Goal: Task Accomplishment & Management: Manage account settings

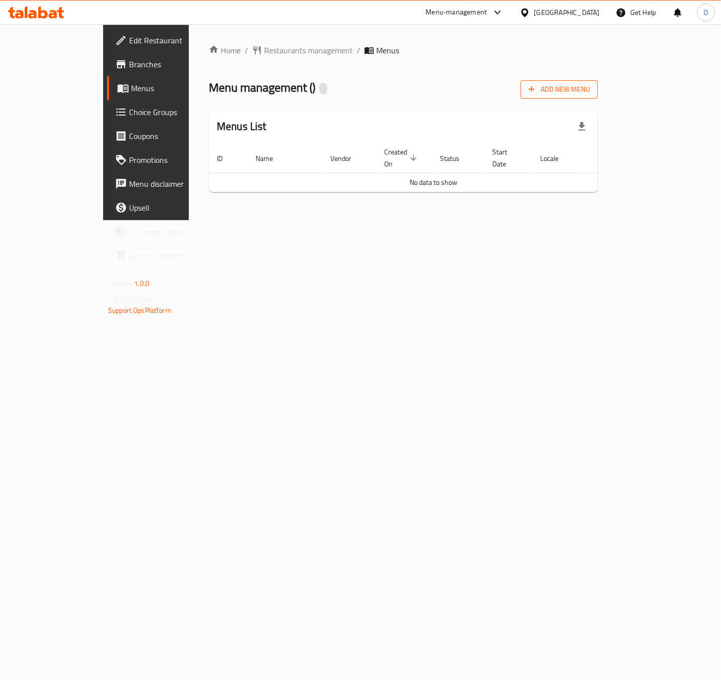
click at [598, 80] on button "Add New Menu" at bounding box center [559, 89] width 77 height 18
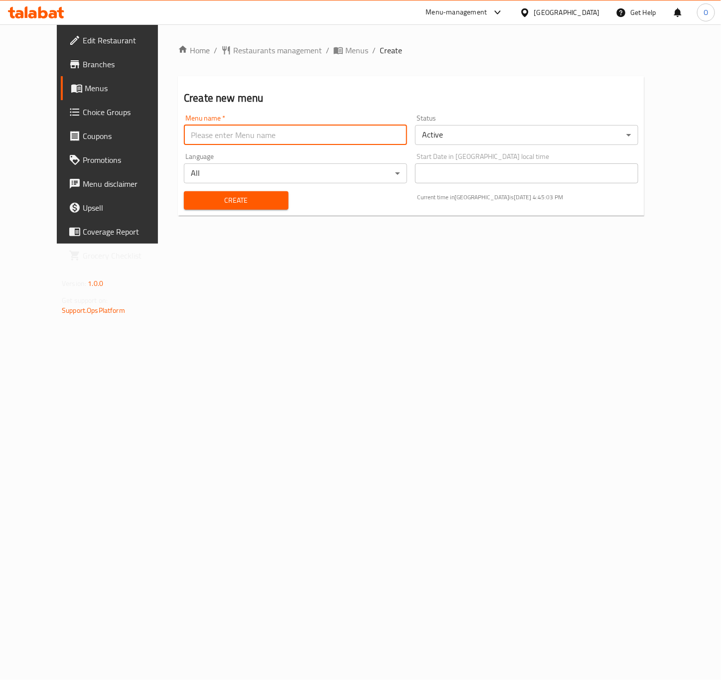
click at [194, 132] on input "text" at bounding box center [295, 135] width 223 height 20
paste input "342529706"
type input "342529706 - 30.9.2025"
click at [184, 191] on button "Create" at bounding box center [236, 200] width 105 height 18
click at [202, 130] on input "text" at bounding box center [295, 135] width 223 height 20
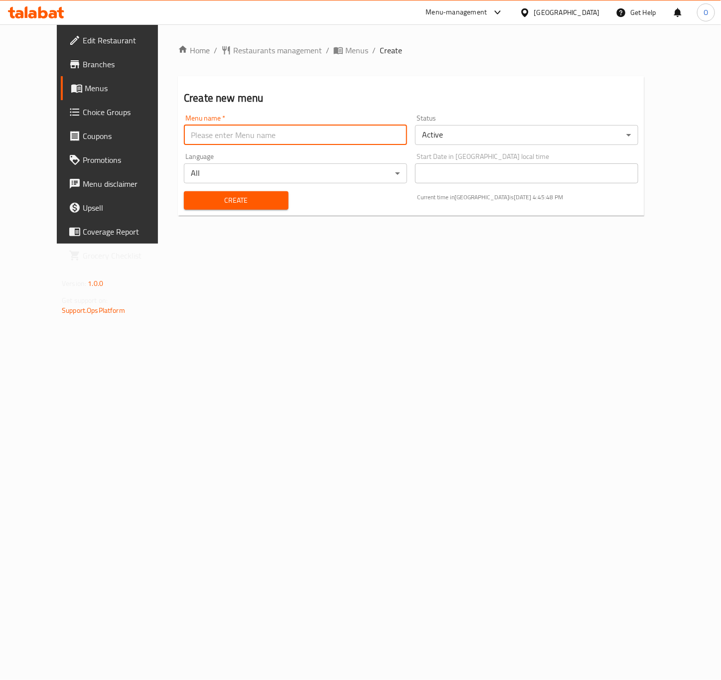
paste input "342529706"
type input "342529706 - 30.9.2025"
click at [215, 188] on div "Create" at bounding box center [236, 200] width 117 height 30
click at [208, 205] on span "Create" at bounding box center [236, 200] width 89 height 12
click at [333, 49] on span "breadcrumb" at bounding box center [339, 50] width 12 height 10
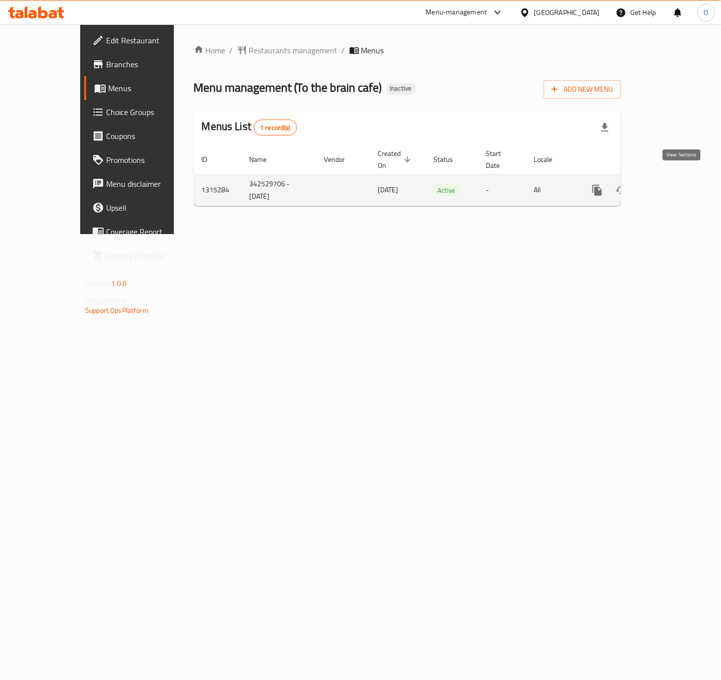
click at [674, 186] on icon "enhanced table" at bounding box center [669, 190] width 9 height 9
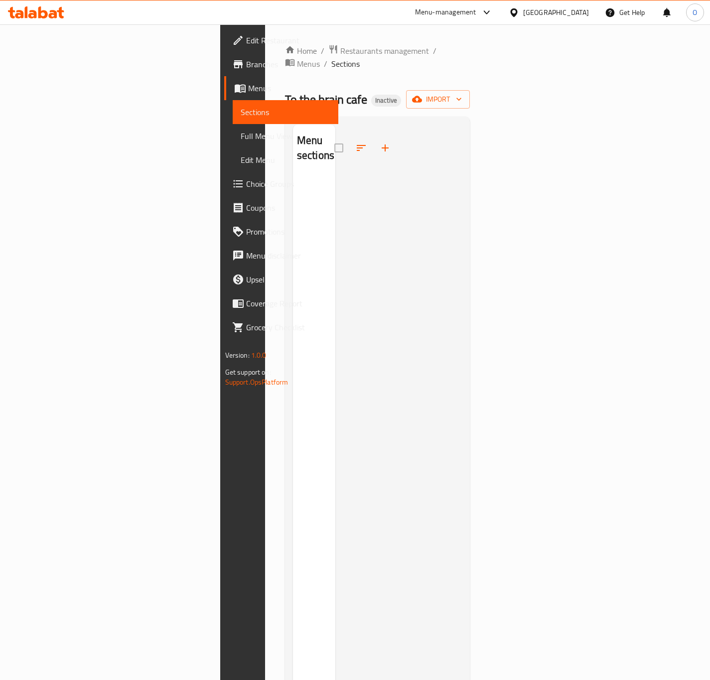
click at [471, 99] on div "Home / Restaurants management / Menus / Sections To the brain cafe Inactive imp…" at bounding box center [377, 428] width 185 height 769
click at [470, 93] on button "import" at bounding box center [438, 99] width 64 height 18
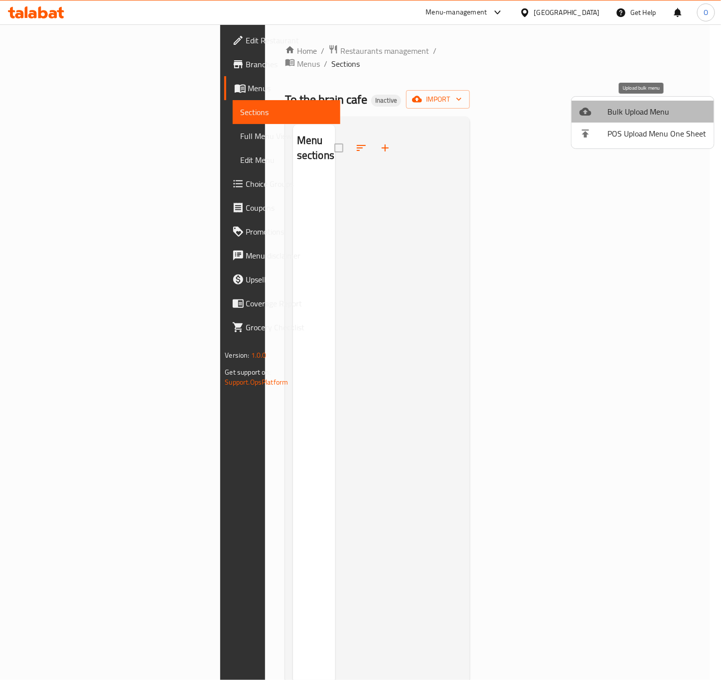
click at [652, 118] on span "Bulk Upload Menu" at bounding box center [657, 112] width 99 height 12
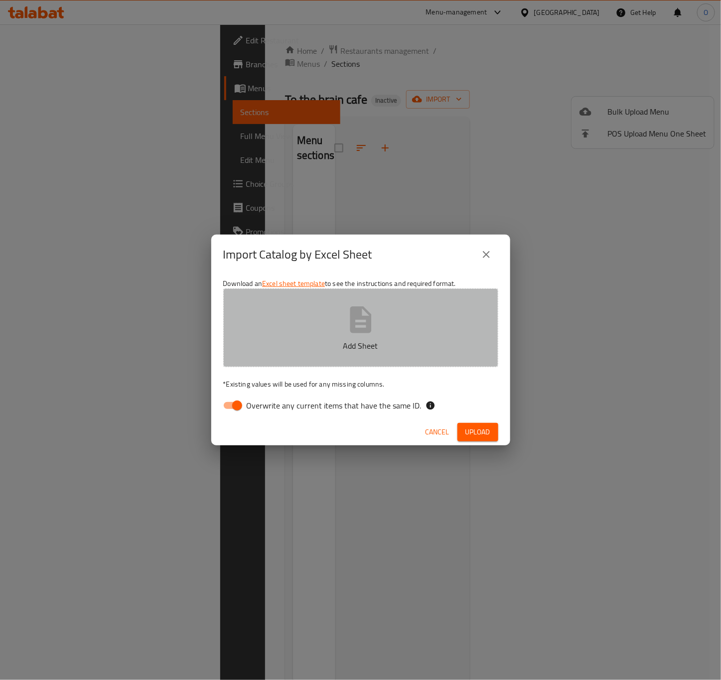
click at [321, 324] on button "Add Sheet" at bounding box center [360, 328] width 275 height 79
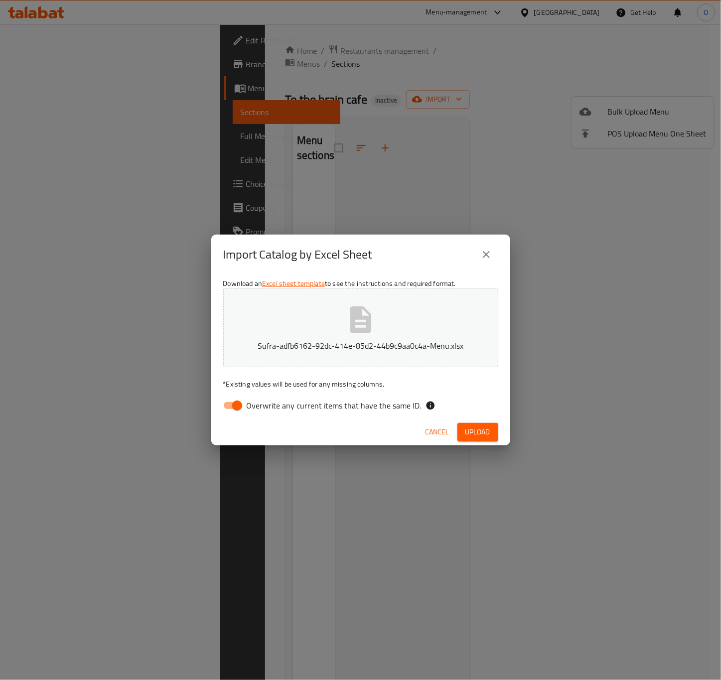
click at [273, 406] on span "Overwrite any current items that have the same ID." at bounding box center [334, 406] width 175 height 12
click at [266, 406] on input "Overwrite any current items that have the same ID." at bounding box center [237, 405] width 57 height 19
checkbox input "false"
click at [476, 430] on span "Upload" at bounding box center [478, 432] width 25 height 12
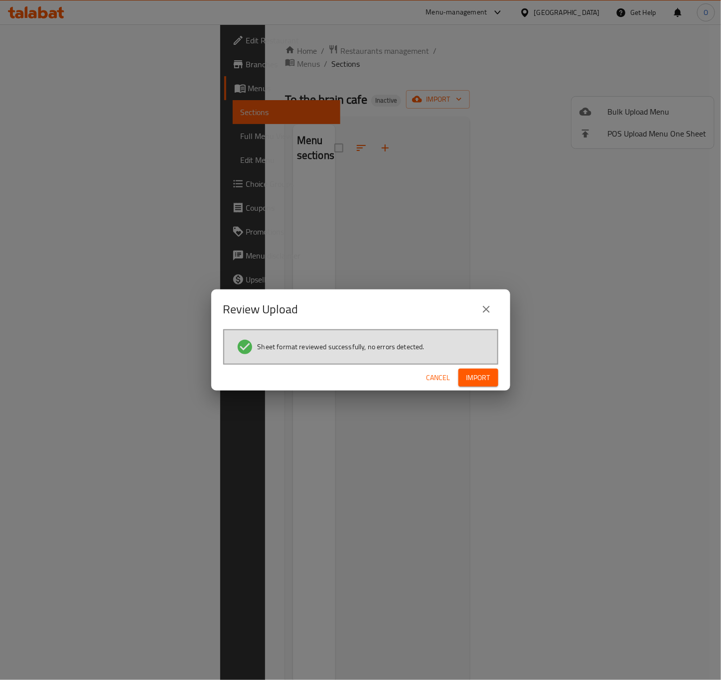
click at [482, 376] on span "Import" at bounding box center [479, 378] width 24 height 12
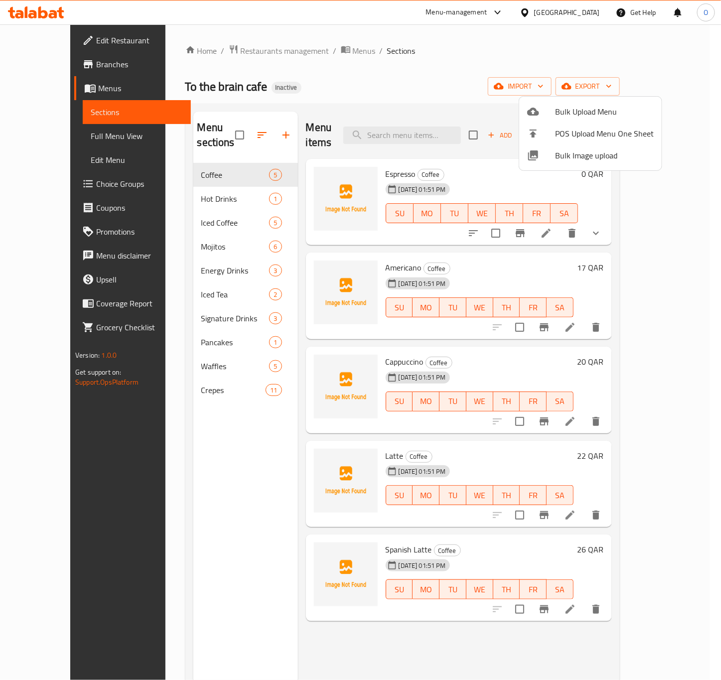
click at [247, 166] on div at bounding box center [360, 340] width 721 height 680
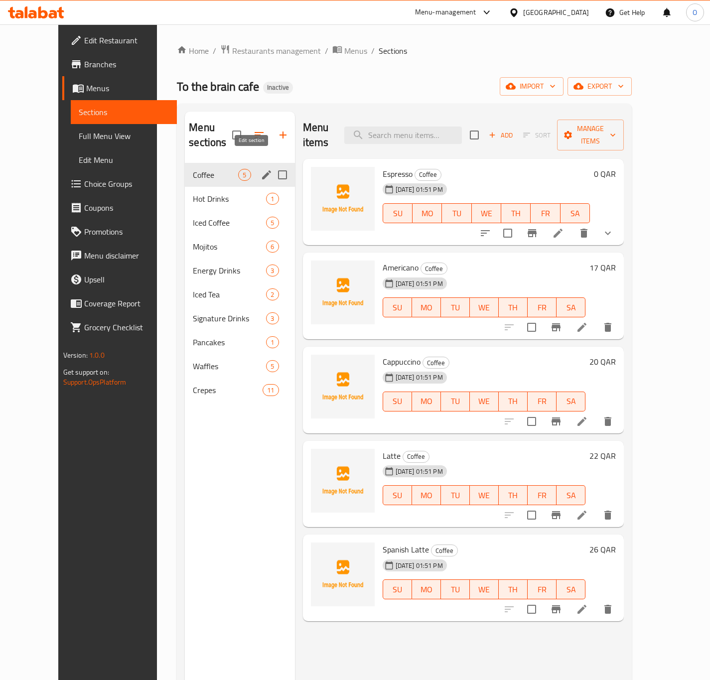
click at [262, 170] on icon "edit" at bounding box center [266, 174] width 9 height 9
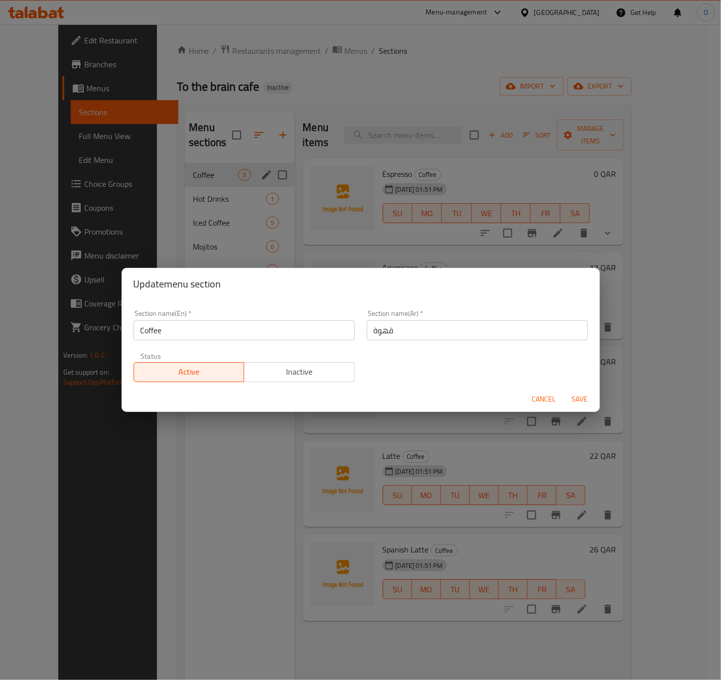
click at [368, 333] on input "قهوة" at bounding box center [477, 331] width 221 height 20
type input "القهوة"
drag, startPoint x: 578, startPoint y: 394, endPoint x: 382, endPoint y: 350, distance: 200.8
click at [577, 395] on span "Save" at bounding box center [580, 399] width 24 height 12
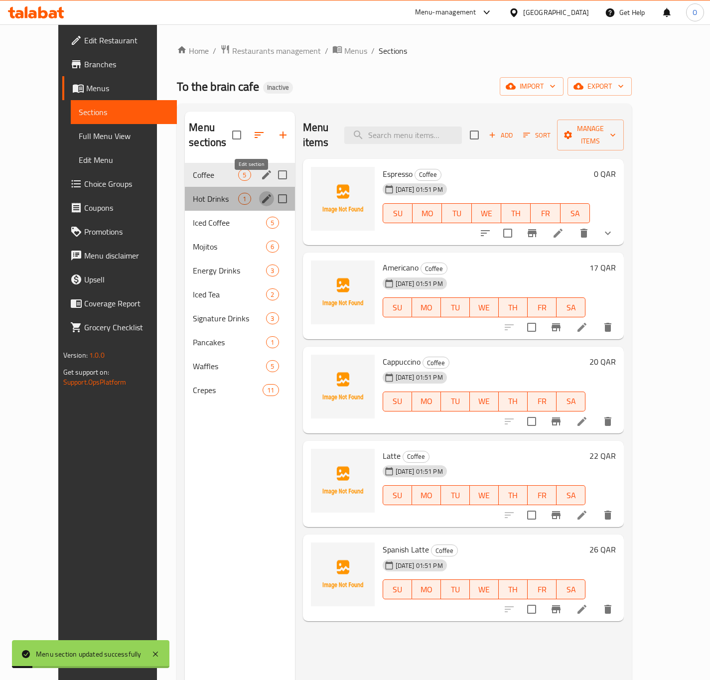
click at [261, 193] on icon "edit" at bounding box center [267, 199] width 12 height 12
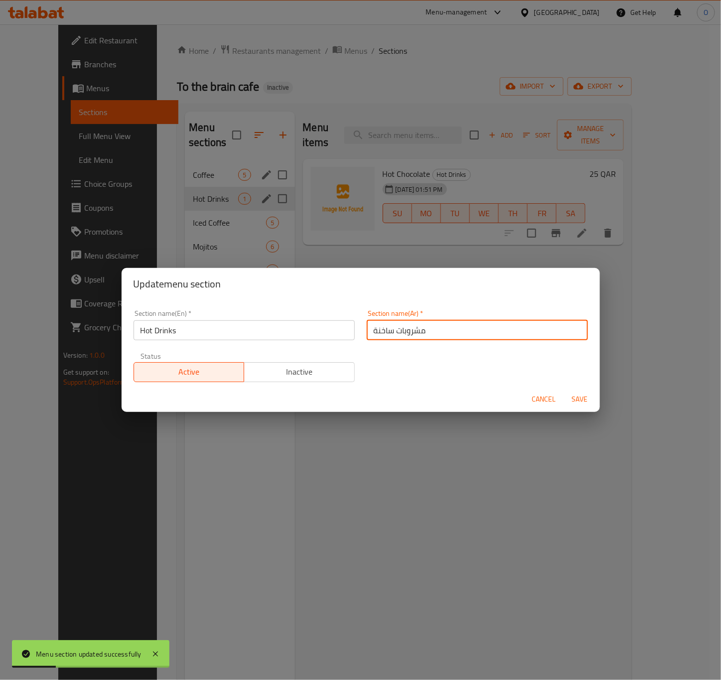
click at [367, 331] on input "مشروبات ساخنة" at bounding box center [477, 331] width 221 height 20
click at [386, 329] on input "المشروبات ساخنة" at bounding box center [477, 331] width 221 height 20
type input "المشروبات الساخنة"
drag, startPoint x: 573, startPoint y: 394, endPoint x: 494, endPoint y: 379, distance: 80.2
click at [573, 395] on span "Save" at bounding box center [580, 399] width 24 height 12
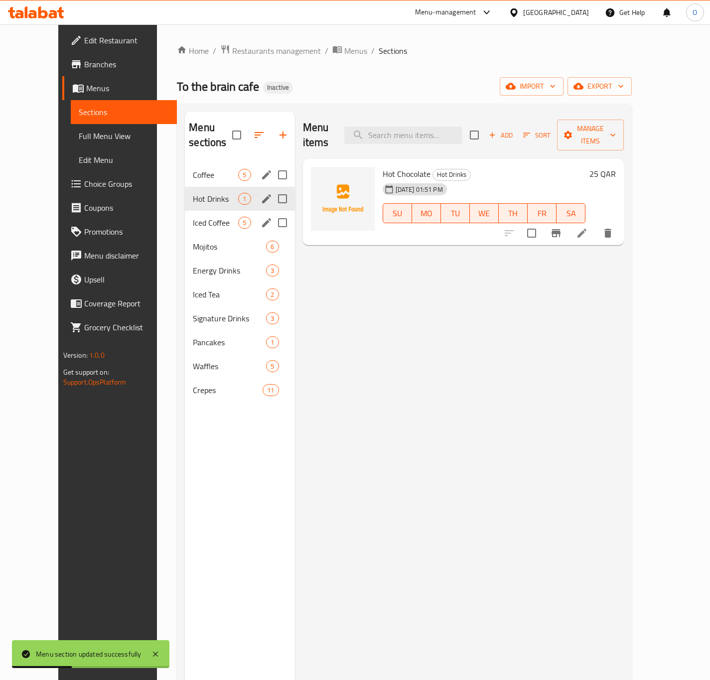
click at [243, 211] on div "Iced Coffee 5" at bounding box center [240, 223] width 110 height 24
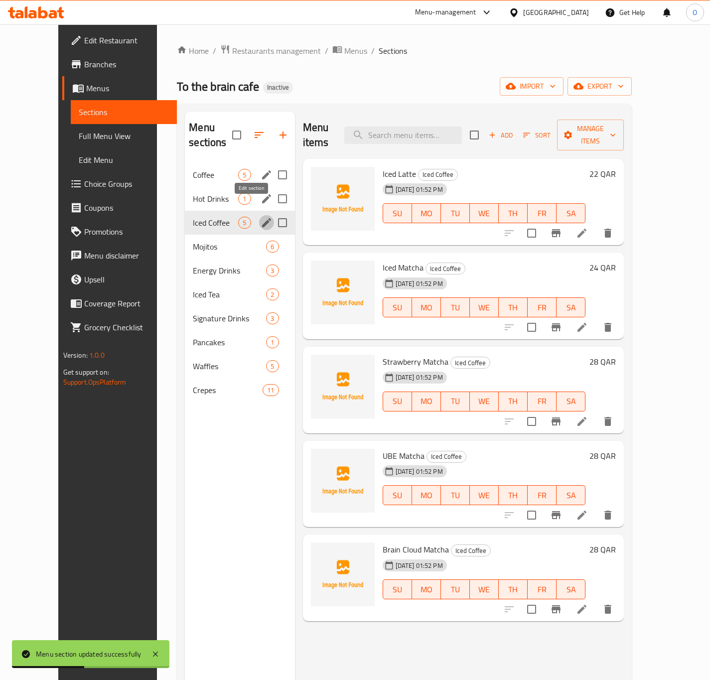
click at [262, 218] on icon "edit" at bounding box center [266, 222] width 9 height 9
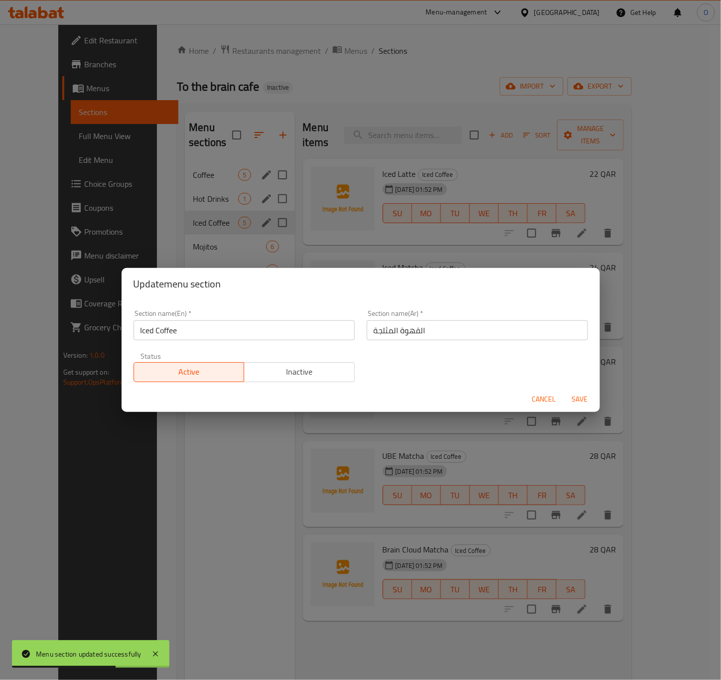
click at [542, 404] on span "Cancel" at bounding box center [544, 399] width 24 height 12
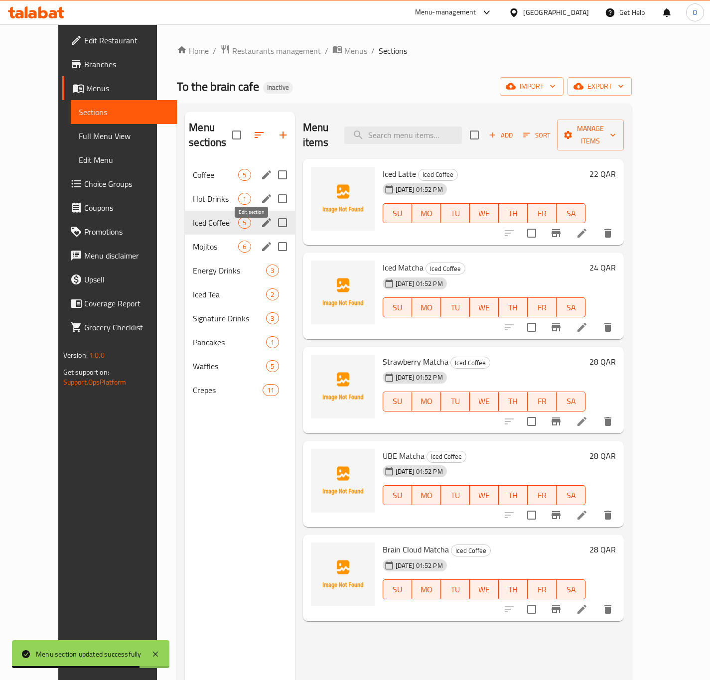
click at [262, 242] on icon "edit" at bounding box center [266, 246] width 9 height 9
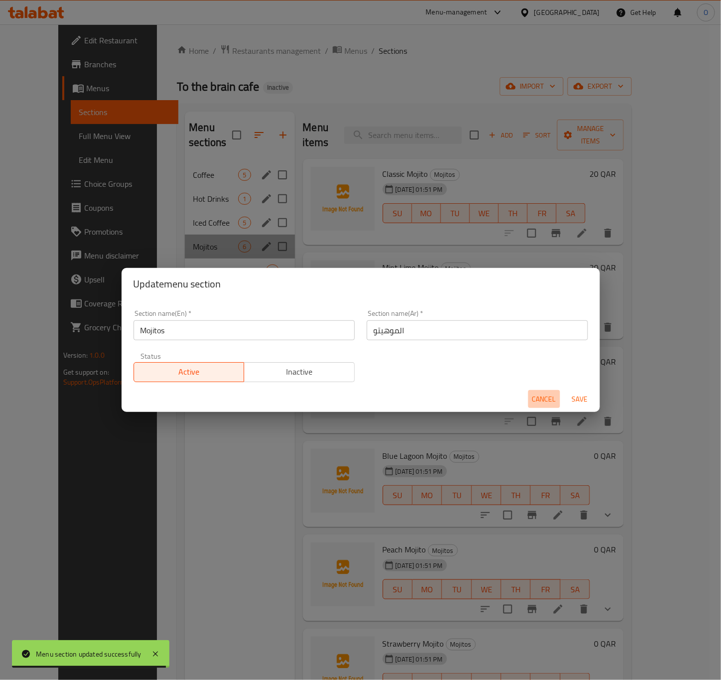
click at [546, 402] on span "Cancel" at bounding box center [544, 399] width 24 height 12
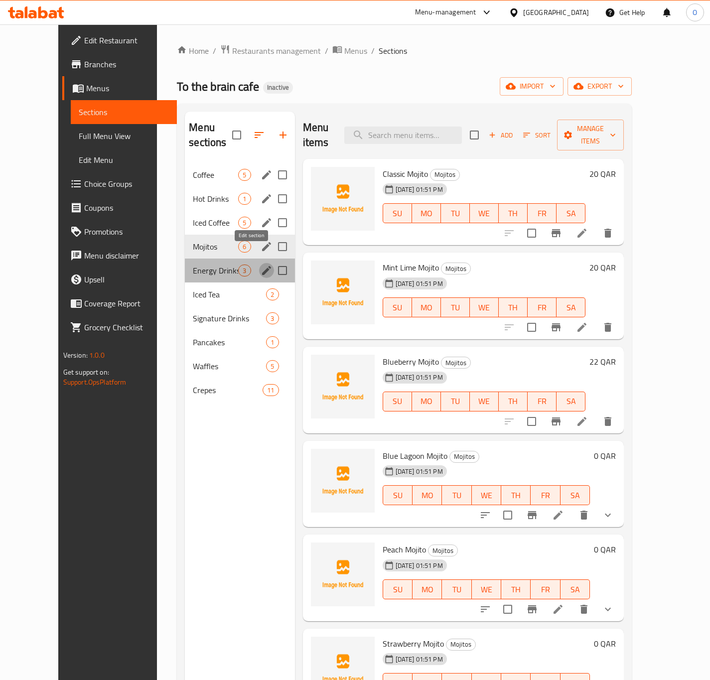
click at [261, 265] on icon "edit" at bounding box center [267, 271] width 12 height 12
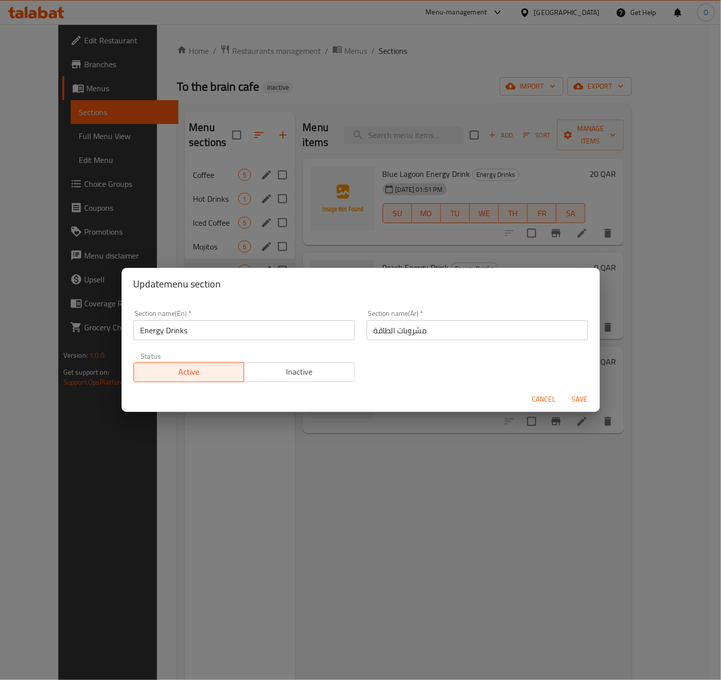
click at [544, 396] on span "Cancel" at bounding box center [544, 399] width 24 height 12
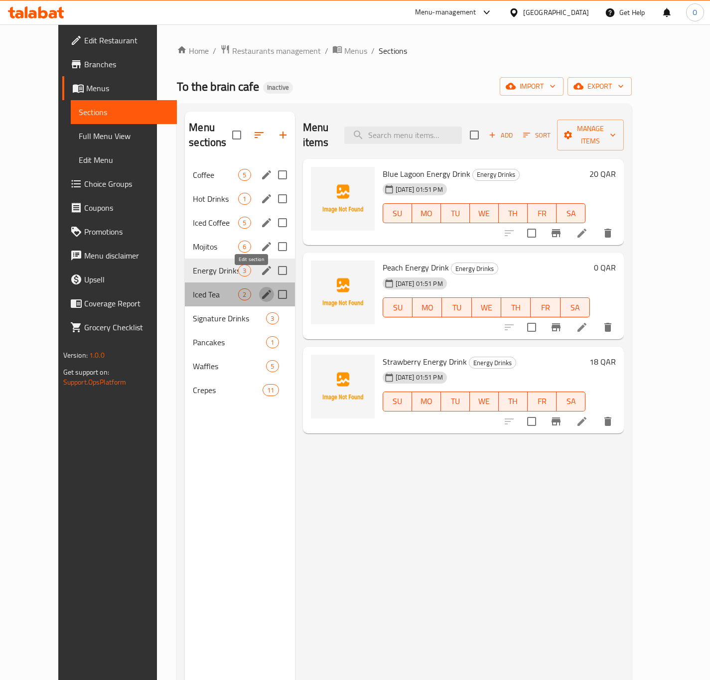
click at [261, 289] on icon "edit" at bounding box center [267, 295] width 12 height 12
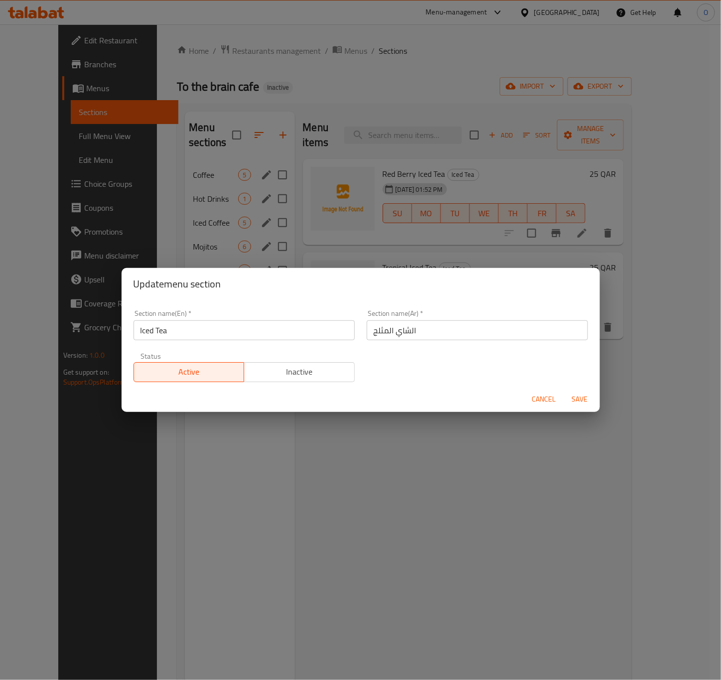
click at [511, 447] on div "Update menu section Section name(En)   * Iced Tea Section name(En) * Section na…" at bounding box center [360, 340] width 721 height 680
click at [542, 400] on span "Cancel" at bounding box center [544, 399] width 24 height 12
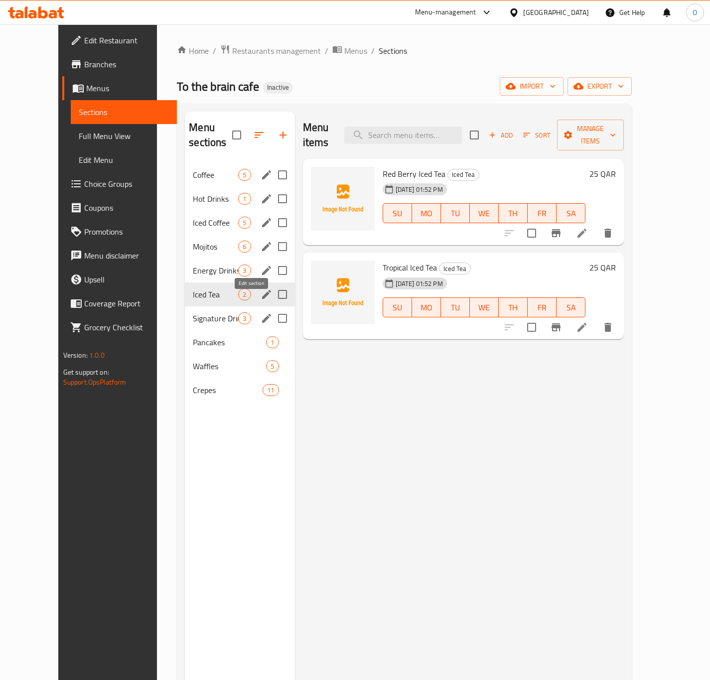
click at [261, 313] on icon "edit" at bounding box center [267, 319] width 12 height 12
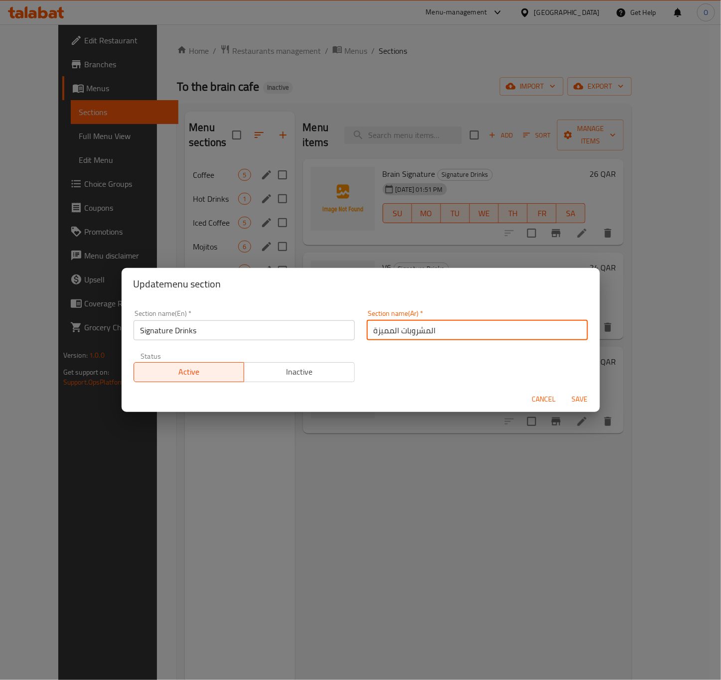
drag, startPoint x: 390, startPoint y: 328, endPoint x: 350, endPoint y: 328, distance: 40.4
click at [350, 328] on div "Section name(En)   * Signature Drinks Section name(En) * Section name(Ar)   * ا…" at bounding box center [361, 346] width 467 height 84
type input "المشروبات السيجنتشر"
click at [568, 393] on span "Save" at bounding box center [580, 399] width 24 height 12
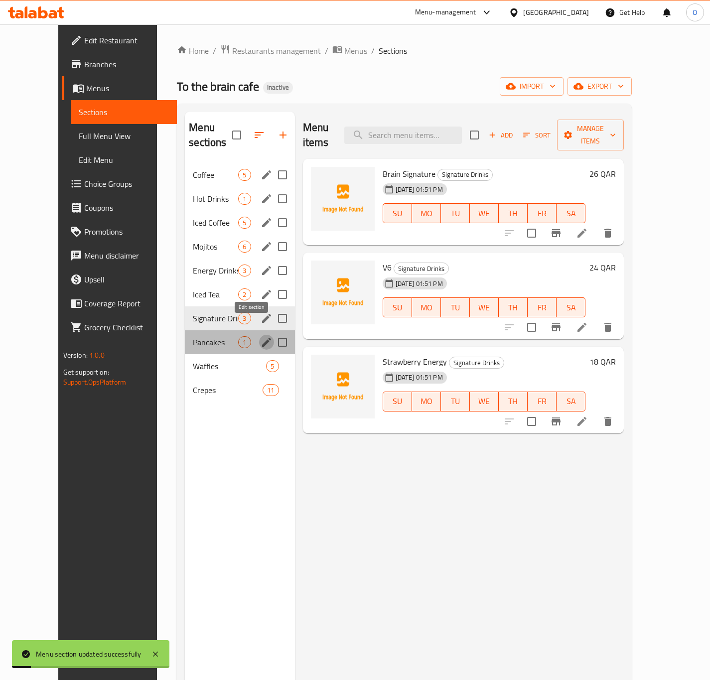
click at [261, 336] on icon "edit" at bounding box center [267, 342] width 12 height 12
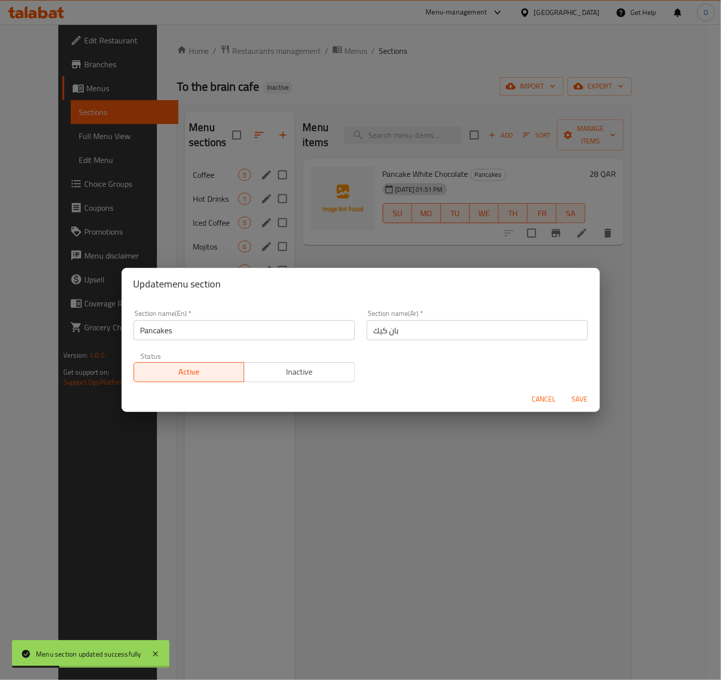
click at [368, 335] on input "بان كيك" at bounding box center [477, 331] width 221 height 20
type input "البان كيك"
click at [577, 402] on span "Save" at bounding box center [580, 399] width 24 height 12
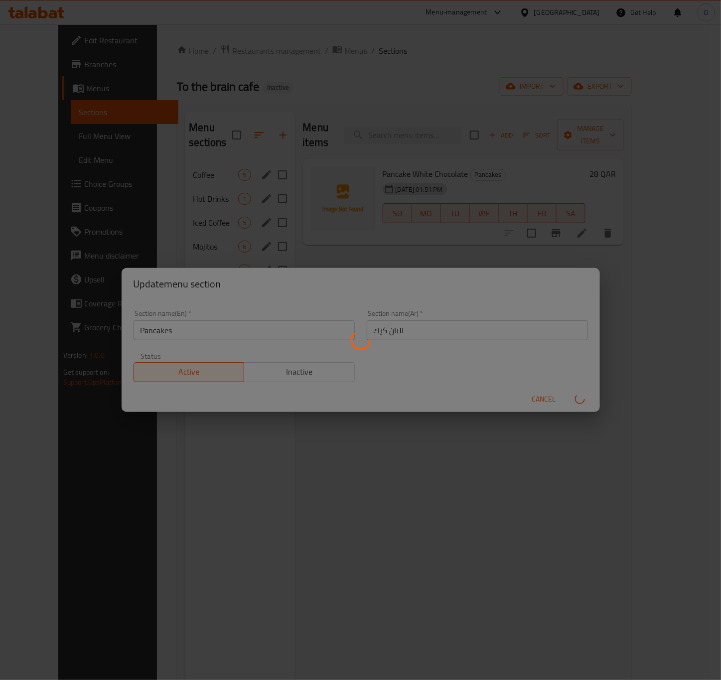
drag, startPoint x: 471, startPoint y: 395, endPoint x: 74, endPoint y: 123, distance: 481.9
click at [471, 395] on div "Menu sections" at bounding box center [360, 340] width 721 height 680
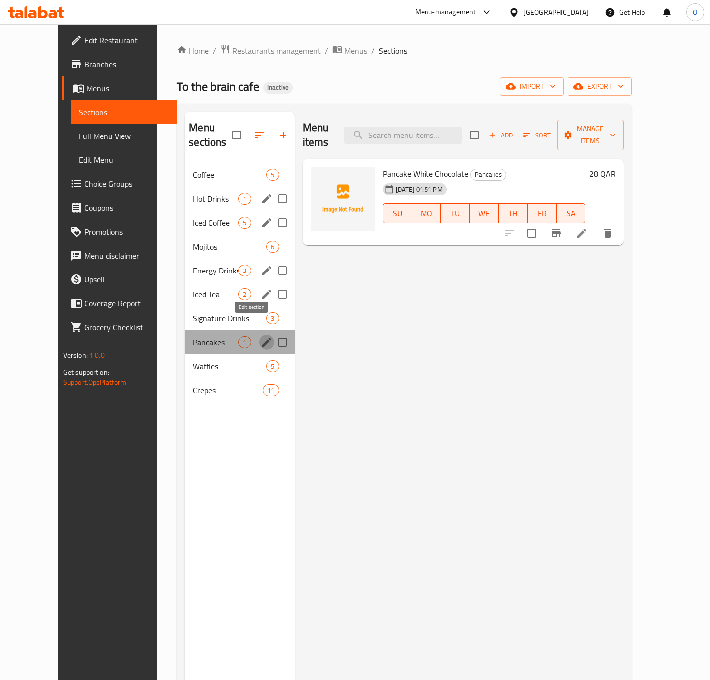
click at [259, 335] on button "edit" at bounding box center [266, 342] width 15 height 15
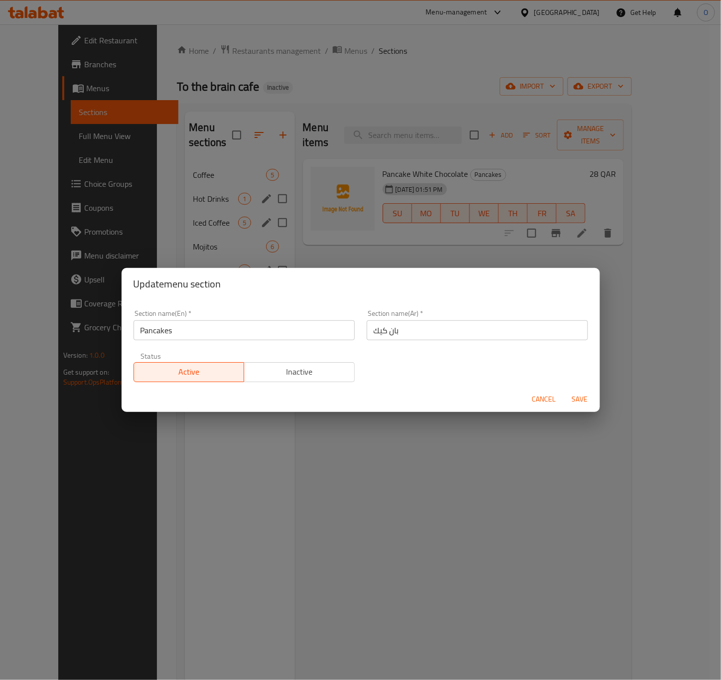
click at [368, 334] on input "بان كيك" at bounding box center [477, 331] width 221 height 20
type input "البان كيك"
click at [572, 395] on span "Save" at bounding box center [580, 399] width 24 height 12
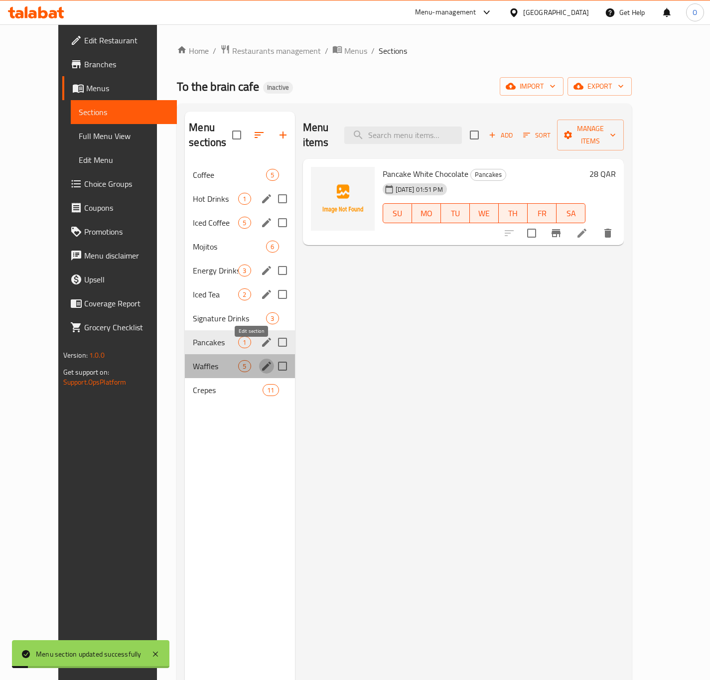
click at [261, 360] on icon "edit" at bounding box center [267, 366] width 12 height 12
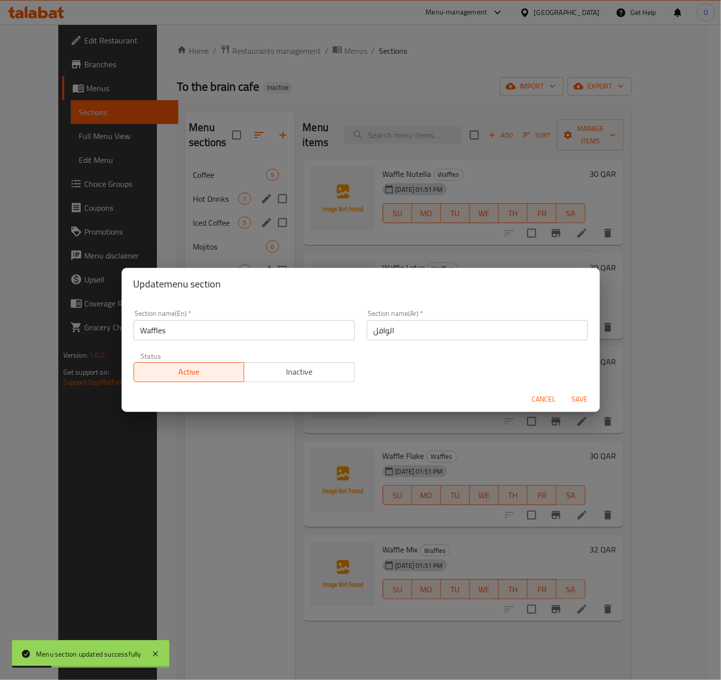
click at [551, 400] on span "Cancel" at bounding box center [544, 399] width 24 height 12
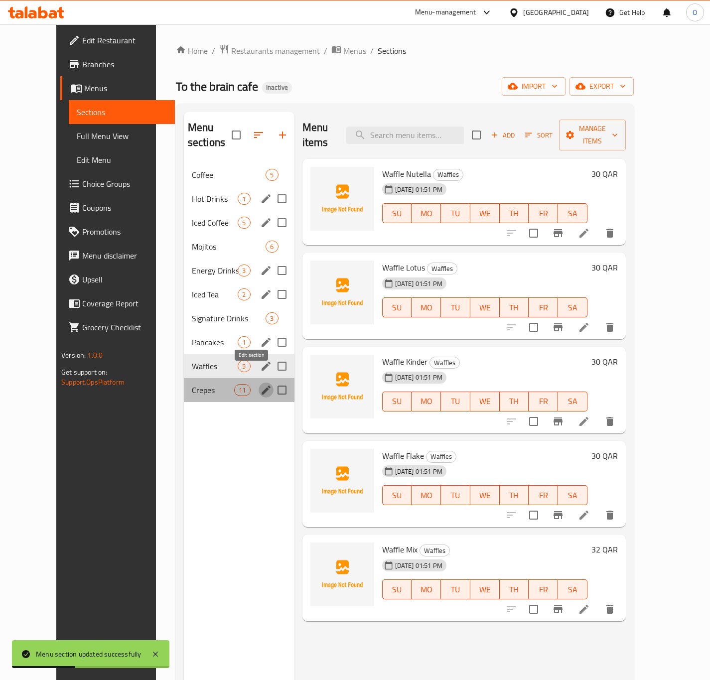
click at [260, 384] on icon "edit" at bounding box center [266, 390] width 12 height 12
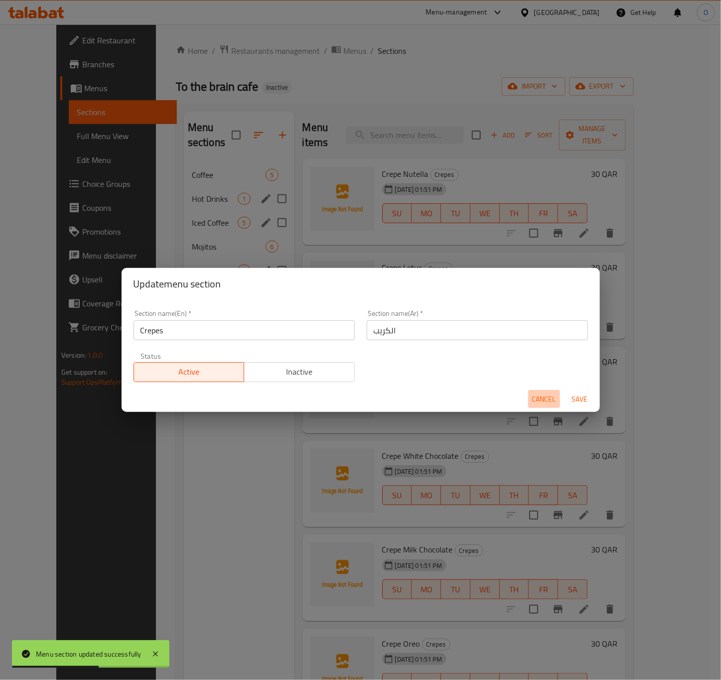
click at [544, 396] on span "Cancel" at bounding box center [544, 399] width 24 height 12
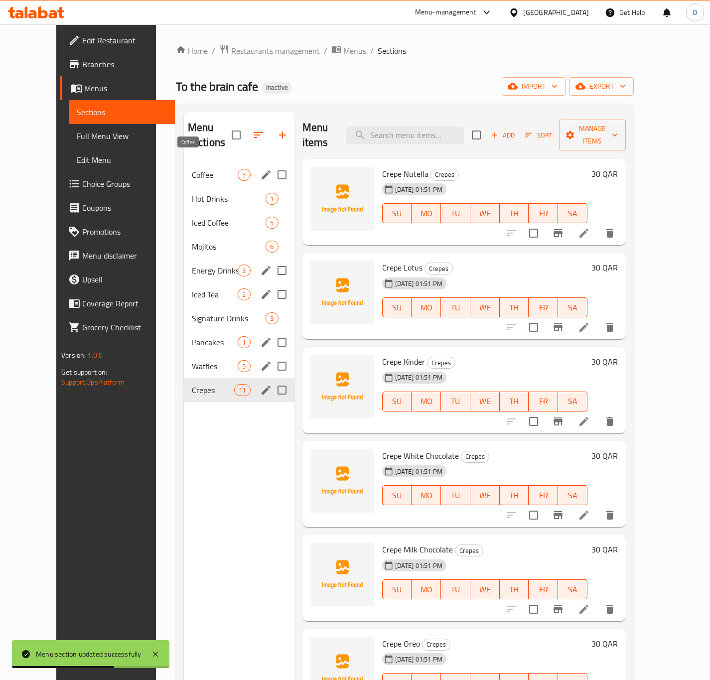
click at [192, 169] on span "Coffee" at bounding box center [215, 175] width 46 height 12
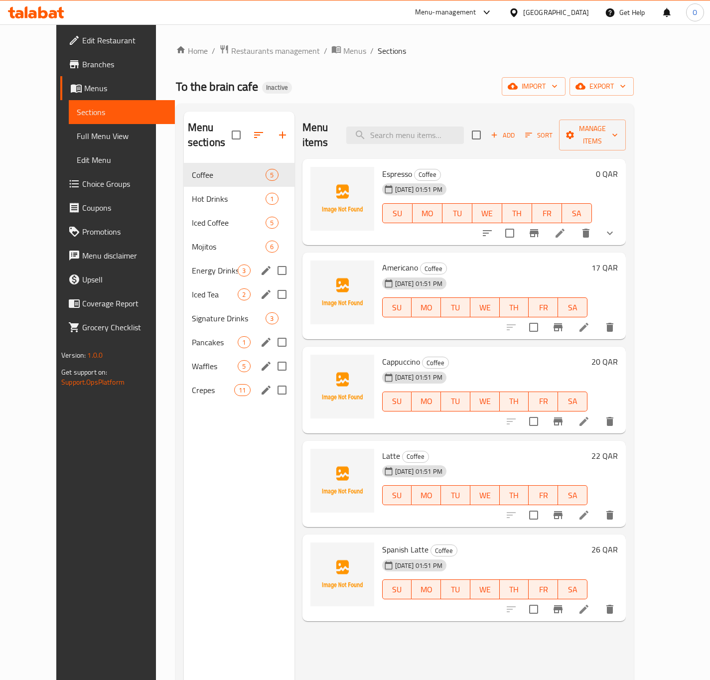
drag, startPoint x: 633, startPoint y: 317, endPoint x: 639, endPoint y: 322, distance: 7.1
drag, startPoint x: 639, startPoint y: 321, endPoint x: 602, endPoint y: 335, distance: 39.6
click at [602, 347] on div "Cappuccino Coffee 30-09-2025 01:51 PM SU MO TU WE TH FR SA 20 QAR" at bounding box center [465, 390] width 324 height 87
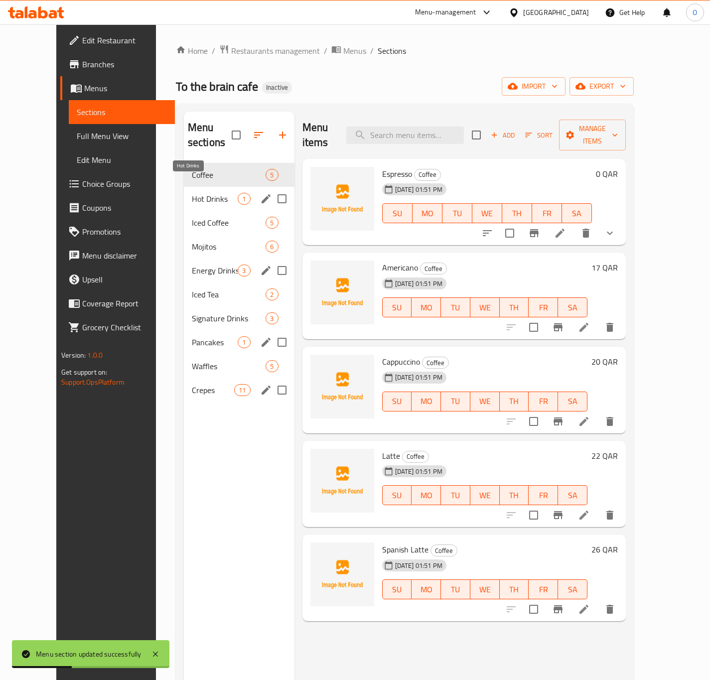
click at [196, 193] on span "Hot Drinks" at bounding box center [215, 199] width 46 height 12
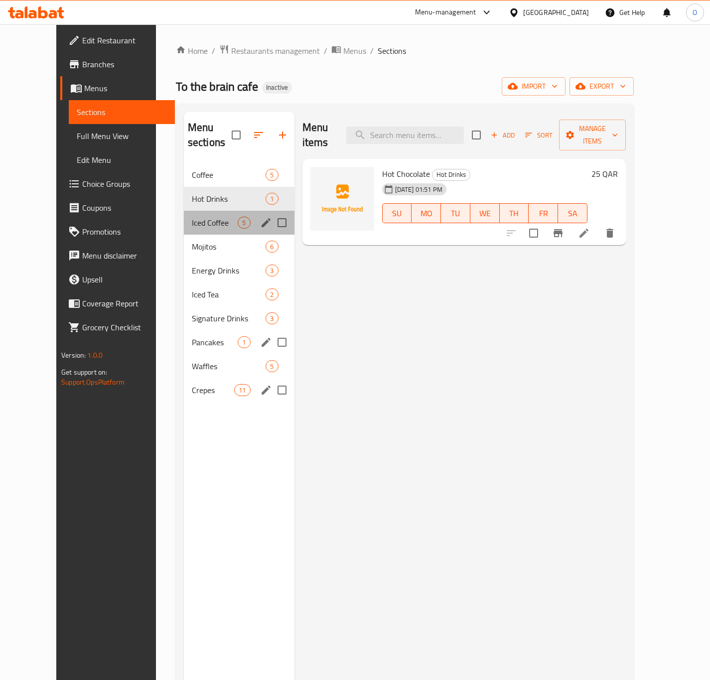
click at [240, 211] on div "Iced Coffee 5" at bounding box center [239, 223] width 111 height 24
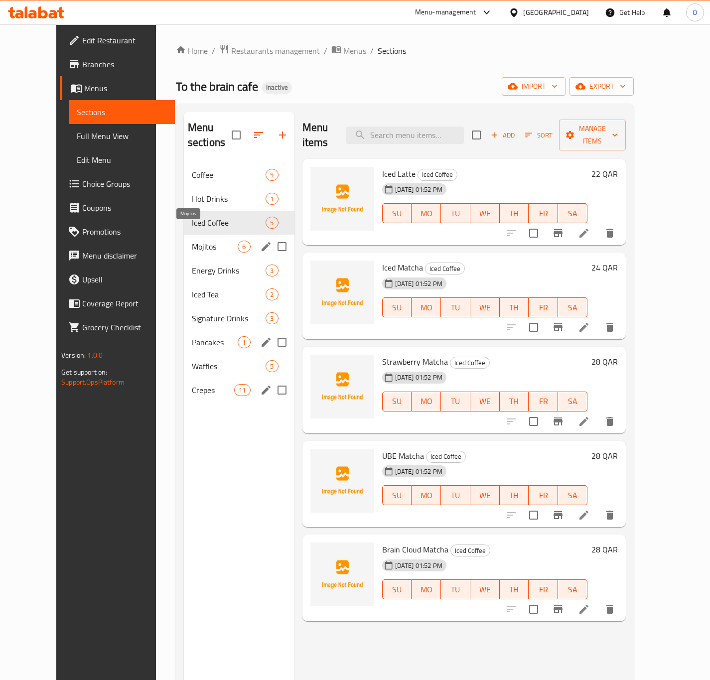
click at [218, 241] on span "Mojitos" at bounding box center [215, 247] width 46 height 12
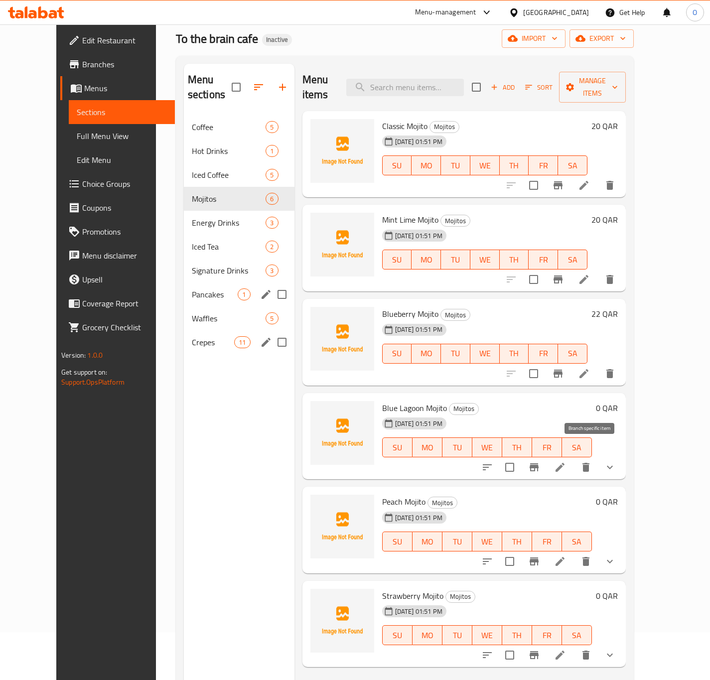
scroll to position [75, 0]
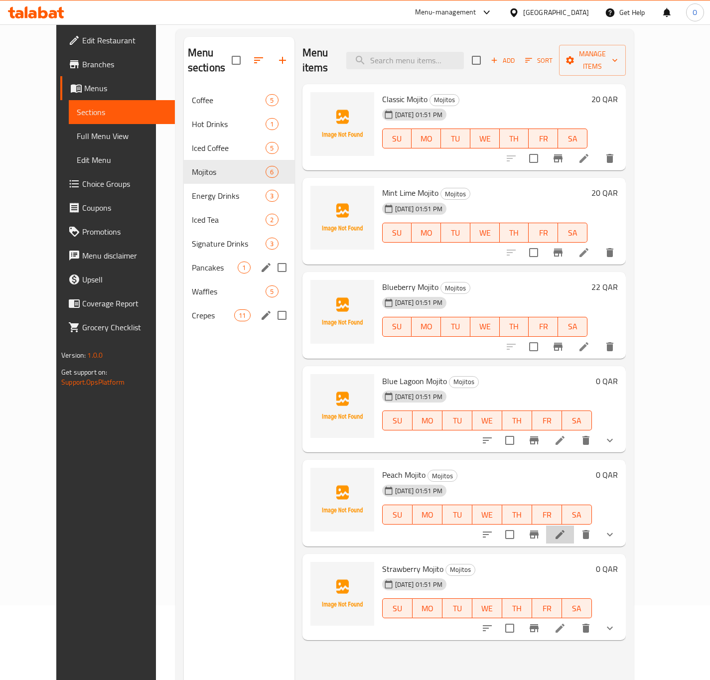
drag, startPoint x: 609, startPoint y: 525, endPoint x: 623, endPoint y: 518, distance: 15.2
drag, startPoint x: 623, startPoint y: 518, endPoint x: 540, endPoint y: 551, distance: 88.6
click at [540, 562] on h6 "Strawberry Mojito Mojitos" at bounding box center [487, 569] width 210 height 14
click at [184, 184] on div "Energy Drinks 3" at bounding box center [239, 196] width 111 height 24
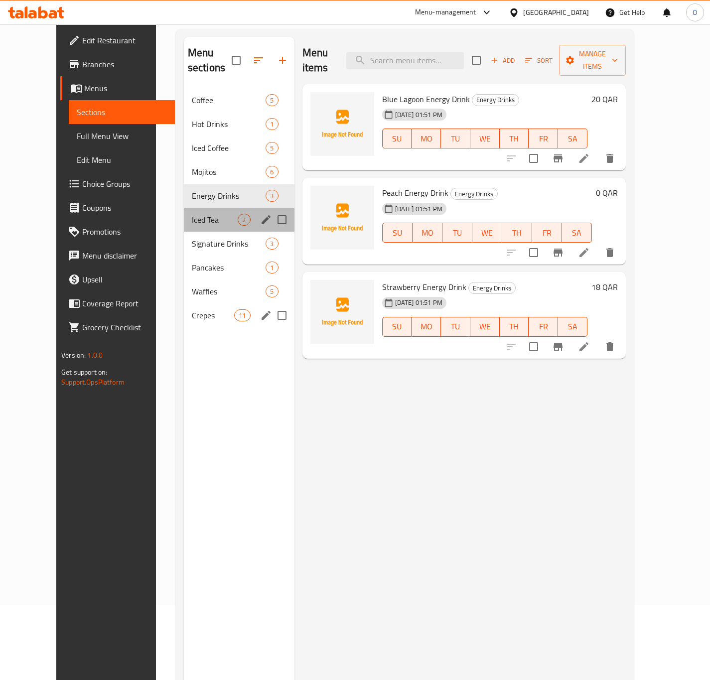
click at [205, 212] on div "Iced Tea 2" at bounding box center [239, 220] width 111 height 24
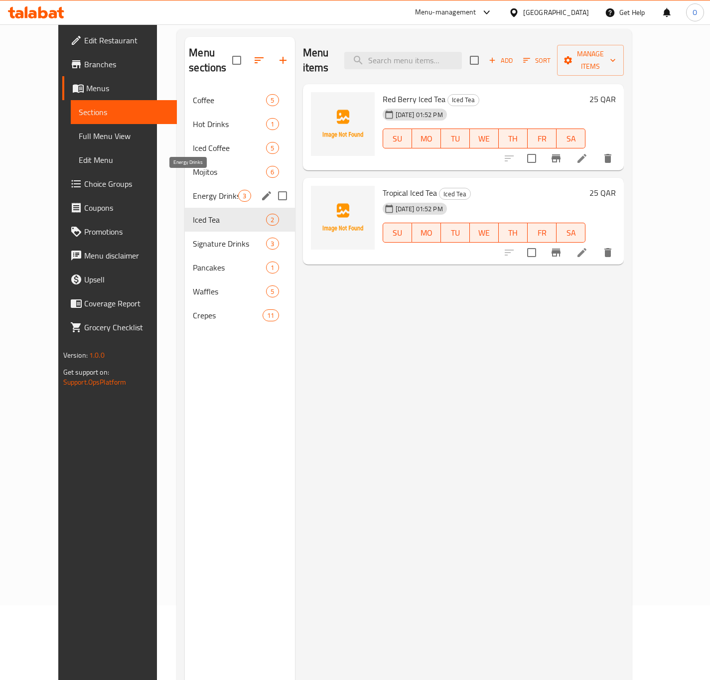
click at [208, 190] on span "Energy Drinks" at bounding box center [215, 196] width 45 height 12
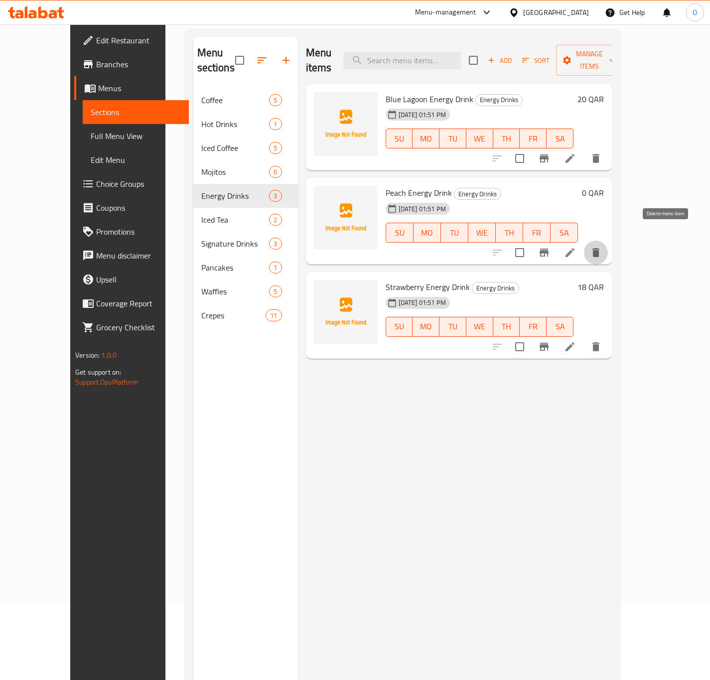
click at [600, 248] on icon "delete" at bounding box center [596, 252] width 7 height 9
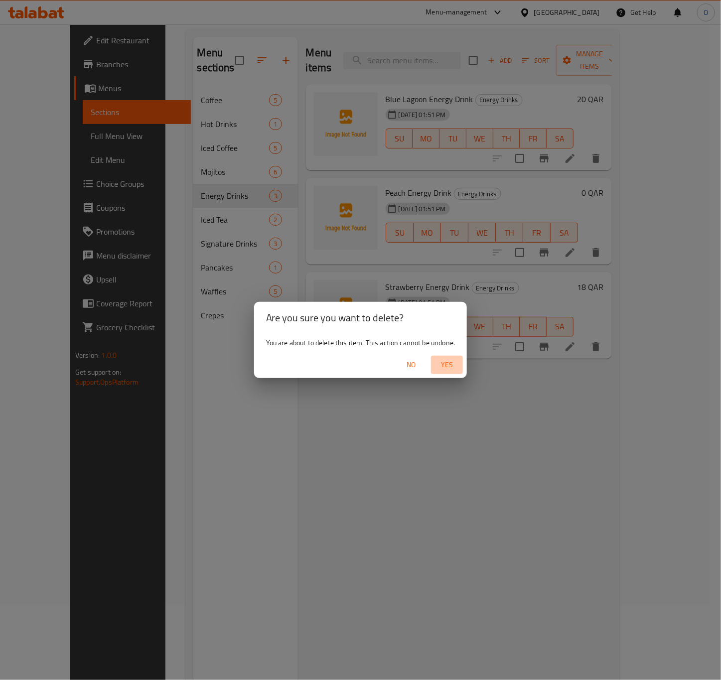
click at [440, 361] on span "Yes" at bounding box center [447, 365] width 24 height 12
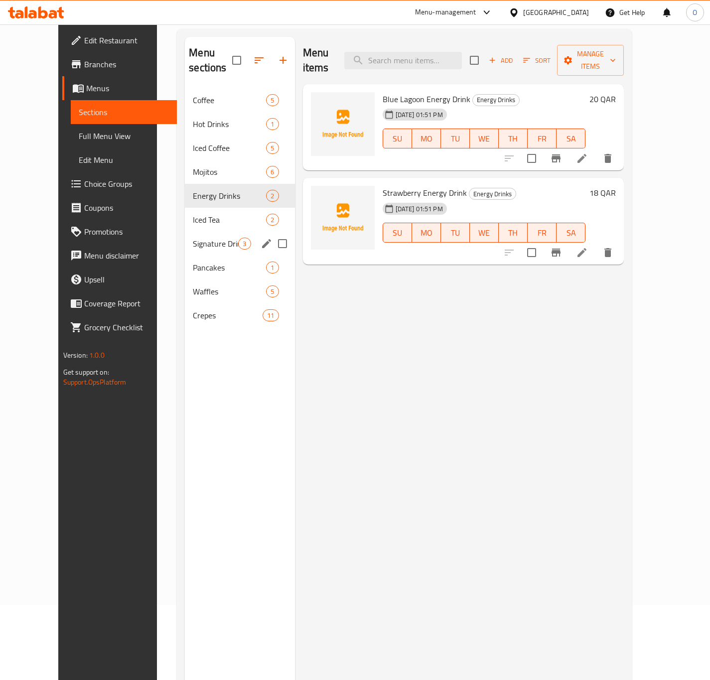
click at [185, 232] on div "Signature Drinks 3" at bounding box center [240, 244] width 110 height 24
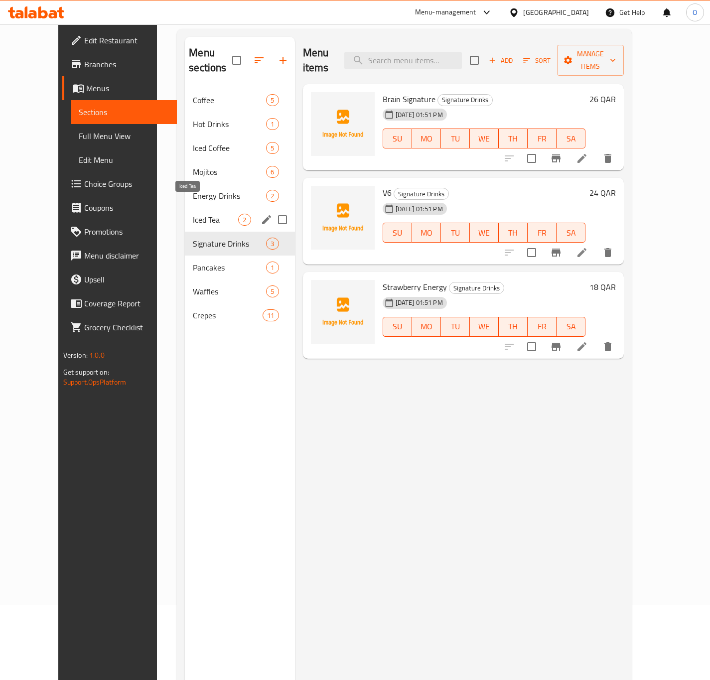
drag, startPoint x: 194, startPoint y: 207, endPoint x: 192, endPoint y: 216, distance: 9.3
click at [194, 214] on span "Iced Tea" at bounding box center [215, 220] width 45 height 12
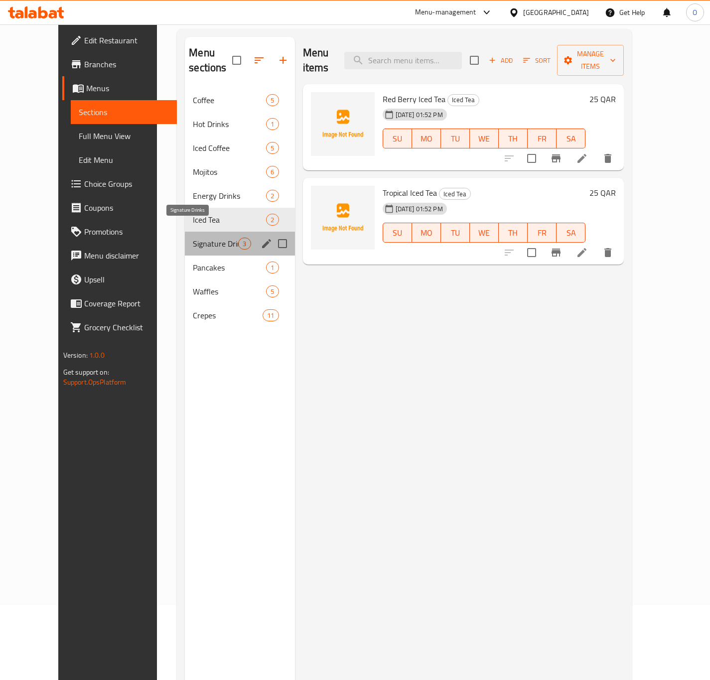
click at [193, 238] on span "Signature Drinks" at bounding box center [215, 244] width 45 height 12
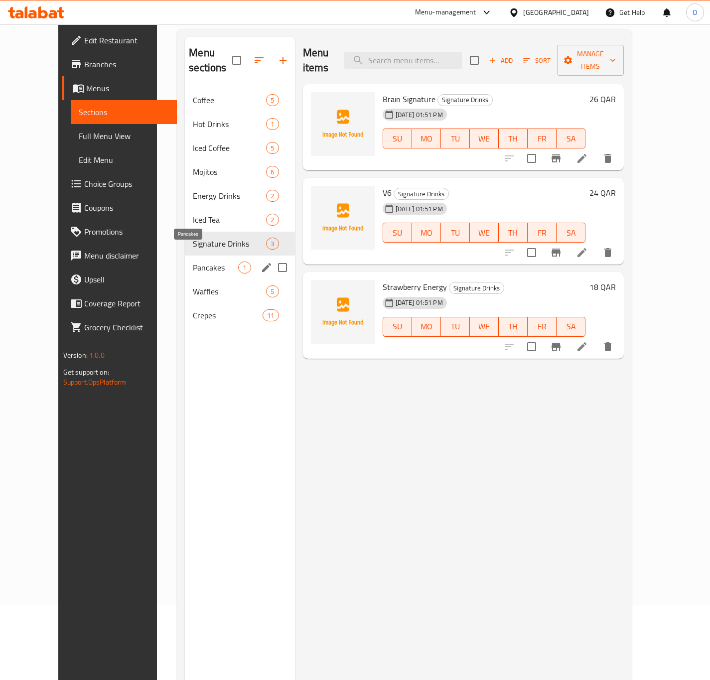
click at [205, 262] on span "Pancakes" at bounding box center [215, 268] width 45 height 12
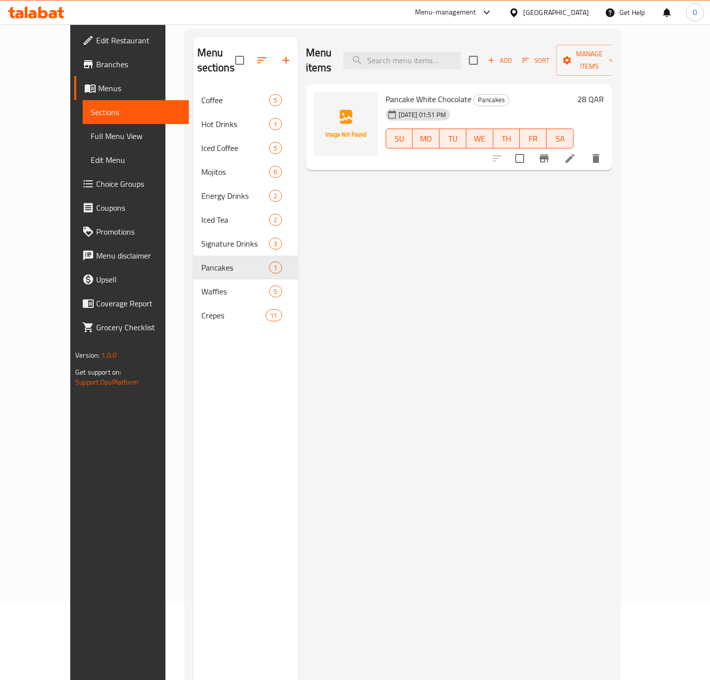
click at [96, 36] on span "Edit Restaurant" at bounding box center [138, 40] width 85 height 12
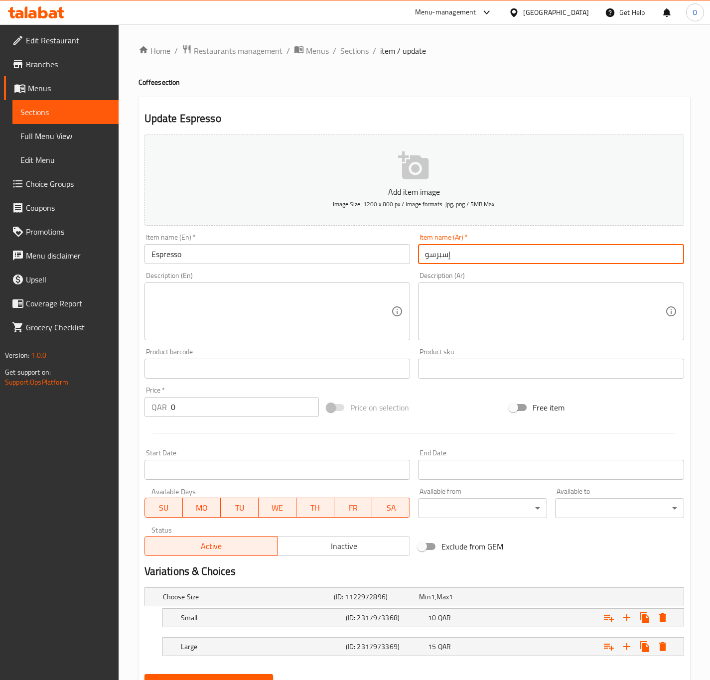
click at [435, 258] on input "إسبرسو" at bounding box center [551, 254] width 266 height 20
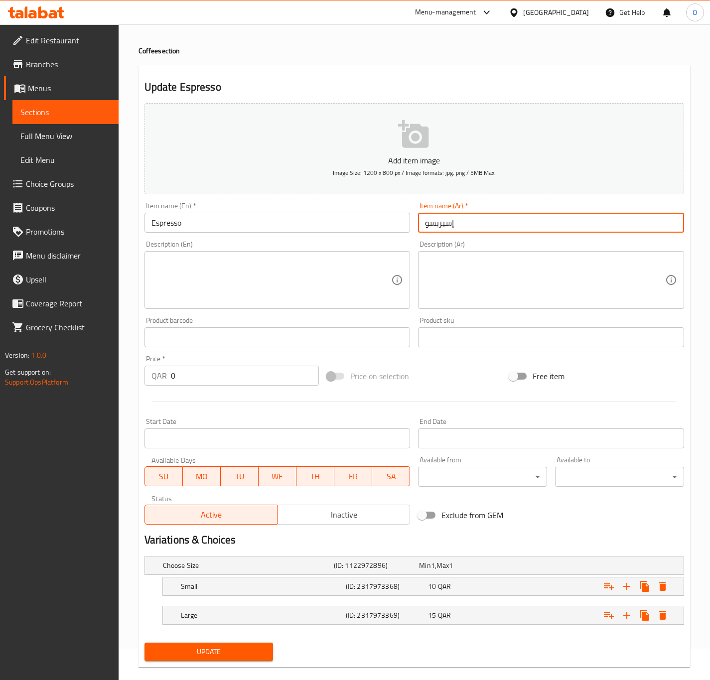
scroll to position [48, 0]
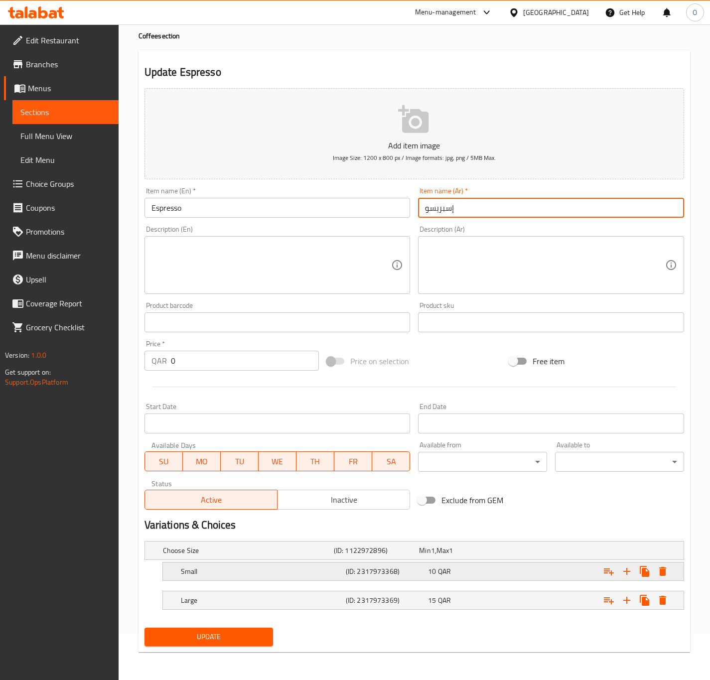
type input "إسبريسو"
click at [298, 570] on h5 "Small" at bounding box center [261, 572] width 161 height 10
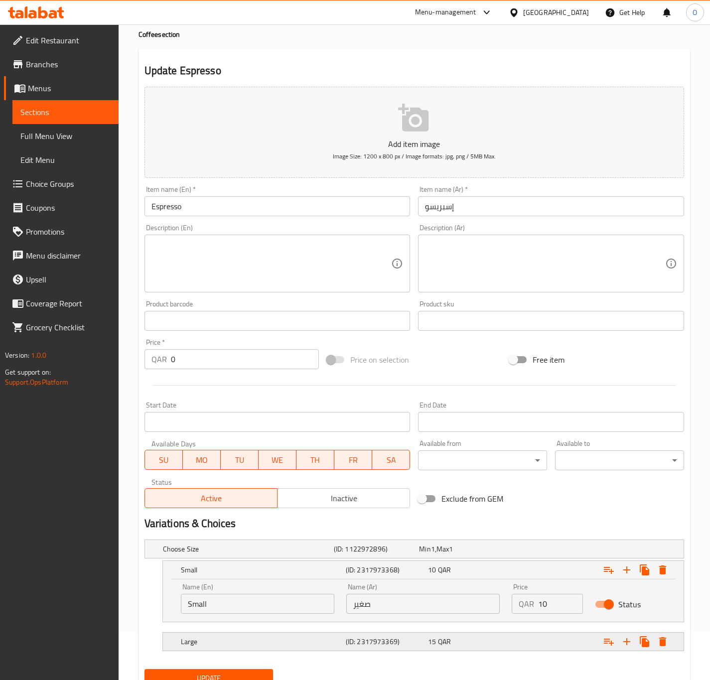
click at [281, 637] on div "Large" at bounding box center [261, 642] width 165 height 14
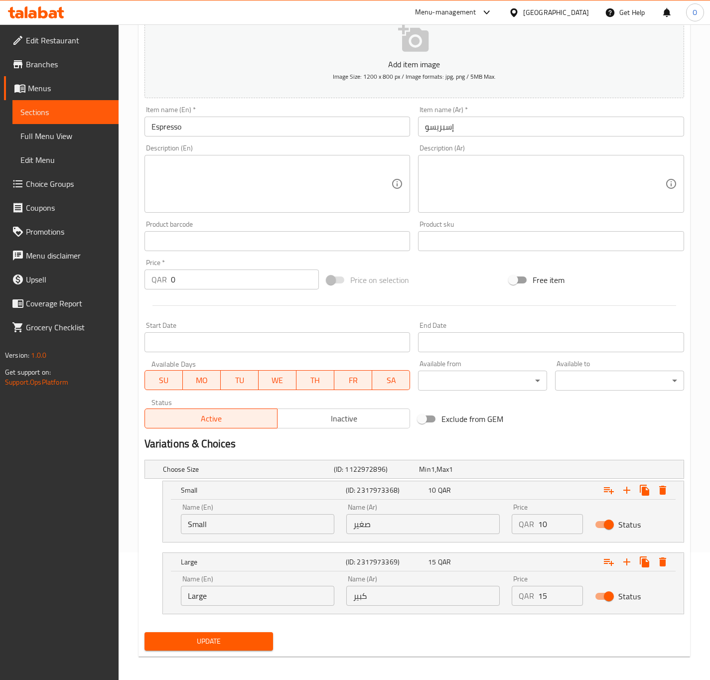
scroll to position [133, 0]
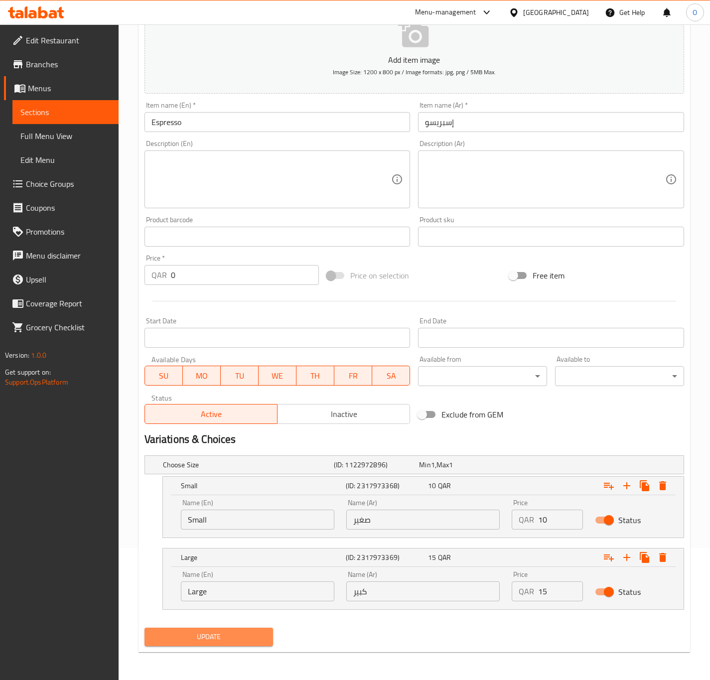
click at [202, 632] on span "Update" at bounding box center [209, 637] width 113 height 12
click at [276, 138] on div "Description (En) Description (En)" at bounding box center [278, 174] width 274 height 76
click at [172, 636] on span "Update" at bounding box center [209, 637] width 113 height 12
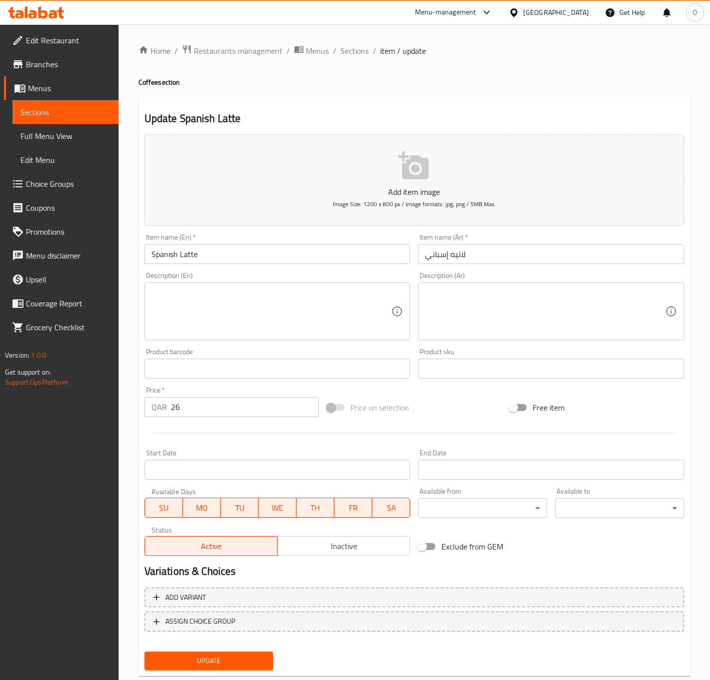
click at [198, 248] on input "Spanish Latte" at bounding box center [278, 254] width 266 height 20
click at [196, 248] on input "Spanish Latte" at bounding box center [278, 254] width 266 height 20
click at [458, 264] on input "لاتيه إسباني" at bounding box center [551, 254] width 266 height 20
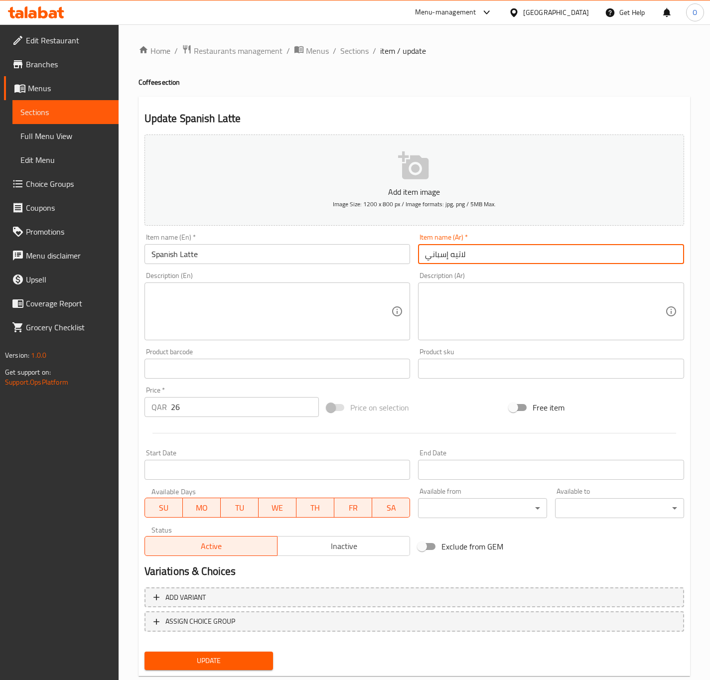
click at [458, 264] on input "لاتيه إسباني" at bounding box center [551, 254] width 266 height 20
paste input "text"
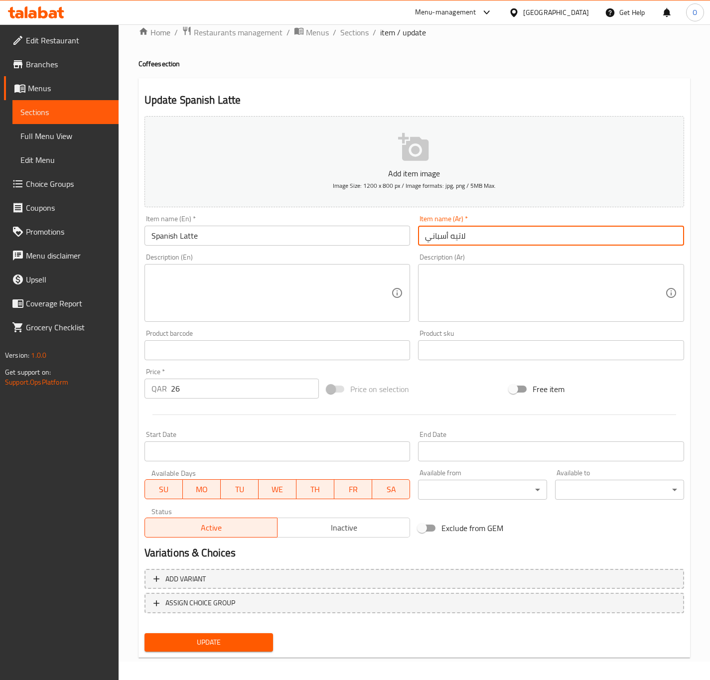
scroll to position [23, 0]
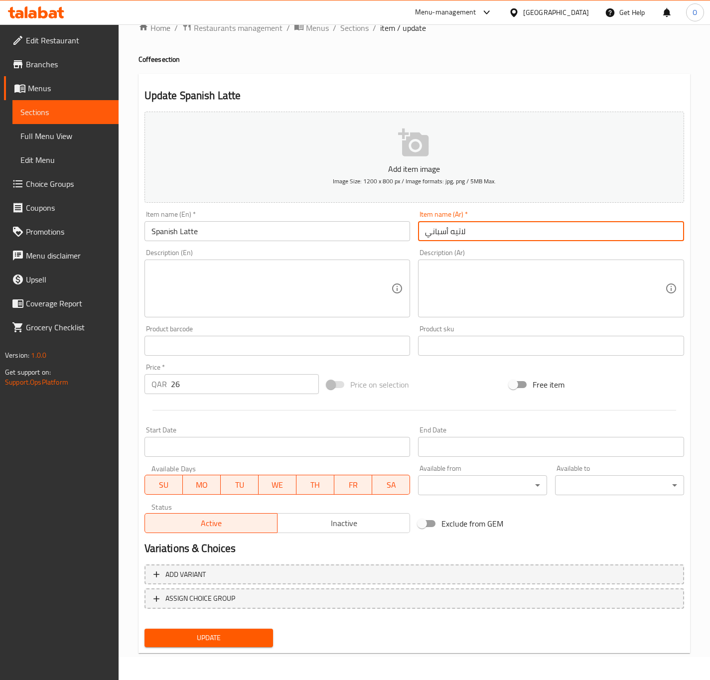
type input "لاتيه أسباني"
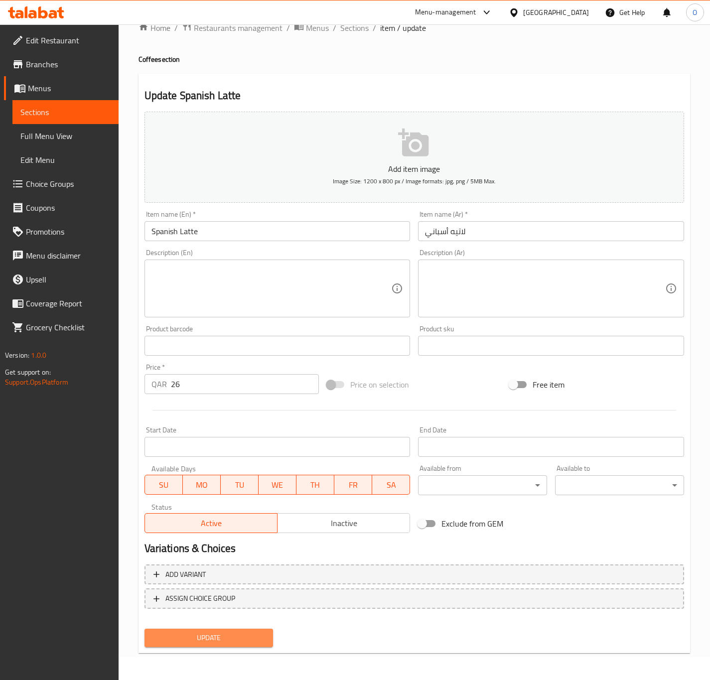
click at [253, 636] on span "Update" at bounding box center [209, 638] width 113 height 12
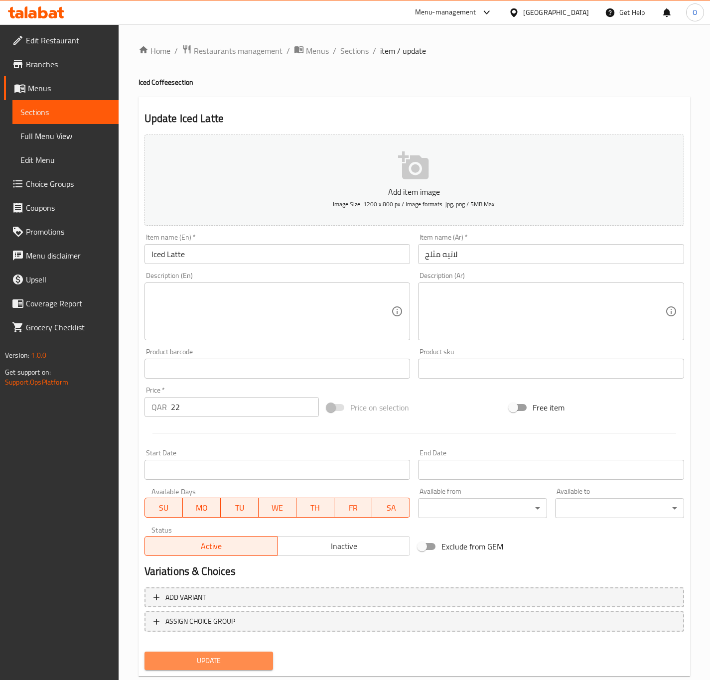
click at [209, 661] on span "Update" at bounding box center [209, 661] width 113 height 12
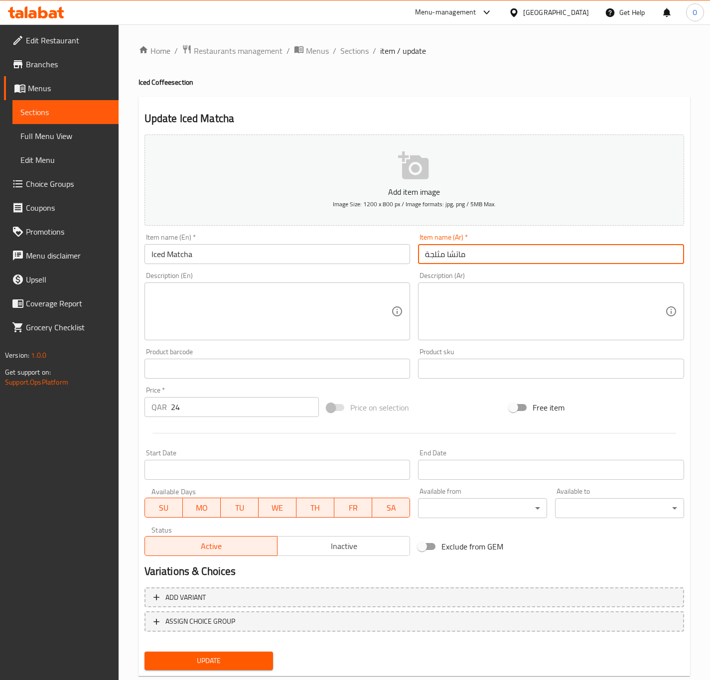
click at [459, 254] on input "ماتشا مثلجة" at bounding box center [551, 254] width 266 height 20
click at [446, 253] on input "ماتشا الفراولة" at bounding box center [551, 254] width 266 height 20
type input "[PERSON_NAME]"
click at [145, 652] on button "Update" at bounding box center [209, 661] width 129 height 18
click at [427, 242] on div "Item name (Ar)   * ماتشا أوبي Item name (Ar) *" at bounding box center [551, 249] width 266 height 30
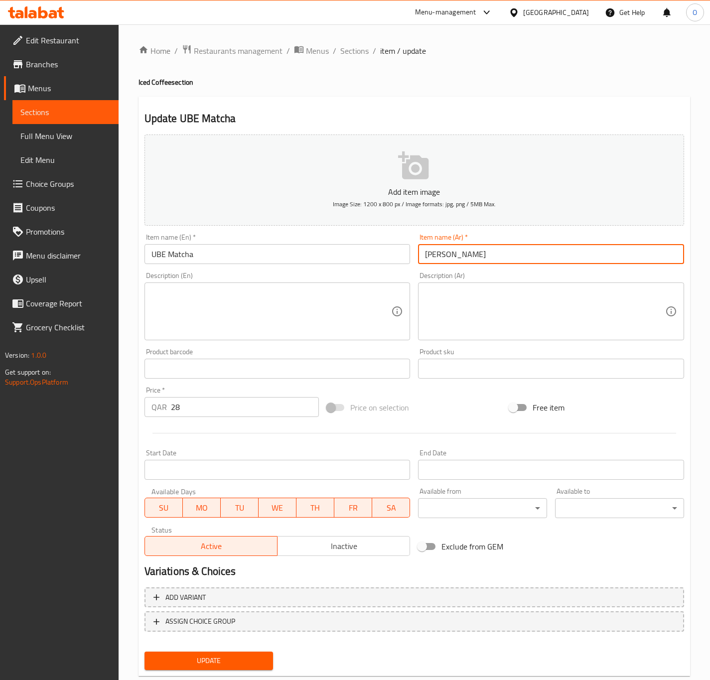
click at [440, 253] on input "ماتشا أوبي" at bounding box center [551, 254] width 266 height 20
click at [145, 652] on button "Update" at bounding box center [209, 661] width 129 height 18
drag, startPoint x: 465, startPoint y: 258, endPoint x: 375, endPoint y: 250, distance: 90.1
click at [375, 250] on div "Add item image Image Size: 1200 x 800 px / Image formats: jpg, png / 5MB Max. I…" at bounding box center [415, 346] width 548 height 430
type input "[PERSON_NAME]"
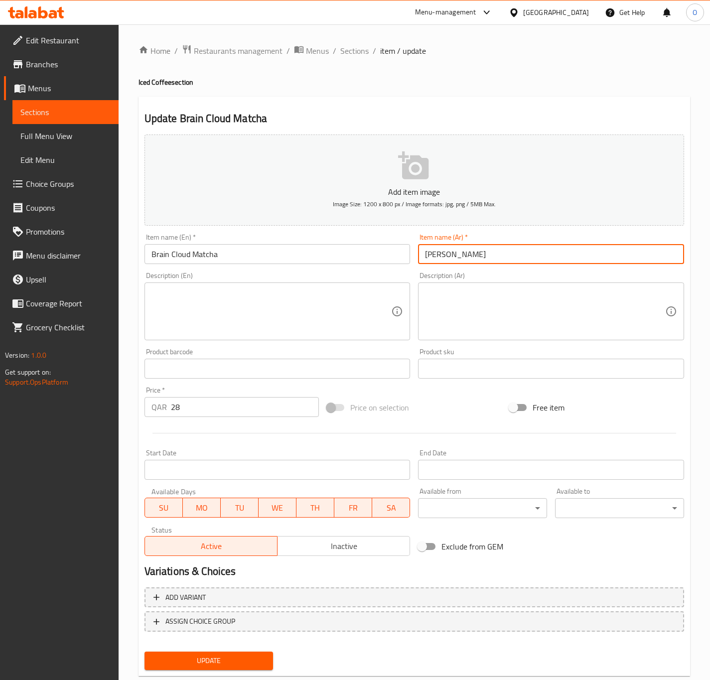
click at [145, 652] on button "Update" at bounding box center [209, 661] width 129 height 18
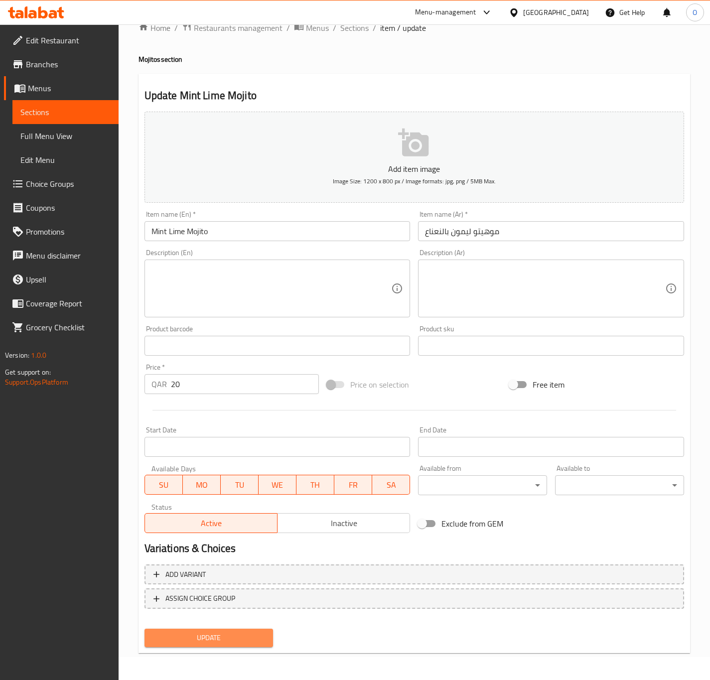
click at [202, 642] on span "Update" at bounding box center [209, 638] width 113 height 12
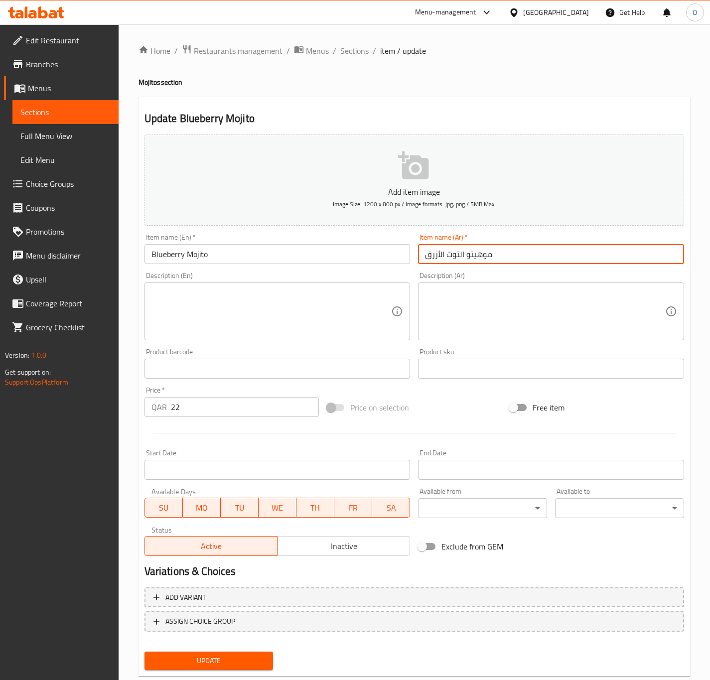
click at [460, 251] on input "موهيتو التوت الأزرق" at bounding box center [551, 254] width 266 height 20
click at [440, 253] on input "موهيتو توت الأزرق" at bounding box center [551, 254] width 266 height 20
type input "موهيتو توت أزرق"
click at [145, 652] on button "Update" at bounding box center [209, 661] width 129 height 18
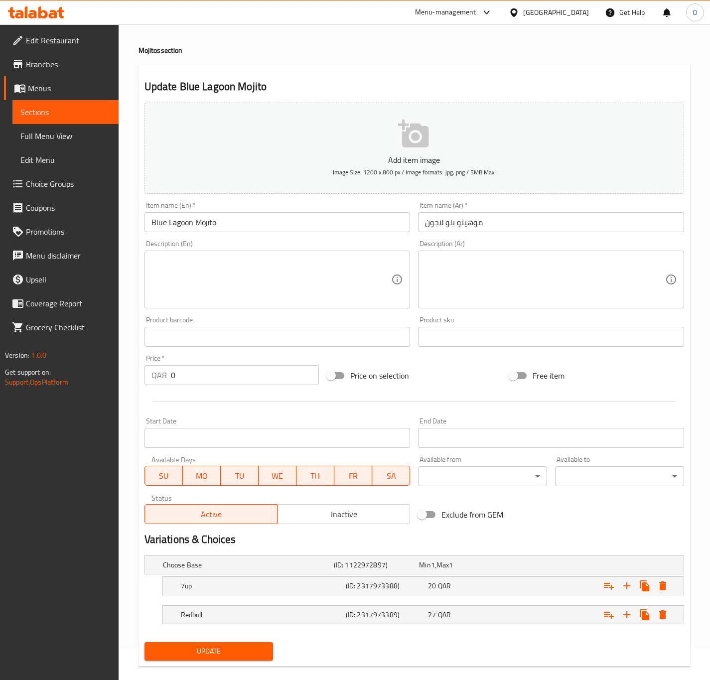
scroll to position [48, 0]
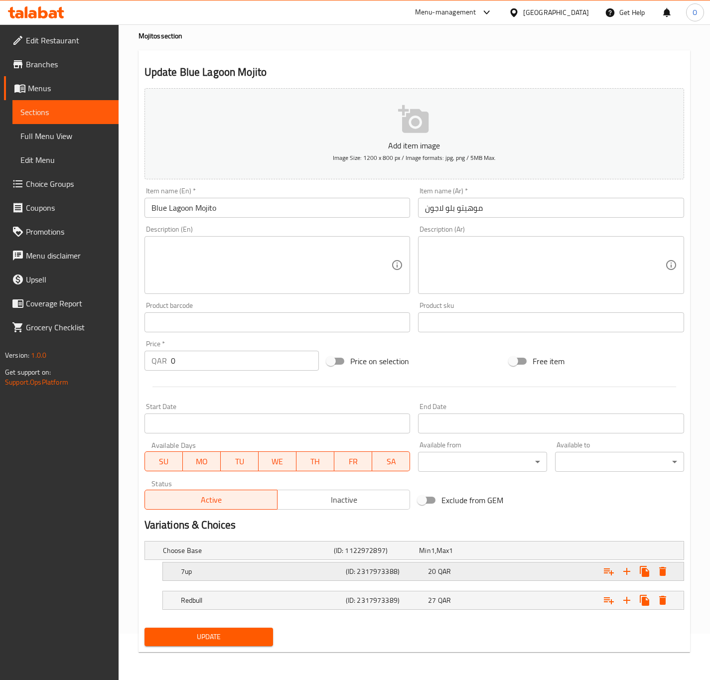
click at [392, 582] on div "7up (ID: 2317973388) 20 QAR" at bounding box center [426, 572] width 495 height 22
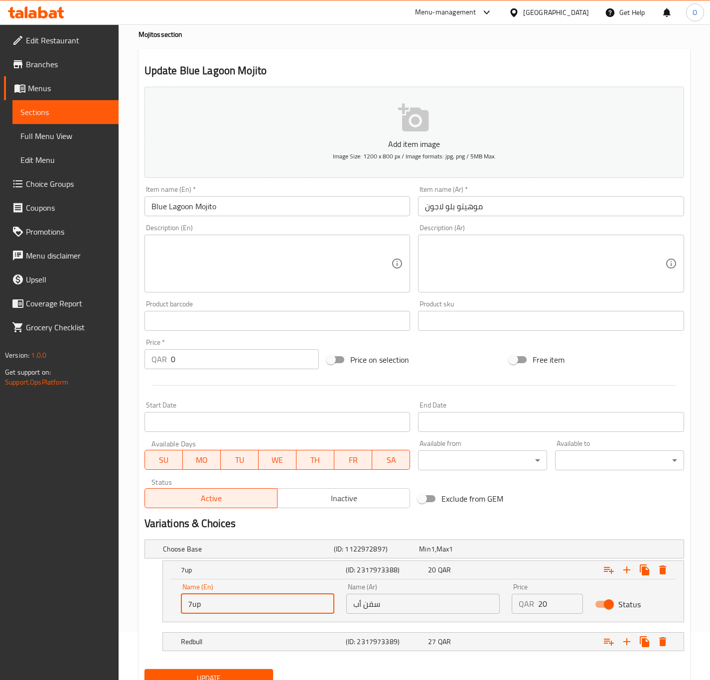
click at [215, 599] on input "7up" at bounding box center [258, 604] width 154 height 20
type input "7Up"
click at [199, 649] on div "Redbull" at bounding box center [261, 642] width 165 height 14
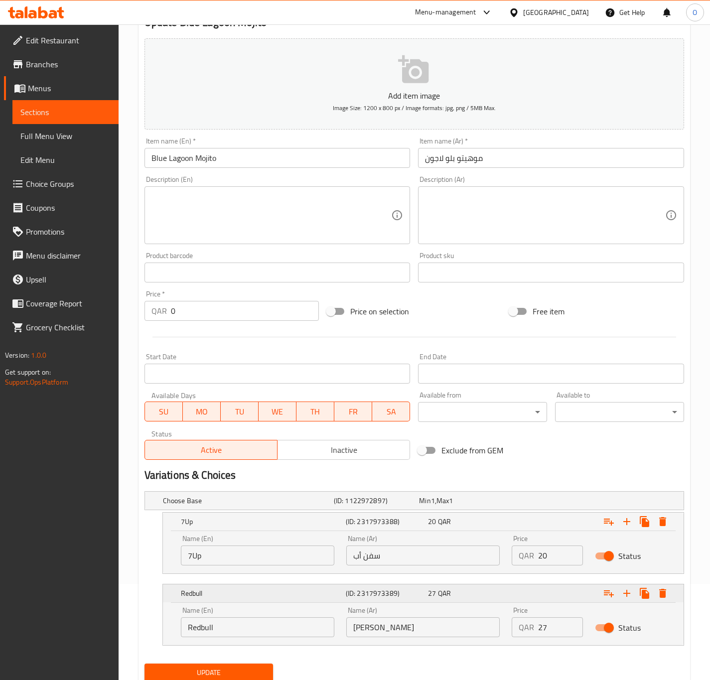
scroll to position [123, 0]
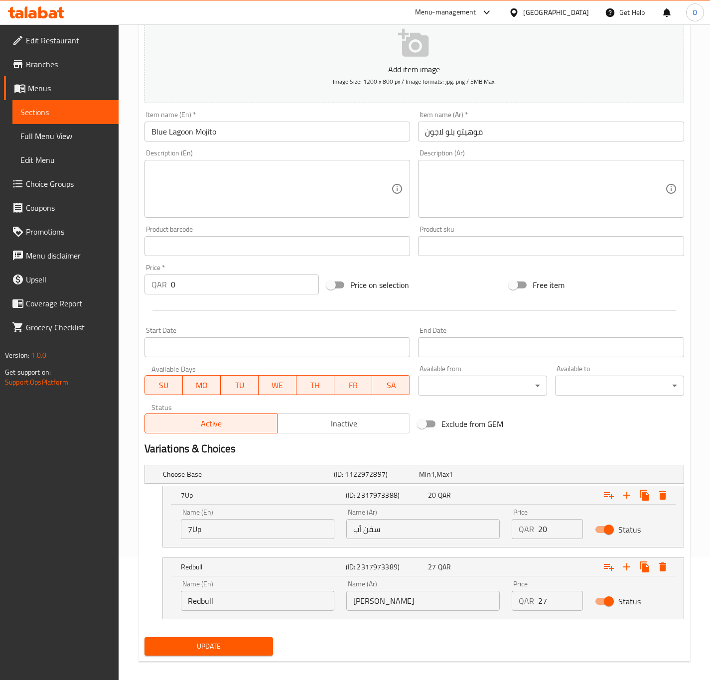
click at [226, 588] on div "Name (En) Redbull Name (En)" at bounding box center [258, 596] width 154 height 30
click at [222, 651] on span "Update" at bounding box center [209, 647] width 113 height 12
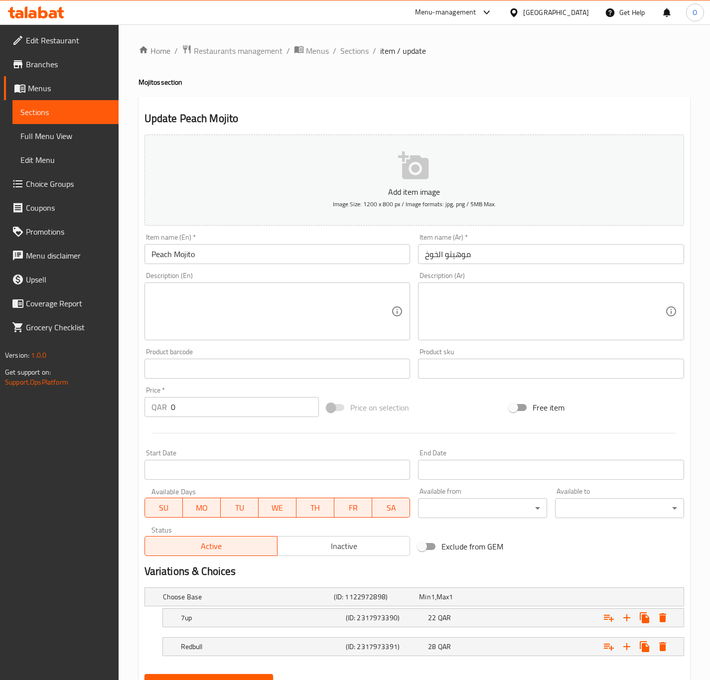
click at [440, 254] on input "موهيتو الخوخ" at bounding box center [551, 254] width 266 height 20
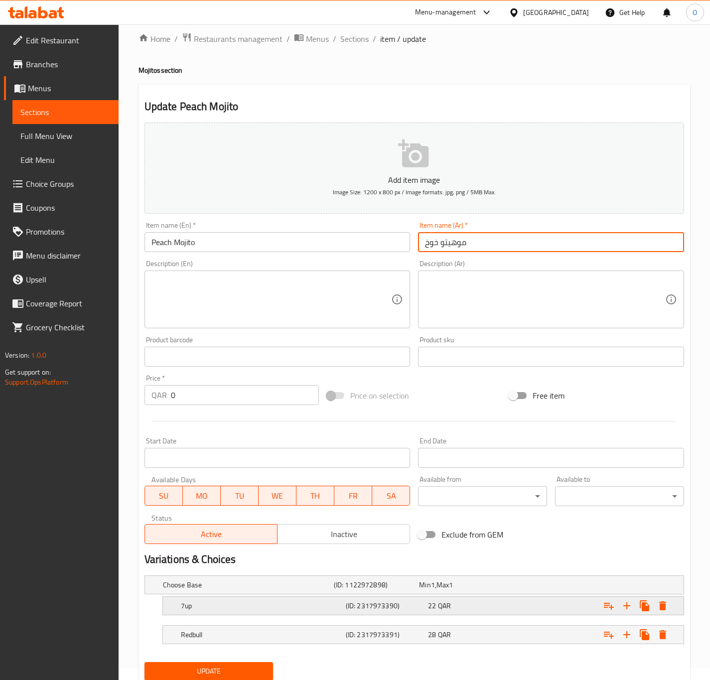
scroll to position [48, 0]
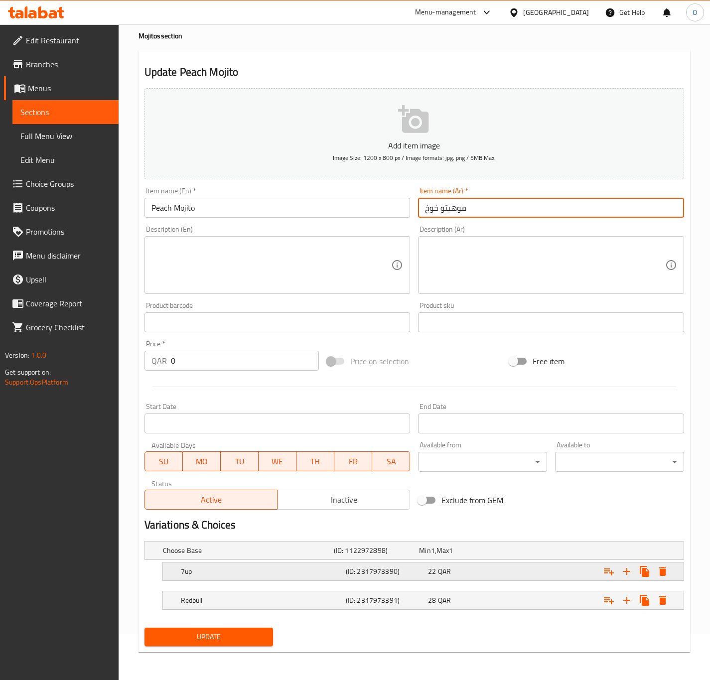
type input "موهيتو خوخ"
click at [302, 573] on h5 "7up" at bounding box center [261, 572] width 161 height 10
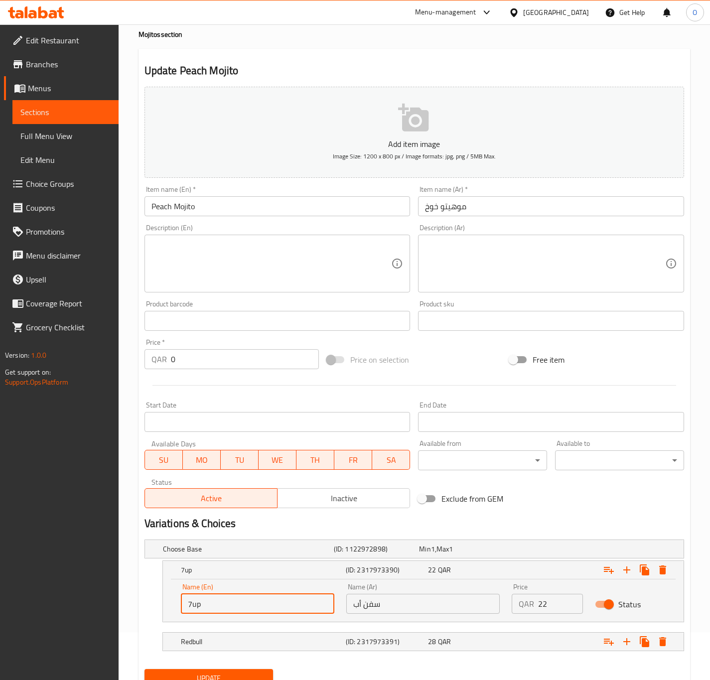
click at [265, 600] on input "7up" at bounding box center [258, 604] width 154 height 20
type input "7Up"
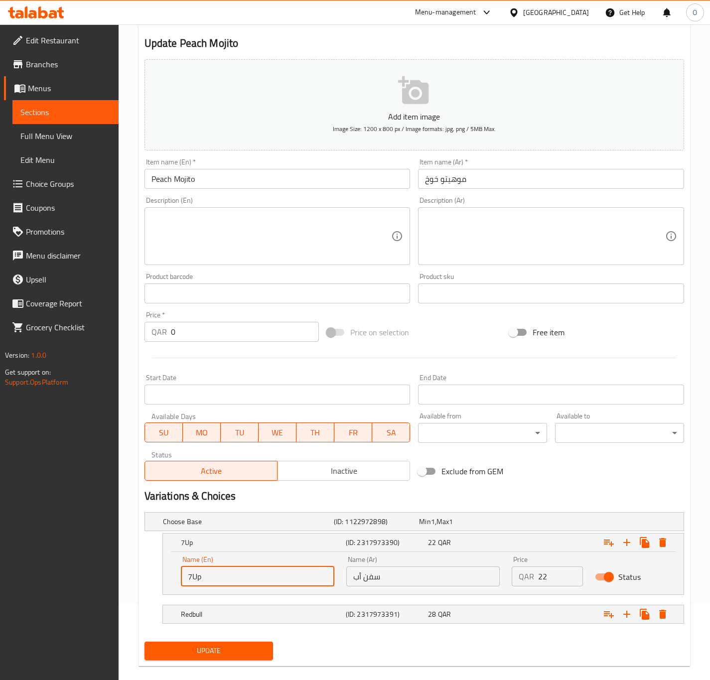
scroll to position [90, 0]
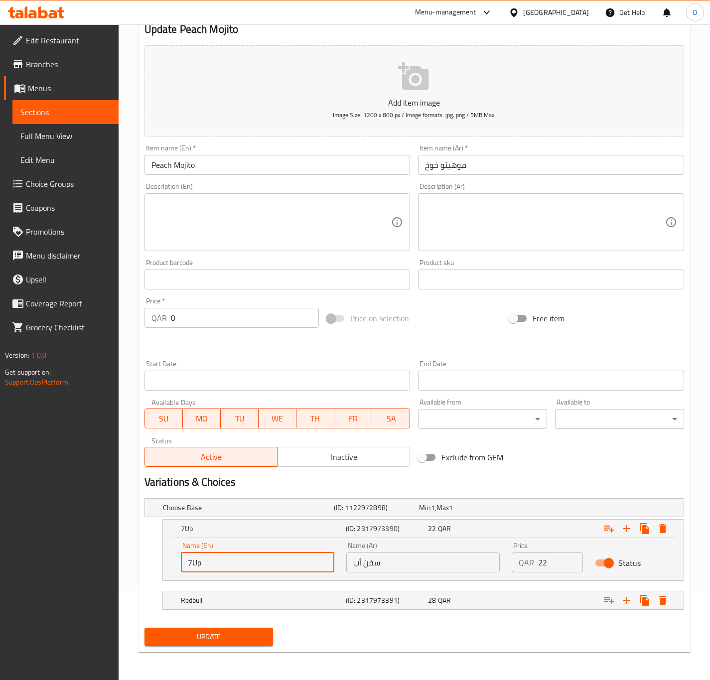
click at [205, 642] on span "Update" at bounding box center [209, 637] width 113 height 12
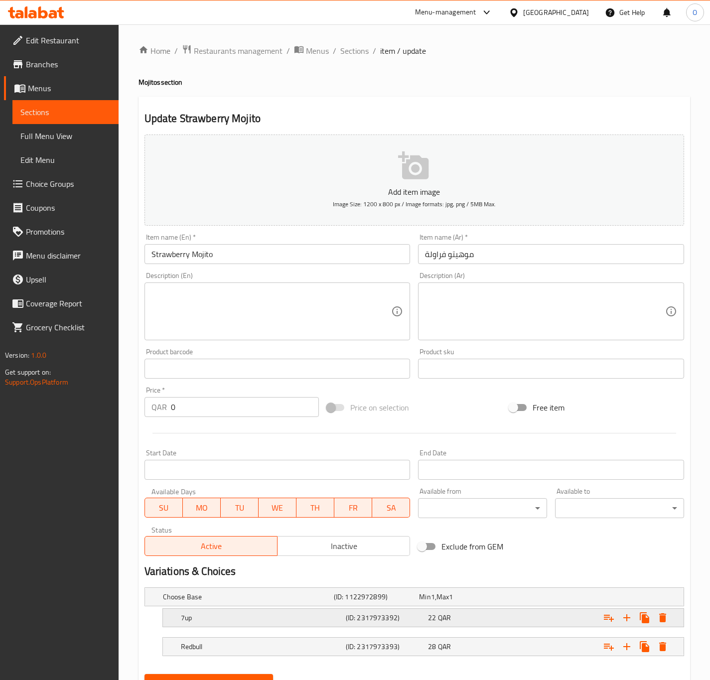
click at [211, 624] on div "7up" at bounding box center [261, 618] width 165 height 14
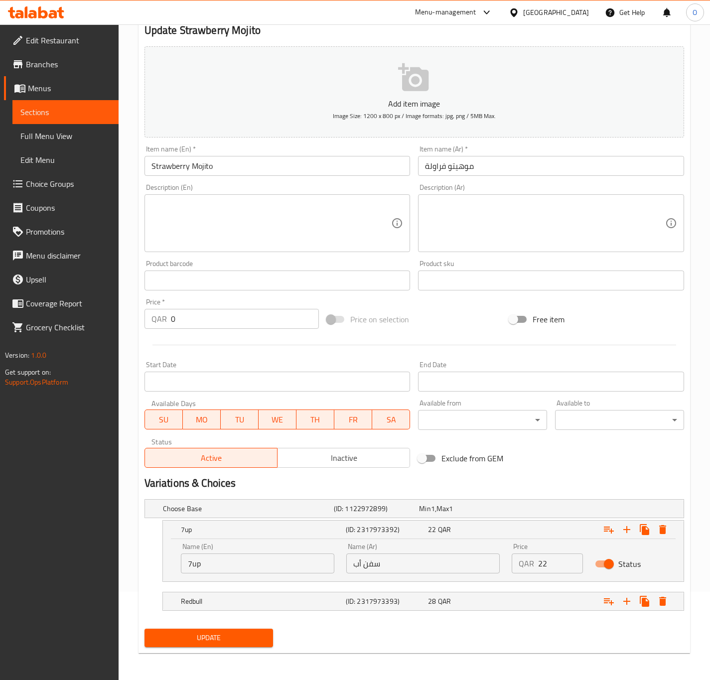
scroll to position [90, 0]
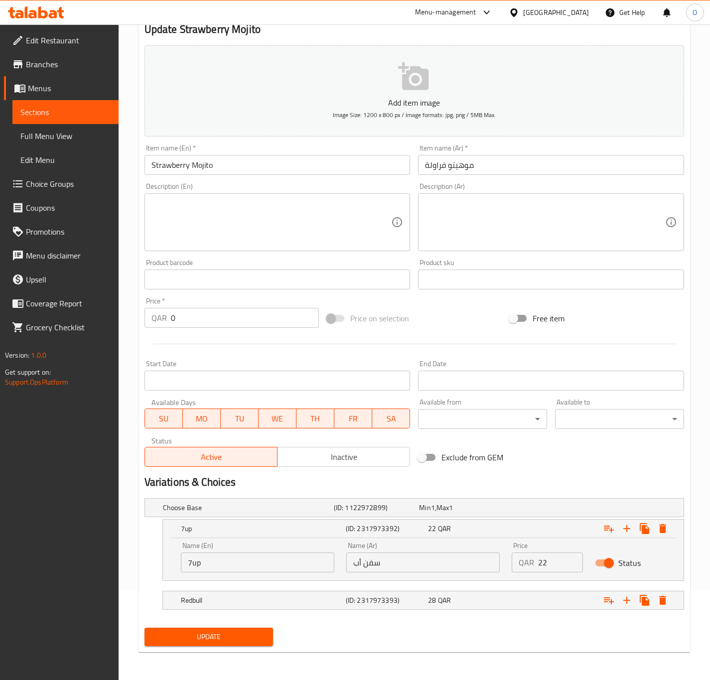
click at [229, 548] on div "Name (En) 7up Name (En)" at bounding box center [258, 557] width 154 height 30
click at [226, 557] on input "7up" at bounding box center [258, 563] width 154 height 20
type input "7Up"
click at [189, 636] on span "Update" at bounding box center [209, 637] width 113 height 12
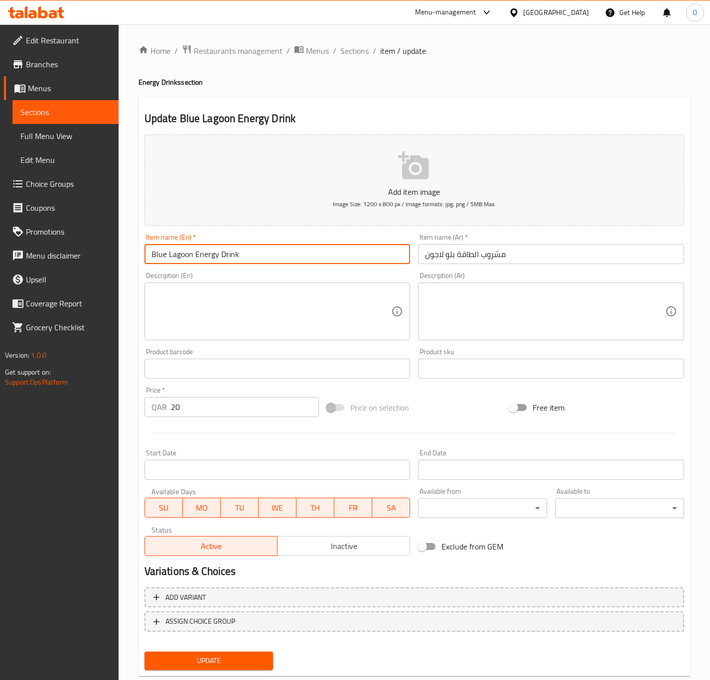
click at [250, 247] on input "Blue Lagoon Energy Drink" at bounding box center [278, 254] width 266 height 20
click at [247, 657] on span "Update" at bounding box center [209, 661] width 113 height 12
click at [166, 656] on span "Update" at bounding box center [209, 661] width 113 height 12
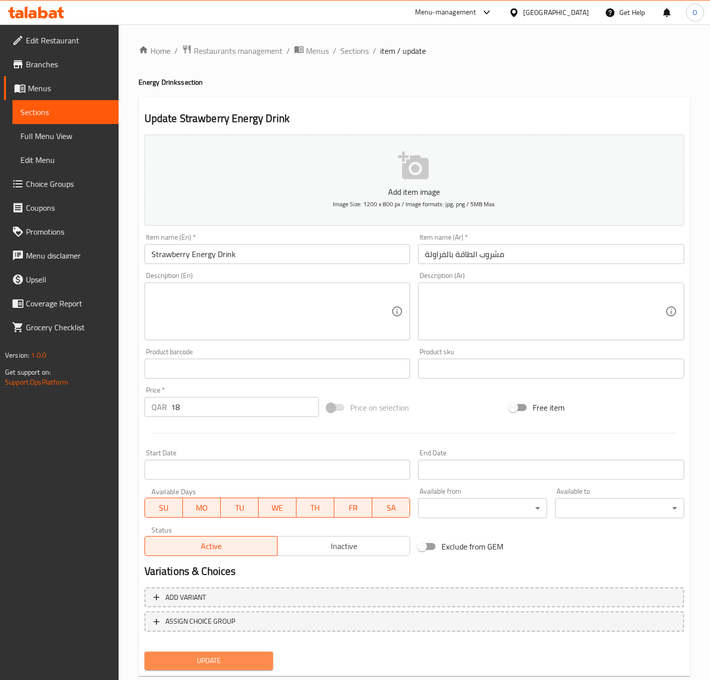
click at [226, 668] on button "Update" at bounding box center [209, 661] width 129 height 18
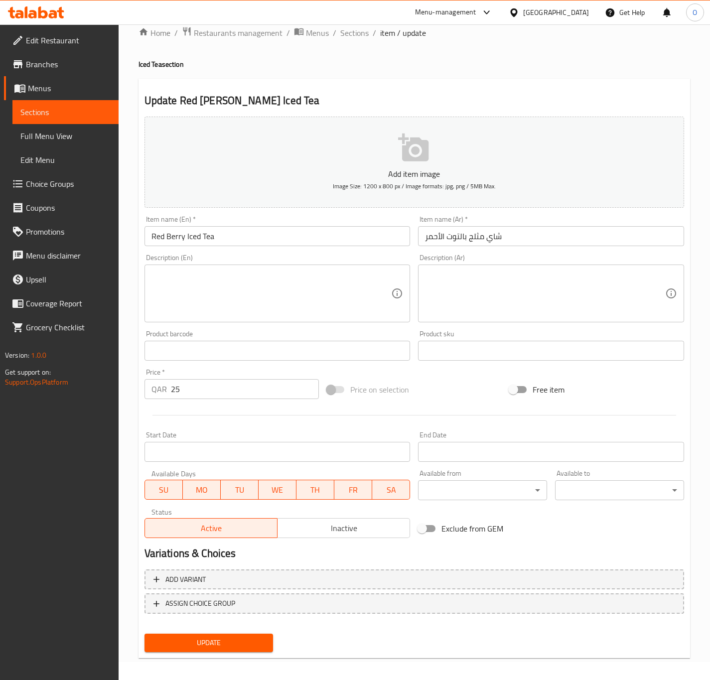
scroll to position [23, 0]
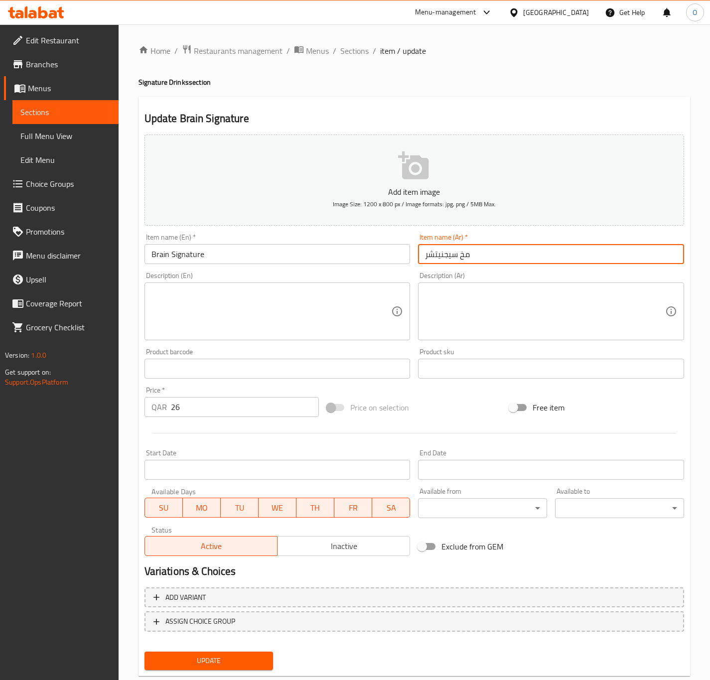
click at [465, 256] on input "مخ سيجنيتشر" at bounding box center [551, 254] width 266 height 20
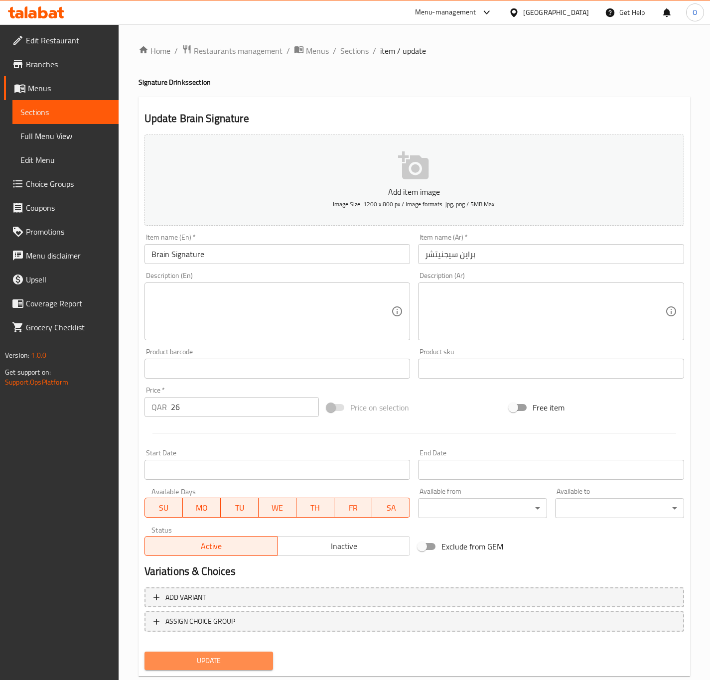
click at [187, 667] on button "Update" at bounding box center [209, 661] width 129 height 18
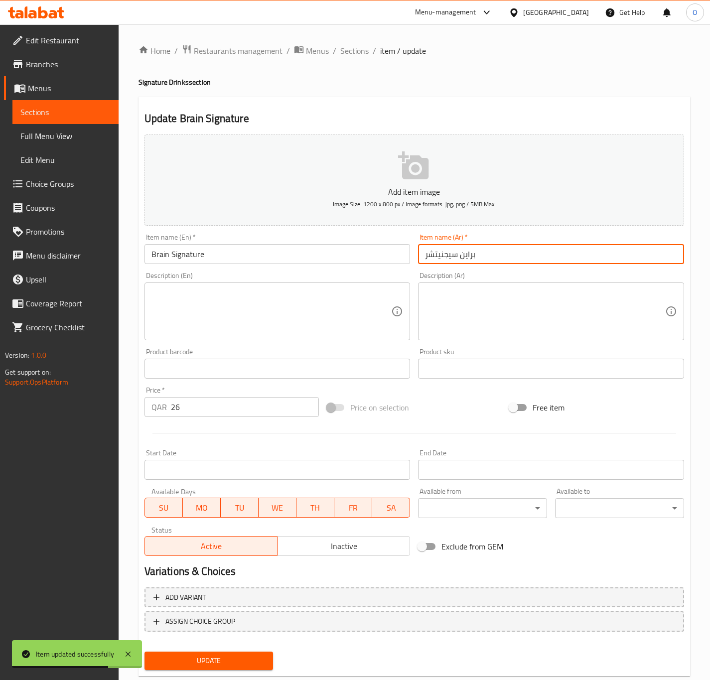
click at [437, 258] on input "براين سيجنيتشر" at bounding box center [551, 254] width 266 height 20
type input "براين سيجنتشر"
click at [145, 652] on button "Update" at bounding box center [209, 661] width 129 height 18
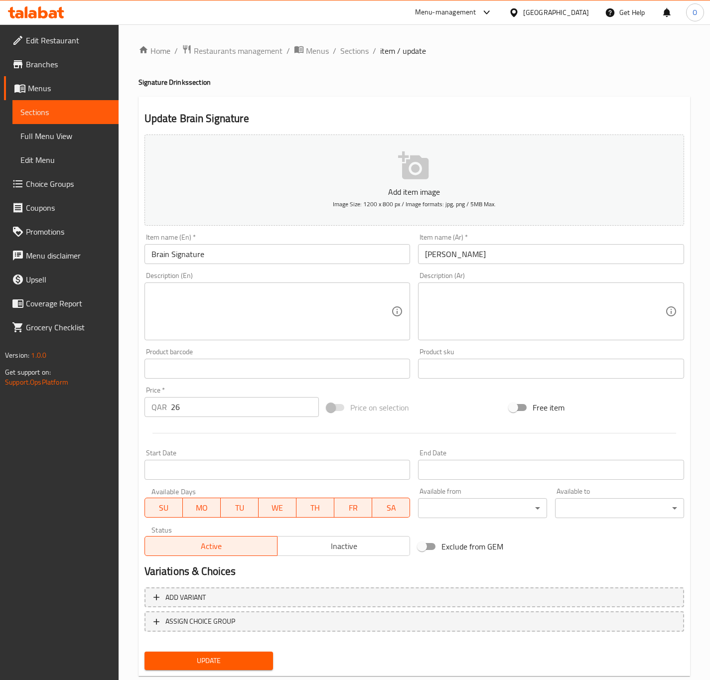
click at [245, 651] on div "Update" at bounding box center [209, 661] width 137 height 26
click at [244, 652] on button "Update" at bounding box center [209, 661] width 129 height 18
click at [467, 260] on input "طاقة الفراولة" at bounding box center [551, 254] width 266 height 20
click at [464, 254] on input "طاقة الفراولة" at bounding box center [551, 254] width 266 height 20
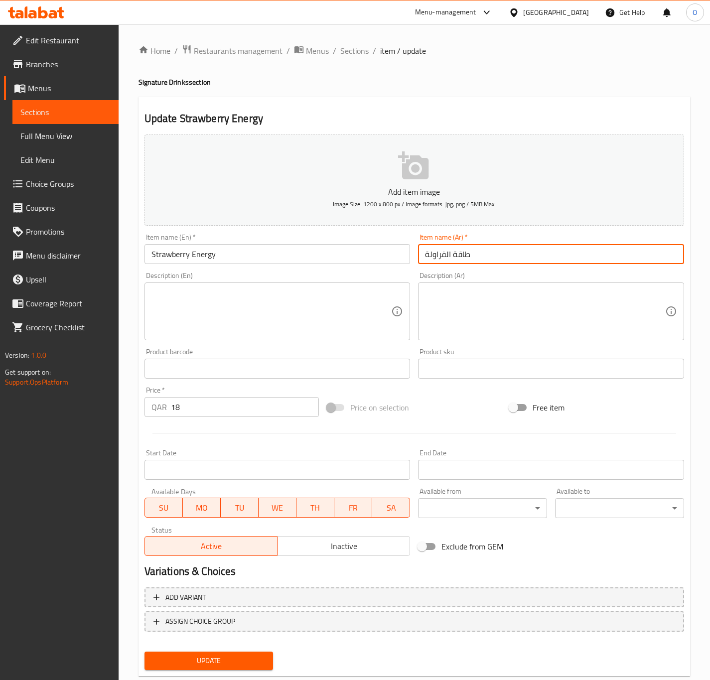
click at [464, 254] on input "طاقة الفراولة" at bounding box center [551, 254] width 266 height 20
type input "إنيرجي الفراولة"
click at [145, 652] on button "Update" at bounding box center [209, 661] width 129 height 18
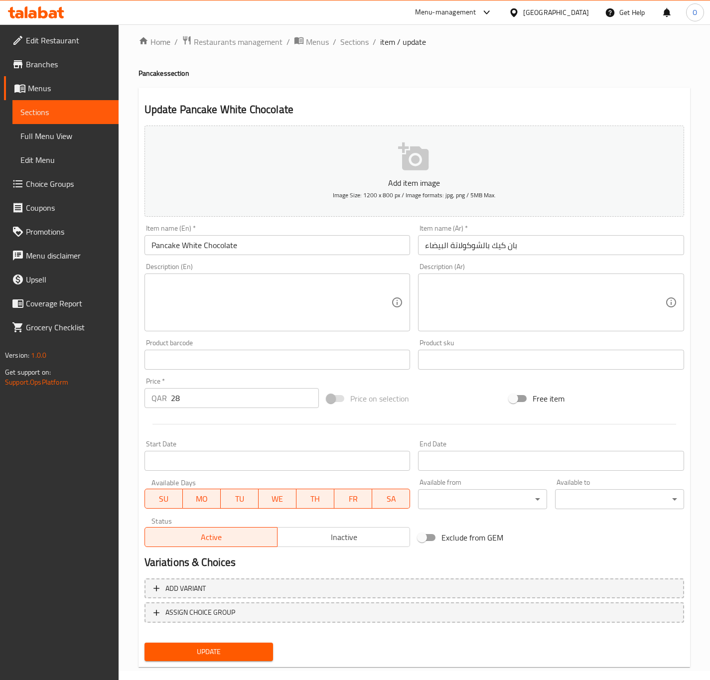
scroll to position [23, 0]
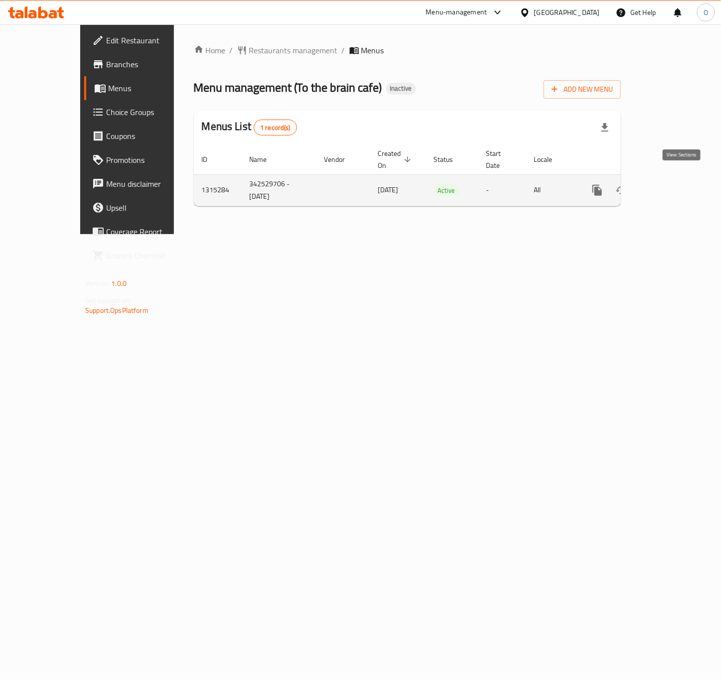
click at [675, 184] on icon "enhanced table" at bounding box center [669, 190] width 12 height 12
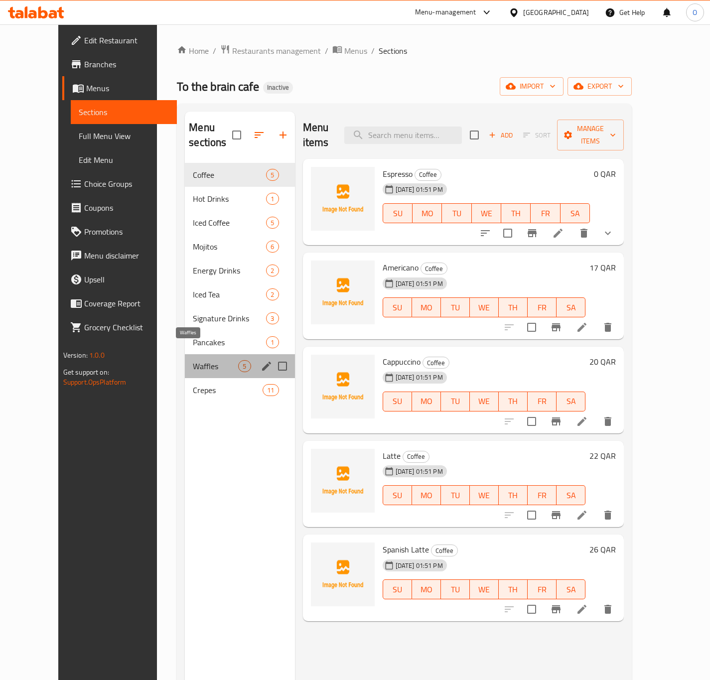
click at [215, 360] on span "Waffles" at bounding box center [215, 366] width 45 height 12
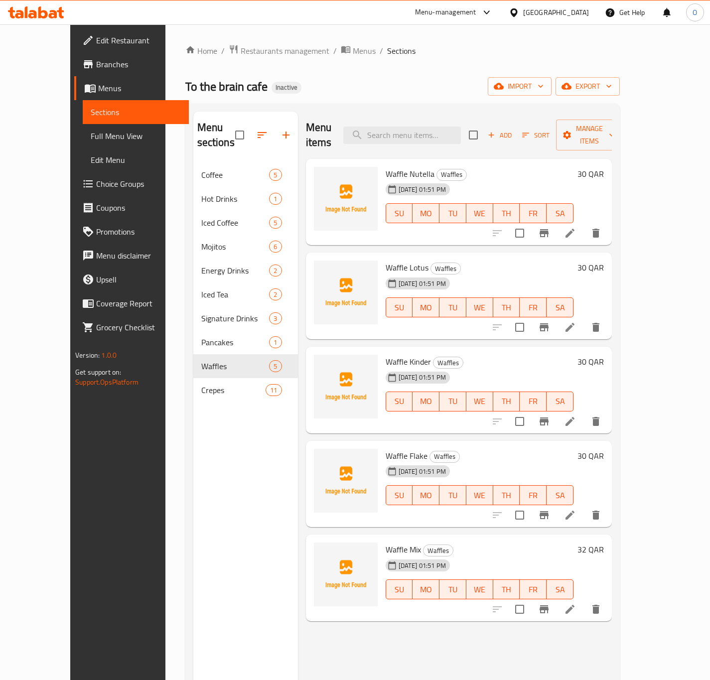
drag, startPoint x: 631, startPoint y: 221, endPoint x: 645, endPoint y: 221, distance: 13.5
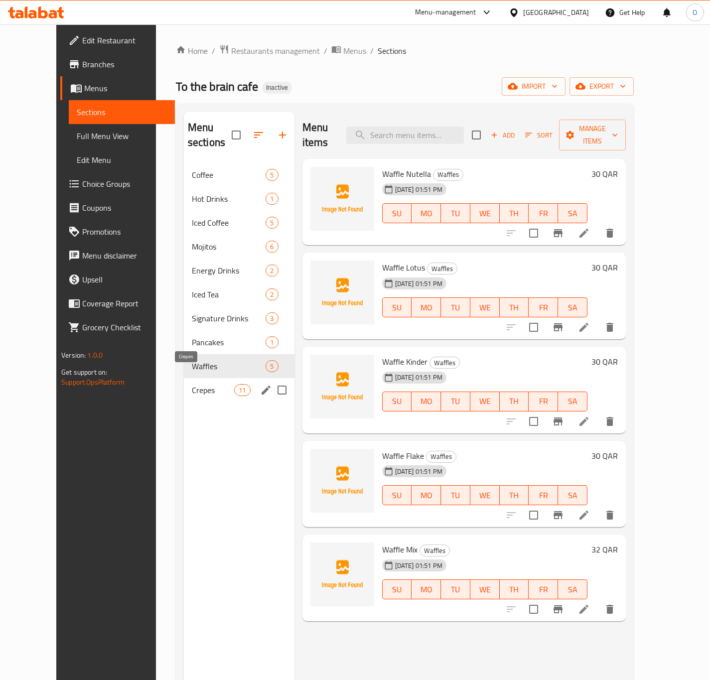
click at [192, 384] on span "Crepes" at bounding box center [213, 390] width 42 height 12
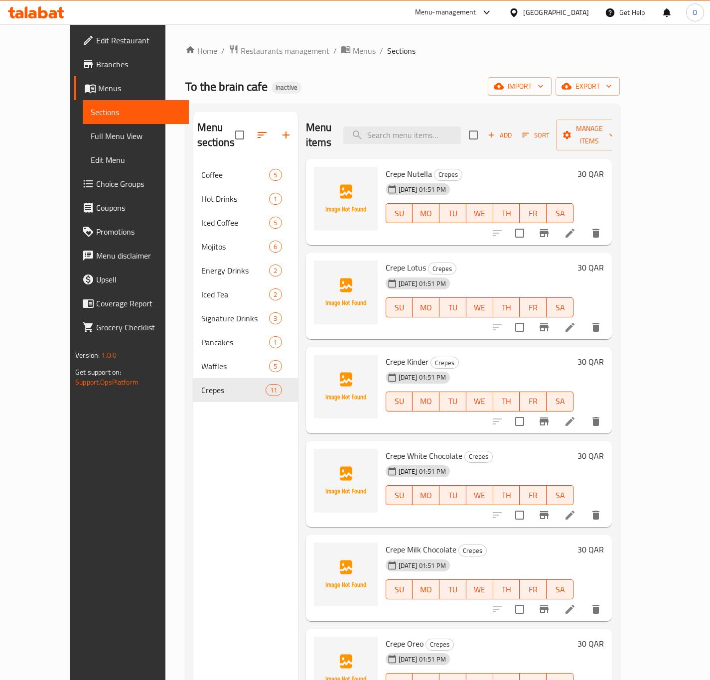
drag, startPoint x: 631, startPoint y: 322, endPoint x: 634, endPoint y: 312, distance: 10.9
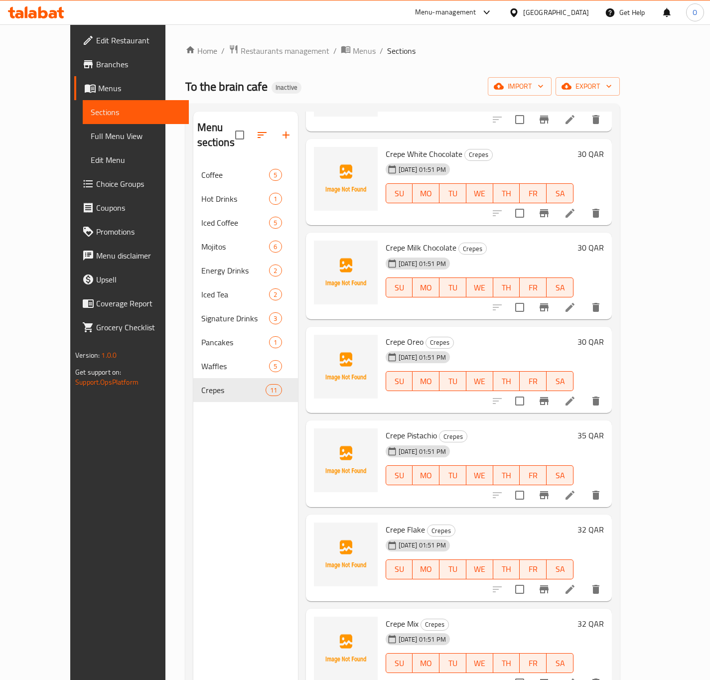
scroll to position [229, 0]
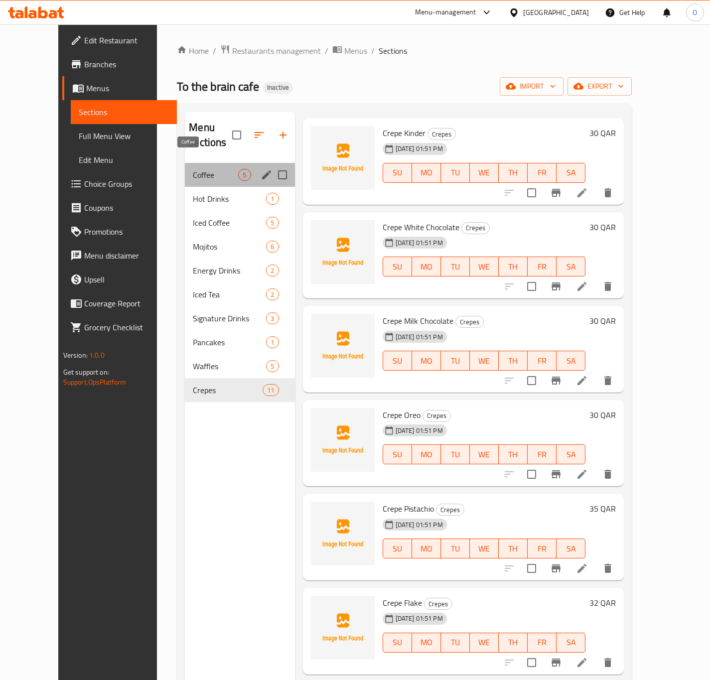
click at [193, 169] on span "Coffee" at bounding box center [215, 175] width 45 height 12
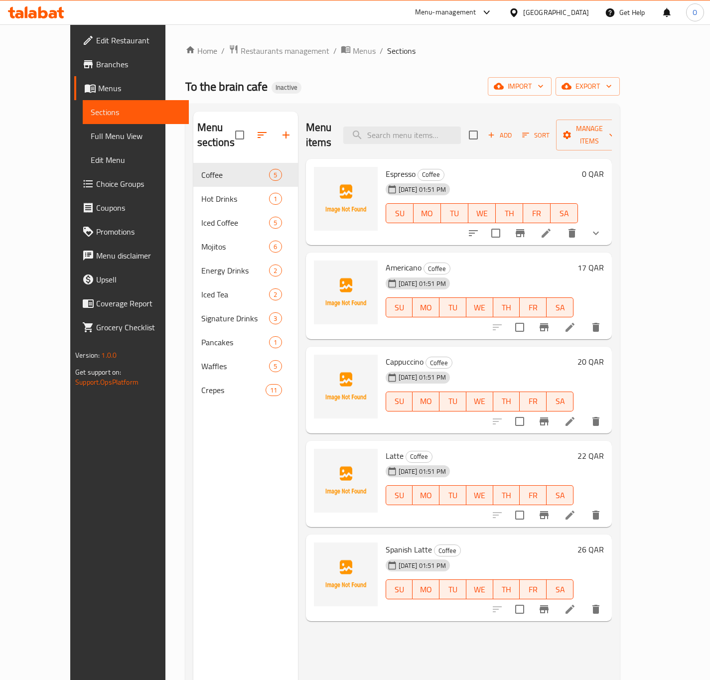
drag, startPoint x: 636, startPoint y: 406, endPoint x: 579, endPoint y: 422, distance: 59.5
click at [576, 421] on div "Menu items Add Sort Manage items Espresso Coffee 30-09-2025 01:51 PM SU MO TU W…" at bounding box center [455, 452] width 314 height 680
click at [74, 70] on link "Branches" at bounding box center [131, 64] width 115 height 24
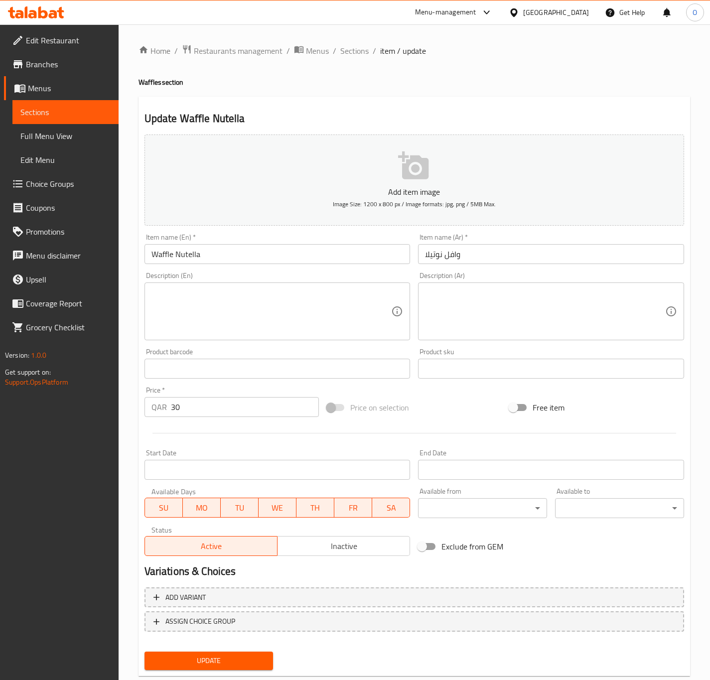
click at [236, 256] on input "Waffle Nutella" at bounding box center [278, 254] width 266 height 20
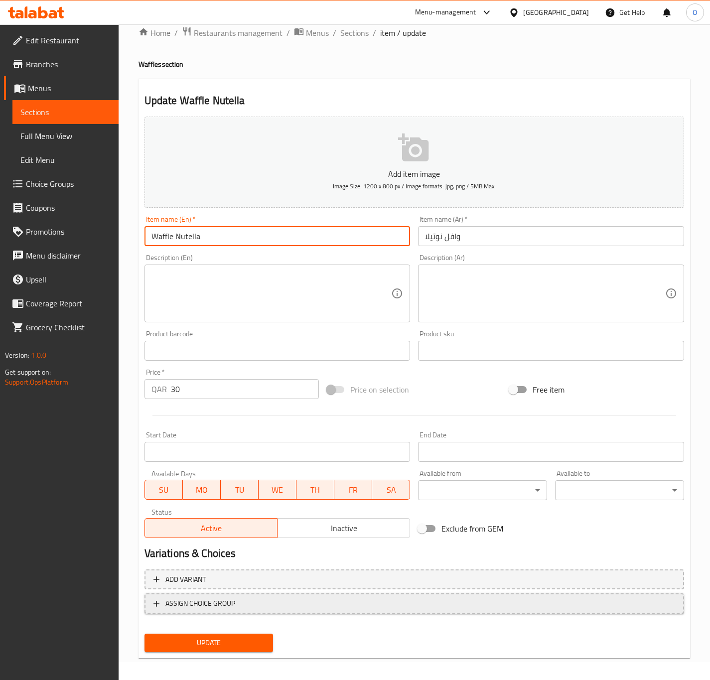
scroll to position [23, 0]
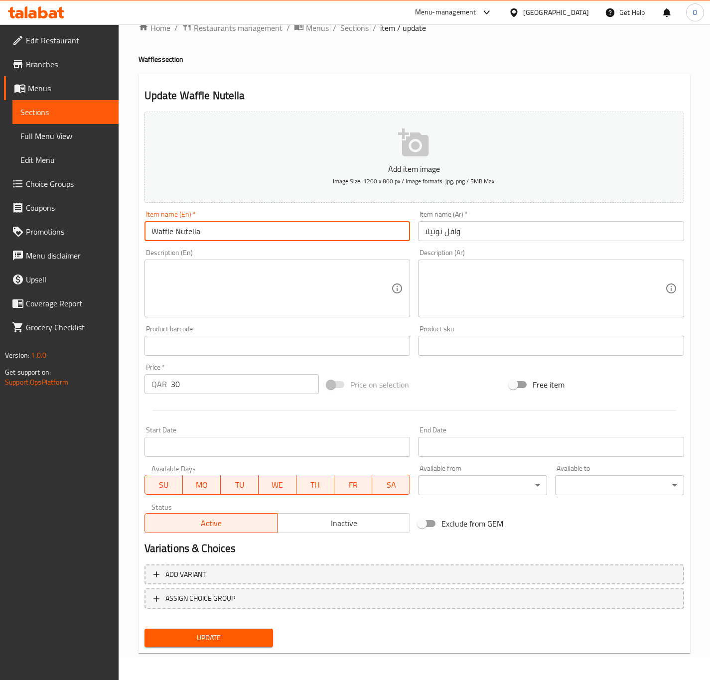
click at [158, 630] on button "Update" at bounding box center [209, 638] width 129 height 18
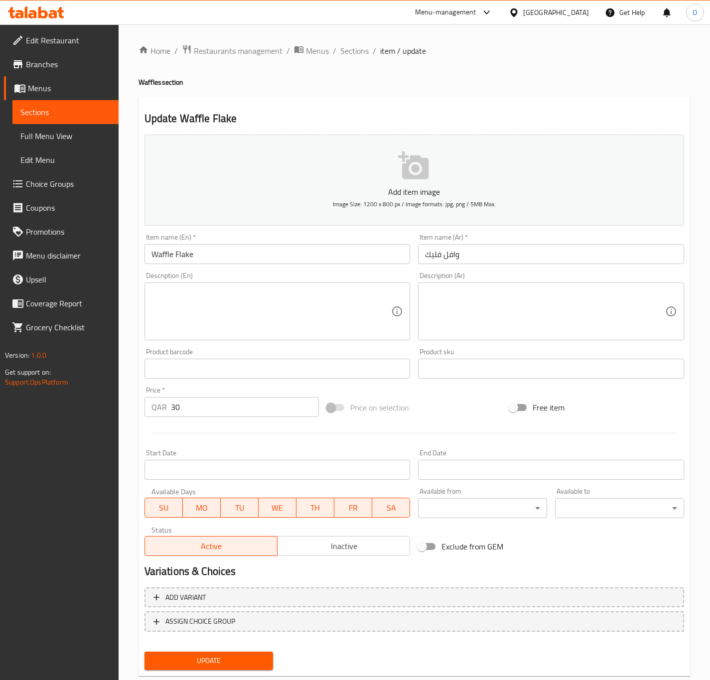
click at [190, 246] on input "Waffle Flake" at bounding box center [278, 254] width 266 height 20
click at [449, 256] on input "فليك كريب" at bounding box center [551, 254] width 266 height 20
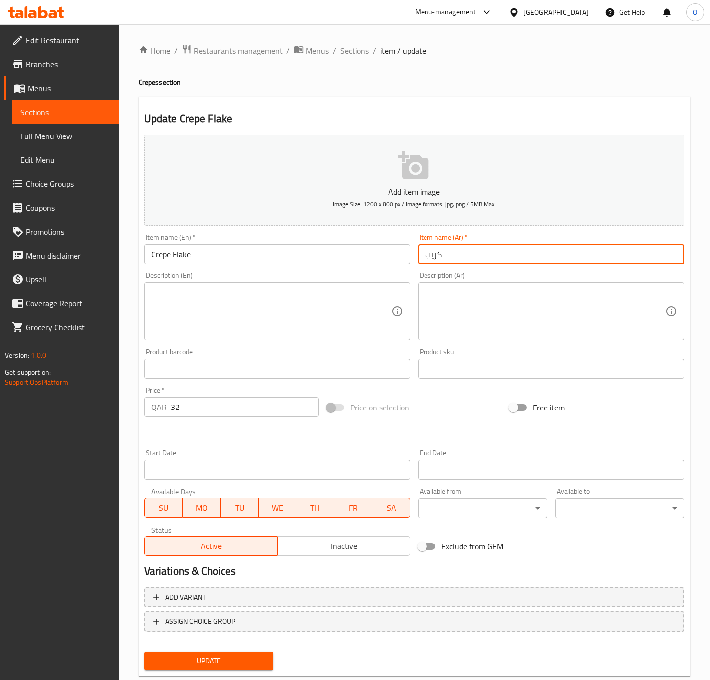
click at [463, 257] on input "كريب" at bounding box center [551, 254] width 266 height 20
paste input "فليك"
type input "كريب فليك"
click at [145, 652] on button "Update" at bounding box center [209, 661] width 129 height 18
click at [220, 257] on input "Crepe Digestive" at bounding box center [278, 254] width 266 height 20
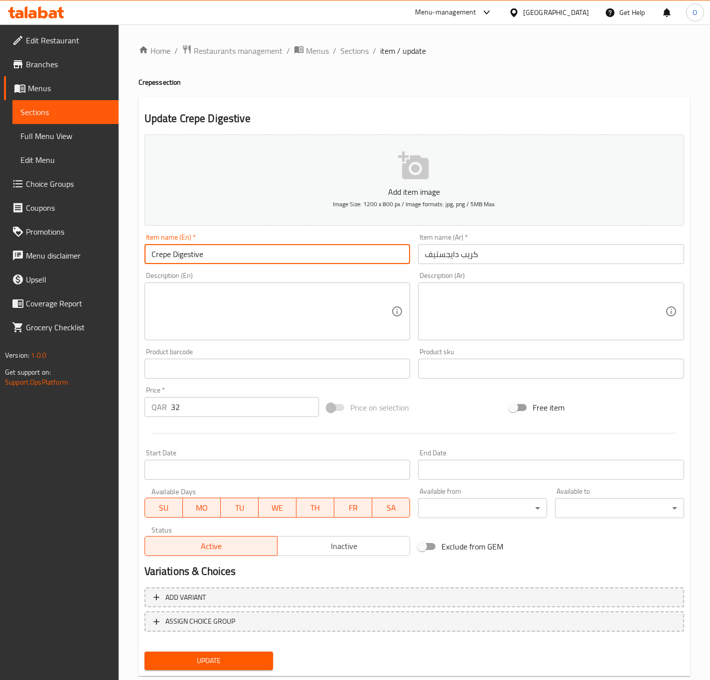
click at [220, 257] on input "Crepe Digestive" at bounding box center [278, 254] width 266 height 20
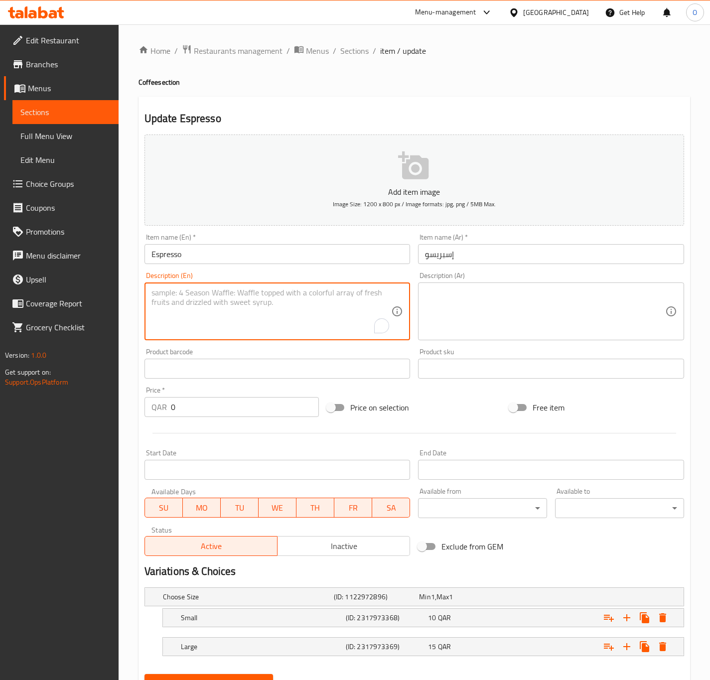
paste textarea "Espresso – Strong and rich coffee shot, available single or double."
type textarea "Espresso – Strong and rich coffee shot, available single or double."
click at [379, 621] on div "Small (ID: 2317973368) 10 QAR" at bounding box center [426, 618] width 495 height 22
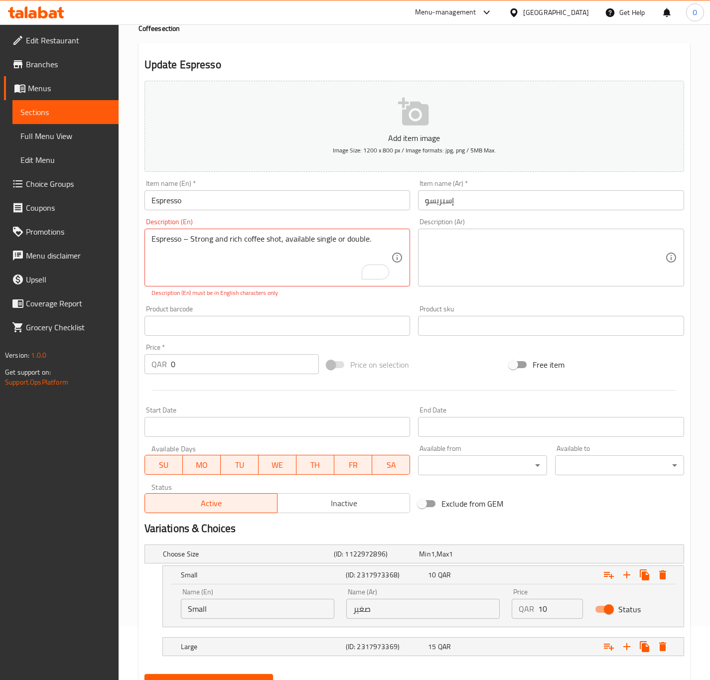
scroll to position [102, 0]
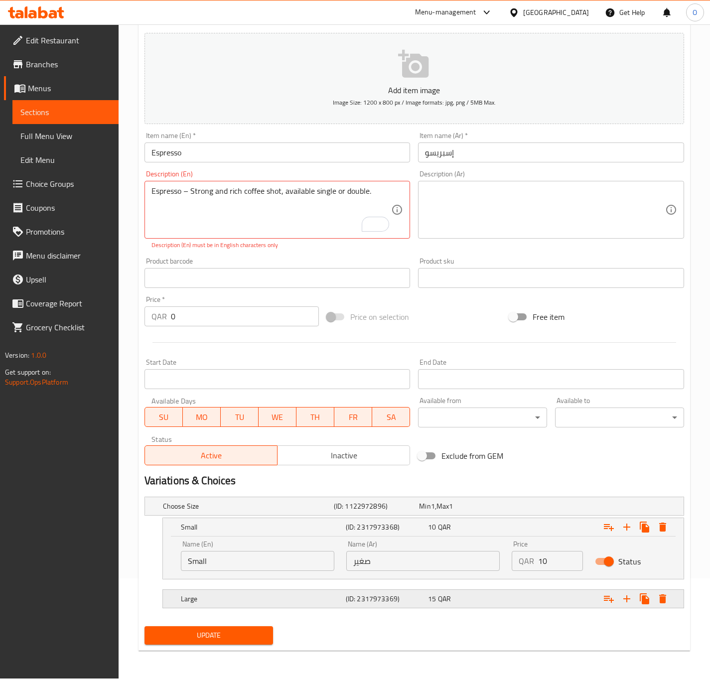
click at [248, 600] on h5 "Large" at bounding box center [261, 599] width 161 height 10
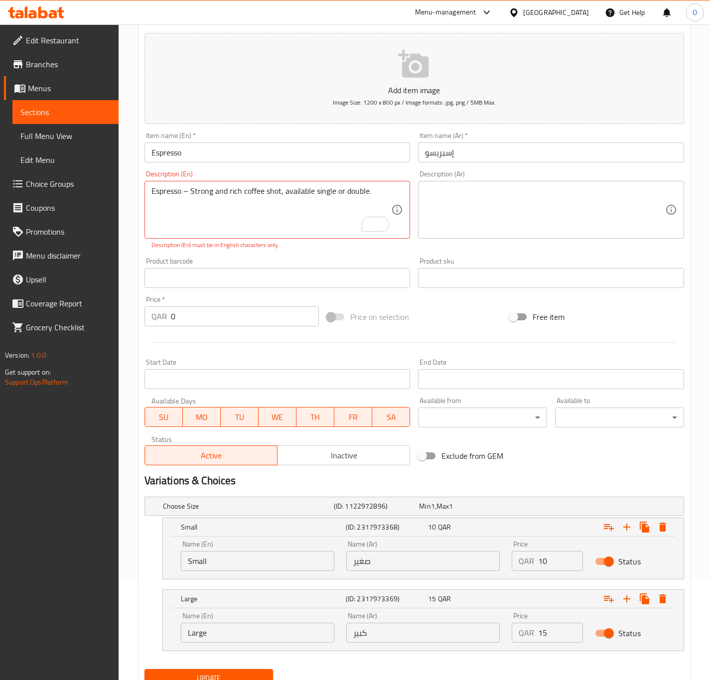
click at [198, 562] on input "Small" at bounding box center [258, 561] width 154 height 20
type input "Single"
click at [187, 638] on input "Large" at bounding box center [258, 633] width 154 height 20
click at [187, 639] on input "Large" at bounding box center [258, 633] width 154 height 20
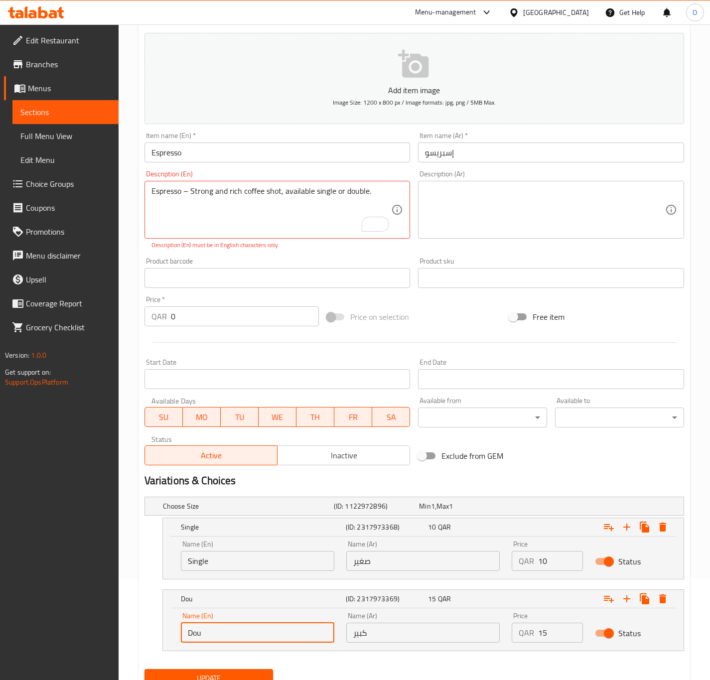
type input "Double"
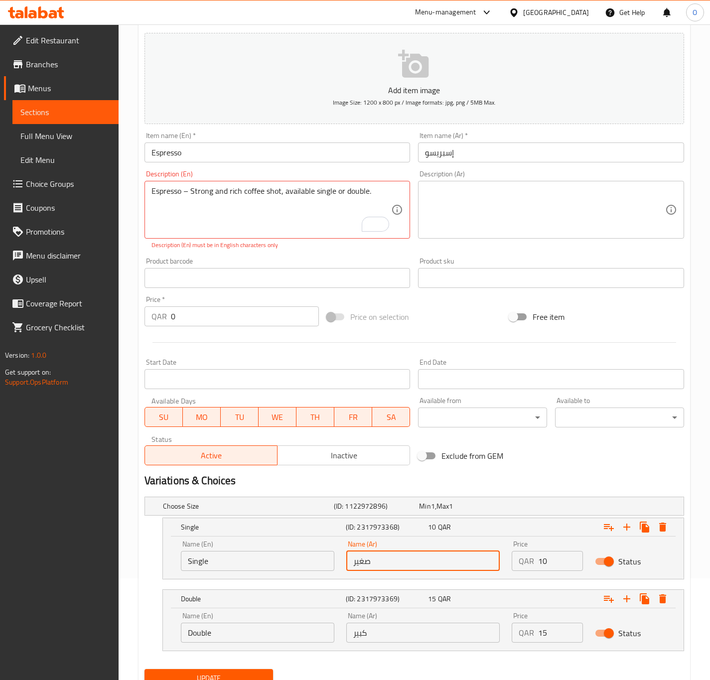
click at [401, 567] on input "صغير" at bounding box center [423, 561] width 154 height 20
click at [415, 555] on input "text" at bounding box center [423, 561] width 154 height 20
type input "سينجل"
click at [383, 618] on div "Name (Ar) كبير Name (Ar)" at bounding box center [423, 628] width 154 height 30
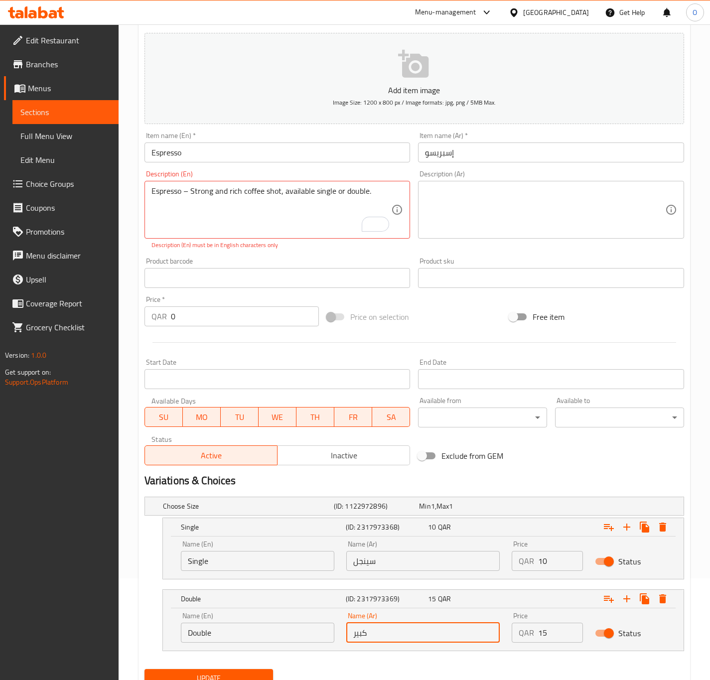
click at [380, 631] on input "كبير" at bounding box center [423, 633] width 154 height 20
type input "دوبل"
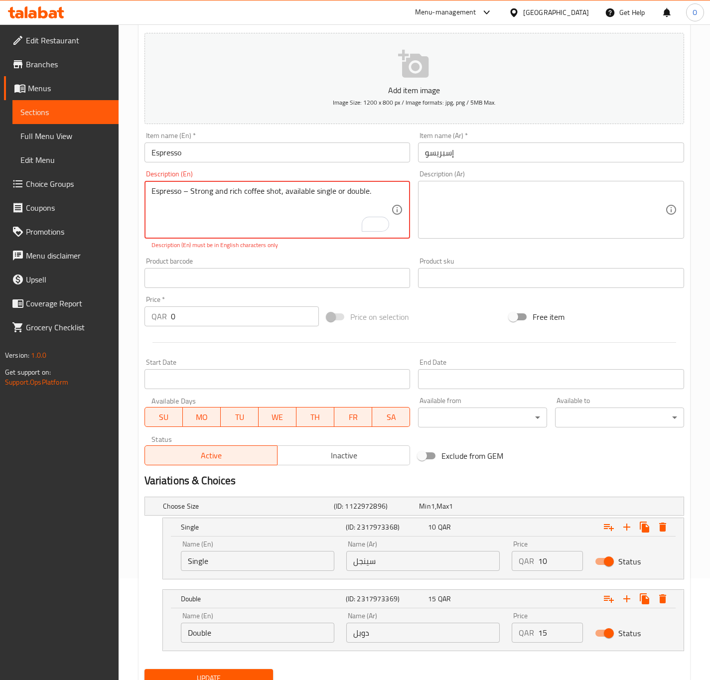
click at [185, 193] on textarea "Espresso – Strong and rich coffee shot, available single or double." at bounding box center [272, 209] width 240 height 47
click at [303, 212] on textarea "Espresso - Strong and rich coffee shot, available single or double." at bounding box center [272, 209] width 240 height 47
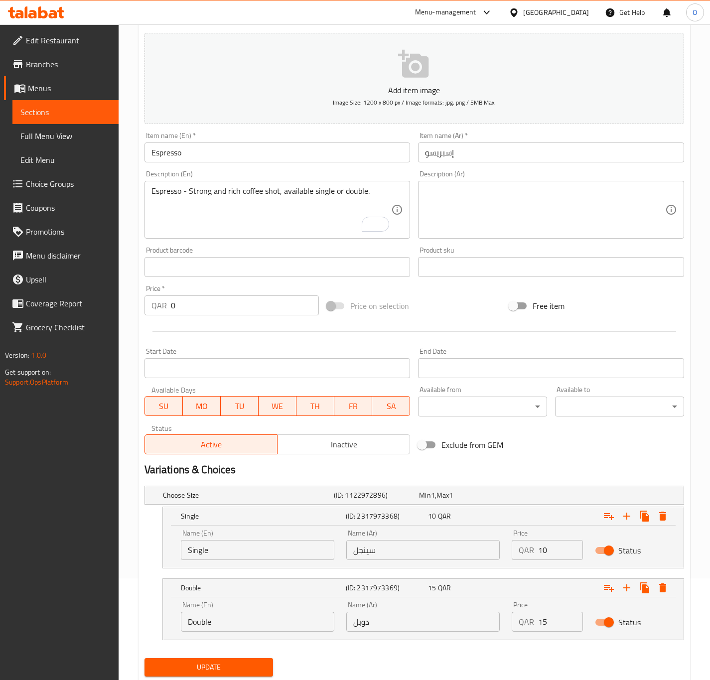
click at [601, 235] on div "Description (Ar)" at bounding box center [551, 210] width 266 height 58
click at [199, 199] on textarea "Espresso - Strong and rich coffee shot, available single or double." at bounding box center [272, 209] width 240 height 47
type textarea "Espresso - strong and rich coffee shot, available single or double."
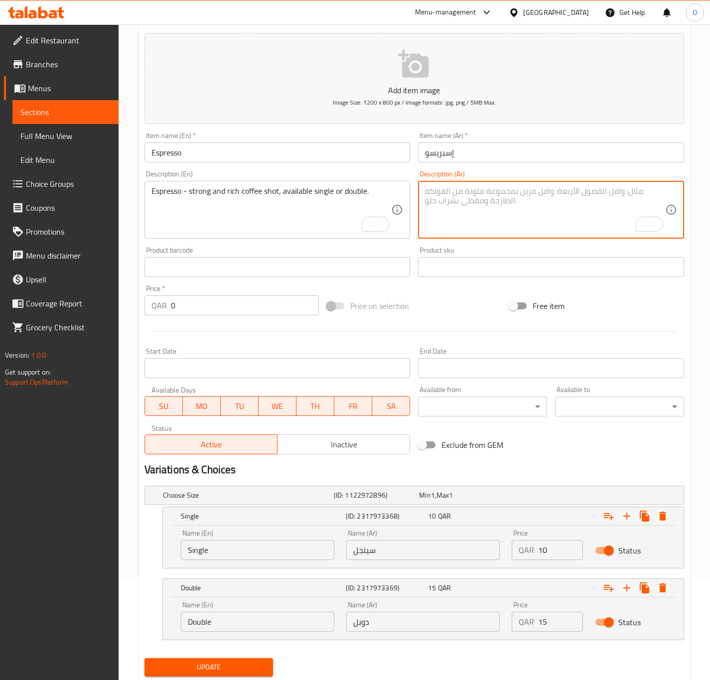
paste textarea "الإسبريسو - جرعة قهوة قوية وغنية، متوفرة بجرعة واحدة أو مزدوجة."
click at [646, 194] on textarea "الإسبريسو - جرعة قهوة قوية وغنية، متوفرة بجرعة واحدة أو مزدوجة." at bounding box center [545, 209] width 240 height 47
click at [597, 203] on textarea "إسبريسو - جرعة قهوة قوية وغنية، متوفرة بجرعة واحدة أو مزدوجة." at bounding box center [545, 209] width 240 height 47
click at [500, 196] on textarea "إسبريسو - شوت قهوة قوية وغنية، متوفرة بجرعة واحدة أو مزدوجة." at bounding box center [545, 209] width 240 height 47
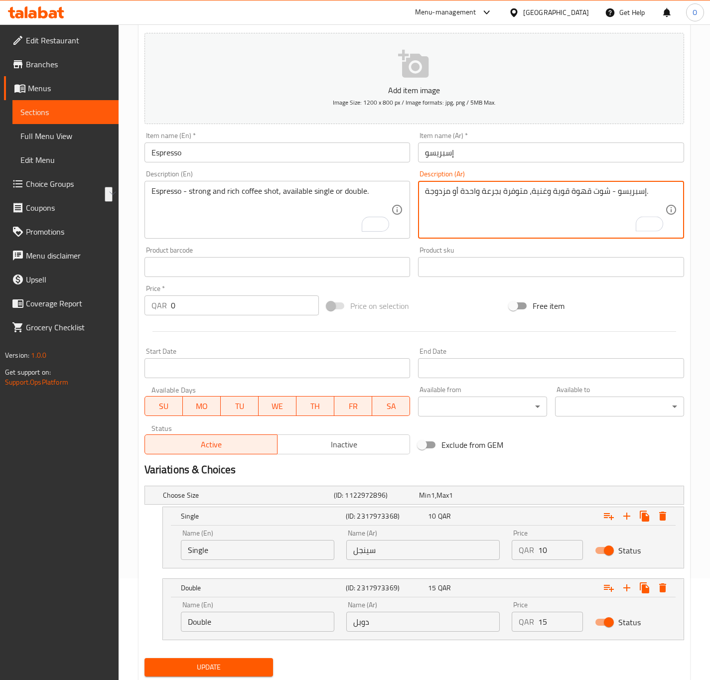
drag, startPoint x: 500, startPoint y: 196, endPoint x: 457, endPoint y: 202, distance: 43.8
click at [457, 202] on textarea "إسبريسو - شوت قهوة قوية وغنية، متوفرة بجرعة واحدة أو مزدوجة." at bounding box center [545, 209] width 240 height 47
drag, startPoint x: 458, startPoint y: 196, endPoint x: 388, endPoint y: 177, distance: 72.3
click at [388, 177] on div "Add item image Image Size: 1200 x 800 px / Image formats: jpg, png / 5MB Max. I…" at bounding box center [415, 244] width 548 height 430
type textarea "إسبريسو - شوت قهوة قوية وغنية، متوفرة سينجل أو دوبل."
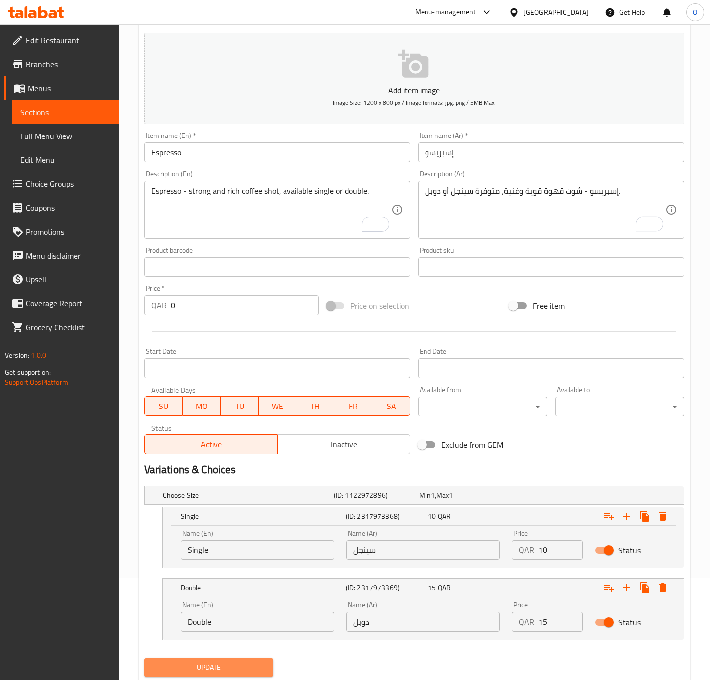
click at [227, 674] on span "Update" at bounding box center [209, 667] width 113 height 12
click at [182, 679] on div "Update" at bounding box center [209, 668] width 137 height 26
click at [186, 673] on span "Update" at bounding box center [209, 667] width 113 height 12
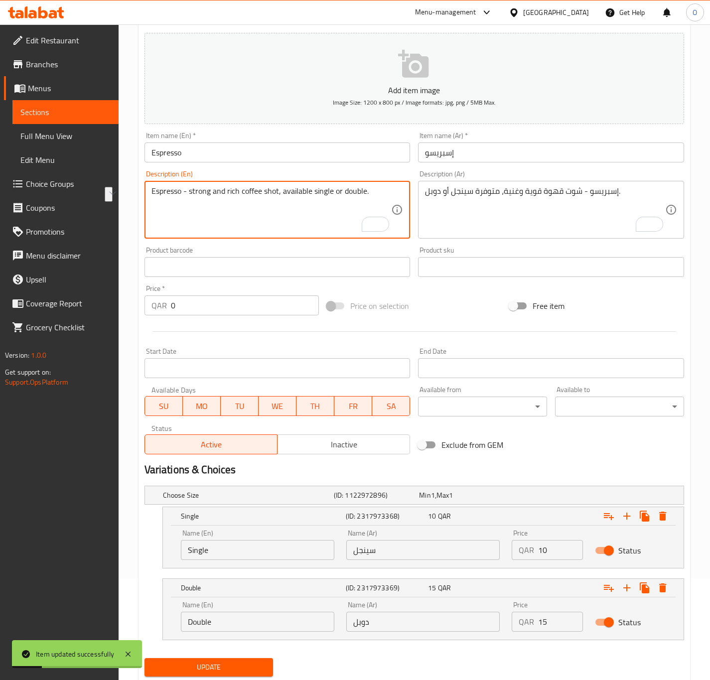
drag, startPoint x: 193, startPoint y: 188, endPoint x: 147, endPoint y: 182, distance: 46.7
click at [147, 182] on div "Espresso - strong and rich coffee shot, available single or double. Description…" at bounding box center [278, 210] width 266 height 58
type textarea "Strong and rich coffee shot, available single or double."
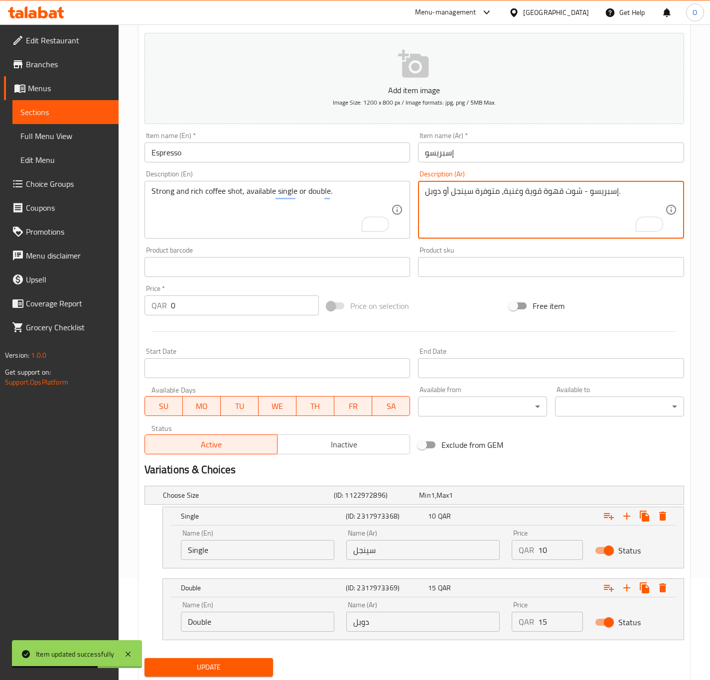
click at [609, 192] on textarea "إسبريسو - شوت قهوة قوية وغنية، متوفرة سينجل أو دوبل." at bounding box center [545, 209] width 240 height 47
drag, startPoint x: 579, startPoint y: 193, endPoint x: 617, endPoint y: 193, distance: 37.9
click at [617, 193] on textarea "إسبريسو - شوت قهوة قوية وغنية، متوفرة سينجل أو دوبل." at bounding box center [545, 209] width 240 height 47
type textarea "شوت قهوة قوية وغنية، متوفرة سينجل أو دوبل."
click at [147, 670] on button "Update" at bounding box center [209, 668] width 129 height 18
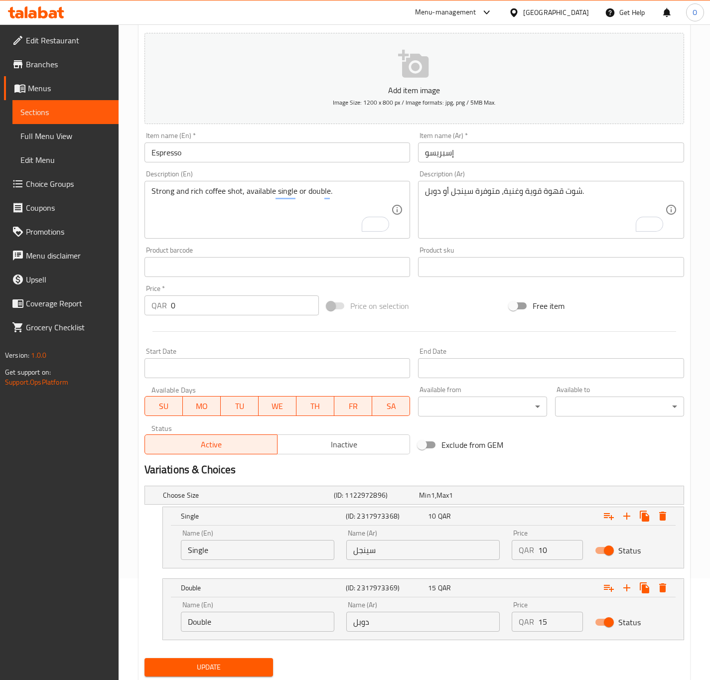
click at [147, 671] on button "Update" at bounding box center [209, 668] width 129 height 18
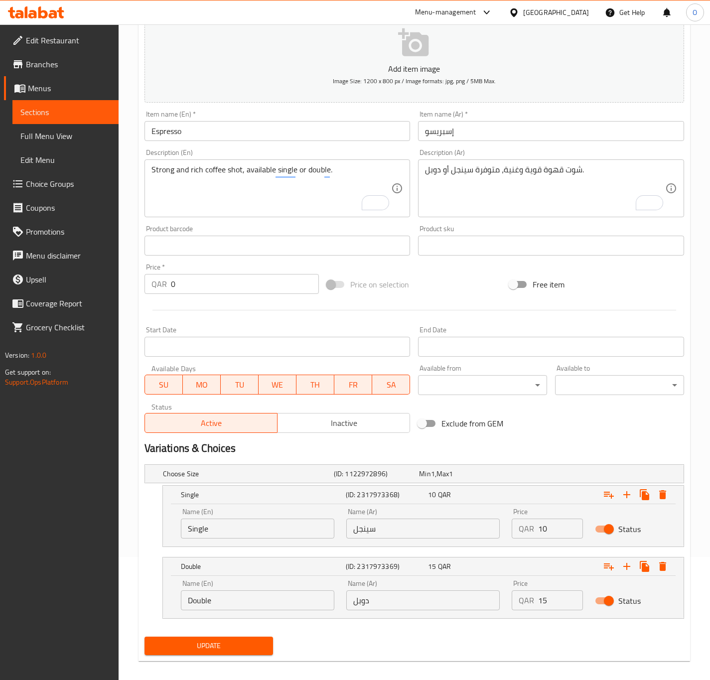
scroll to position [133, 0]
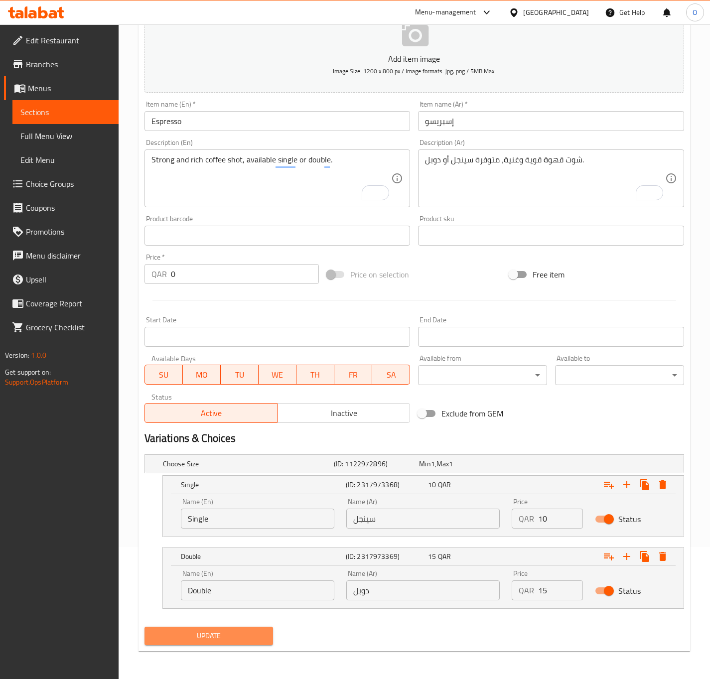
click at [164, 630] on button "Update" at bounding box center [209, 636] width 129 height 18
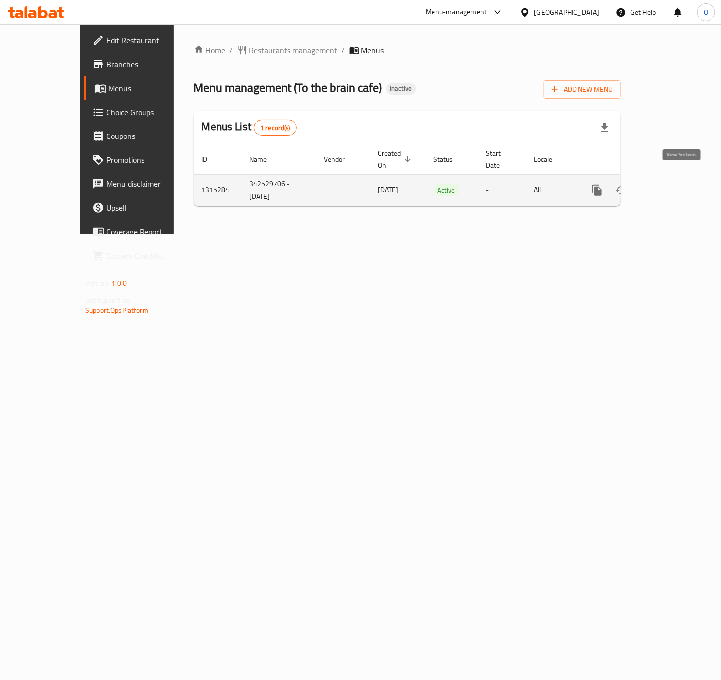
click at [679, 187] on link "enhanced table" at bounding box center [670, 190] width 24 height 24
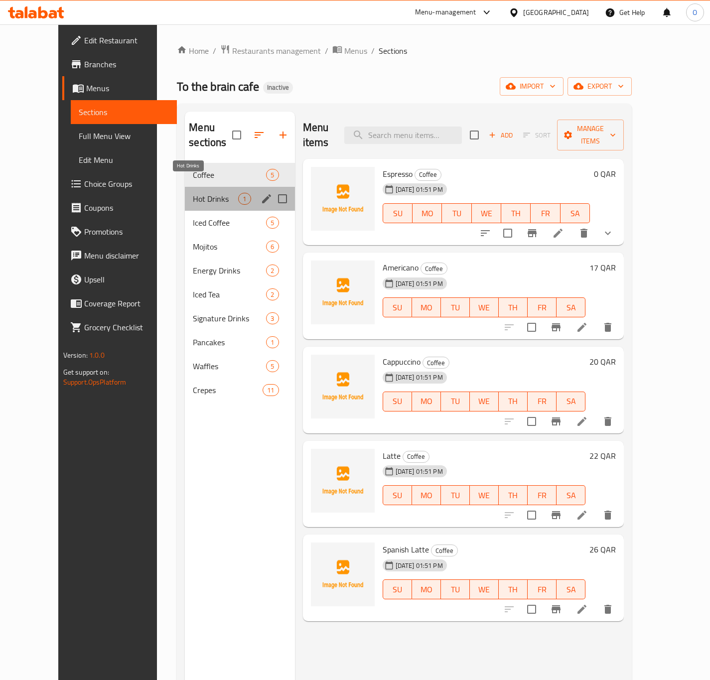
click at [210, 193] on span "Hot Drinks" at bounding box center [215, 199] width 45 height 12
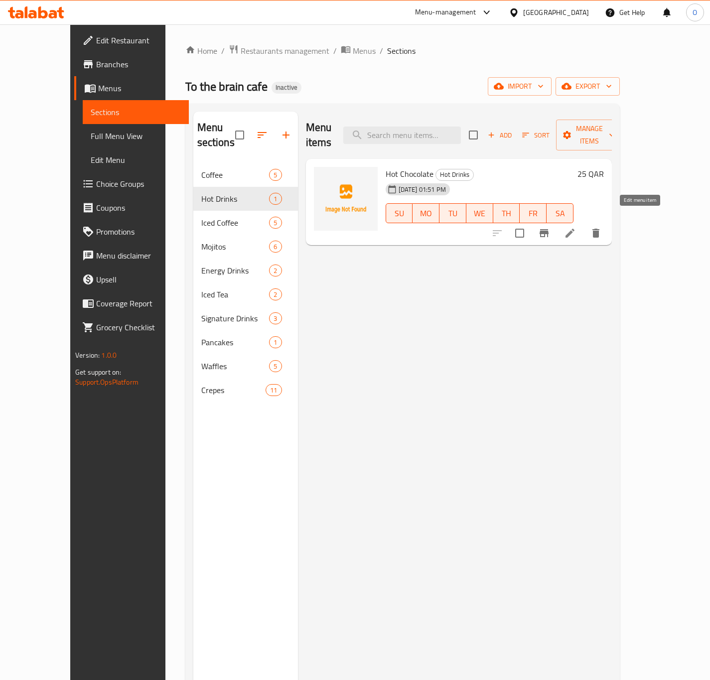
click at [576, 227] on icon at bounding box center [570, 233] width 12 height 12
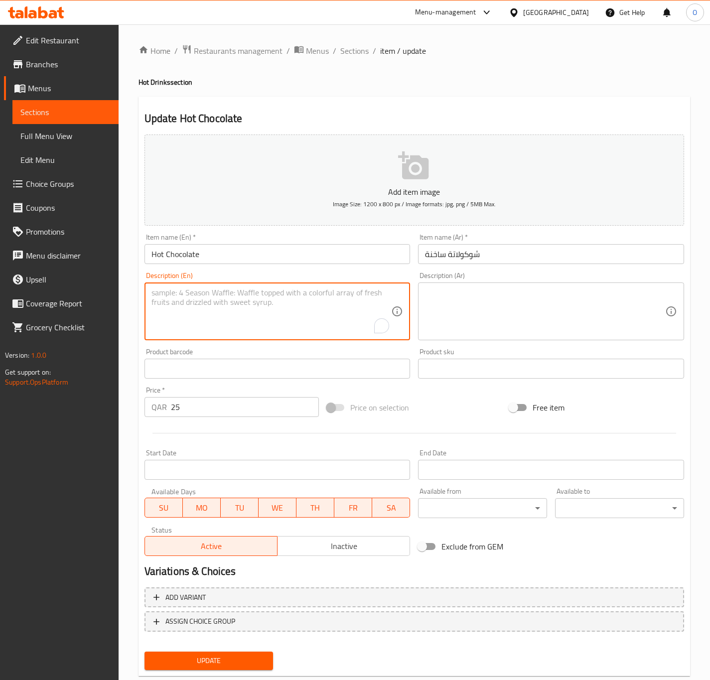
paste textarea "Hot Chocolate – Warm and indulgent chocolate drink."
drag, startPoint x: 208, startPoint y: 298, endPoint x: 54, endPoint y: 274, distance: 155.3
click at [54, 274] on div "Edit Restaurant Branches Menus Sections Full Menu View Edit Menu Choice Groups …" at bounding box center [355, 364] width 710 height 680
click at [209, 322] on textarea "Warm and indulgent chocolate drink." at bounding box center [272, 311] width 240 height 47
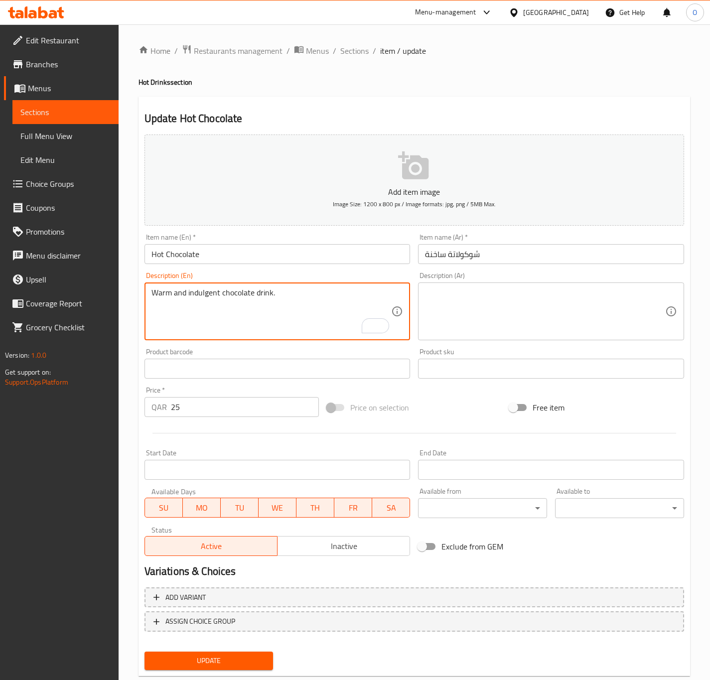
click at [209, 322] on textarea "Warm and indulgent chocolate drink." at bounding box center [272, 311] width 240 height 47
drag, startPoint x: 459, startPoint y: 320, endPoint x: 219, endPoint y: 292, distance: 241.9
type textarea "Warm chocolate drink."
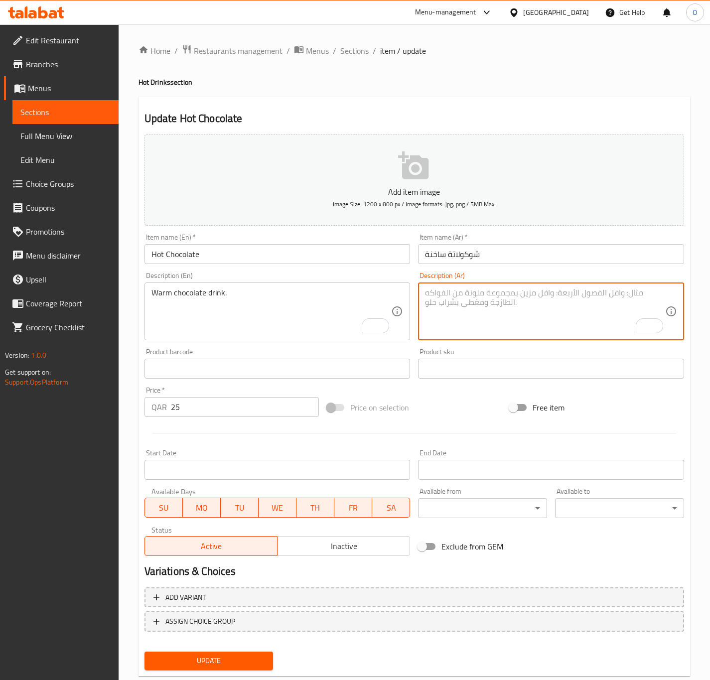
paste textarea "مشروب الشوكولاتة الدافئ والممتع."
click at [458, 292] on textarea "مشروب الشوكولاتة الدافئ والممتع." at bounding box center [545, 311] width 240 height 47
click at [454, 299] on textarea "مشروب الشوكولاتة الدافئ والممتع." at bounding box center [545, 311] width 240 height 47
drag, startPoint x: 454, startPoint y: 299, endPoint x: 422, endPoint y: 294, distance: 32.4
click at [422, 294] on div "مشروب الشوكولاتة الدافئ والممتع. Description (Ar)" at bounding box center [551, 312] width 266 height 58
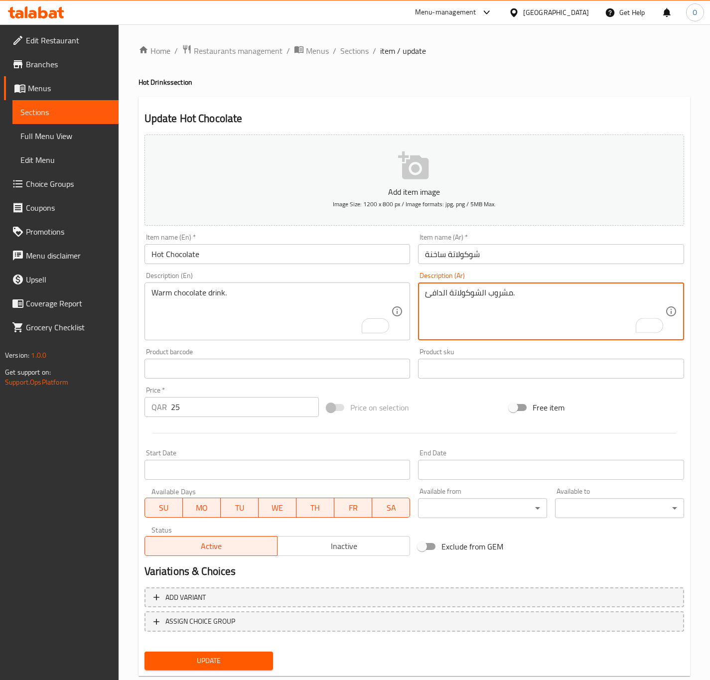
scroll to position [23, 0]
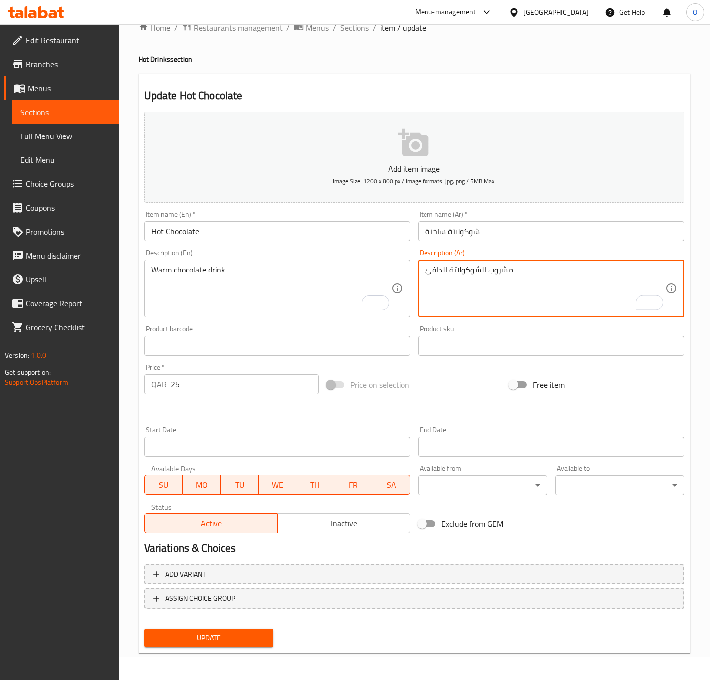
type textarea "مشروب الشوكولاتة الدافئ."
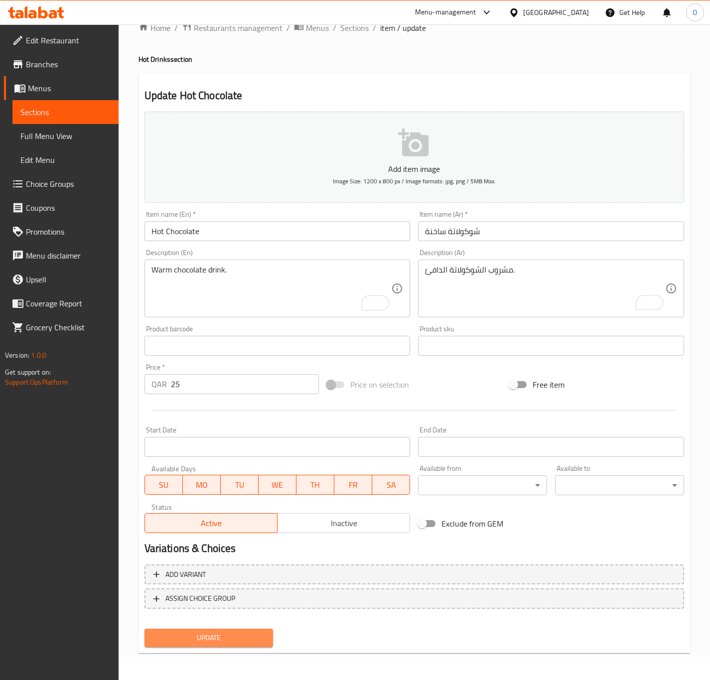
click at [247, 634] on span "Update" at bounding box center [209, 638] width 113 height 12
click at [359, 31] on span "Sections" at bounding box center [354, 28] width 28 height 12
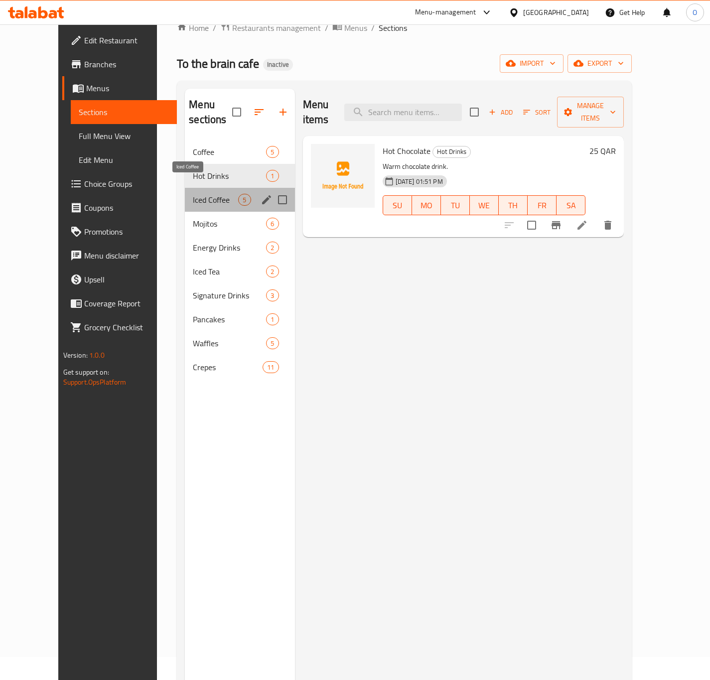
click at [193, 194] on span "Iced Coffee" at bounding box center [215, 200] width 45 height 12
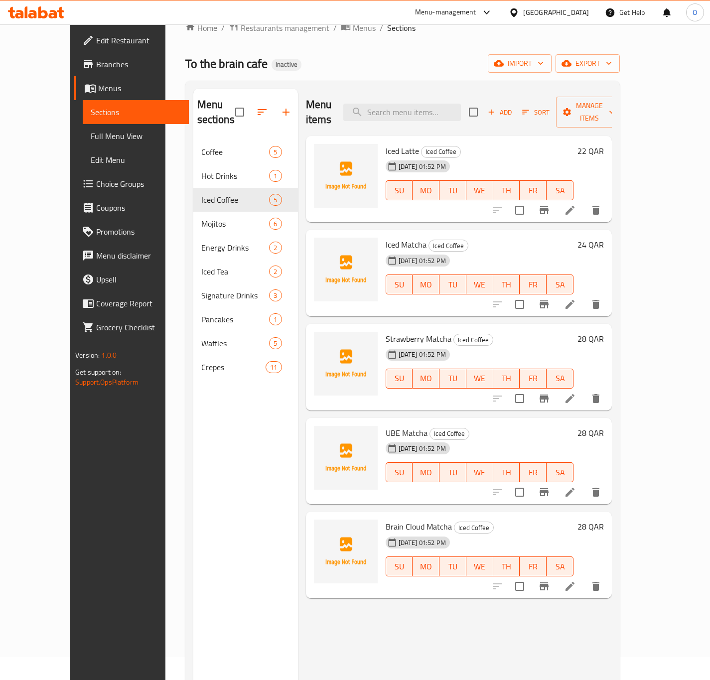
drag, startPoint x: 638, startPoint y: 390, endPoint x: 639, endPoint y: 385, distance: 5.6
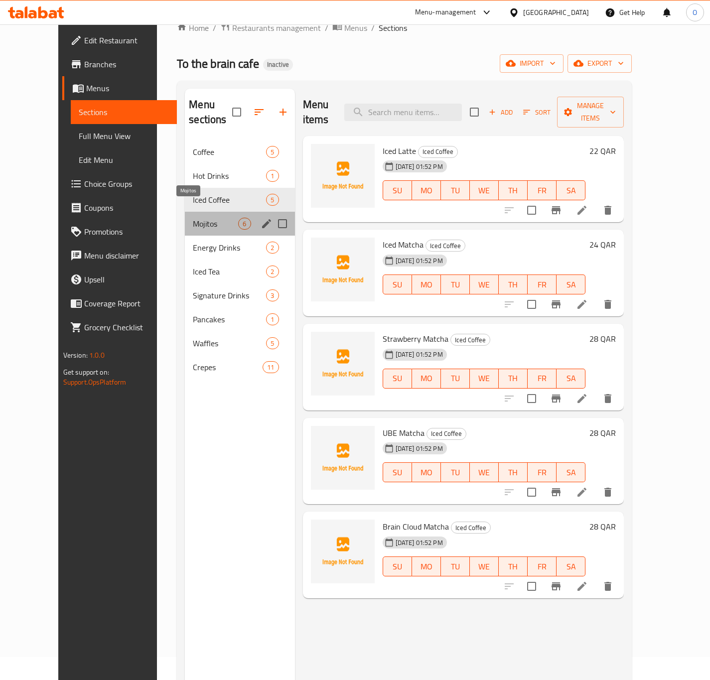
click at [211, 218] on span "Mojitos" at bounding box center [215, 224] width 45 height 12
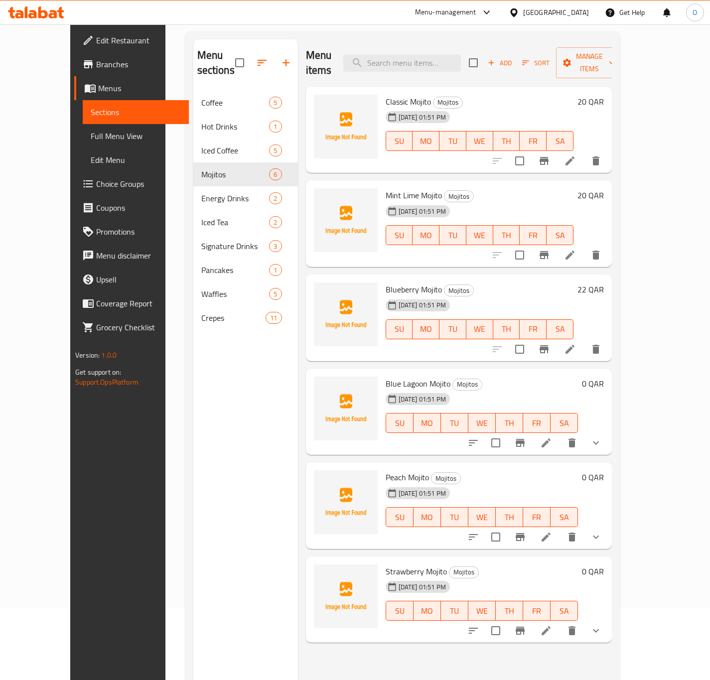
scroll to position [98, 0]
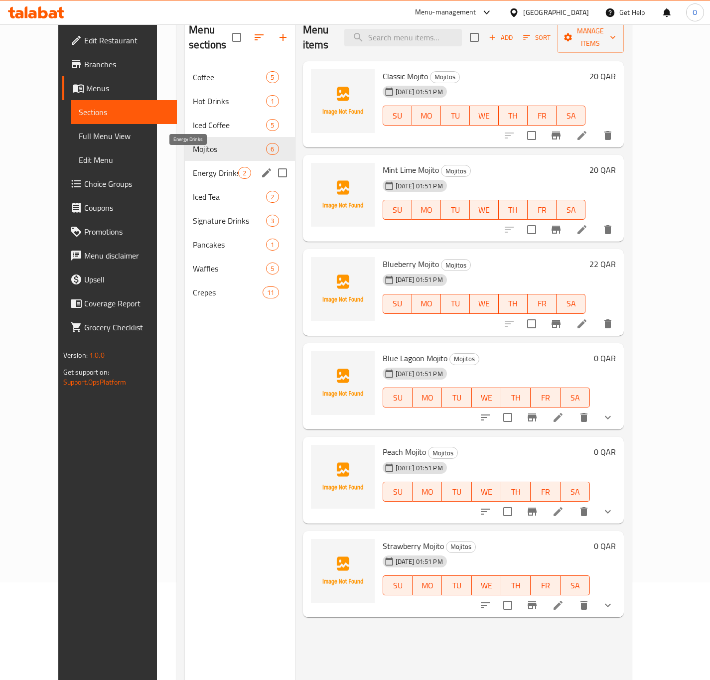
drag, startPoint x: 223, startPoint y: 164, endPoint x: 195, endPoint y: 156, distance: 29.0
click at [195, 167] on span "Energy Drinks" at bounding box center [215, 173] width 45 height 12
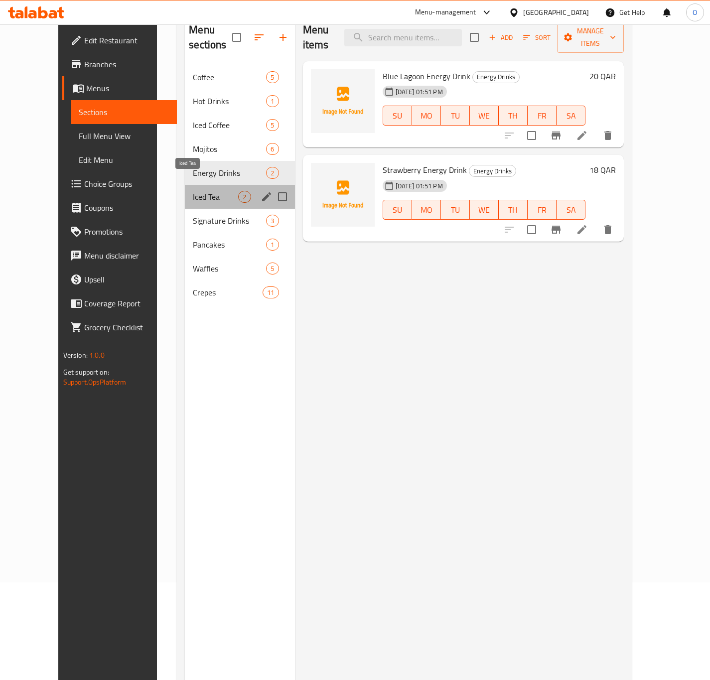
click at [193, 191] on span "Iced Tea" at bounding box center [215, 197] width 45 height 12
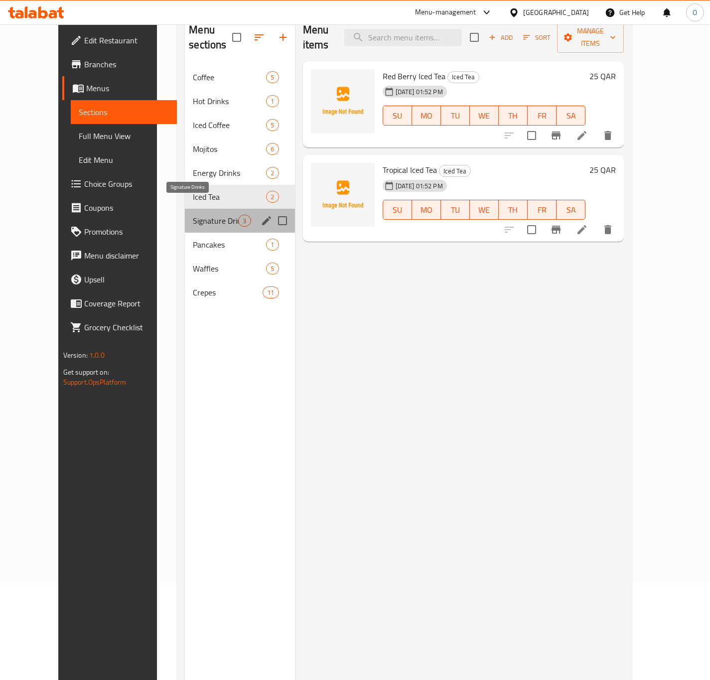
click at [208, 215] on span "Signature Drinks" at bounding box center [215, 221] width 45 height 12
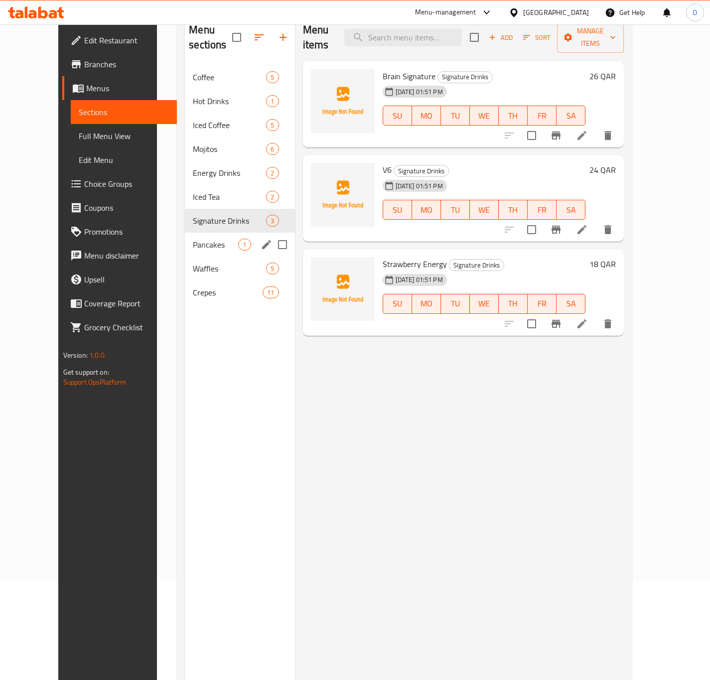
click at [185, 233] on div "Pancakes 1" at bounding box center [240, 245] width 110 height 24
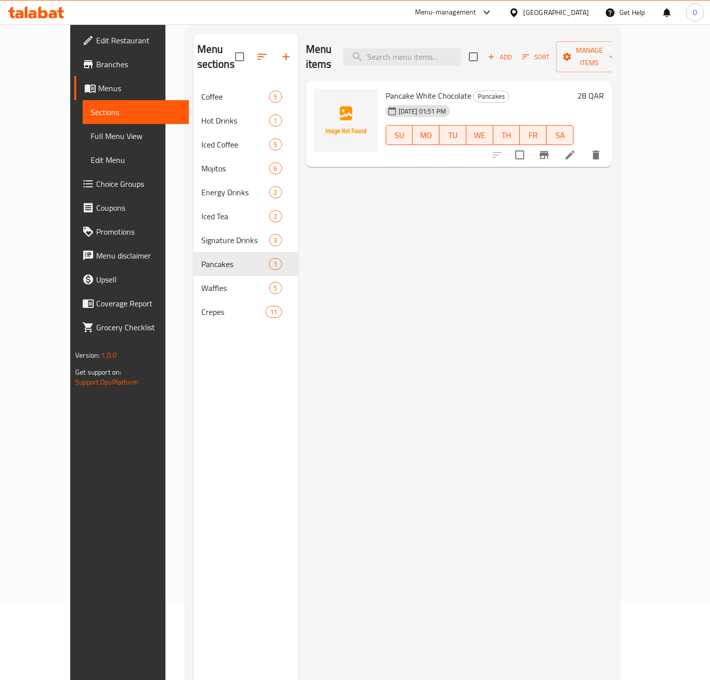
scroll to position [23, 0]
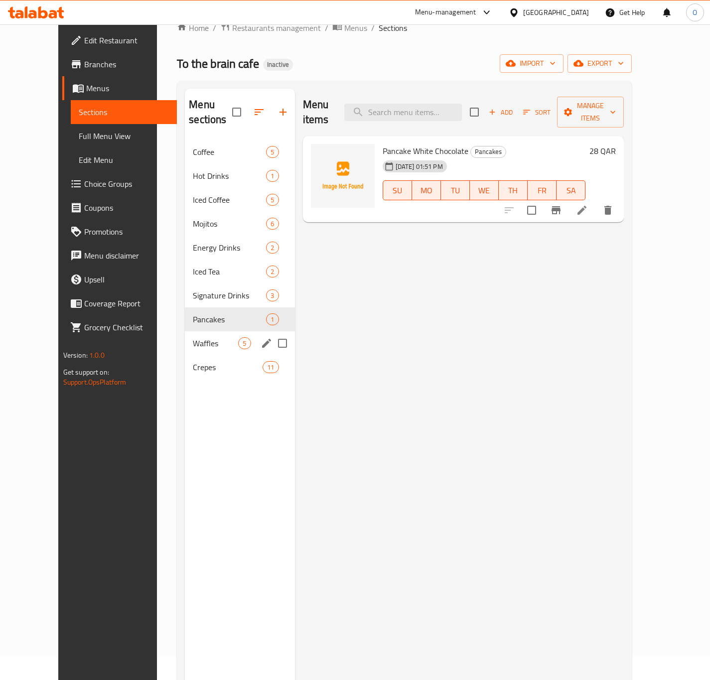
click at [185, 331] on div "Waffles 5" at bounding box center [240, 343] width 110 height 24
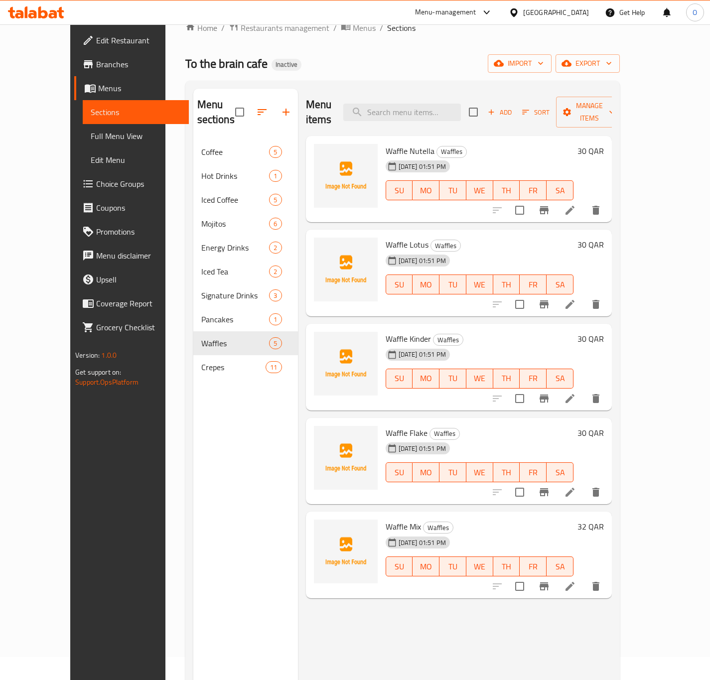
drag, startPoint x: 648, startPoint y: 291, endPoint x: 637, endPoint y: 287, distance: 11.0
drag, startPoint x: 637, startPoint y: 287, endPoint x: 605, endPoint y: 295, distance: 33.3
click at [556, 295] on button "Branch-specific-item" at bounding box center [544, 305] width 24 height 24
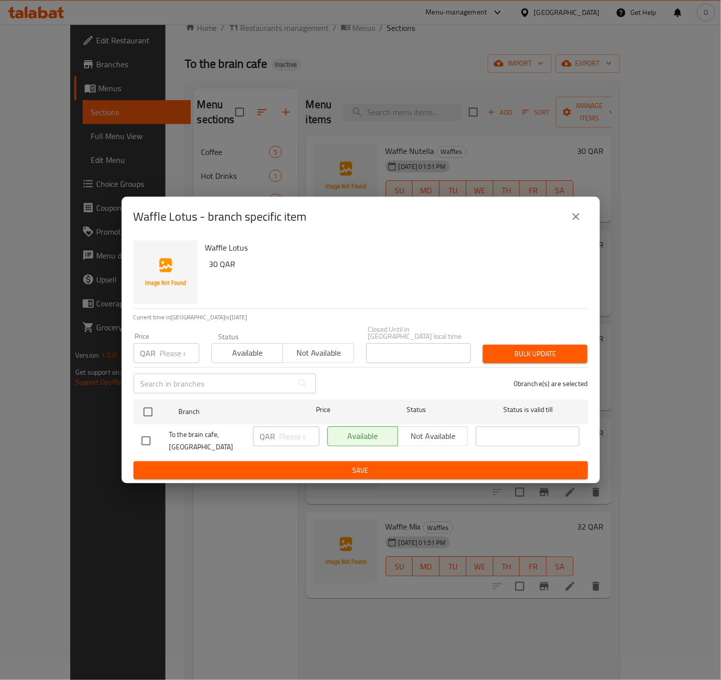
click at [645, 292] on div "Waffle Lotus - branch specific item Waffle Lotus 30 QAR Current time in Qatar i…" at bounding box center [360, 340] width 721 height 680
drag, startPoint x: 635, startPoint y: 290, endPoint x: 602, endPoint y: 250, distance: 51.7
click at [634, 289] on div "Waffle Lotus - branch specific item Waffle Lotus 30 QAR Current time in Qatar i…" at bounding box center [360, 340] width 721 height 680
click at [572, 214] on icon "close" at bounding box center [576, 217] width 12 height 12
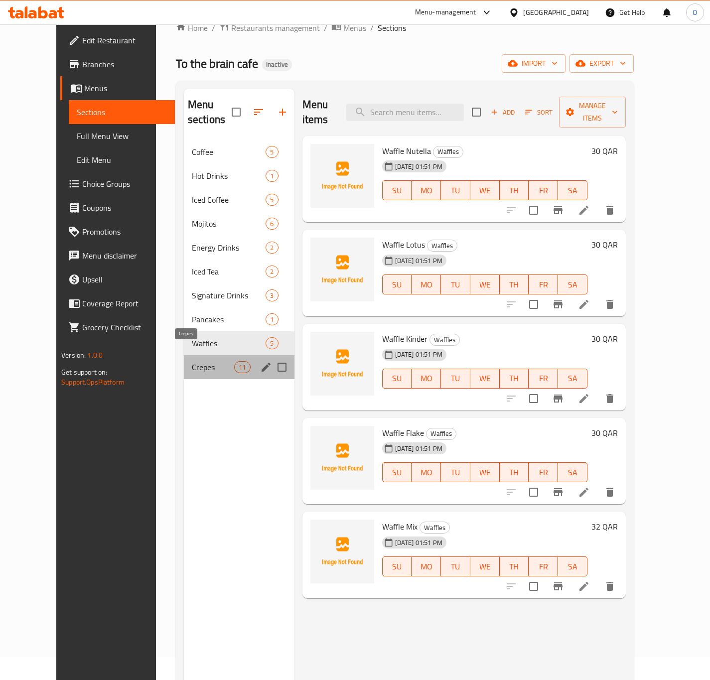
click at [199, 361] on span "Crepes" at bounding box center [213, 367] width 42 height 12
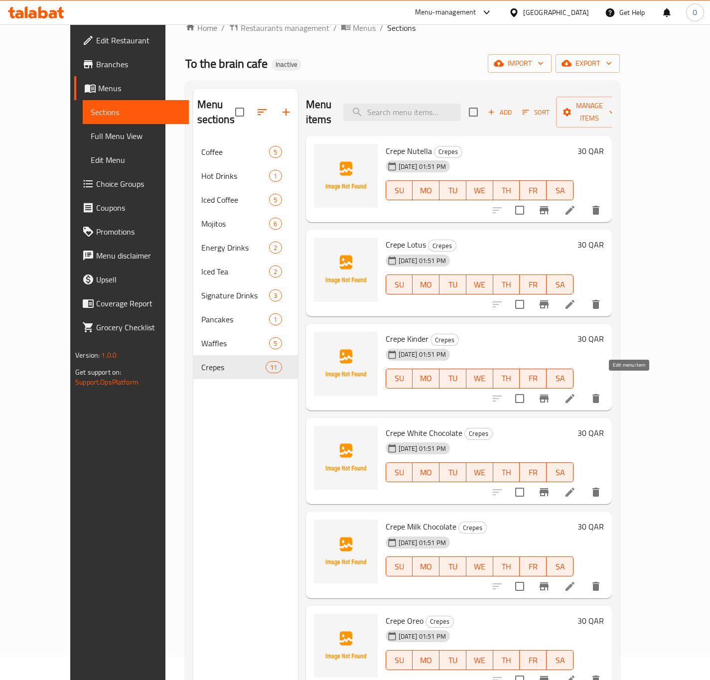
drag, startPoint x: 636, startPoint y: 383, endPoint x: 630, endPoint y: 389, distance: 8.8
drag, startPoint x: 626, startPoint y: 485, endPoint x: 632, endPoint y: 473, distance: 12.9
drag, startPoint x: 632, startPoint y: 473, endPoint x: 581, endPoint y: 481, distance: 51.4
click at [530, 482] on input "checkbox" at bounding box center [519, 492] width 21 height 21
checkbox input "true"
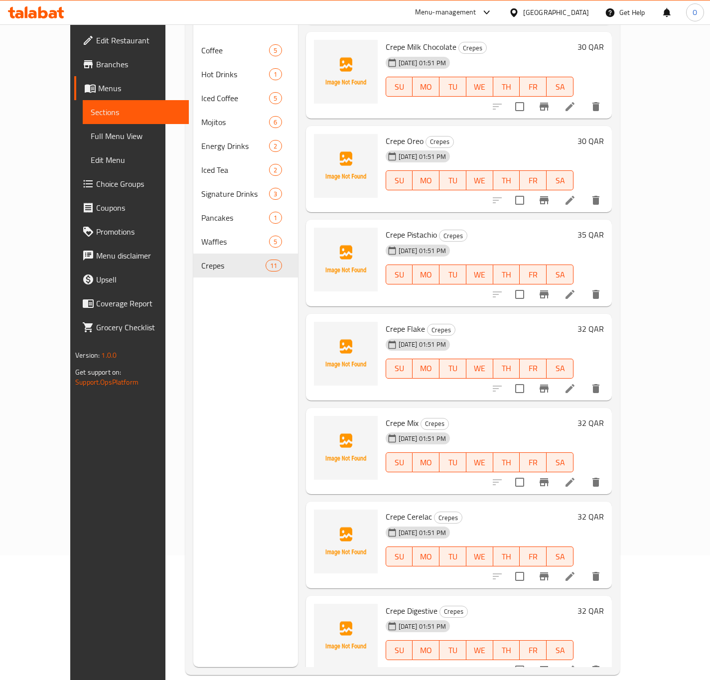
scroll to position [140, 0]
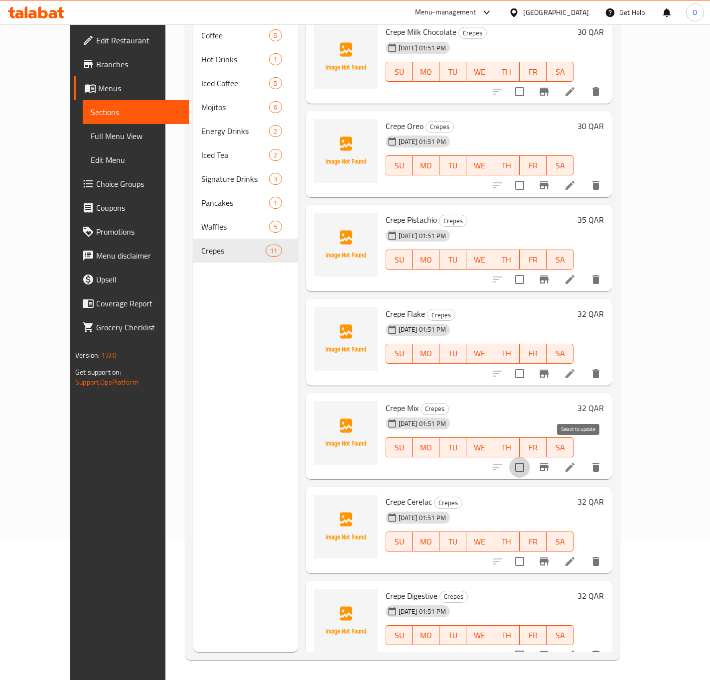
drag, startPoint x: 627, startPoint y: 455, endPoint x: 588, endPoint y: 463, distance: 39.7
click at [530, 463] on input "checkbox" at bounding box center [519, 467] width 21 height 21
checkbox input "true"
click at [91, 130] on span "Full Menu View" at bounding box center [136, 136] width 90 height 12
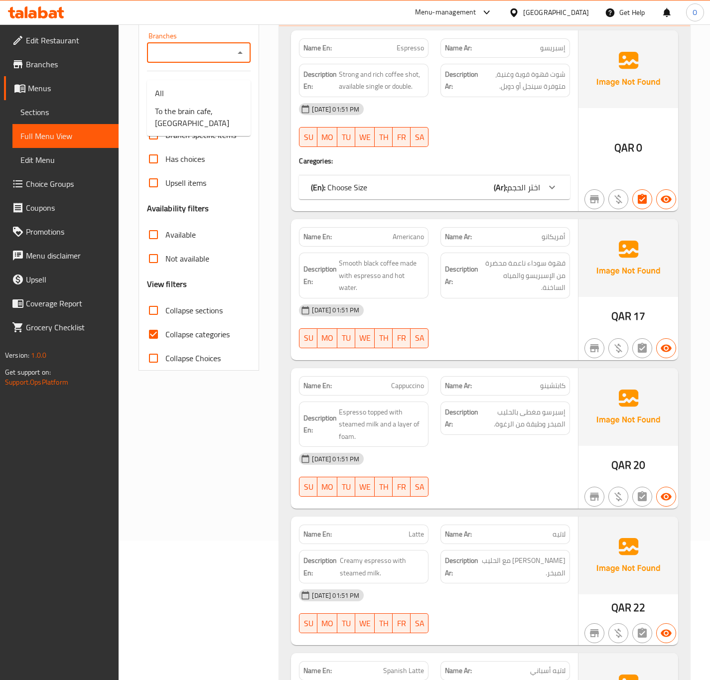
click at [204, 60] on input "Branches" at bounding box center [191, 53] width 82 height 14
click at [184, 120] on span "To the brain cafe, Umm Salal Ali" at bounding box center [199, 117] width 88 height 24
type input "To the brain cafe, Umm Salal Ali"
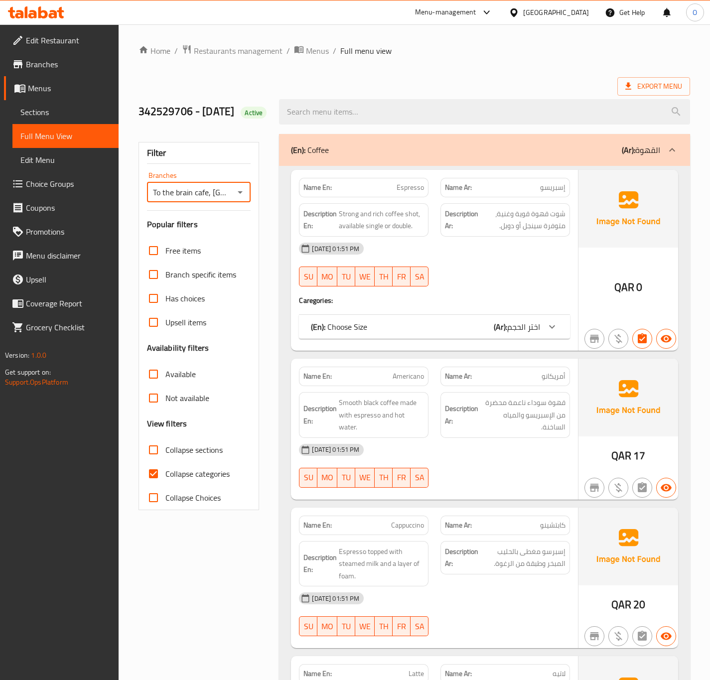
click at [163, 486] on input "Collapse categories" at bounding box center [154, 474] width 24 height 24
checkbox input "false"
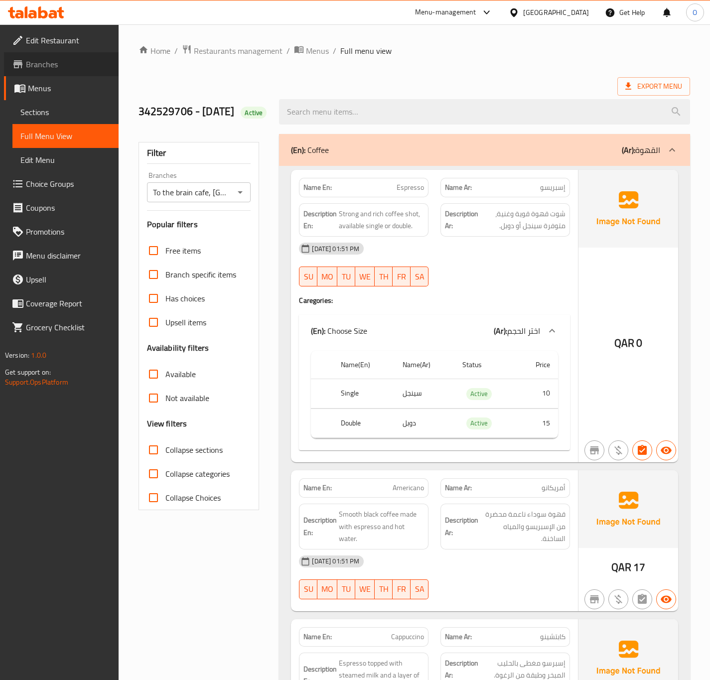
click at [73, 72] on link "Branches" at bounding box center [61, 64] width 115 height 24
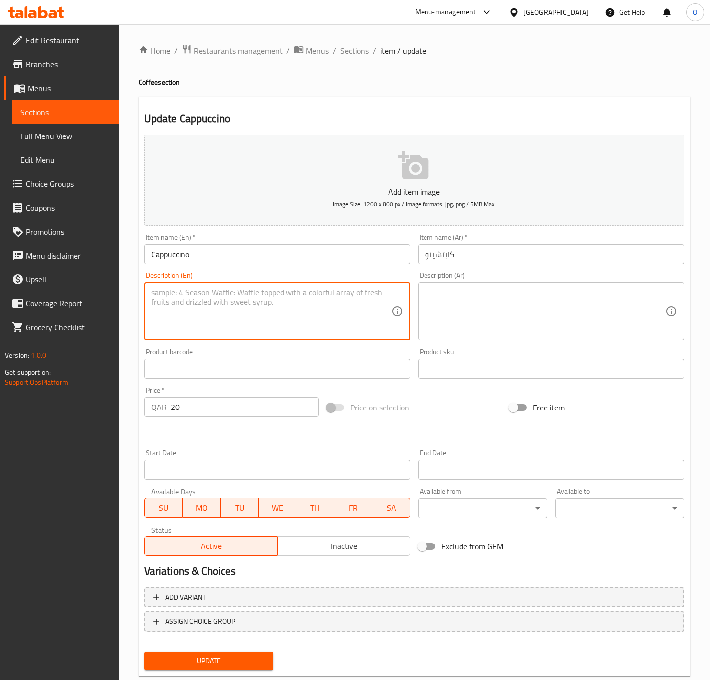
paste textarea "Cappuccino – Espresso topped with steamed milk and a layer of foam."
drag, startPoint x: 199, startPoint y: 293, endPoint x: 132, endPoint y: 286, distance: 67.7
click at [132, 286] on div "Home / Restaurants management / Menus / Sections / item / update Coffee section…" at bounding box center [415, 364] width 592 height 680
click at [253, 309] on textarea "Espresso topped with steamed milk and a layer of foam." at bounding box center [272, 311] width 240 height 47
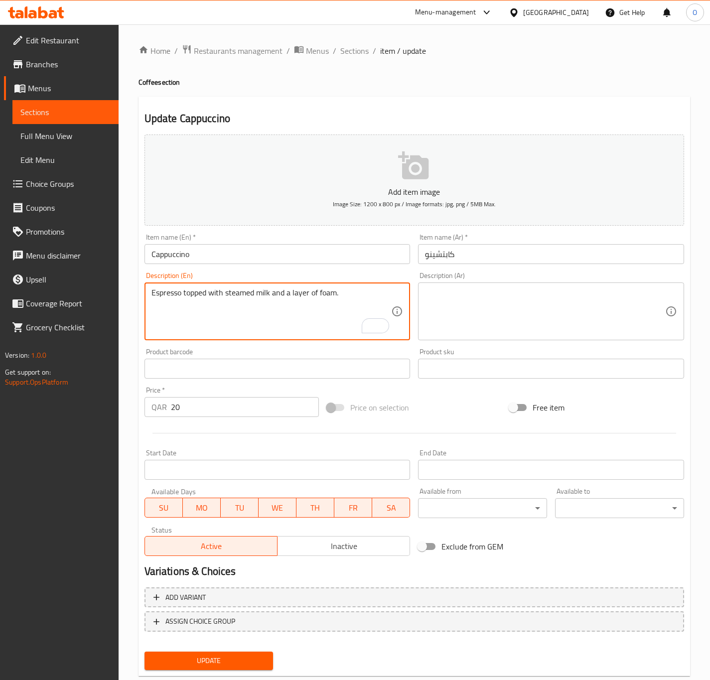
click at [253, 309] on textarea "Espresso topped with steamed milk and a layer of foam." at bounding box center [272, 311] width 240 height 47
type textarea "Espresso topped with steamed milk and a layer of foam."
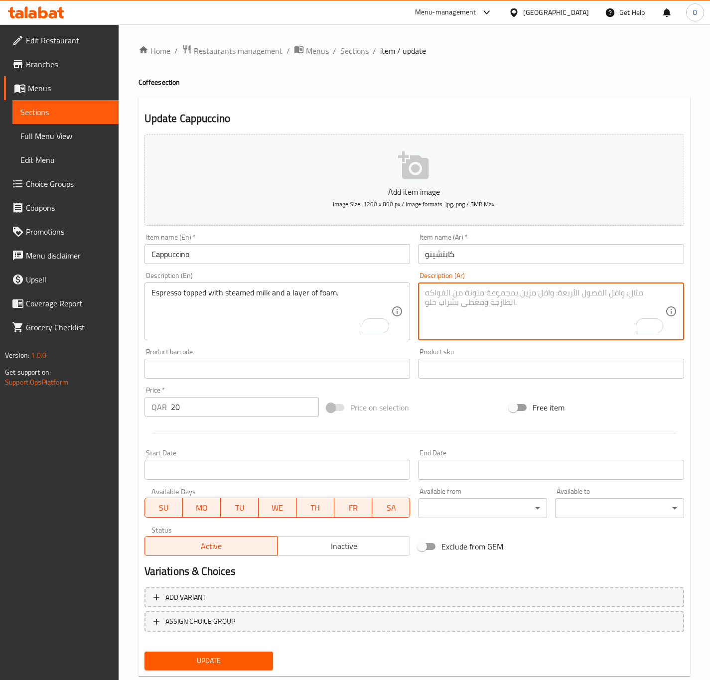
paste textarea "إسبرسو مغطى بالحليب المبخر وطبقة من الرغوة."
click at [494, 301] on textarea "إسبرسو مغطى بالحليب المبخر وطبقة من الرغوة." at bounding box center [545, 311] width 240 height 47
type textarea "إسبرسو مغطى بالحليب المبخر وطبقة من الرغوة."
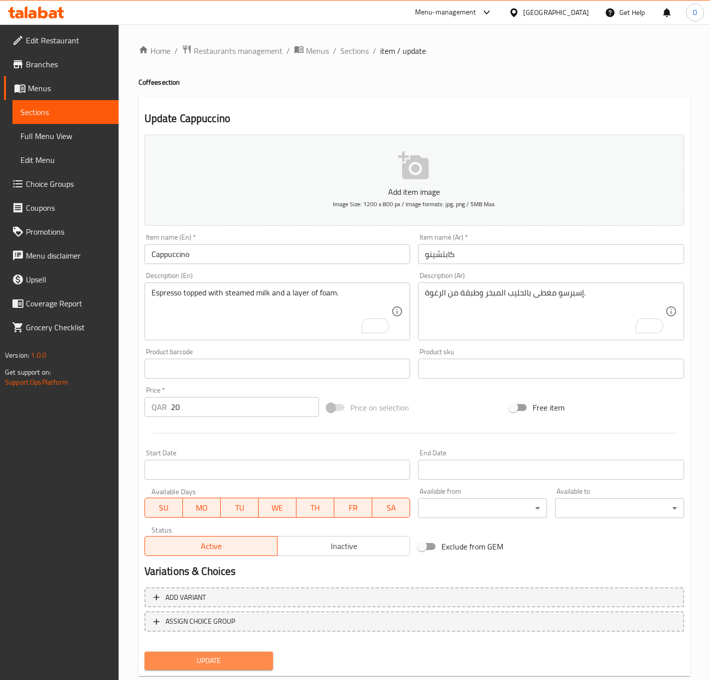
click at [238, 662] on span "Update" at bounding box center [209, 661] width 113 height 12
click at [183, 662] on span "Update" at bounding box center [209, 661] width 113 height 12
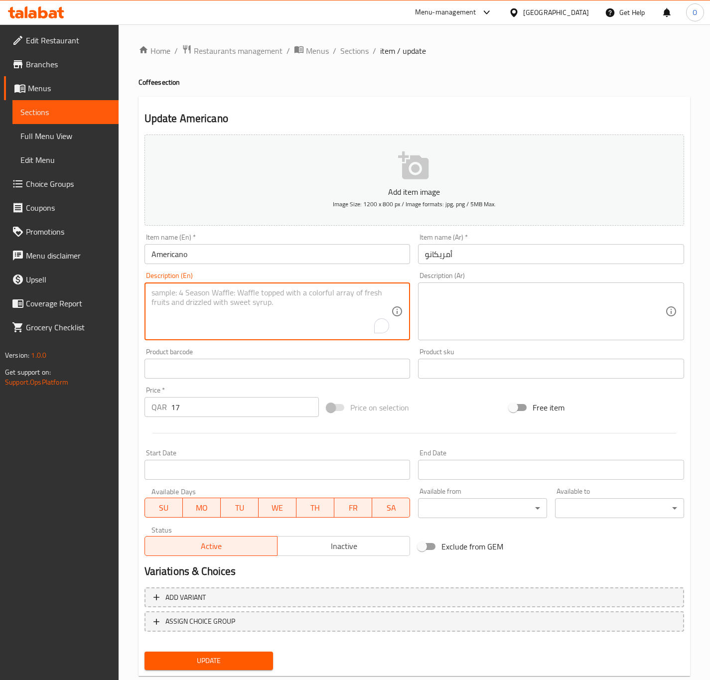
paste textarea "Americano – Smooth black coffee made with espresso and hot water."
drag, startPoint x: 196, startPoint y: 295, endPoint x: 21, endPoint y: 284, distance: 175.3
click at [21, 284] on div "Edit Restaurant Branches Menus Sections Full Menu View Edit Menu Choice Groups …" at bounding box center [355, 364] width 710 height 680
click at [226, 310] on textarea "Smooth black coffee made with espresso and hot water." at bounding box center [272, 311] width 240 height 47
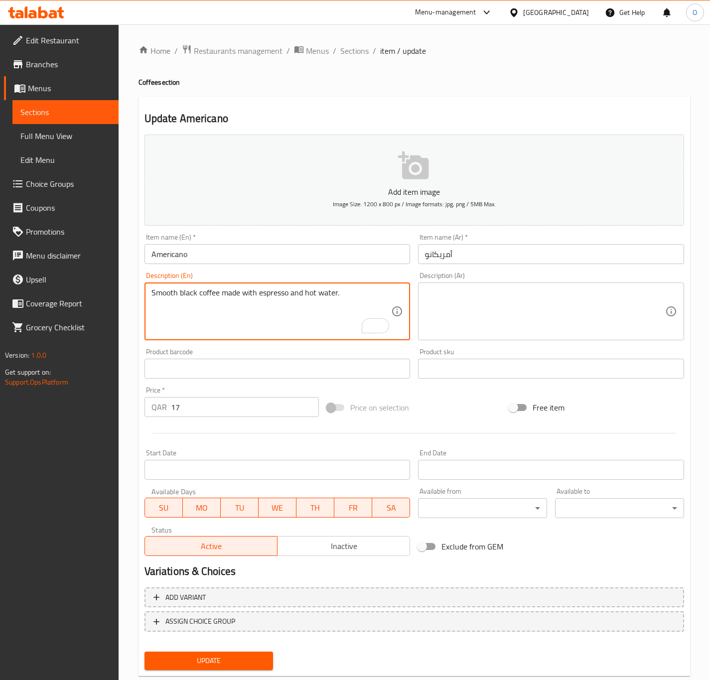
click at [226, 310] on textarea "Smooth black coffee made with espresso and hot water." at bounding box center [272, 311] width 240 height 47
type textarea "Smooth black coffee made with espresso and hot water."
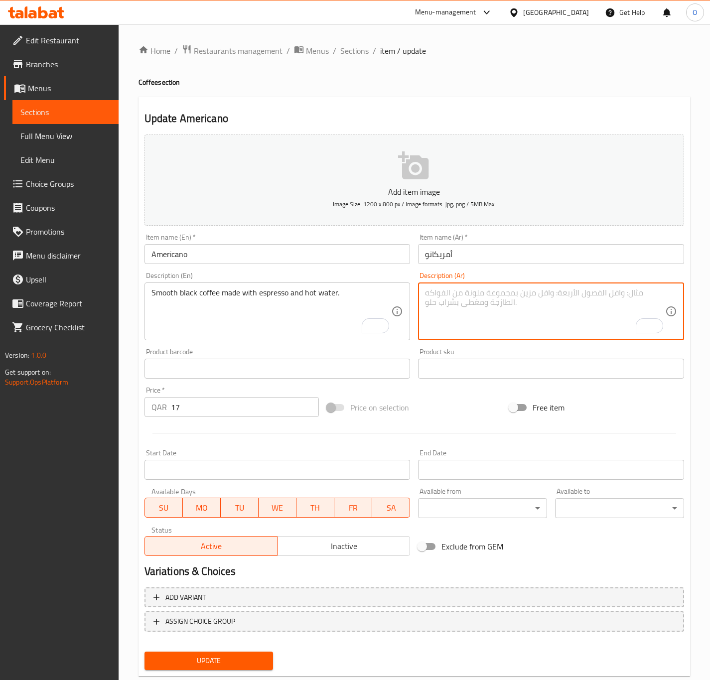
paste textarea "قهوة سوداء ناعمة مصنوعة من الإسبريسو والماء الساخن."
click at [528, 301] on textarea "قهوة سوداء ناعمة مصنوعة من الإسبريسو والماء الساخن." at bounding box center [545, 311] width 240 height 47
click at [426, 291] on textarea "قهوة سوداء ناعمة محضرة من الإسبريسو والمياه الساخن." at bounding box center [545, 311] width 240 height 47
type textarea "قهوة سوداء ناعمة محضرة من الإسبريسو والمياه الساخنة."
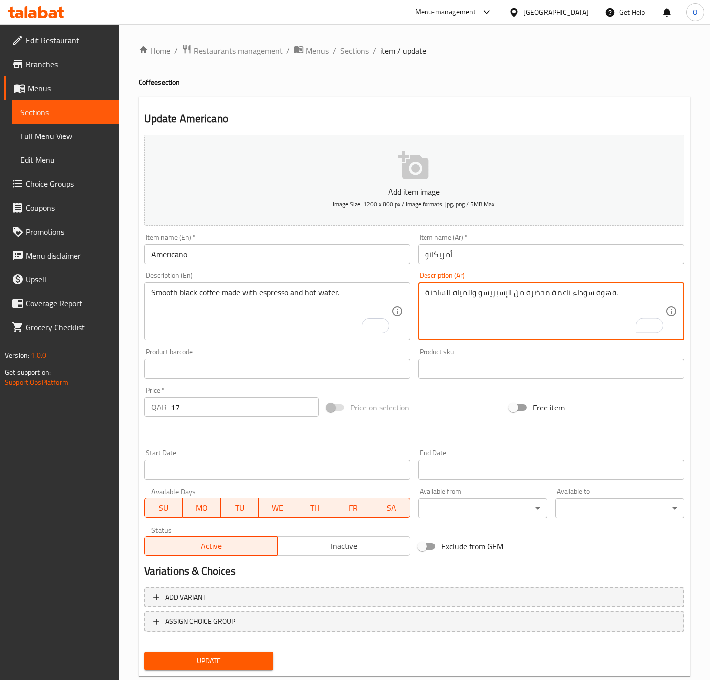
click at [220, 661] on span "Update" at bounding box center [209, 661] width 113 height 12
click at [251, 650] on div "Update" at bounding box center [209, 661] width 137 height 26
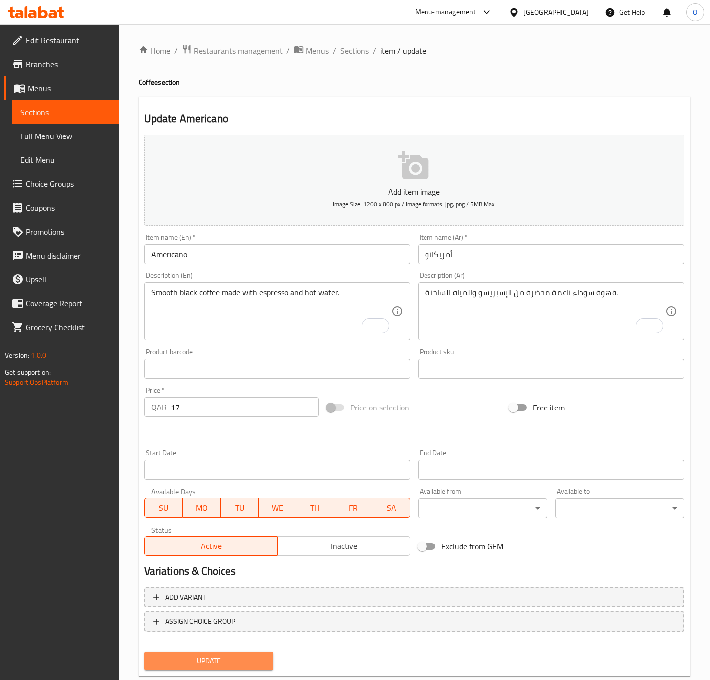
click at [249, 655] on span "Update" at bounding box center [209, 661] width 113 height 12
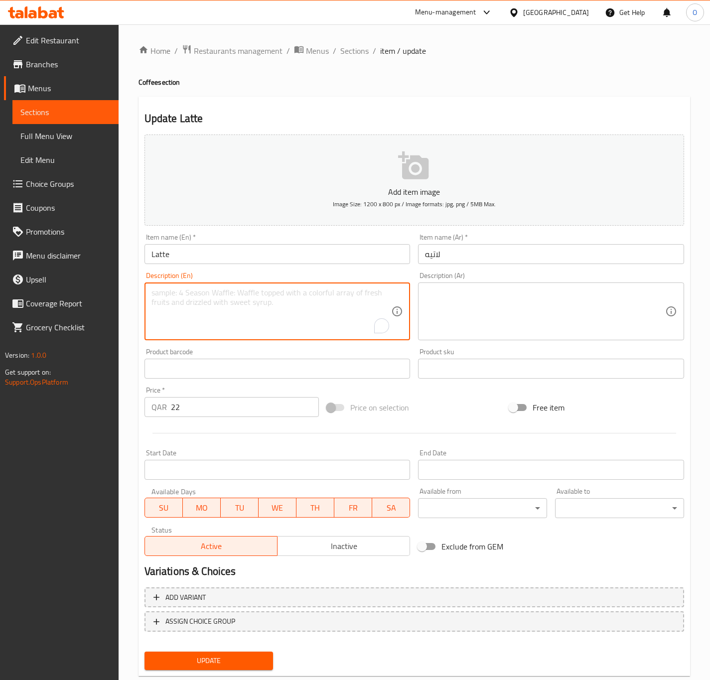
paste textarea "Latte – Creamy espresso with steamed milk."
click at [180, 295] on textarea "Latte – Creamy espresso with steamed milk." at bounding box center [272, 311] width 240 height 47
drag, startPoint x: 178, startPoint y: 295, endPoint x: 109, endPoint y: 289, distance: 69.1
click at [109, 289] on div "Edit Restaurant Branches Menus Sections Full Menu View Edit Menu Choice Groups …" at bounding box center [355, 364] width 710 height 680
click at [175, 307] on textarea "Creamy espresso with steamed milk." at bounding box center [272, 311] width 240 height 47
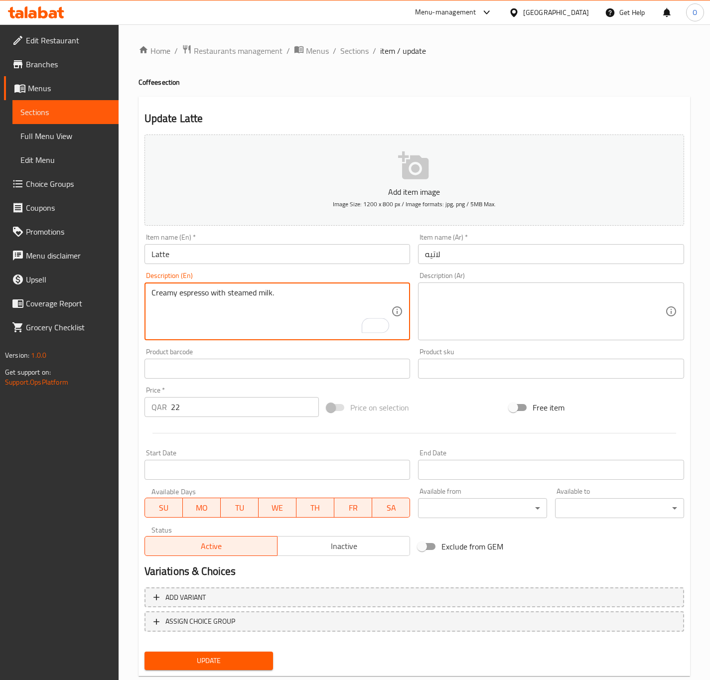
click at [175, 307] on textarea "Creamy espresso with steamed milk." at bounding box center [272, 311] width 240 height 47
paste textarea "Latte –"
drag, startPoint x: 175, startPoint y: 307, endPoint x: 288, endPoint y: 354, distance: 122.2
click at [288, 354] on div "Add item image Image Size: 1200 x 800 px / Image formats: jpg, png / 5MB Max. I…" at bounding box center [415, 346] width 548 height 430
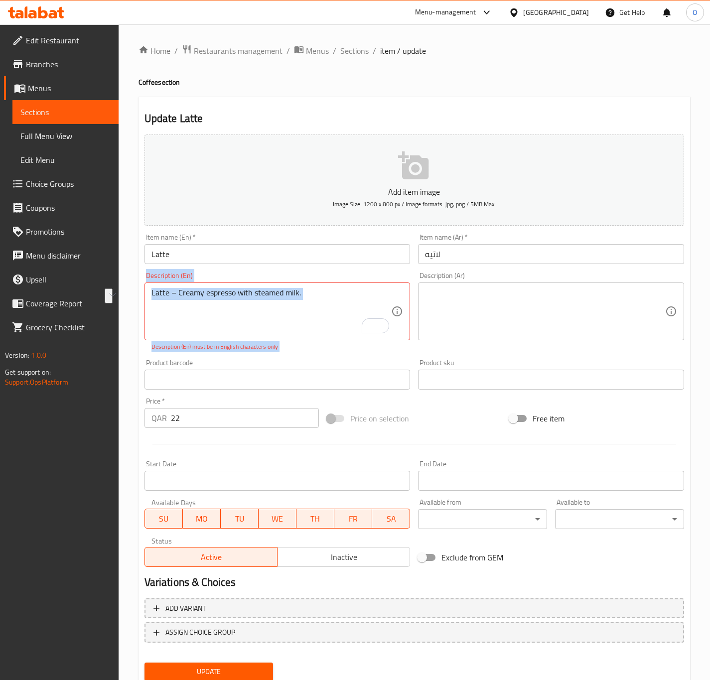
click at [288, 353] on div "Description (En) Latte – Creamy espresso with steamed milk. Description (En) De…" at bounding box center [278, 311] width 274 height 87
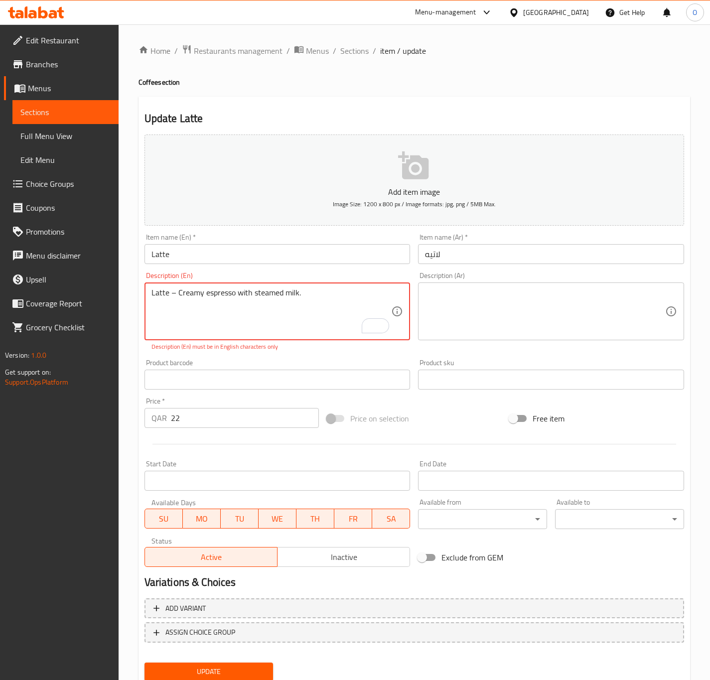
click at [181, 294] on textarea "Latte – Creamy espresso with steamed milk." at bounding box center [272, 311] width 240 height 47
drag, startPoint x: 178, startPoint y: 295, endPoint x: 111, endPoint y: 292, distance: 67.4
click at [111, 292] on div "Edit Restaurant Branches Menus Sections Full Menu View Edit Menu Choice Groups …" at bounding box center [355, 369] width 710 height 691
click at [245, 320] on textarea "Creamy espresso with steamed milk." at bounding box center [272, 311] width 240 height 47
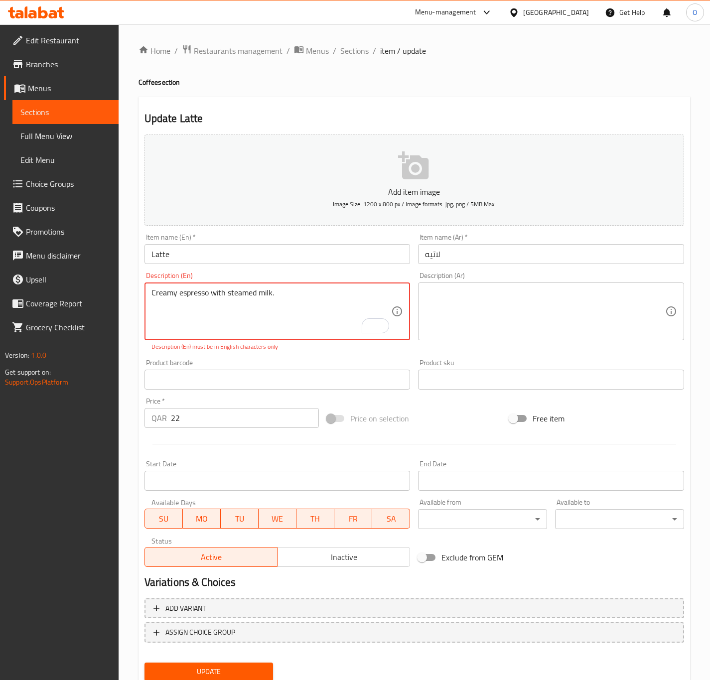
click at [245, 320] on textarea "Creamy espresso with steamed milk." at bounding box center [272, 311] width 240 height 47
type textarea "Creamy espresso with steamed milk."
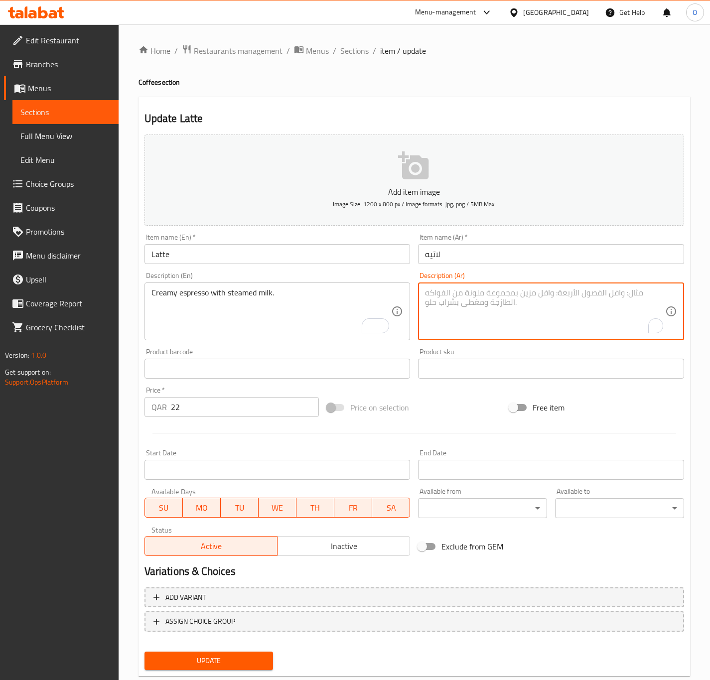
paste textarea "[PERSON_NAME] مع الحليب المبخر."
type textarea "[PERSON_NAME] مع الحليب المبخر."
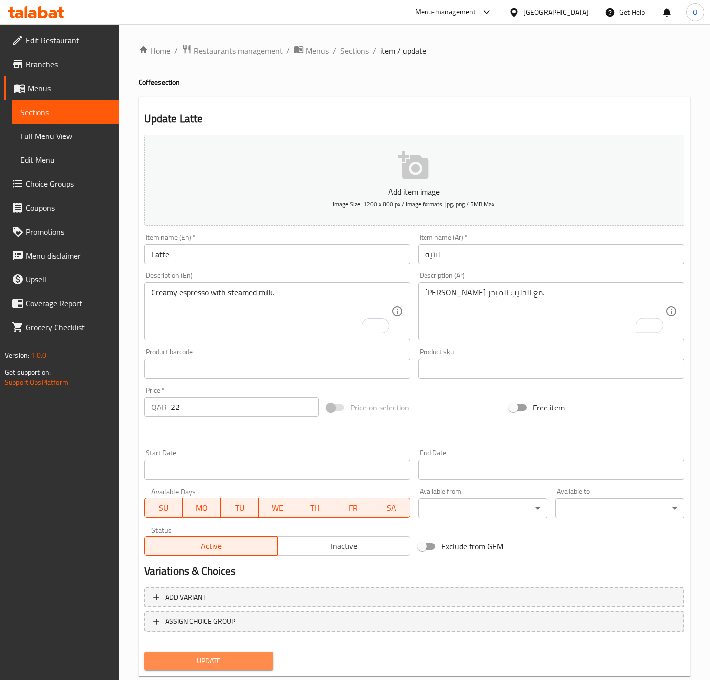
click at [205, 663] on span "Update" at bounding box center [209, 661] width 113 height 12
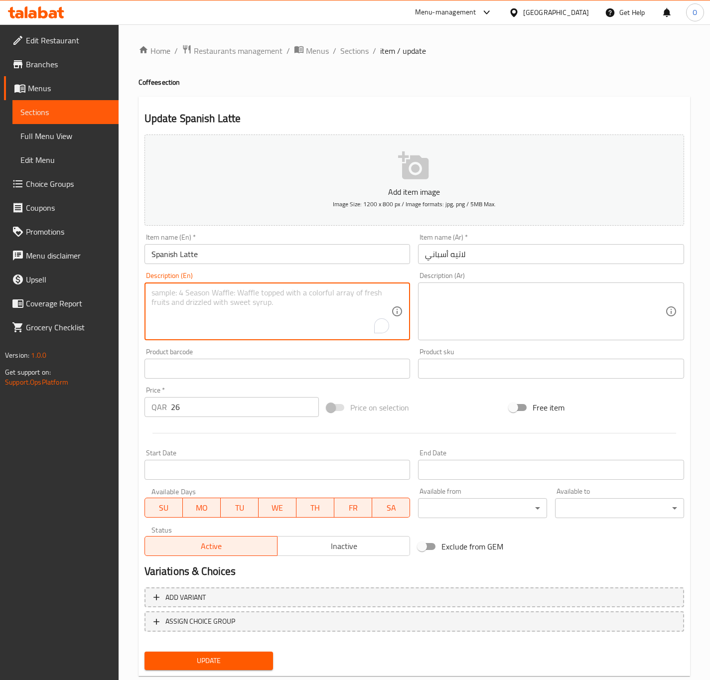
paste textarea "Spanish Latte – Sweetened latte with a rich, velvety flavor."
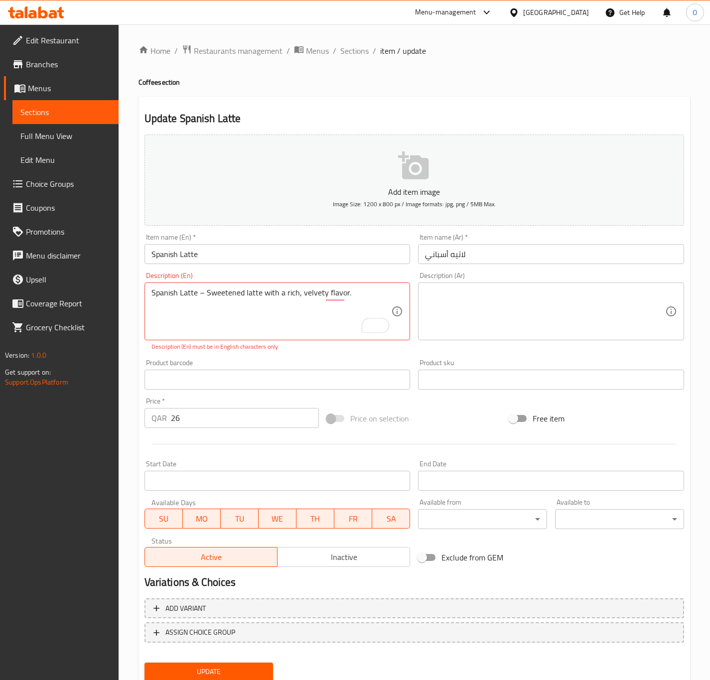
click at [204, 284] on div "Spanish Latte – Sweetened latte with a rich, velvety flavor. Description (En)" at bounding box center [278, 312] width 266 height 58
click at [207, 298] on textarea "Spanish Latte – Sweetened latte with a rich, velvety flavor." at bounding box center [272, 311] width 240 height 47
drag, startPoint x: 207, startPoint y: 298, endPoint x: 105, endPoint y: 286, distance: 102.5
click at [105, 286] on div "Edit Restaurant Branches Menus Sections Full Menu View Edit Menu Choice Groups …" at bounding box center [355, 369] width 710 height 691
click at [291, 309] on textarea "Sweetened latte with a rich, velvety flavor." at bounding box center [272, 311] width 240 height 47
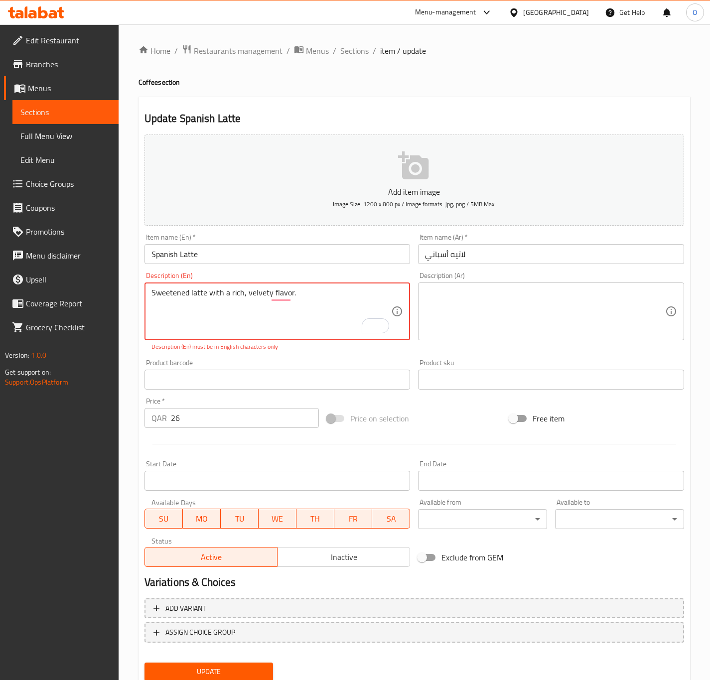
click at [361, 400] on div "Add item image Image Size: 1200 x 800 px / Image formats: jpg, png / 5MB Max. I…" at bounding box center [415, 351] width 548 height 441
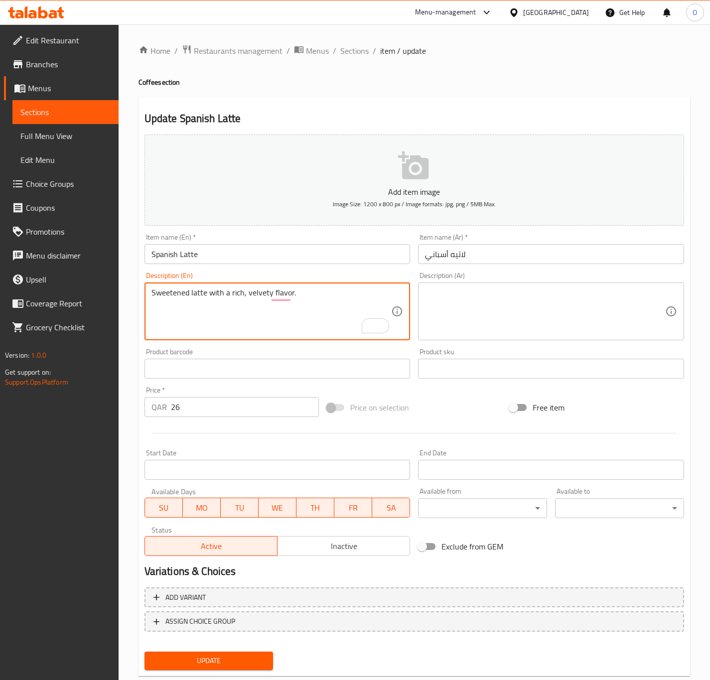
click at [226, 288] on textarea "Sweetened latte with a rich, velvety flavor." at bounding box center [272, 311] width 240 height 47
click at [227, 292] on textarea "Sweetened latte with a rich, velvety flavor." at bounding box center [272, 311] width 240 height 47
click at [241, 296] on textarea "Sweetened latte with a rich, velvety flavor." at bounding box center [272, 311] width 240 height 47
click at [265, 293] on textarea "Sweetened latte with a rich and velvety flavor." at bounding box center [272, 311] width 240 height 47
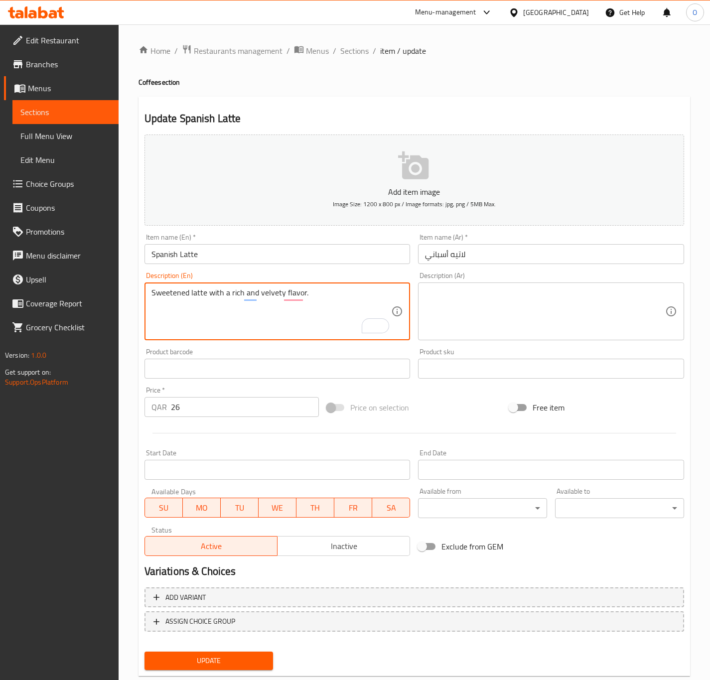
click at [265, 293] on textarea "Sweetened latte with a rich and velvety flavor." at bounding box center [272, 311] width 240 height 47
type textarea "Sweetened latte with a rich and velvety flavor."
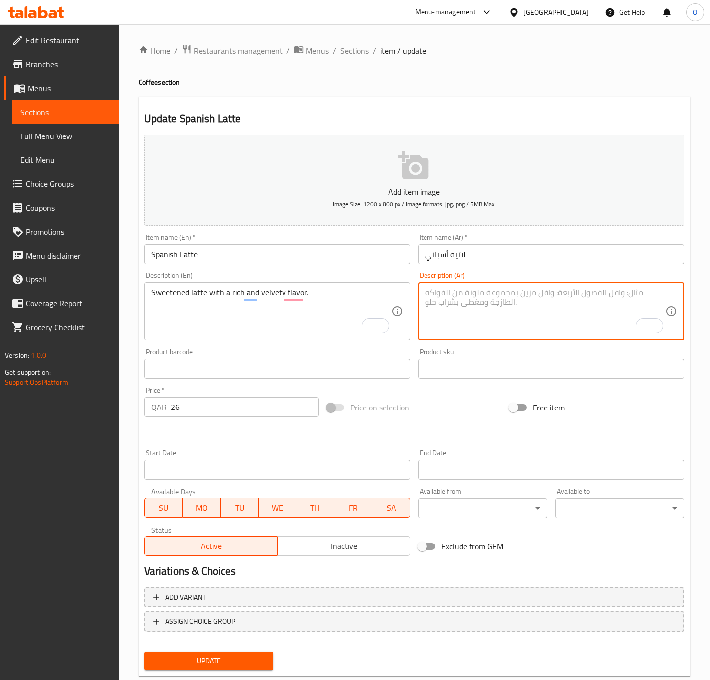
paste textarea "لاتيه محلى بنكهة غنية ومخملية."
type textarea "لاتيه محلى بنكهة غنية ومخملية."
click at [238, 653] on button "Update" at bounding box center [209, 661] width 129 height 18
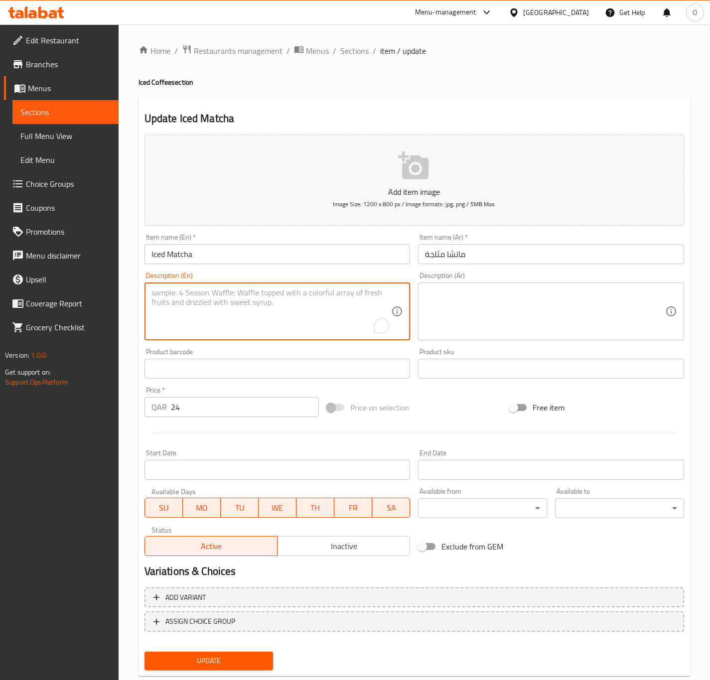
paste textarea "Iced Matcha – Refreshing green tea latte served cold."
drag, startPoint x: 199, startPoint y: 295, endPoint x: 88, endPoint y: 283, distance: 111.3
click at [88, 283] on div "Edit Restaurant Branches Menus Sections Full Menu View Edit Menu Choice Groups …" at bounding box center [355, 364] width 710 height 680
click at [206, 288] on textarea "Refreshing green tea latte served cold." at bounding box center [272, 311] width 240 height 47
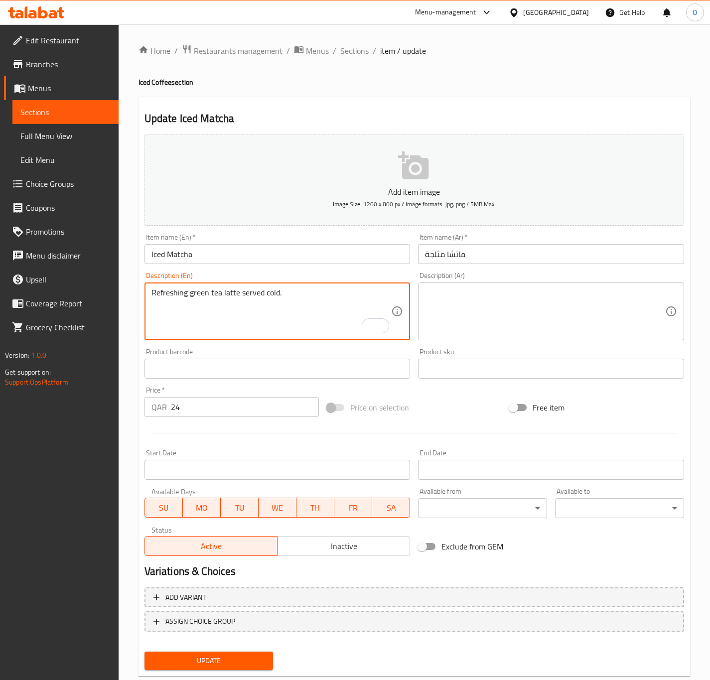
click at [207, 288] on textarea "Refreshing green tea latte served cold." at bounding box center [272, 311] width 240 height 47
type textarea "Refreshing green tea latte served cold."
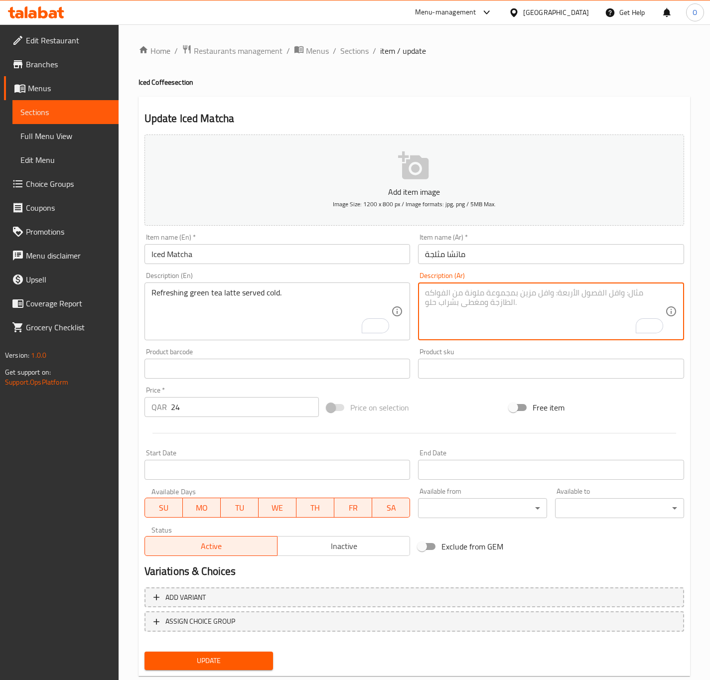
paste textarea "لاتيه الشاي الأخضر المنعش يقدم باردًا."
click at [562, 329] on textarea "لاتيه الشاي الأخضر المنعش يقدم باردًا." at bounding box center [545, 311] width 240 height 47
click at [527, 291] on textarea "لاتيه الشاي الأخضر المنعش يقدم باردًا." at bounding box center [545, 311] width 240 height 47
click at [528, 301] on textarea "لاتيه الشاي الأخضر المنعش يقدم باردًا." at bounding box center [545, 311] width 240 height 47
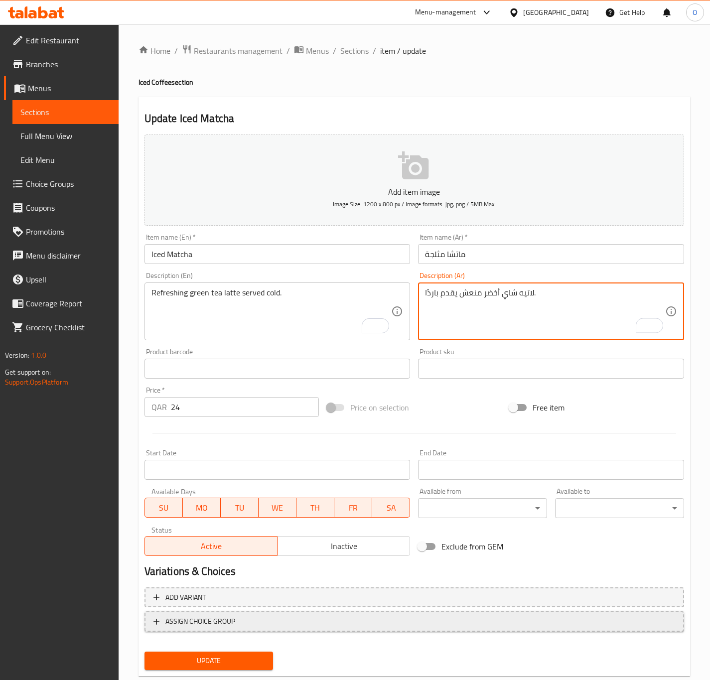
scroll to position [23, 0]
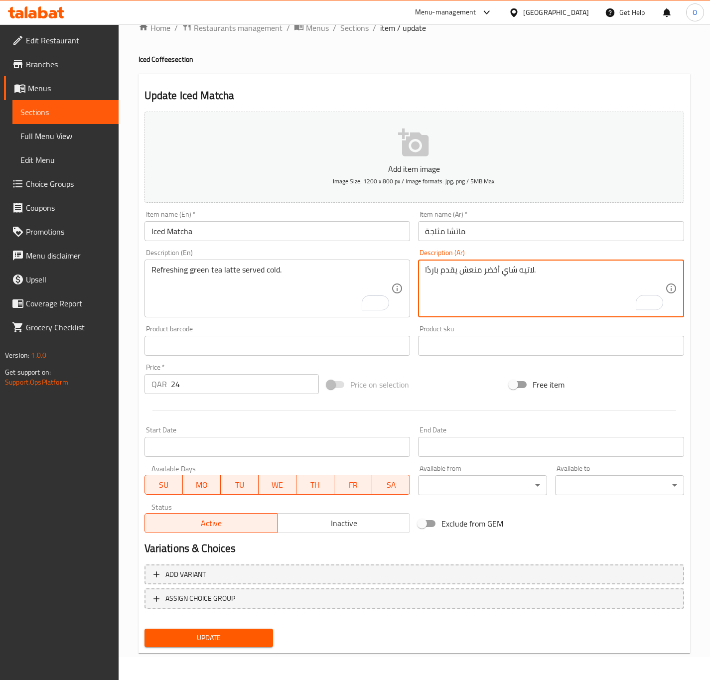
type textarea "لاتيه شاي أخضر منعش يقدم باردًا."
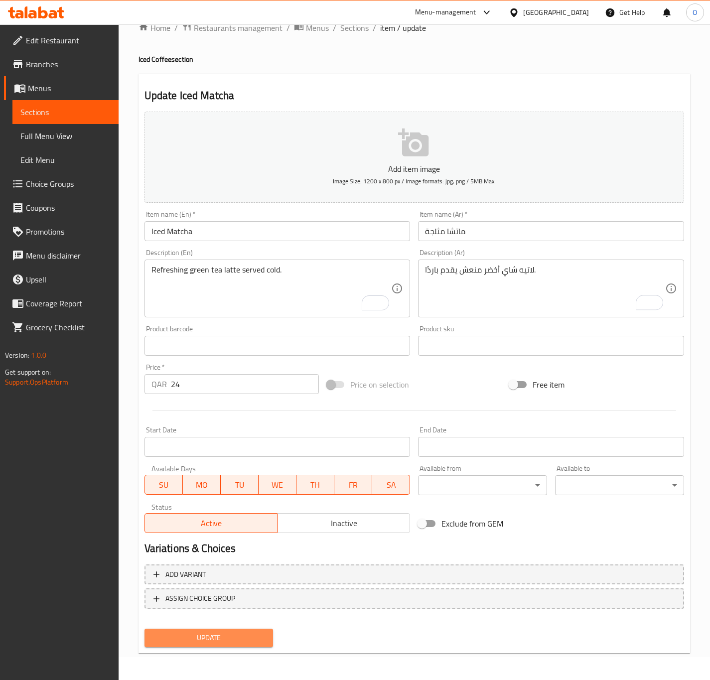
click at [190, 642] on span "Update" at bounding box center [209, 638] width 113 height 12
click at [244, 647] on div "Update" at bounding box center [209, 638] width 137 height 26
click at [214, 644] on button "Update" at bounding box center [209, 638] width 129 height 18
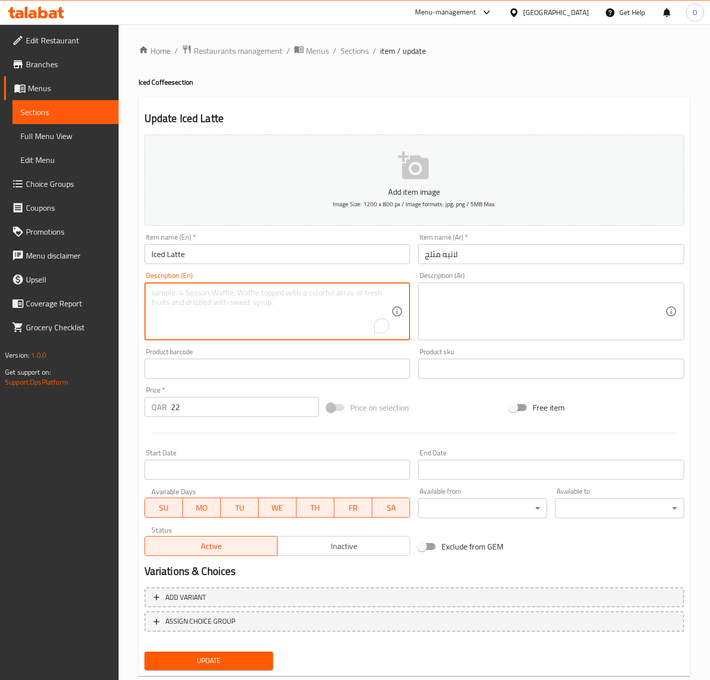
paste textarea "Iced Latte – Chilled espresso with milk over ice."
drag, startPoint x: 195, startPoint y: 298, endPoint x: 179, endPoint y: 308, distance: 18.7
click at [123, 293] on div "Home / Restaurants management / Menus / Sections / item / update Iced Coffee se…" at bounding box center [415, 364] width 592 height 680
click at [179, 308] on textarea "Iced Latte – Chilled espresso with milk over ice." at bounding box center [272, 311] width 240 height 47
click at [189, 291] on textarea "Iced Latte – Chilled espresso with milk over ice." at bounding box center [272, 311] width 240 height 47
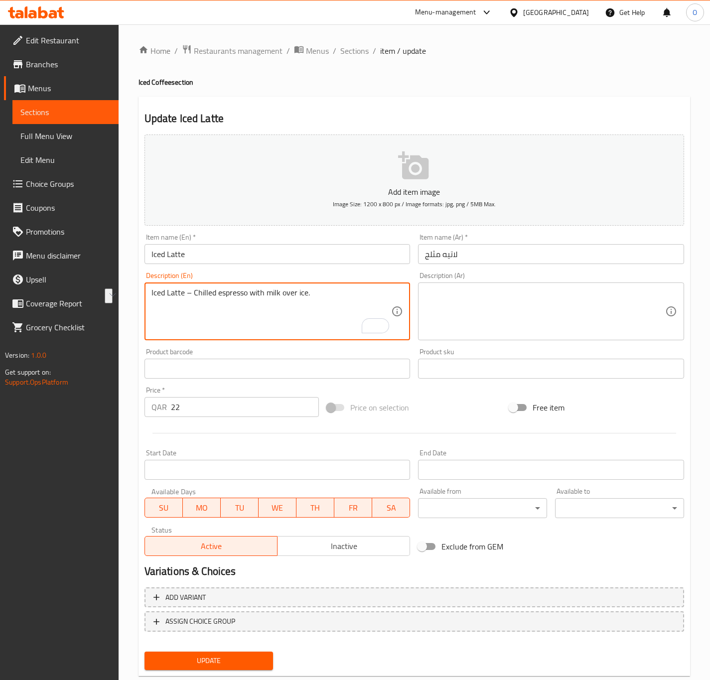
drag, startPoint x: 189, startPoint y: 291, endPoint x: 143, endPoint y: 287, distance: 46.5
click at [143, 287] on div "Description (En) Iced Latte – Chilled espresso with milk over ice. Description …" at bounding box center [278, 306] width 274 height 76
click at [171, 295] on textarea "Chilled espresso with milk over ice." at bounding box center [272, 311] width 240 height 47
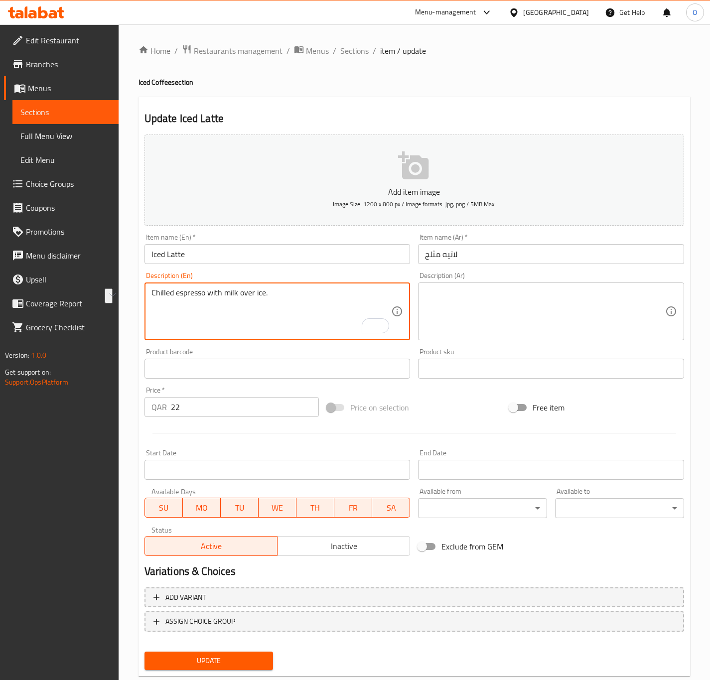
type textarea "Chilled espresso with milk over ice."
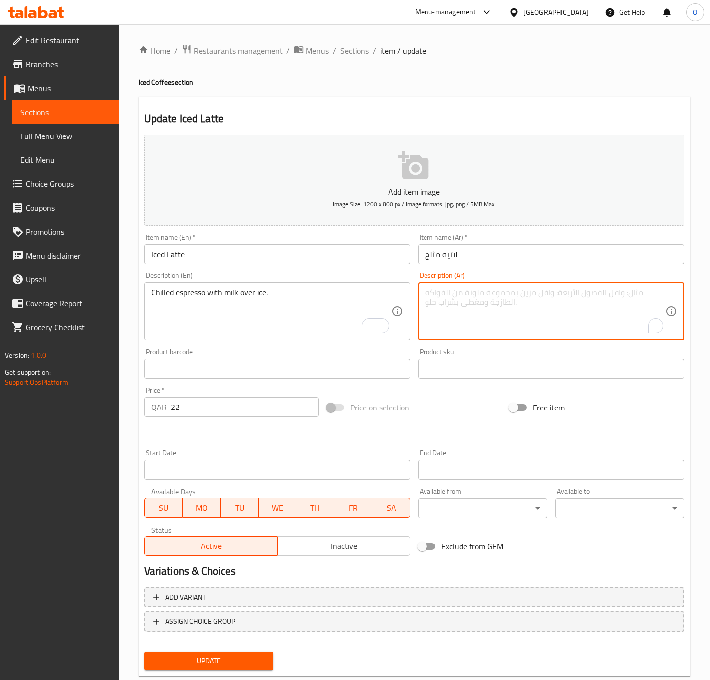
paste textarea "إسبريسو مبرد مع الحليب على الثلج."
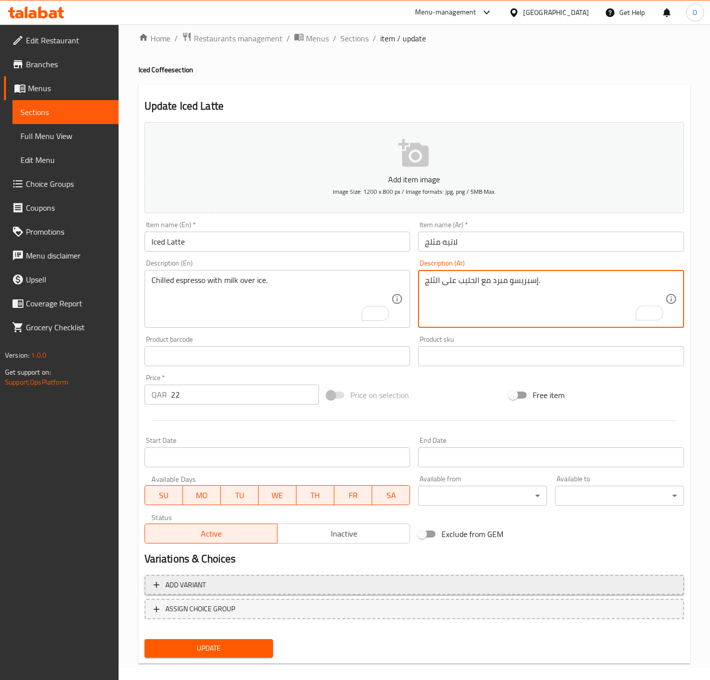
scroll to position [23, 0]
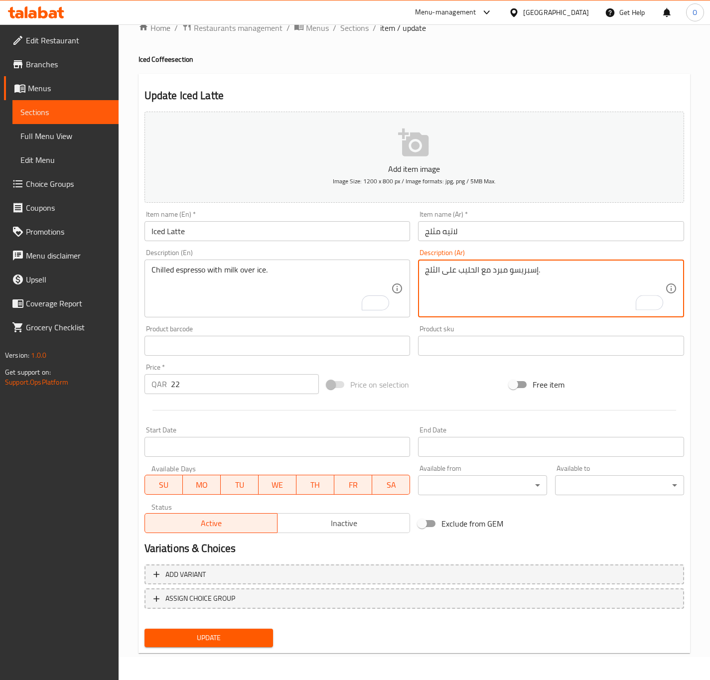
type textarea "إسبريسو مبرد مع الحليب على الثلج."
click at [226, 643] on span "Update" at bounding box center [209, 638] width 113 height 12
click at [165, 646] on button "Update" at bounding box center [209, 638] width 129 height 18
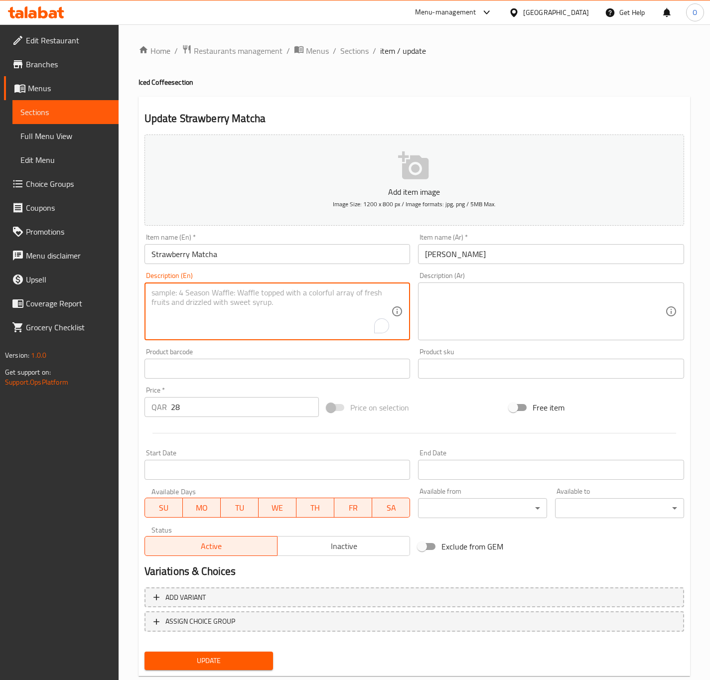
paste textarea "Strawberry Matcha – Iced matcha with a fruity strawberry twist."
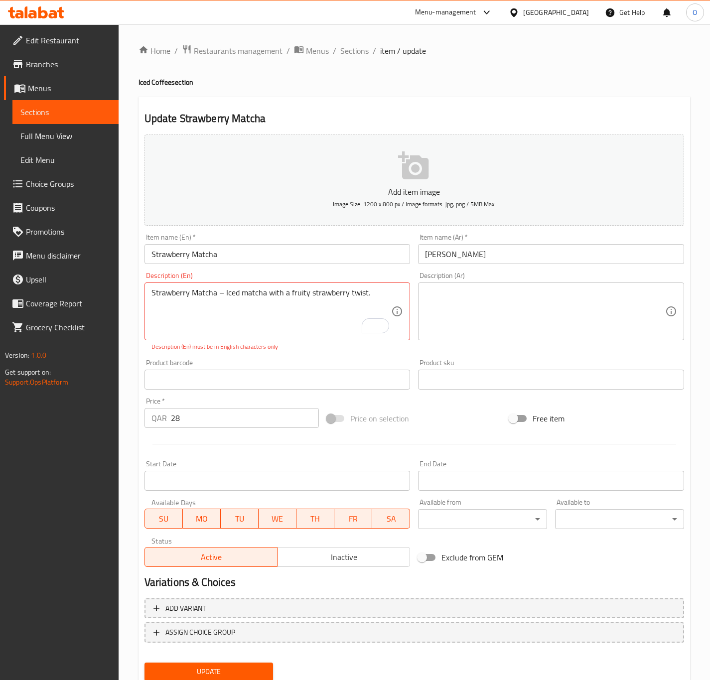
drag, startPoint x: 224, startPoint y: 287, endPoint x: 172, endPoint y: 286, distance: 51.9
click at [172, 286] on div "Strawberry Matcha – Iced matcha with a fruity strawberry twist. Description (En)" at bounding box center [278, 312] width 266 height 58
drag, startPoint x: 224, startPoint y: 292, endPoint x: 108, endPoint y: 282, distance: 117.1
click at [108, 282] on div "Edit Restaurant Branches Menus Sections Full Menu View Edit Menu Choice Groups …" at bounding box center [355, 369] width 710 height 691
click at [260, 305] on textarea "Iced matcha with a fruity strawberry twist." at bounding box center [272, 311] width 240 height 47
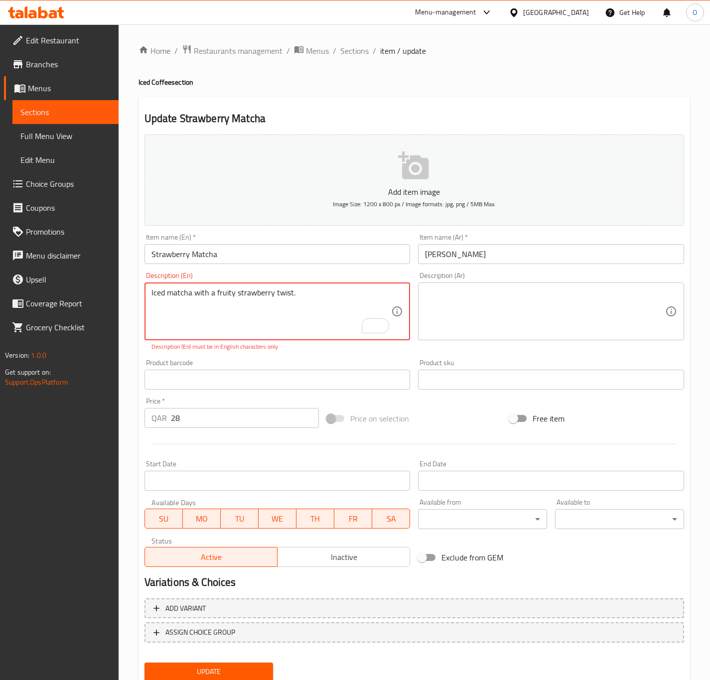
click at [260, 306] on textarea "Iced matcha with a fruity strawberry twist." at bounding box center [272, 311] width 240 height 47
type textarea "Iced matcha with a fruity strawberry twist."
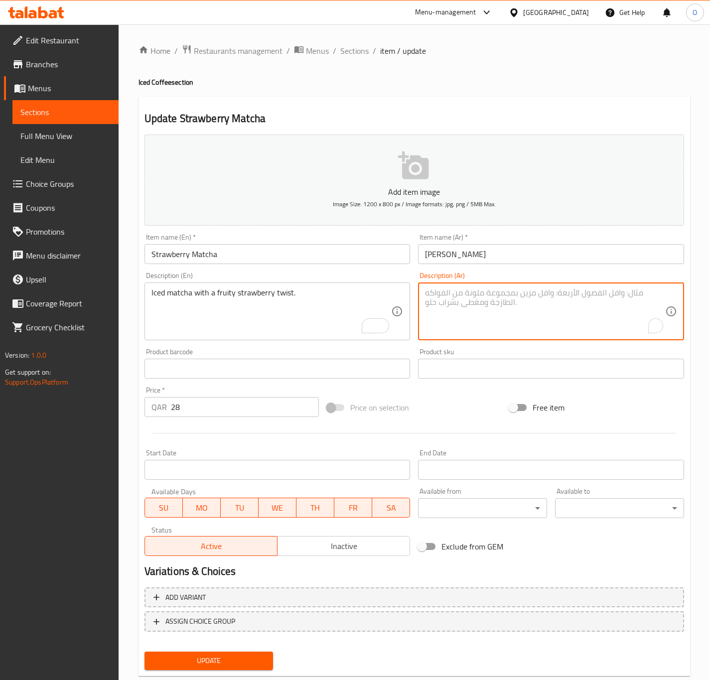
paste textarea "الماتشا المثلج مع نكهة الفراولة الفاكهية."
click at [557, 293] on textarea "الماتشا المثلج مع نكهة الفراولة الفاكهية." at bounding box center [545, 311] width 240 height 47
type textarea "ماتشا مثلجة مع نكهة الفراولة الفاكهية."
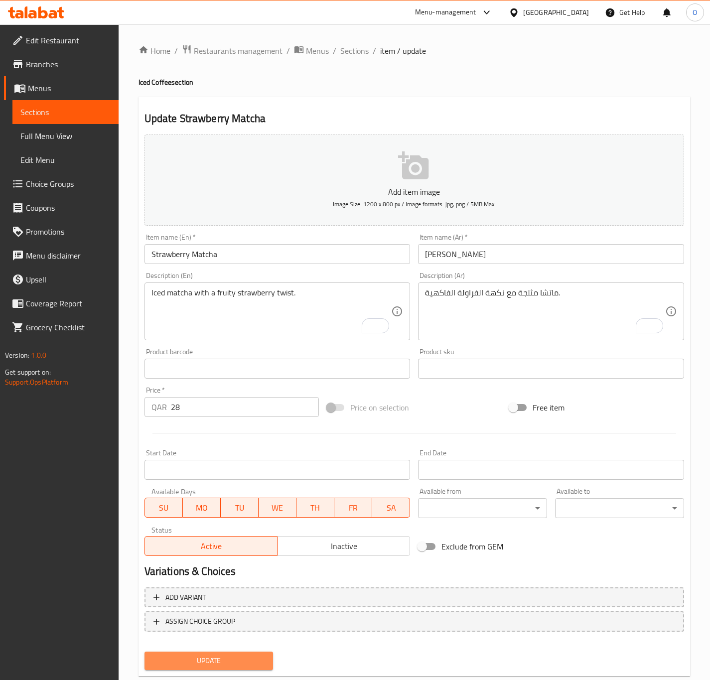
click at [171, 663] on span "Update" at bounding box center [209, 661] width 113 height 12
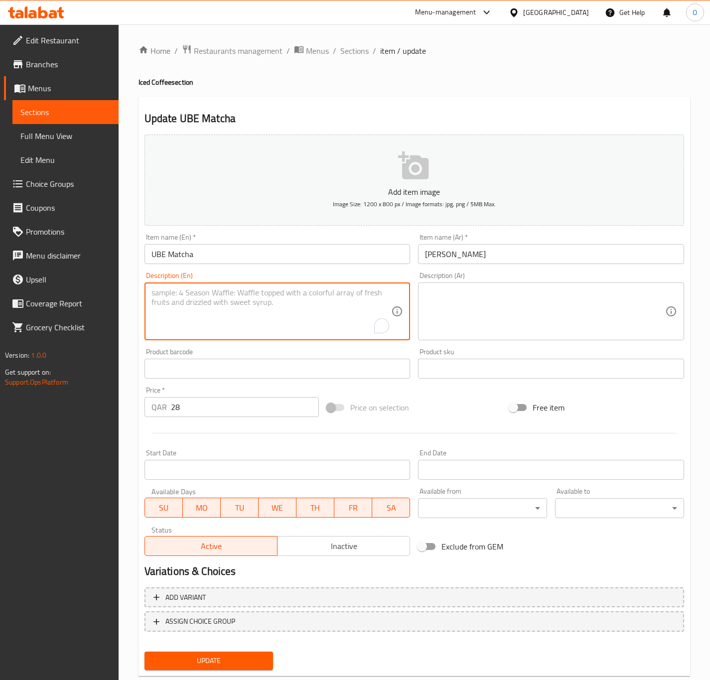
drag, startPoint x: 194, startPoint y: 292, endPoint x: 15, endPoint y: 392, distance: 204.9
click at [126, 417] on div "Home / Restaurants management / Menus / Sections / item / update Iced Coffee se…" at bounding box center [415, 364] width 592 height 680
click at [341, 289] on textarea "To enrich screen reader interactions, please activate Accessibility in Grammarl…" at bounding box center [272, 311] width 240 height 47
paste textarea "UBE Matcha – Unique iced matcha infused with ube flavor."
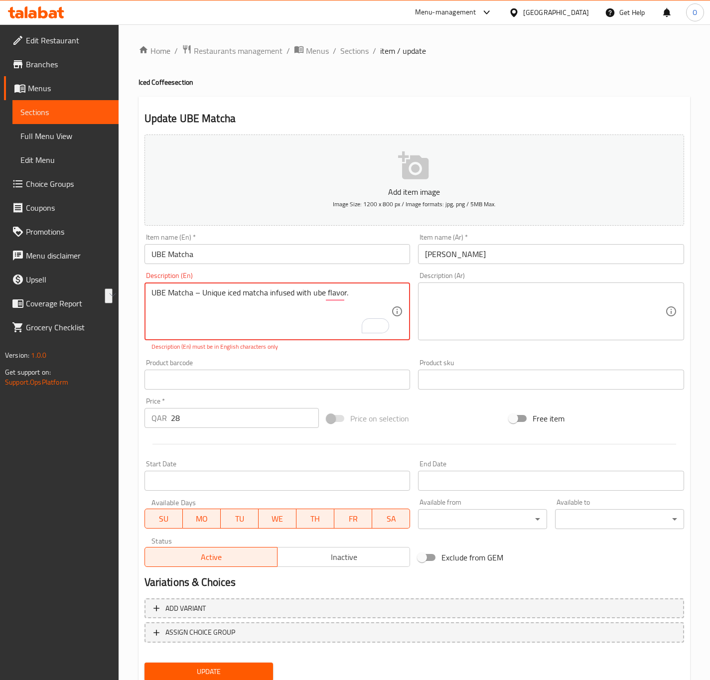
drag, startPoint x: 203, startPoint y: 292, endPoint x: 120, endPoint y: 285, distance: 84.0
click at [120, 285] on div "Home / Restaurants management / Menus / Sections / item / update Iced Coffee se…" at bounding box center [415, 369] width 592 height 691
click at [231, 299] on textarea "Iced matcha infused with ube flavor." at bounding box center [272, 311] width 240 height 47
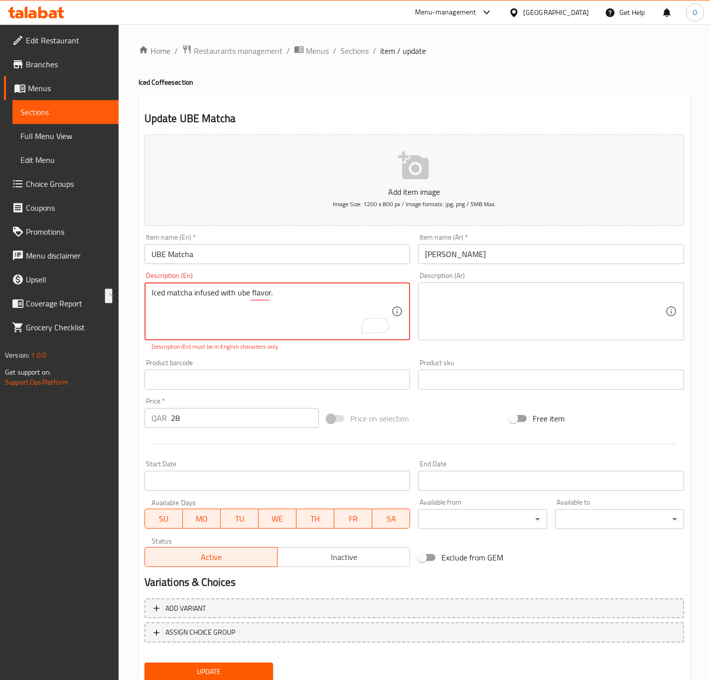
type textarea "Iced matcha infused with ube flavor."
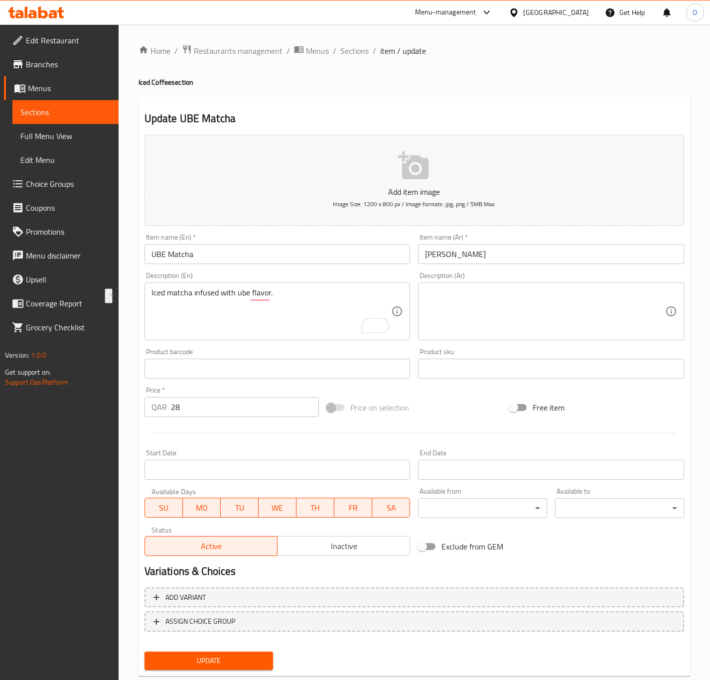
click at [470, 285] on div "Description (Ar)" at bounding box center [551, 312] width 266 height 58
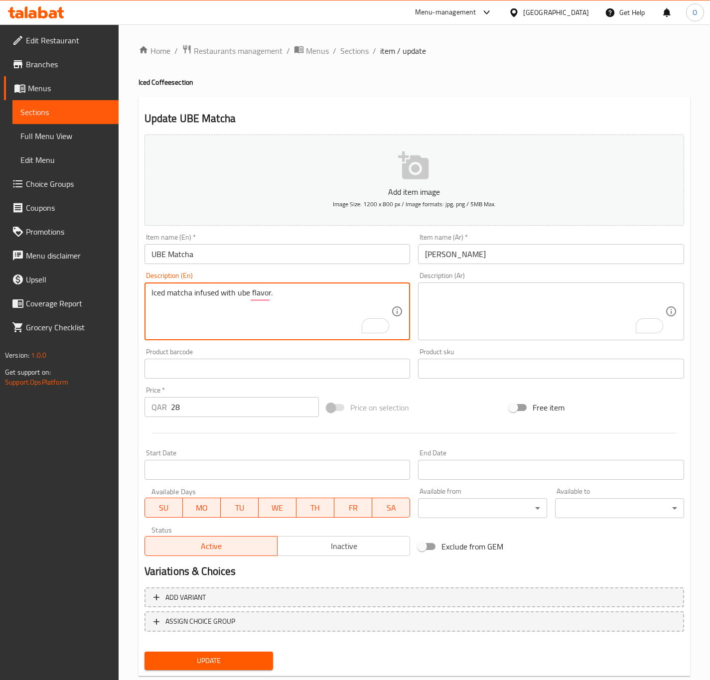
click at [213, 286] on div "Iced matcha infused with ube flavor. Description (En)" at bounding box center [278, 312] width 266 height 58
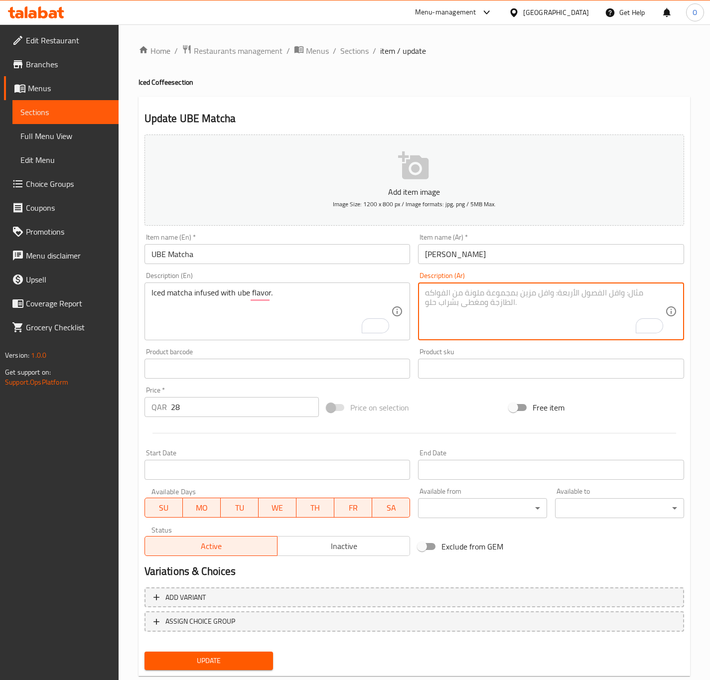
click at [476, 297] on textarea "To enrich screen reader interactions, please activate Accessibility in Grammarl…" at bounding box center [545, 311] width 240 height 47
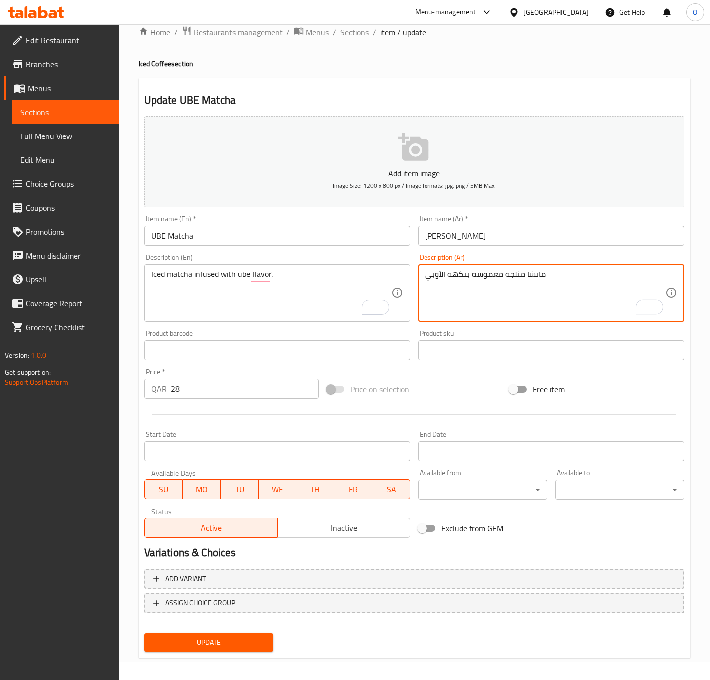
scroll to position [23, 0]
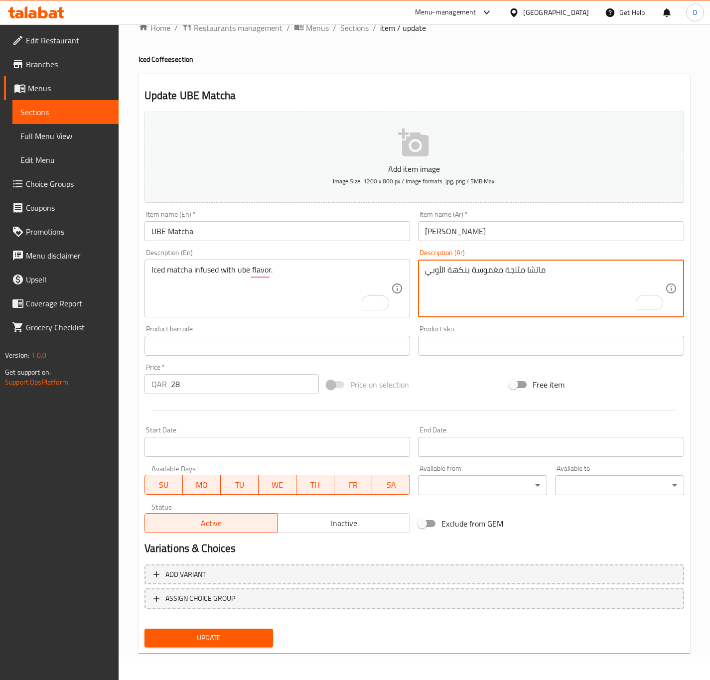
type textarea "ماتشا مثلجة مغموسة بنكهة الأوبي"
click at [237, 636] on span "Update" at bounding box center [209, 638] width 113 height 12
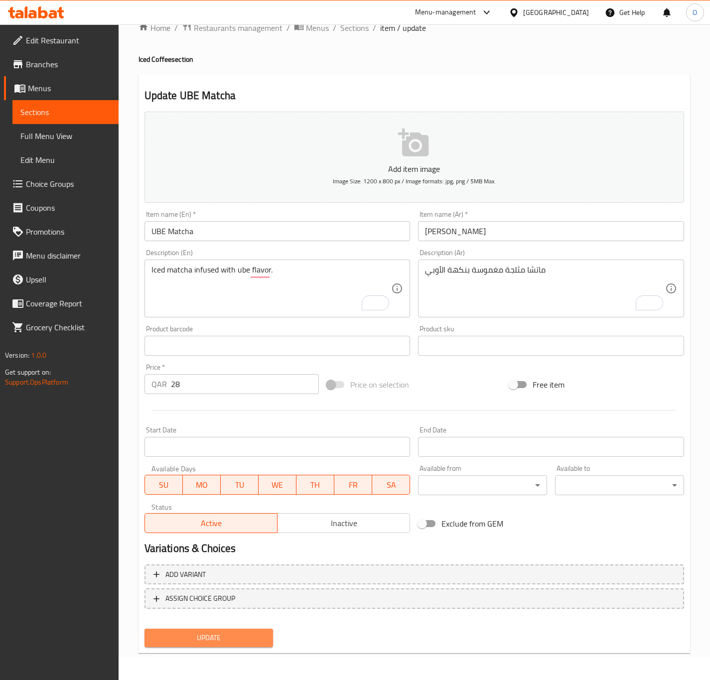
click at [218, 634] on span "Update" at bounding box center [209, 638] width 113 height 12
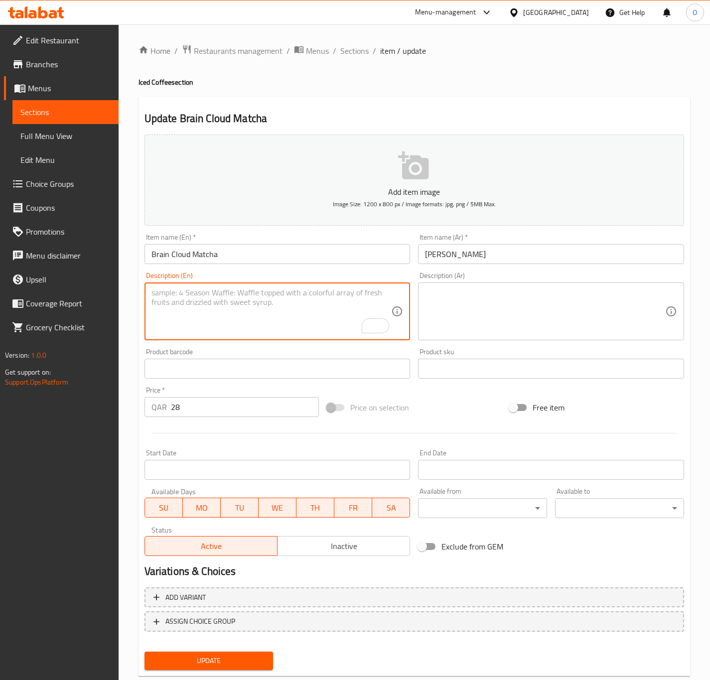
paste textarea "Brain Cloud Matcha – Signature iced matcha with a creative twist."
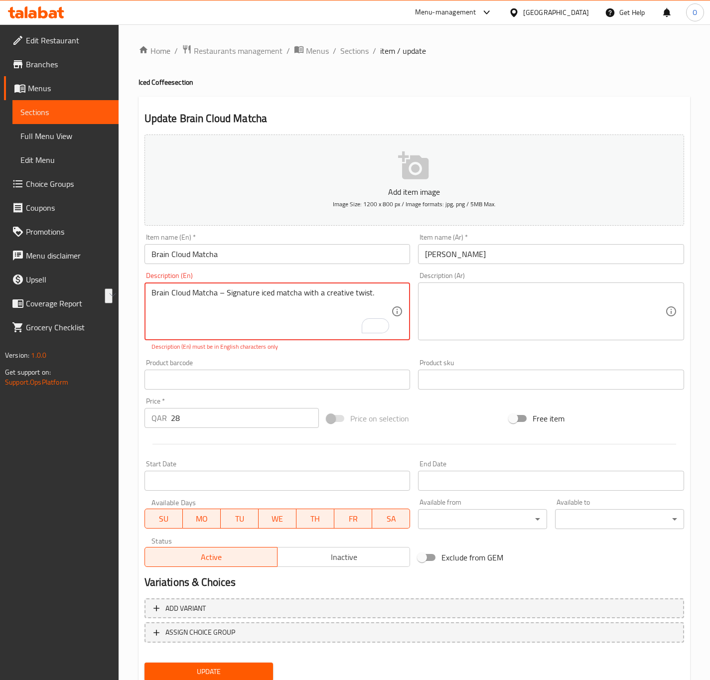
drag, startPoint x: 225, startPoint y: 292, endPoint x: 76, endPoint y: 274, distance: 149.6
click at [73, 274] on div "Edit Restaurant Branches Menus Sections Full Menu View Edit Menu Choice Groups …" at bounding box center [355, 369] width 710 height 691
click at [623, 338] on div "Description (Ar)" at bounding box center [551, 312] width 266 height 58
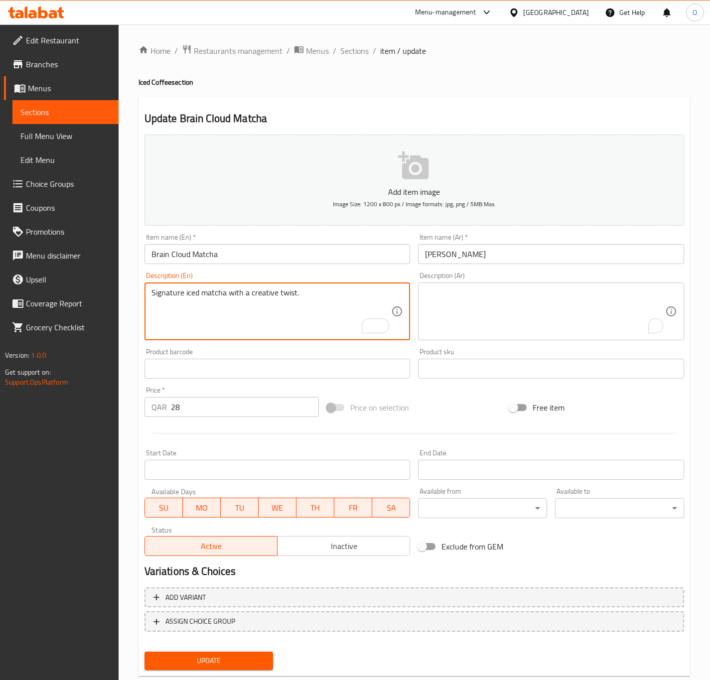
click at [258, 294] on textarea "Signature iced matcha with a creative twist." at bounding box center [272, 311] width 240 height 47
click at [259, 295] on textarea "Signature iced matcha with a twist." at bounding box center [272, 311] width 240 height 47
type textarea "Signature iced matcha with a twist."
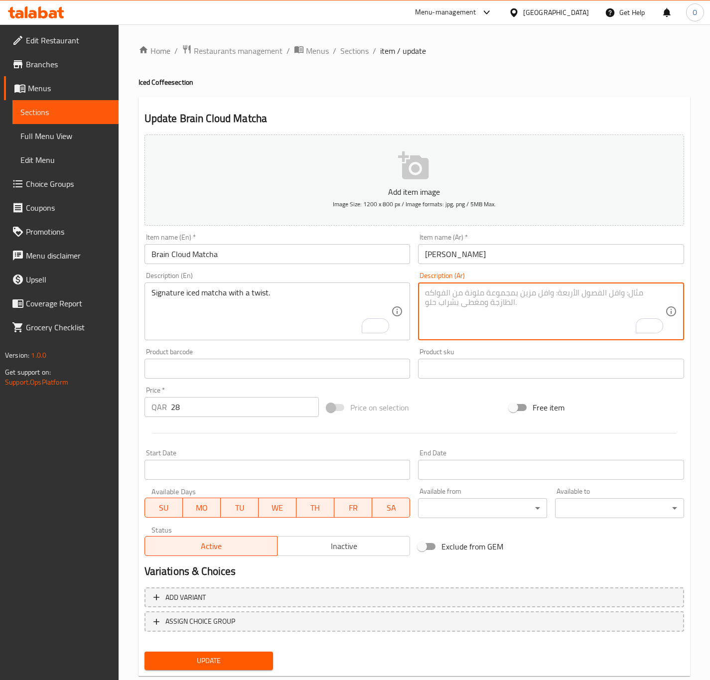
paste textarea "مشروب الماتشا المثلج المميز مع لمسة مميزة."
drag, startPoint x: 544, startPoint y: 293, endPoint x: 576, endPoint y: 301, distance: 32.4
click at [576, 301] on textarea "مشروب الماتشا المثلج المميز مع لمسة مميزة." at bounding box center [545, 311] width 240 height 47
click at [524, 295] on textarea "ماتشا المثلج المميز مع لمسة مميزة." at bounding box center [545, 311] width 240 height 47
click at [521, 297] on textarea "ماتشا المثلج المميز مع لمسة مميزة." at bounding box center [545, 311] width 240 height 47
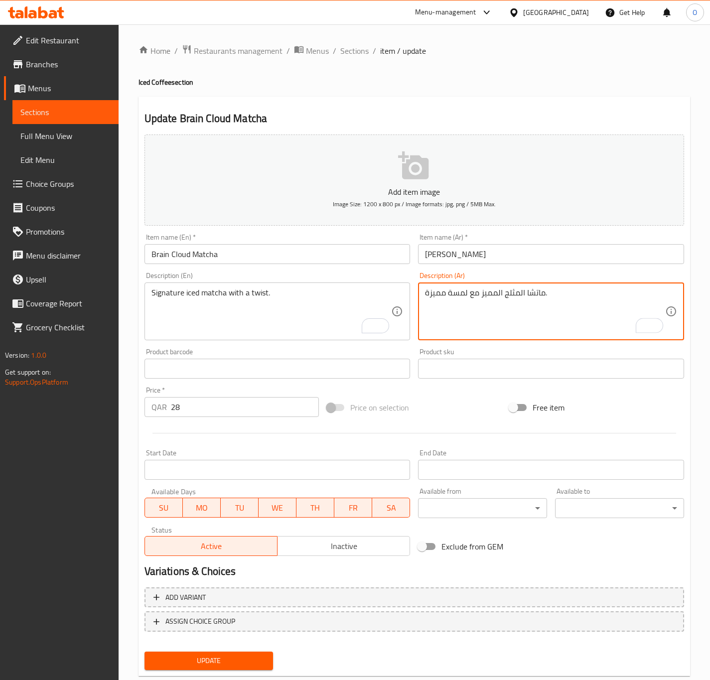
click at [524, 294] on textarea "ماتشا المثلج المميز مع لمسة مميزة." at bounding box center [545, 311] width 240 height 47
click at [495, 295] on textarea "ماتشا سيجنتشر مثلج المميز مع لمسة مميزة." at bounding box center [545, 311] width 240 height 47
click at [494, 295] on textarea "ماتشا سيجنتشر مثلج المميز مع لمسة مميزة." at bounding box center [545, 311] width 240 height 47
click at [491, 298] on textarea "ماتشا سيجنتشر مثلج ال\ميز مع لمسة مميزة." at bounding box center [545, 311] width 240 height 47
click at [491, 299] on textarea "ماتشا سيجنتشر مثلج ال\ميز مع لمسة مميزة." at bounding box center [545, 311] width 240 height 47
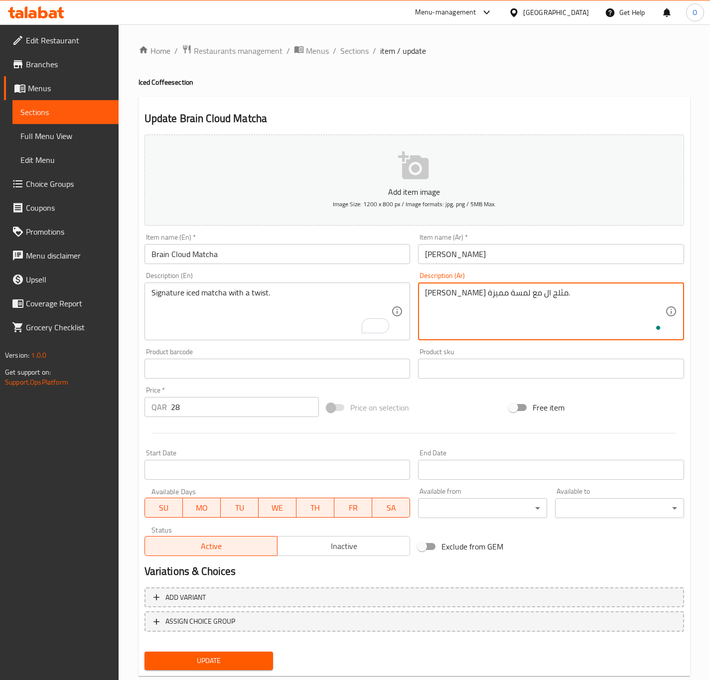
click at [482, 300] on textarea "ماتشا سيجنتشر مثلج ال مع لمسة مميزة." at bounding box center [545, 311] width 240 height 47
click at [482, 293] on textarea "ماتشا سيجنتشر مثلج ال مع لمسة مميزة." at bounding box center [545, 311] width 240 height 47
click at [491, 291] on textarea "ماتشا سيجنتشر مثلج ال مع لمسة مميزة." at bounding box center [545, 311] width 240 height 47
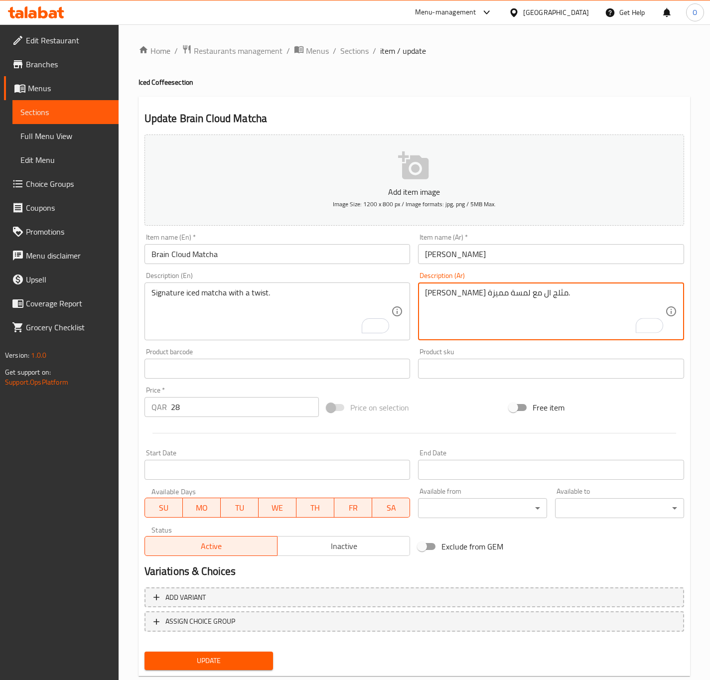
click at [491, 291] on textarea "ماتشا سيجنتشر مثلج ال مع لمسة مميزة." at bounding box center [545, 311] width 240 height 47
click at [479, 292] on textarea "ماتشا سيجنتشر مثلج ال مع لمسة مميزة." at bounding box center [545, 311] width 240 height 47
click at [484, 295] on textarea "ماتشا سيجنتشر مثلج ال مع لمسة مميزة." at bounding box center [545, 311] width 240 height 47
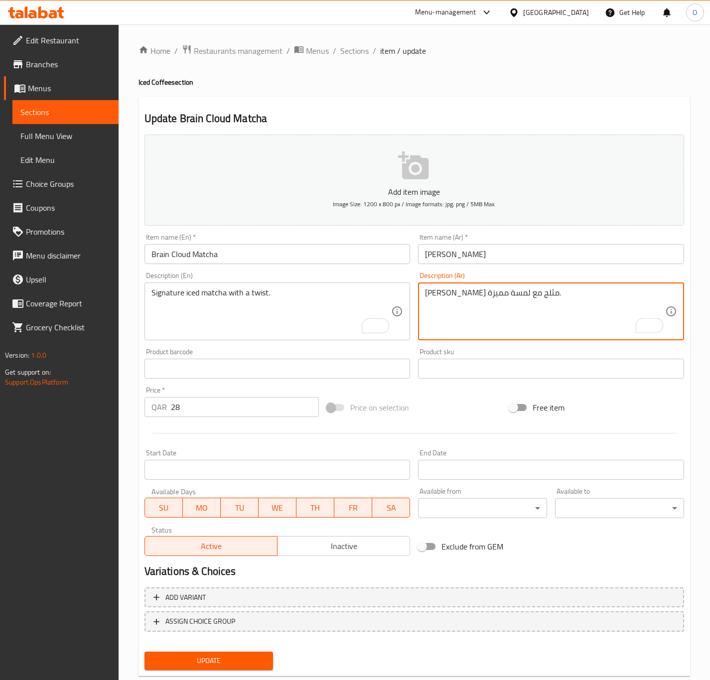
drag, startPoint x: 469, startPoint y: 290, endPoint x: 392, endPoint y: 286, distance: 76.9
click at [392, 286] on div "Add item image Image Size: 1200 x 800 px / Image formats: jpg, png / 5MB Max. I…" at bounding box center [415, 346] width 548 height 430
type textarea "ماتشا سيجنتشر مثلج مع تويست."
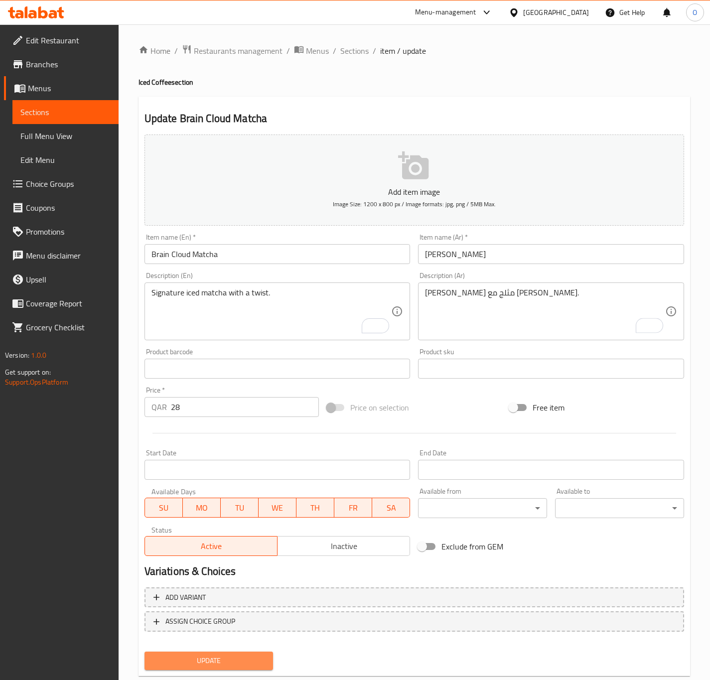
click at [180, 659] on span "Update" at bounding box center [209, 661] width 113 height 12
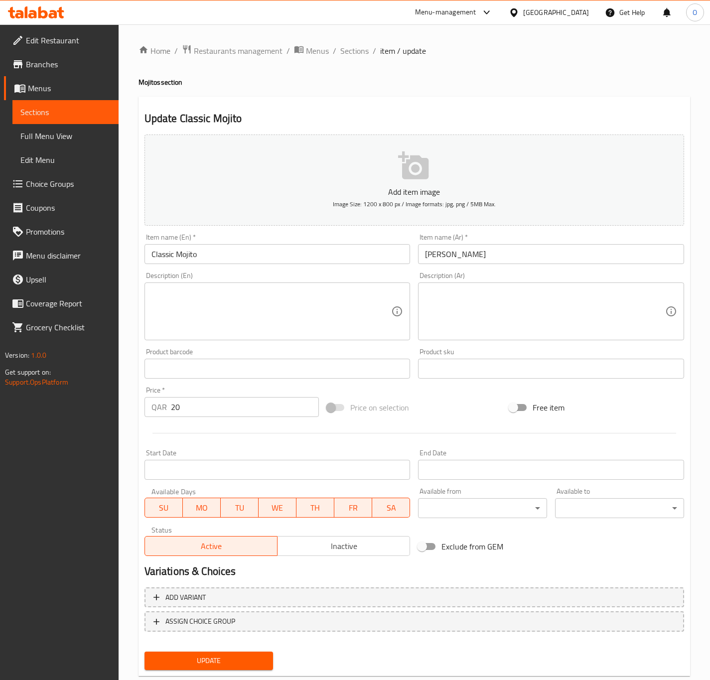
click at [259, 310] on textarea at bounding box center [272, 311] width 240 height 47
paste textarea "Classic Mojito – Refreshing mix of lime, mint, and soda."
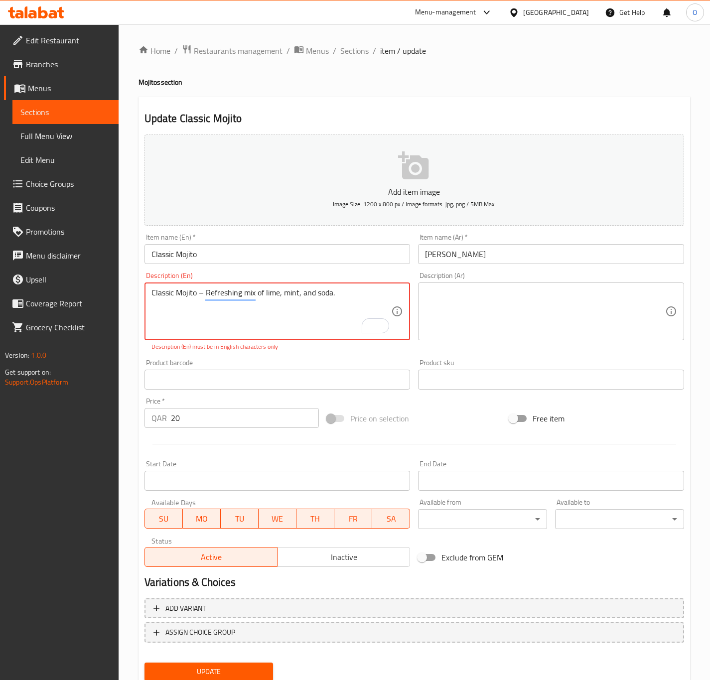
drag, startPoint x: 205, startPoint y: 295, endPoint x: -146, endPoint y: 248, distance: 354.5
click at [0, 248] on html "​ Menu-management [GEOGRAPHIC_DATA] Get Help O Edit Restaurant Branches Menus S…" at bounding box center [355, 340] width 710 height 680
click at [243, 302] on textarea "Refreshing mix of lime, mint, and soda." at bounding box center [272, 311] width 240 height 47
click at [242, 302] on textarea "Refreshing mix of lime, mint, and soda." at bounding box center [272, 311] width 240 height 47
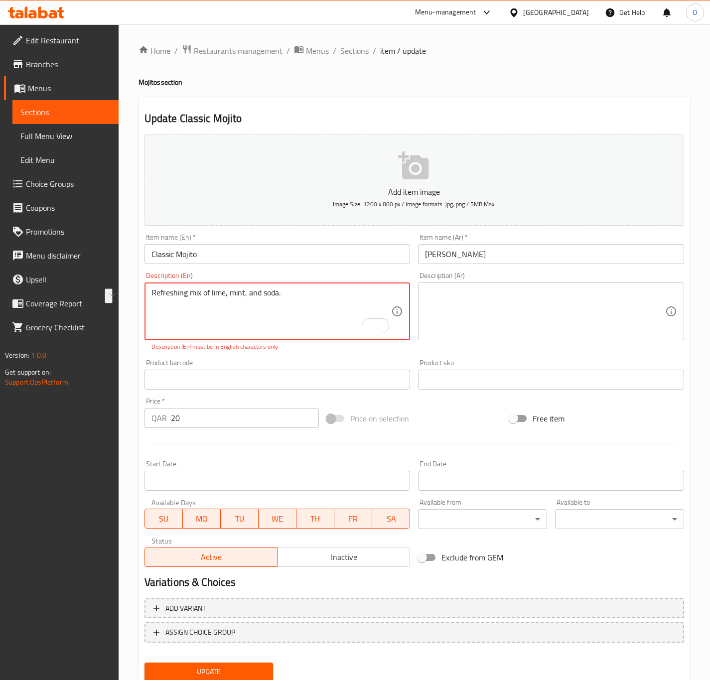
type textarea "Refreshing mix of lime, mint, and soda."
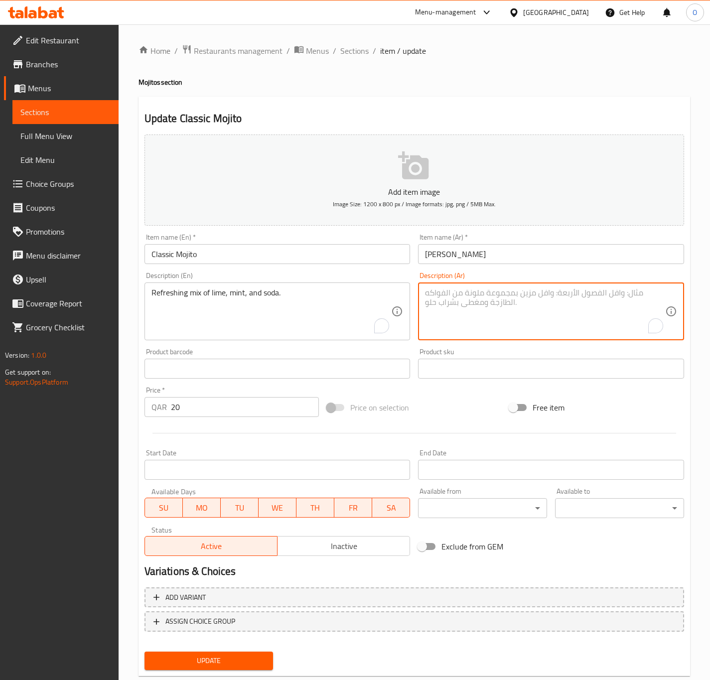
click at [624, 317] on textarea "To enrich screen reader interactions, please activate Accessibility in Grammarl…" at bounding box center [545, 311] width 240 height 47
paste textarea "مزيج منعش من الليمون والنعناع والصودا."
click at [487, 291] on textarea "مزيج منعش من الليمون والنعناع والصودا." at bounding box center [545, 311] width 240 height 47
type textarea "مزيج منعش من حامض، نعناع و صودا."
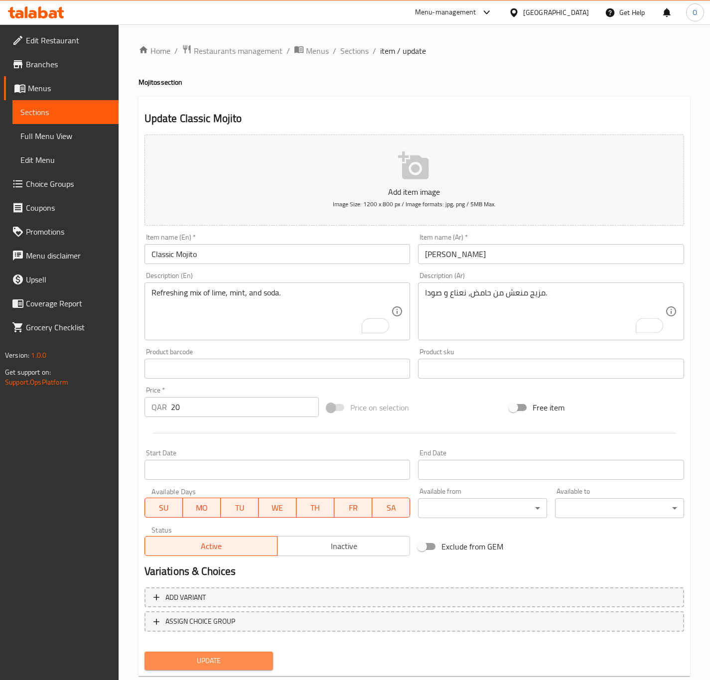
click at [232, 661] on span "Update" at bounding box center [209, 661] width 113 height 12
click at [325, 323] on textarea at bounding box center [272, 311] width 240 height 47
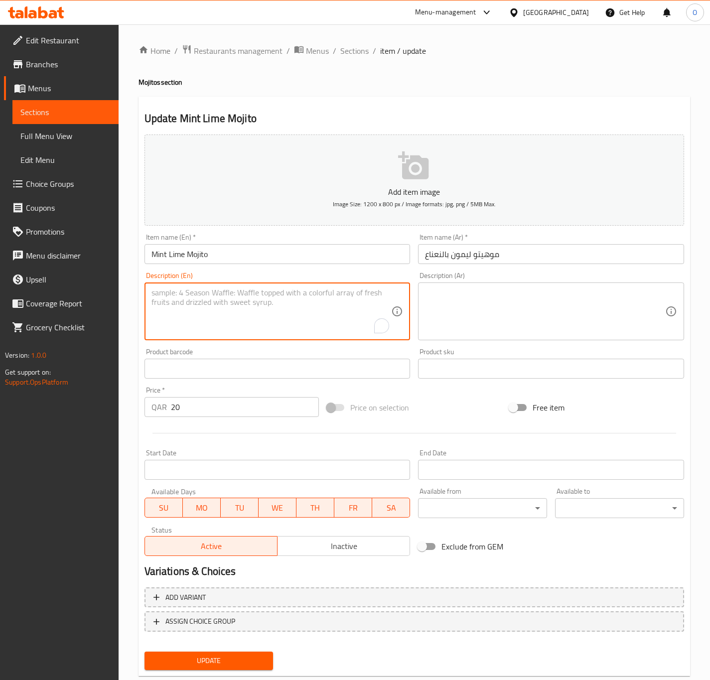
paste textarea "Mint Lime Mojito – A citrusy mojito with extra lime."
type textarea "Mint Lime Mojito – A citrusy mojito with extra lime."
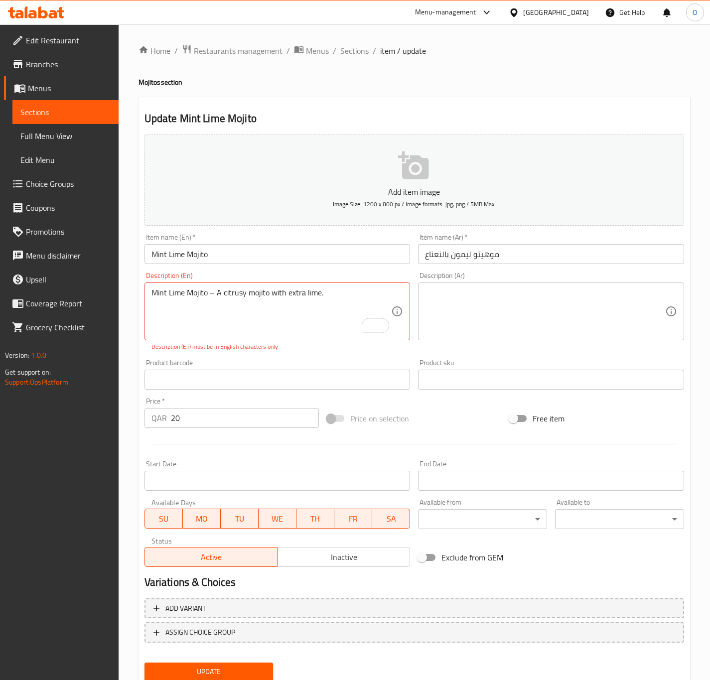
click at [537, 309] on textarea at bounding box center [545, 311] width 240 height 47
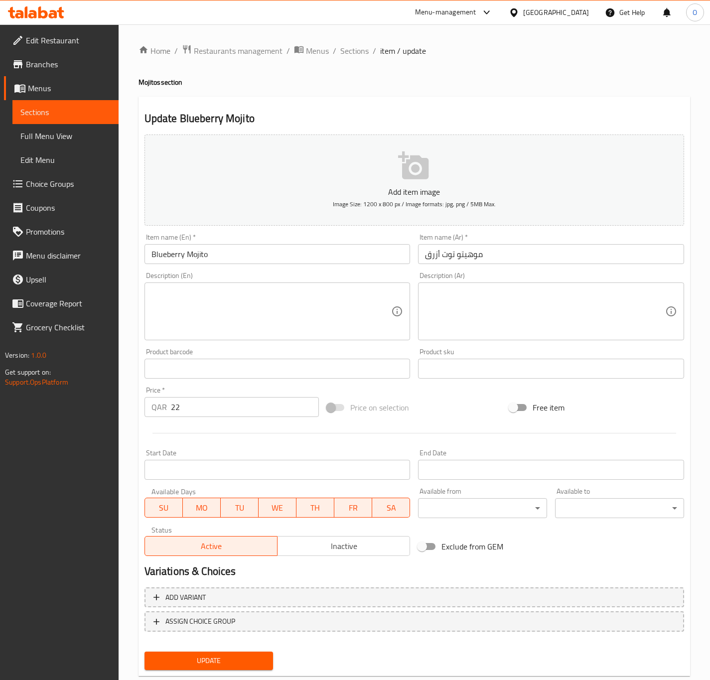
click at [193, 315] on textarea at bounding box center [272, 311] width 240 height 47
paste textarea "Blueberry Mojito – Fruity mojito with blueberry flavor."
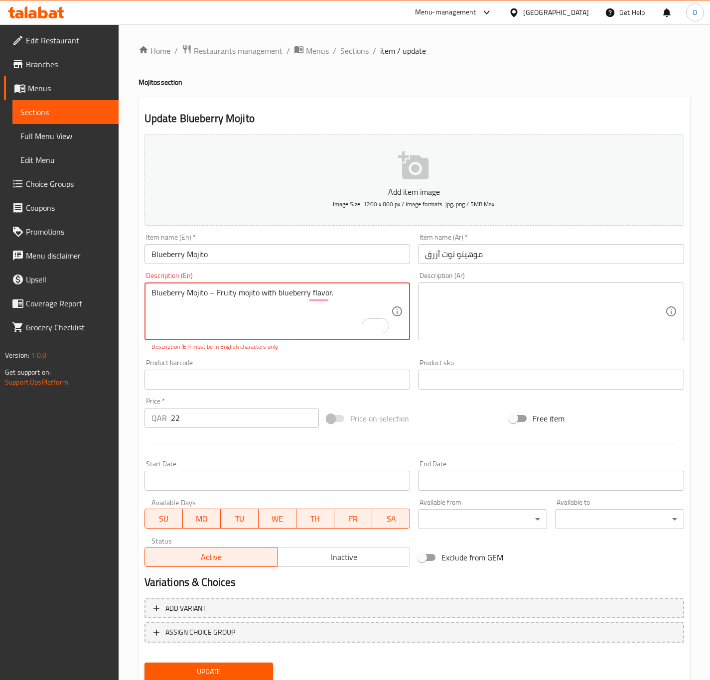
drag, startPoint x: 216, startPoint y: 295, endPoint x: 57, endPoint y: 289, distance: 158.6
click at [57, 289] on div "Edit Restaurant Branches Menus Sections Full Menu View Edit Menu Choice Groups …" at bounding box center [355, 369] width 710 height 691
click at [263, 319] on textarea "Fruity mojito with blueberry flavor." at bounding box center [272, 311] width 240 height 47
click at [252, 296] on textarea "Fruity mojito with blueberry flavor." at bounding box center [272, 311] width 240 height 47
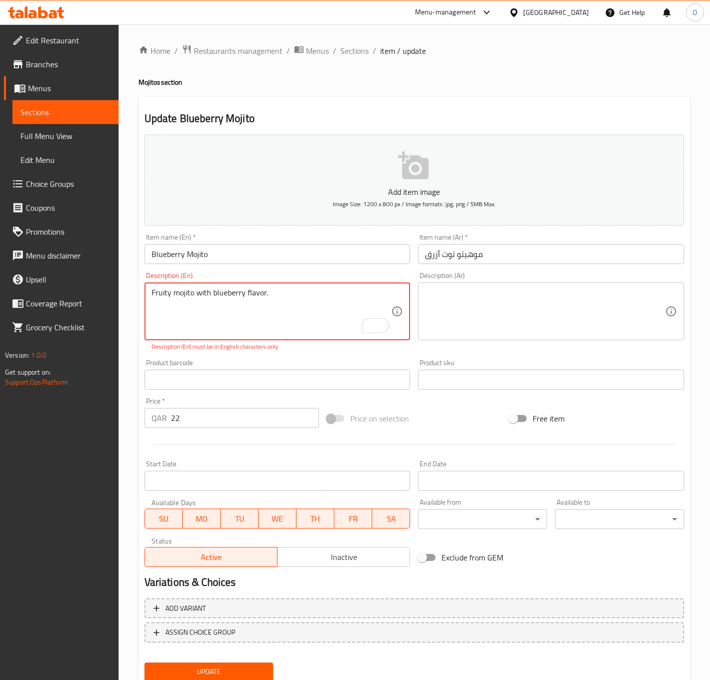
click at [252, 296] on textarea "Fruity mojito with blueberry flavor." at bounding box center [272, 311] width 240 height 47
type textarea "Fruity mojito with blueberry flavor."
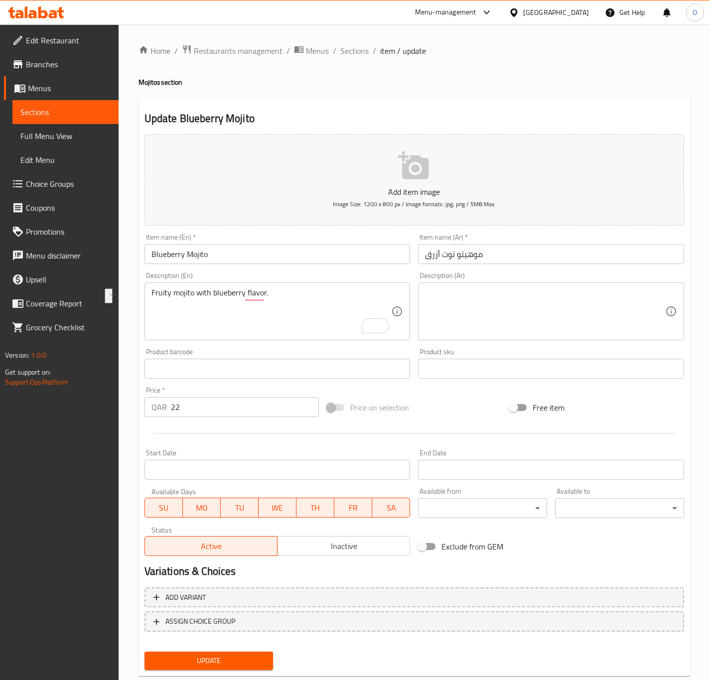
click at [413, 293] on div "Description (En) Fruity mojito with blueberry flavor. Description (En)" at bounding box center [278, 306] width 274 height 76
click at [433, 301] on textarea at bounding box center [545, 311] width 240 height 47
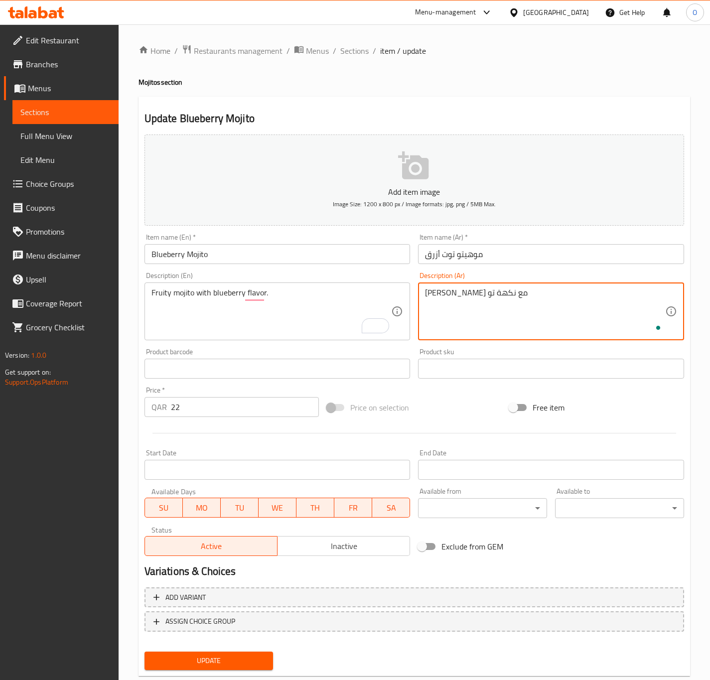
type textarea "[PERSON_NAME] مع نكهة توت"
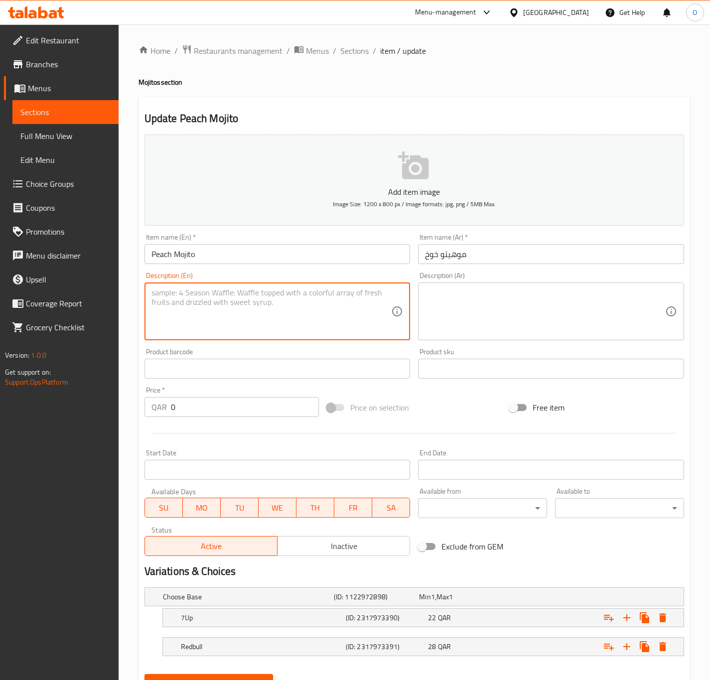
click at [168, 320] on textarea at bounding box center [272, 311] width 240 height 47
paste textarea "Peach Mojito – Sweet peach mojito with 7up or Redbull."
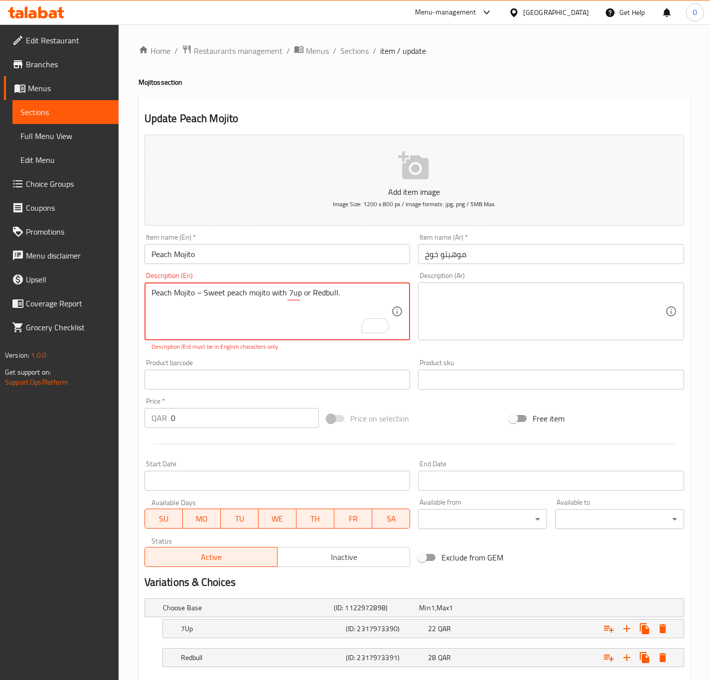
click at [269, 302] on textarea "Peach Mojito – Sweet peach mojito with 7up or Redbull." at bounding box center [272, 311] width 240 height 47
click at [206, 286] on div "Peach Mojito – Sweet peach mojito with 7up or Redbull. Description (En)" at bounding box center [278, 312] width 266 height 58
drag, startPoint x: 204, startPoint y: 295, endPoint x: 32, endPoint y: 253, distance: 177.0
click at [32, 253] on div "Edit Restaurant Branches Menus Sections Full Menu View Edit Menu Choice Groups …" at bounding box center [355, 380] width 710 height 713
click at [225, 299] on textarea "Sweet peach mojito with 7up or Redbull." at bounding box center [272, 311] width 240 height 47
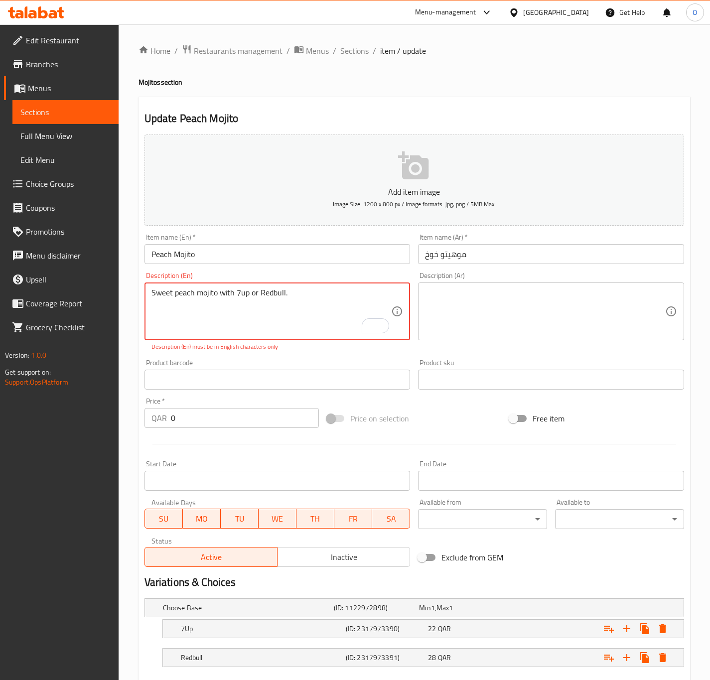
click at [225, 299] on textarea "Sweet peach mojito with 7up or Redbull." at bounding box center [272, 311] width 240 height 47
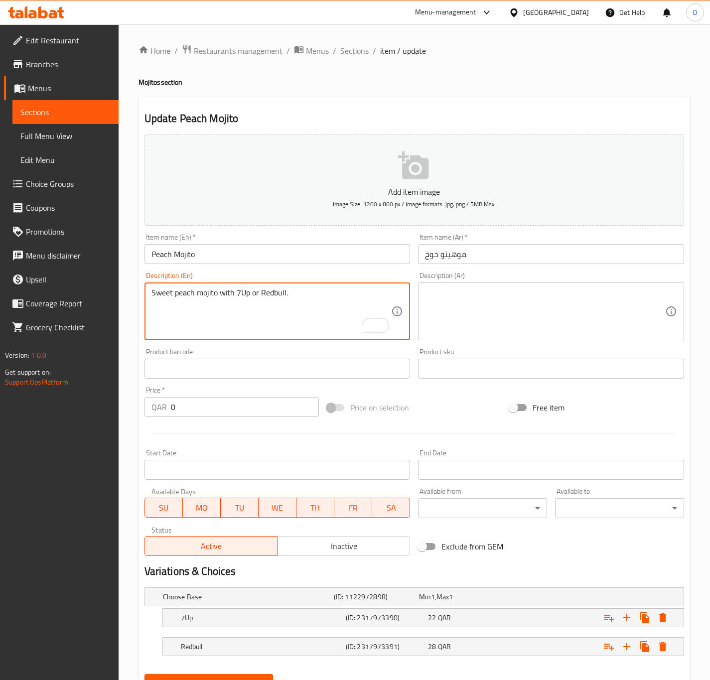
click at [239, 299] on textarea "Sweet peach mojito with 7Up or Redbull." at bounding box center [272, 311] width 240 height 47
type textarea "Sweet peach mojito with 7Up or Redbull."
click at [503, 292] on textarea at bounding box center [545, 311] width 240 height 47
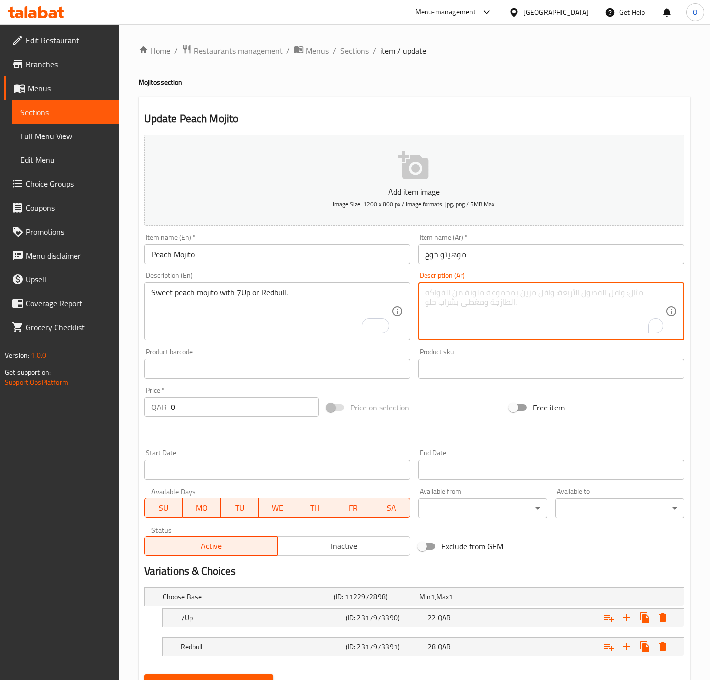
paste textarea "موخيتو الخوخ الحلو مع 7Up أو ريد بول."
click at [395, 627] on div "7Up (ID: 2317973390) 22 QAR" at bounding box center [426, 618] width 495 height 22
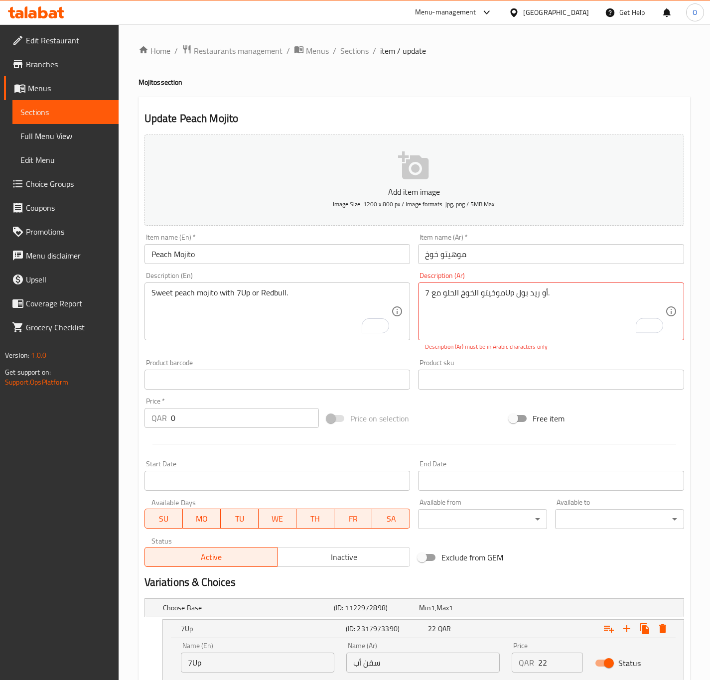
click at [395, 657] on input "سفن أب" at bounding box center [423, 663] width 154 height 20
click at [510, 292] on textarea "موخيتو الخوخ الحلو مع 7Up أو ريد بول." at bounding box center [545, 311] width 240 height 47
paste textarea "سفن أب"
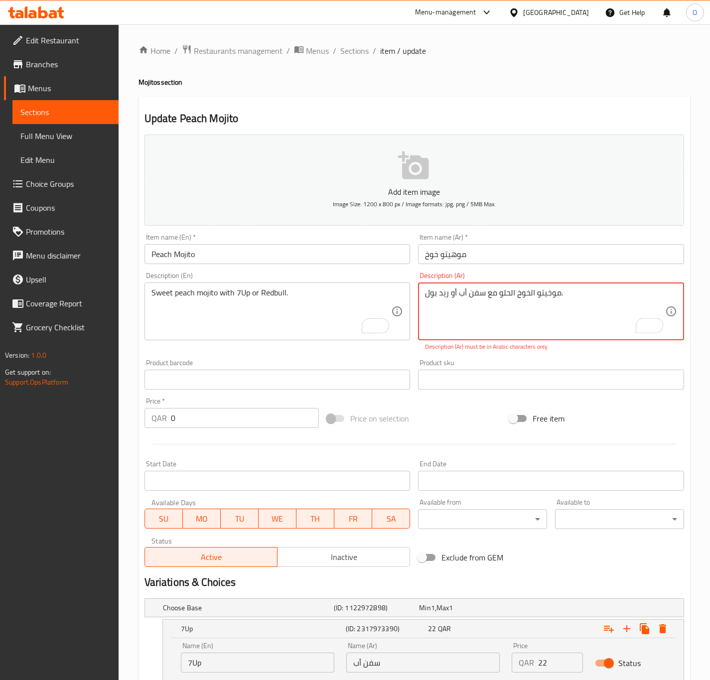
click at [448, 300] on textarea "موخيتو الخوخ الحلو مع سفن أب أو ريد بول." at bounding box center [545, 311] width 240 height 47
click at [551, 291] on textarea "موخيتو الخوخ الحلو مع سفن أب أو ريد بول." at bounding box center [545, 311] width 240 height 47
click at [529, 294] on textarea "موهيتو الخوخ الحلو مع سفن أب أو ريد بول." at bounding box center [545, 311] width 240 height 47
click at [510, 292] on textarea "موهيتو خوخ الحلو مع سفن أب أو ريد بول." at bounding box center [545, 311] width 240 height 47
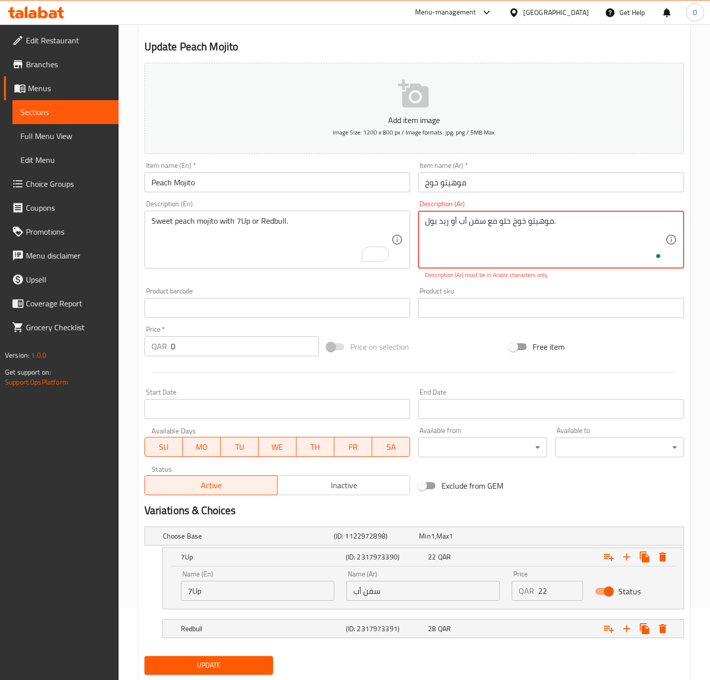
scroll to position [102, 0]
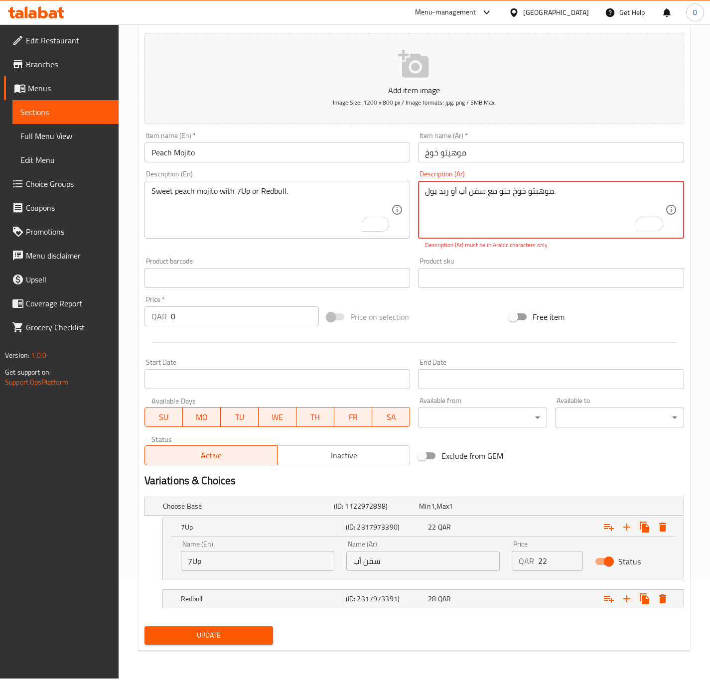
type textarea "موهيتو خوخ حلو مع سفن أب أو ريد بول."
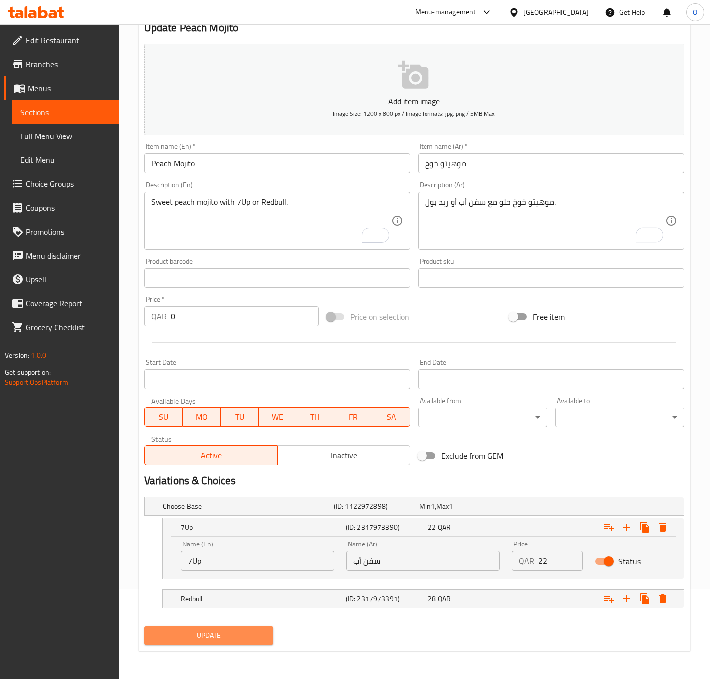
click at [235, 645] on button "Update" at bounding box center [209, 636] width 129 height 18
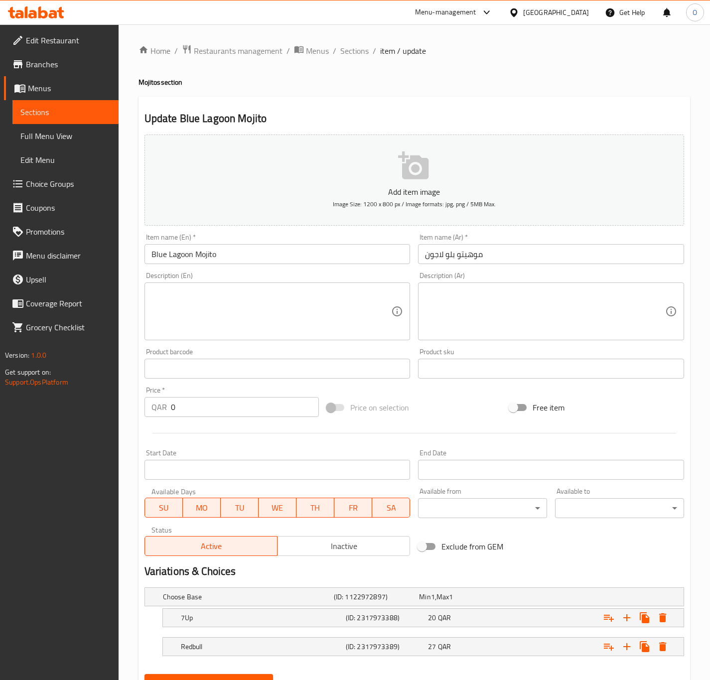
click at [188, 306] on textarea at bounding box center [272, 311] width 240 height 47
paste textarea "Blue Lagoon Mojito – Vibrant mojito served with your choice of 7up or Redbull."
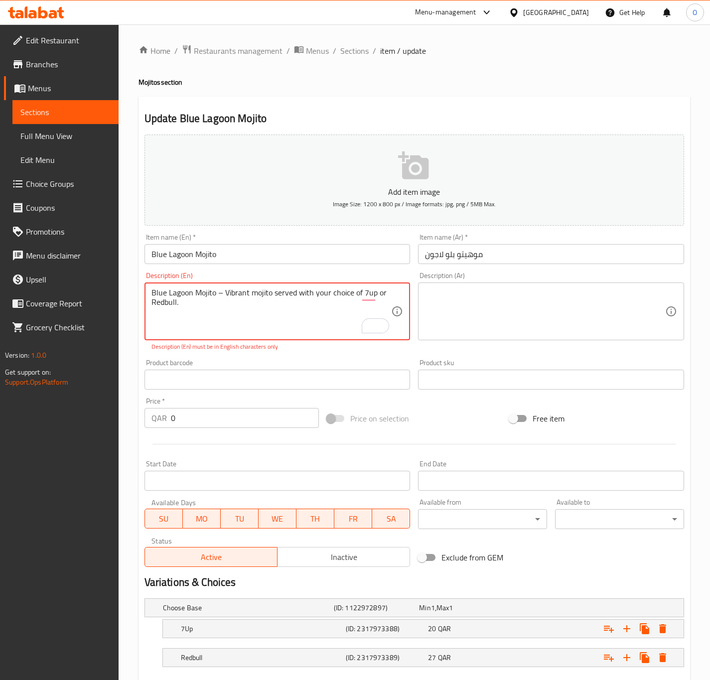
drag, startPoint x: 226, startPoint y: 292, endPoint x: 71, endPoint y: 253, distance: 160.0
click at [71, 253] on div "Edit Restaurant Branches Menus Sections Full Menu View Edit Menu Choice Groups …" at bounding box center [355, 380] width 710 height 713
click at [197, 303] on textarea "Blue Lagoon Mojito – Vibrant mojito served with your choice of 7up or Redbull." at bounding box center [272, 311] width 240 height 47
click at [199, 302] on textarea "Blue Lagoon Mojito – Vibrant mojito served with your choice of 7up or Redbull." at bounding box center [272, 311] width 240 height 47
click at [208, 288] on textarea "Blue Lagoon Mojito – Vibrant mojito served with your choice of 7up or Redbull." at bounding box center [272, 311] width 240 height 47
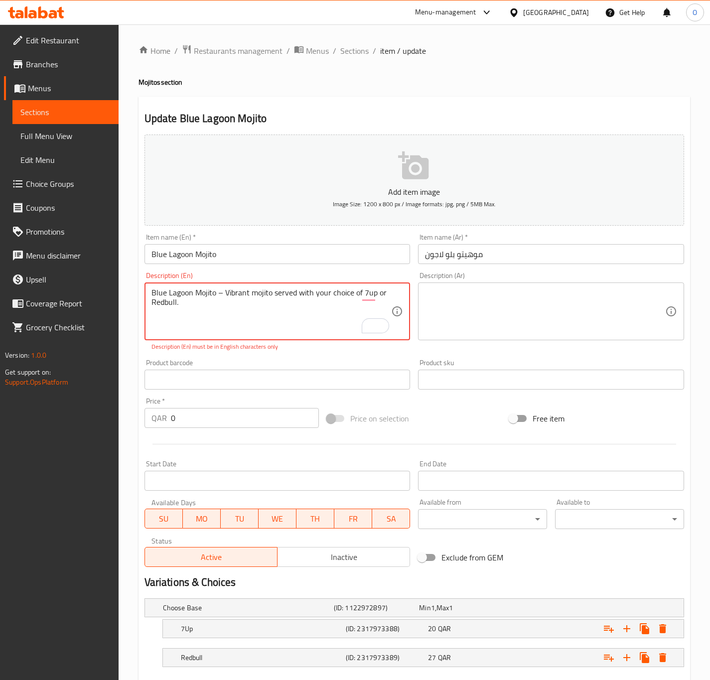
click at [208, 288] on textarea "Blue Lagoon Mojito – Vibrant mojito served with your choice of 7up or Redbull." at bounding box center [272, 311] width 240 height 47
click at [262, 292] on textarea "Blue Lagoon Mojito – Vibrant mojito served with your choice of 7up or Redbull." at bounding box center [272, 311] width 240 height 47
paste textarea "M"
click at [234, 295] on textarea "Blue Lagoon Mojito – Vibrant Mojito served with your choice of 7up or Redbull." at bounding box center [272, 311] width 240 height 47
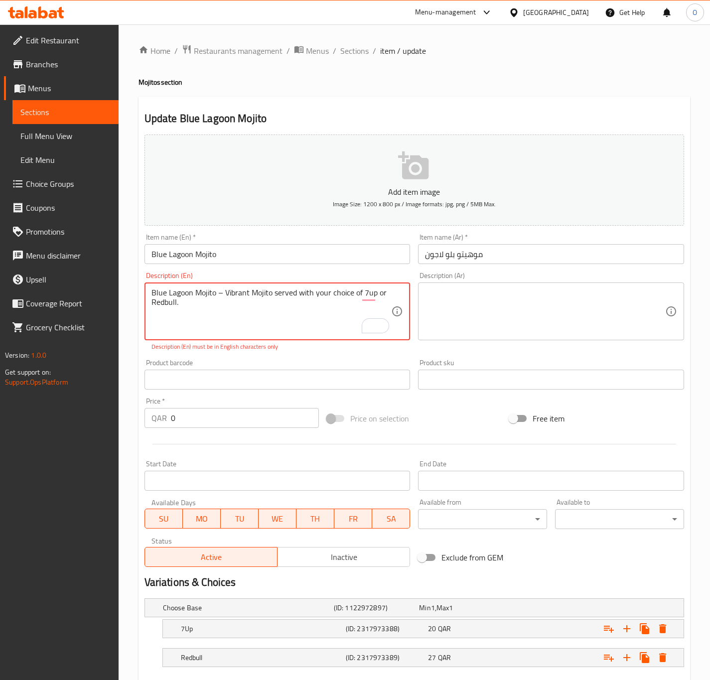
click at [238, 293] on textarea "Blue Lagoon Mojito – Vibrant Mojito served with your choice of 7up or Redbull." at bounding box center [272, 311] width 240 height 47
drag, startPoint x: 249, startPoint y: 295, endPoint x: 98, endPoint y: 255, distance: 156.2
click at [98, 255] on div "Edit Restaurant Branches Menus Sections Full Menu View Edit Menu Choice Groups …" at bounding box center [355, 380] width 710 height 713
click at [276, 301] on textarea "Mojito served with your choice of 7up or Redbull." at bounding box center [272, 311] width 240 height 47
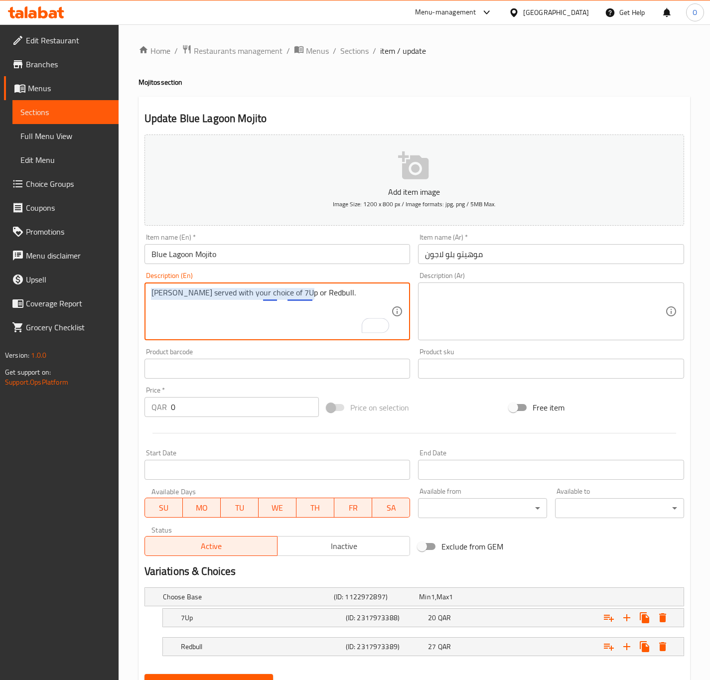
click at [265, 295] on textarea "Mojito served with your choice of 7Up or Redbull." at bounding box center [272, 311] width 240 height 47
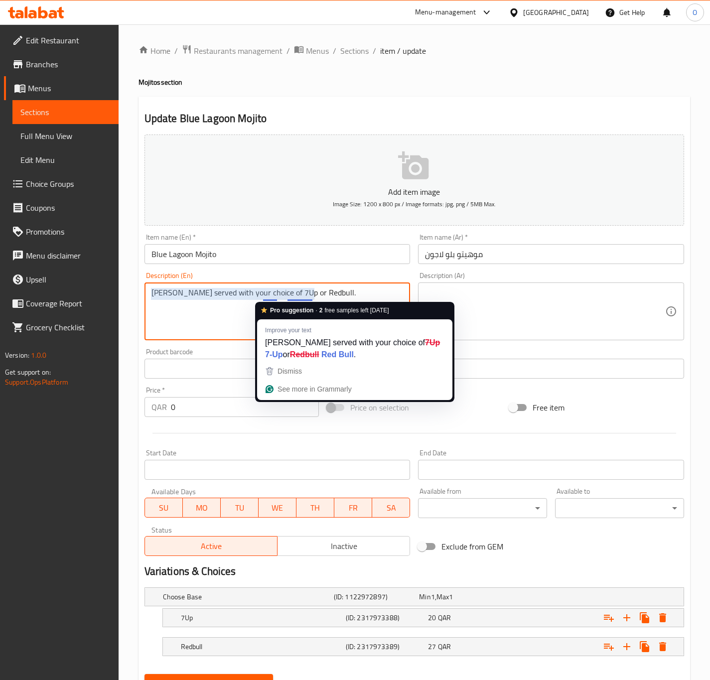
click at [265, 295] on textarea "Mojito served with your choice of 7Up or Redbull." at bounding box center [272, 311] width 240 height 47
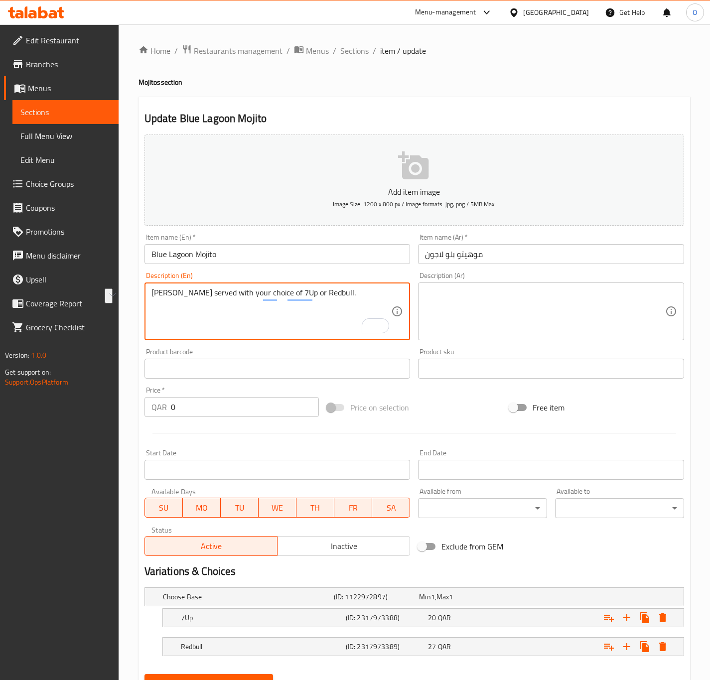
type textarea "Mojito served with your choice of 7Up or Redbull."
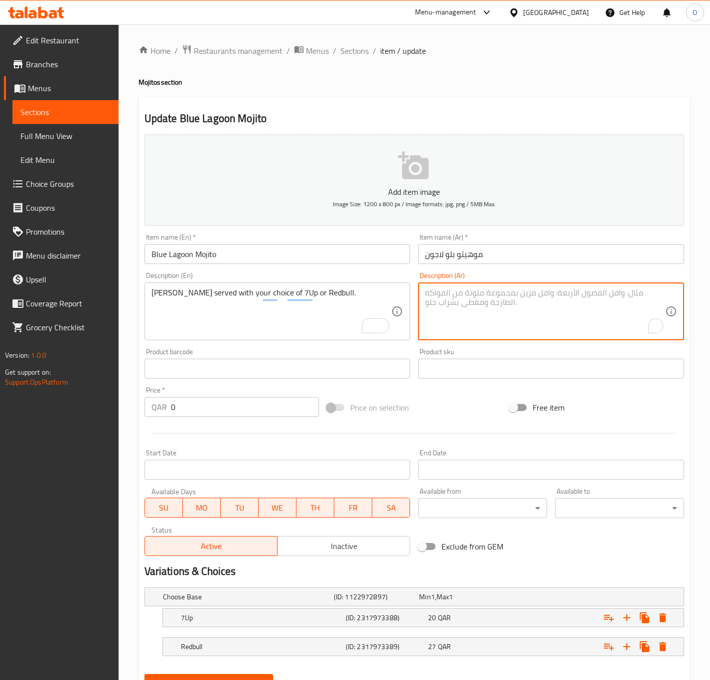
click at [440, 317] on textarea "To enrich screen reader interactions, please activate Accessibility in Grammarl…" at bounding box center [545, 311] width 240 height 47
paste textarea "يقدم الموهيتو مع اختيارك من 7Up أو Redbull."
drag, startPoint x: 504, startPoint y: 292, endPoint x: 531, endPoint y: 293, distance: 26.9
click at [531, 293] on textarea "يقدم الموهيتو مع اختيارك من 7Up أو Redbull." at bounding box center [545, 311] width 240 height 47
click at [479, 297] on textarea "موهيتو مع اختيارك من 7Up أو Redbull." at bounding box center [545, 311] width 240 height 47
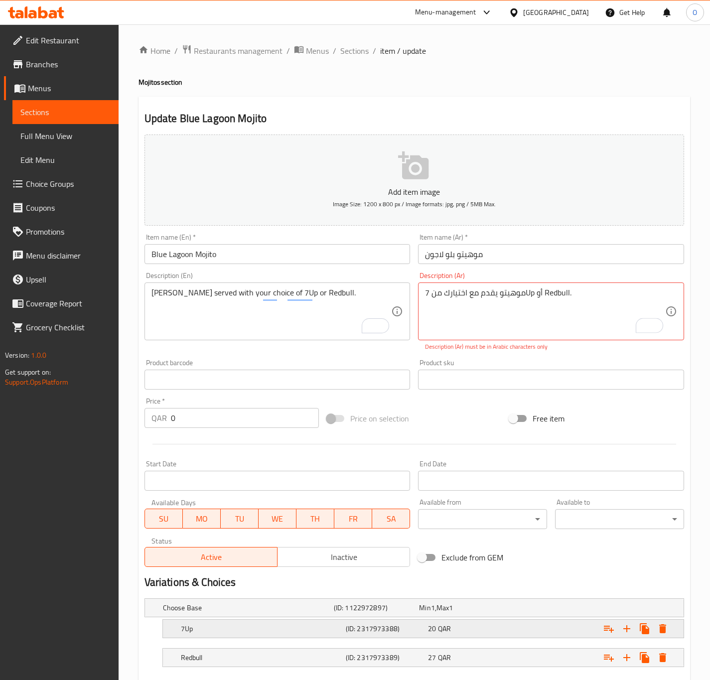
drag, startPoint x: 358, startPoint y: 610, endPoint x: 392, endPoint y: 674, distance: 72.9
click at [358, 611] on div "Choose Base (ID: 1122972897) Min 1 , Max 1 Name (En) Choose Base Name (En) Name…" at bounding box center [415, 638] width 548 height 87
click at [396, 633] on h5 "(ID: 2317973388)" at bounding box center [385, 629] width 79 height 10
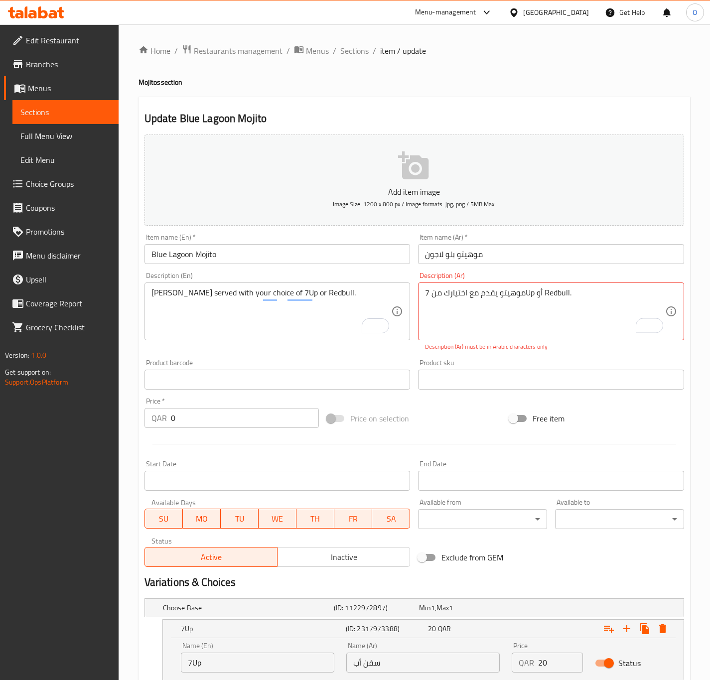
click at [406, 667] on input "سفن أب" at bounding box center [423, 663] width 154 height 20
click at [531, 289] on textarea "موهيتو يقدم مع اختيارك من 7Up أو Redbull." at bounding box center [545, 311] width 240 height 47
paste textarea "سفن أب"
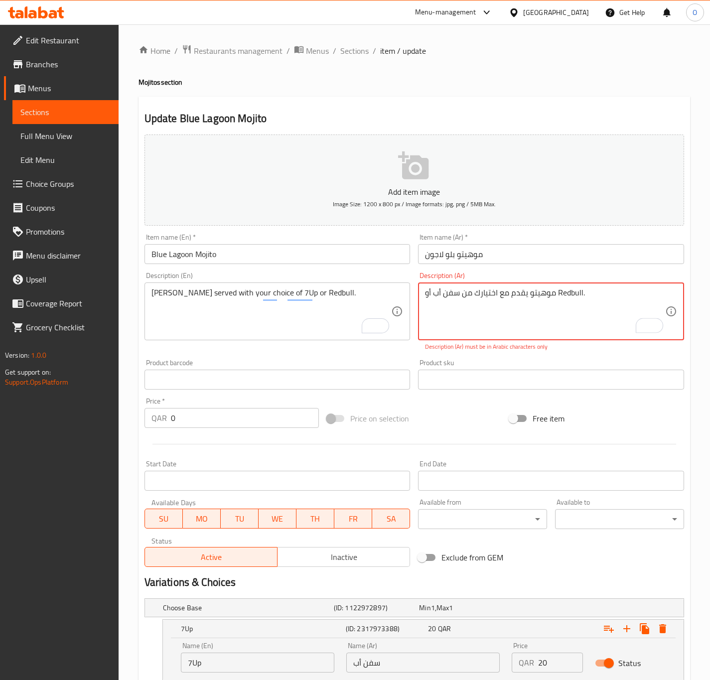
scroll to position [102, 0]
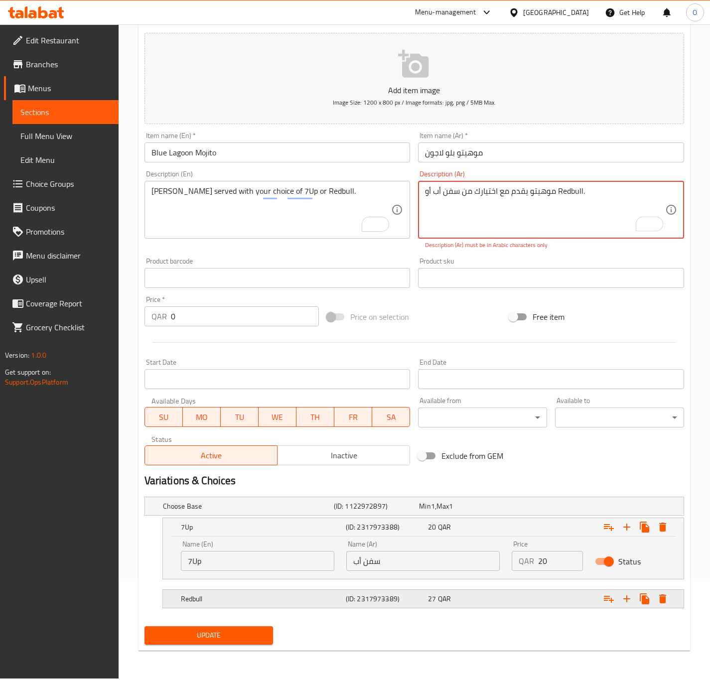
click at [400, 592] on div "Redbull (ID: 2317973389) 27 QAR" at bounding box center [426, 599] width 495 height 22
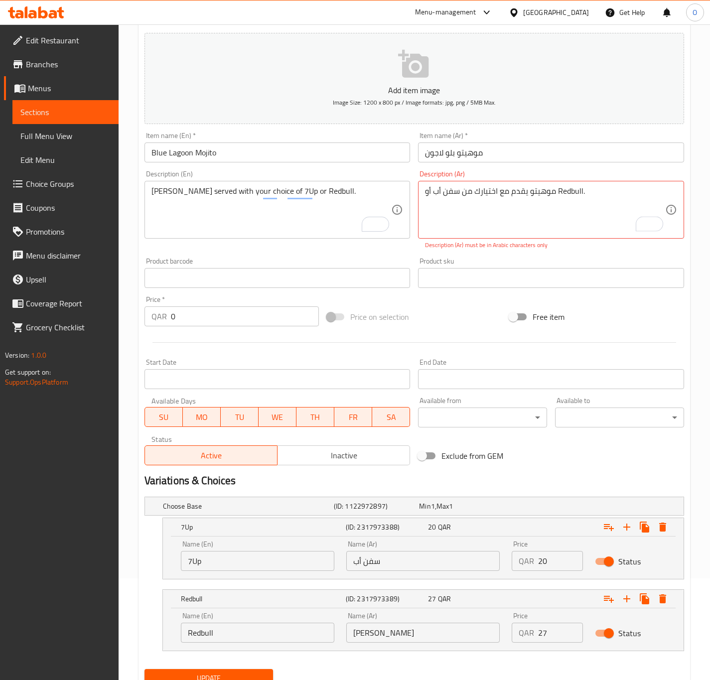
click at [395, 641] on input "[PERSON_NAME]" at bounding box center [423, 633] width 154 height 20
click at [571, 188] on textarea "موهيتو يقدم مع اختيارك من سفن أب أو Redbull." at bounding box center [545, 209] width 240 height 47
paste textarea "[PERSON_NAME]"
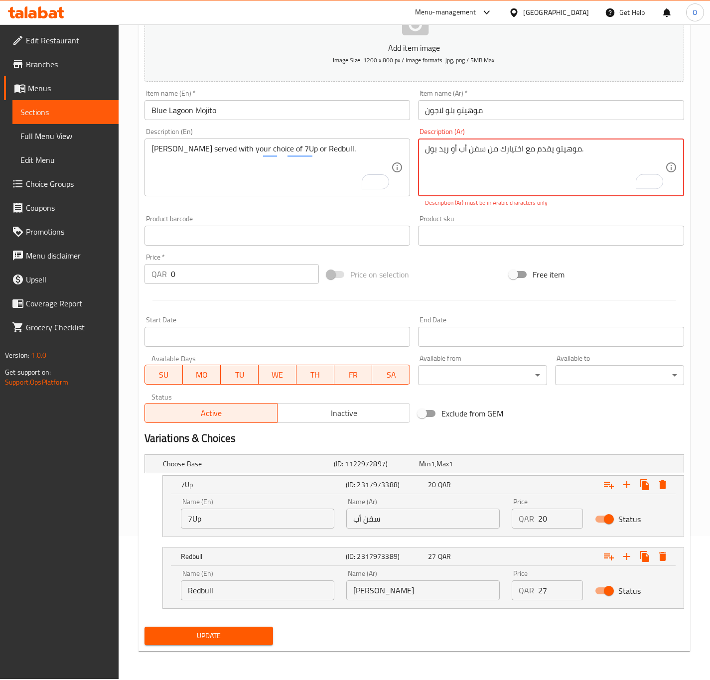
type textarea "موهيتو يقدم مع اختيارك من سفن أب أو ريد بول."
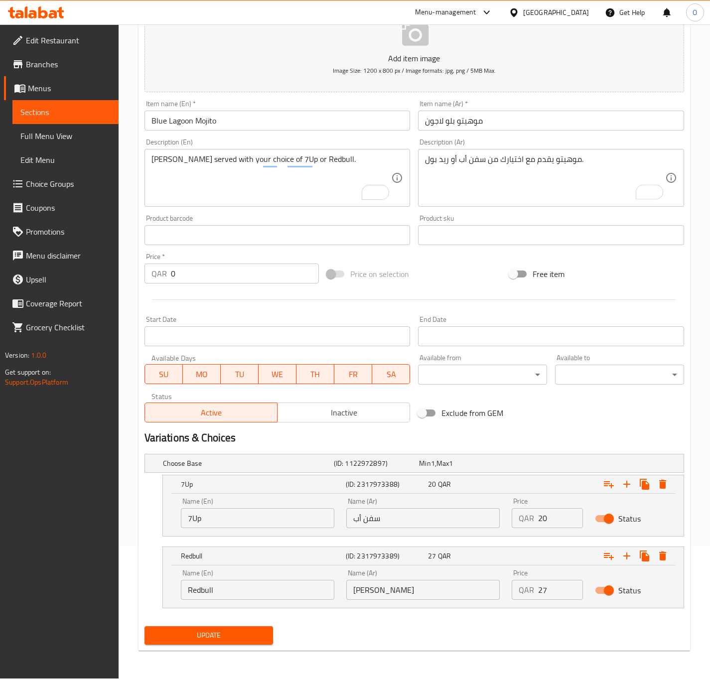
scroll to position [133, 0]
drag, startPoint x: 146, startPoint y: 557, endPoint x: 183, endPoint y: 587, distance: 47.9
click at [146, 558] on div "Redbull (ID: 2317973389) 27 QAR Name (En) Redbull Name (En) Name (Ar) ريد بول N…" at bounding box center [415, 578] width 540 height 62
click at [215, 641] on span "Update" at bounding box center [209, 636] width 113 height 12
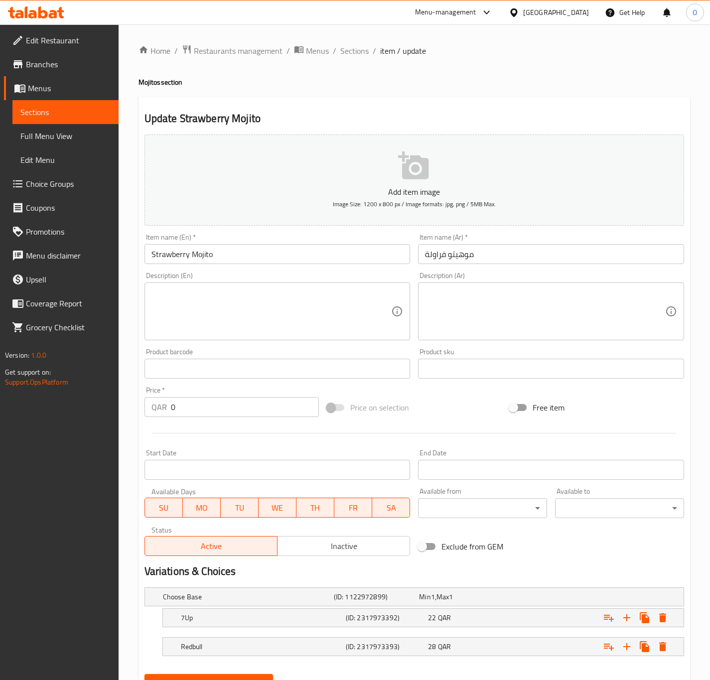
drag, startPoint x: 145, startPoint y: 332, endPoint x: 148, endPoint y: 328, distance: 5.4
click at [147, 330] on div "Description (En)" at bounding box center [278, 312] width 266 height 58
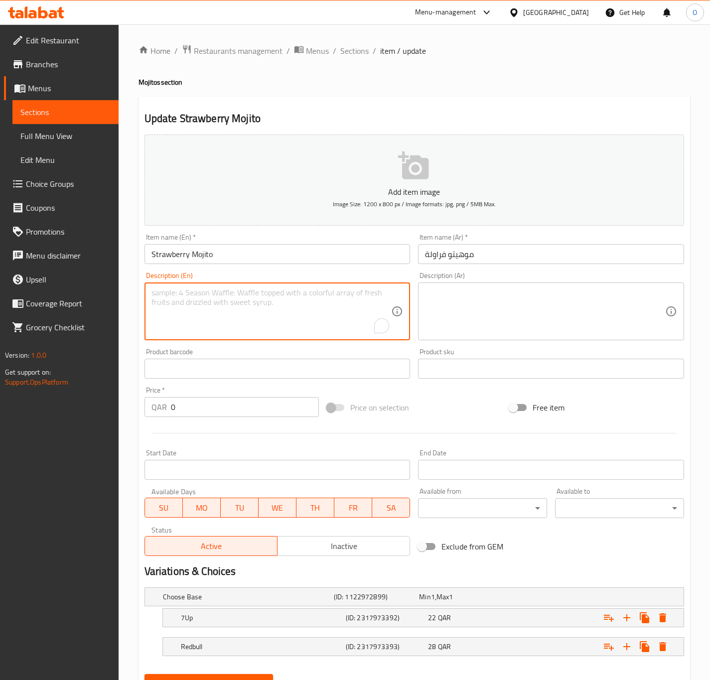
paste textarea "Strawberry Mojito – Refreshing strawberry mojito with 7up or Redbull."
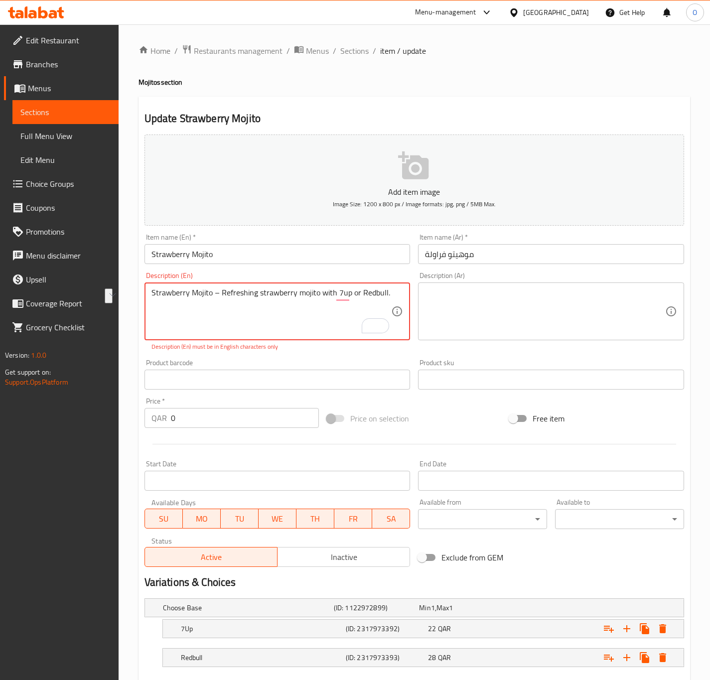
drag, startPoint x: 220, startPoint y: 290, endPoint x: 99, endPoint y: 291, distance: 121.1
click at [99, 291] on div "Edit Restaurant Branches Menus Sections Full Menu View Edit Menu Choice Groups …" at bounding box center [355, 380] width 710 height 713
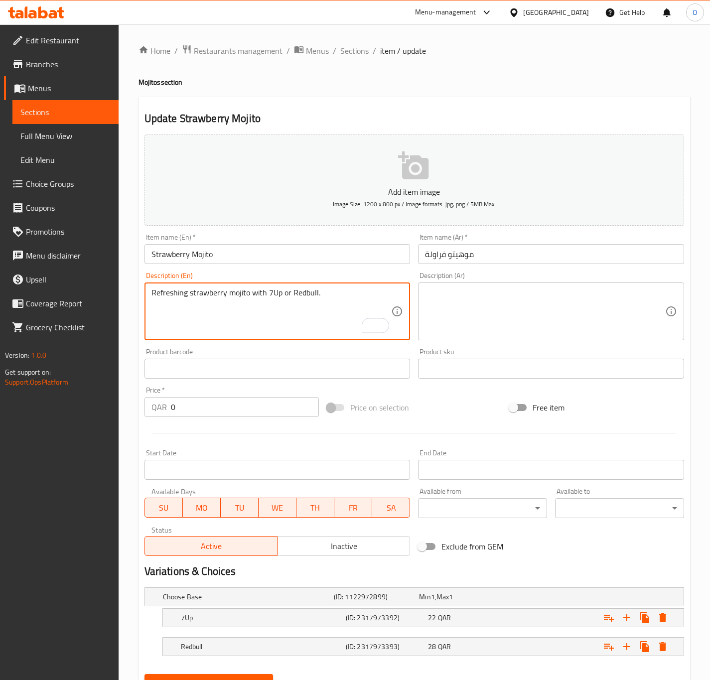
click at [268, 291] on textarea "Refreshing strawberry mojito with 7Up or Redbull." at bounding box center [272, 311] width 240 height 47
type textarea "Refreshing strawberry mojito with 7Up or Redbull."
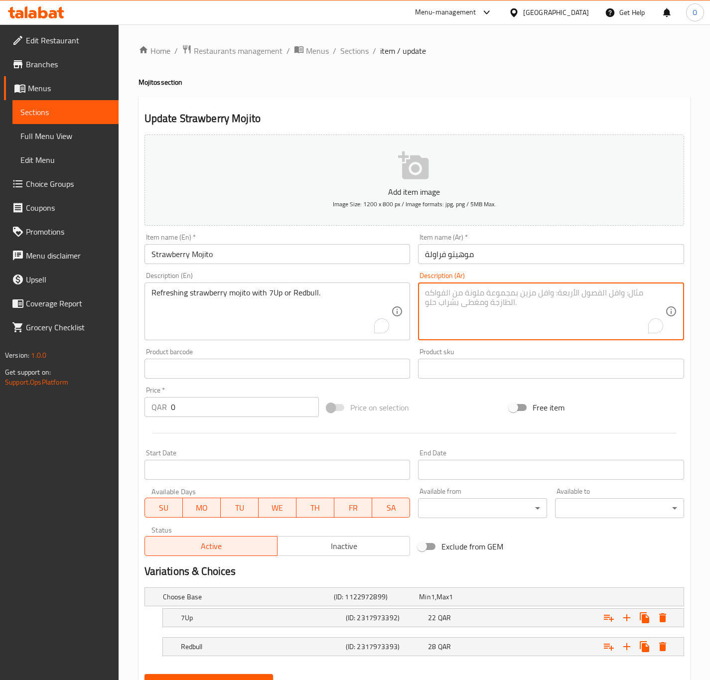
click at [486, 325] on textarea "To enrich screen reader interactions, please activate Accessibility in Grammarl…" at bounding box center [545, 311] width 240 height 47
paste textarea "موخيتو الفراولة المنعش مع 7Up أو Redbull."
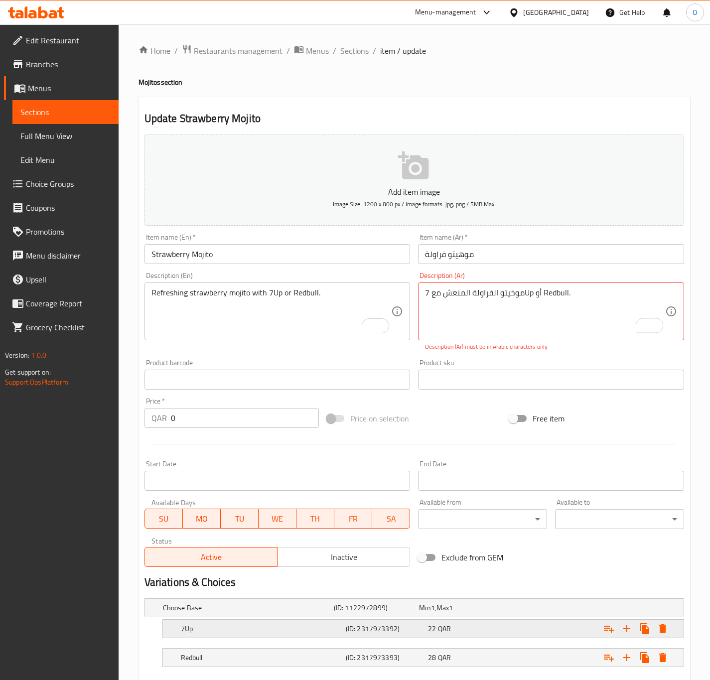
click at [452, 624] on div "22 QAR" at bounding box center [467, 629] width 83 height 14
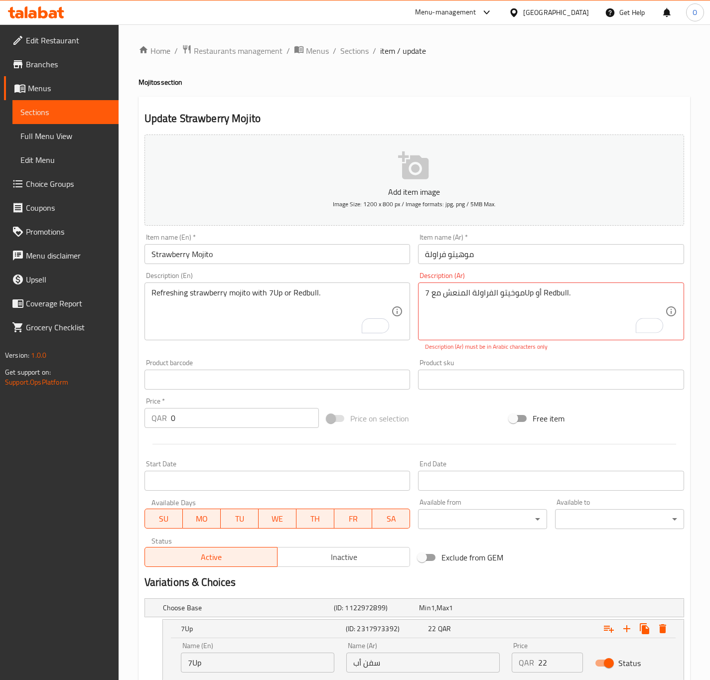
click at [388, 662] on input "سفن أب" at bounding box center [423, 663] width 154 height 20
click at [531, 298] on textarea "موخيتو الفراولة المنعش مع 7Up أو Redbull." at bounding box center [545, 311] width 240 height 47
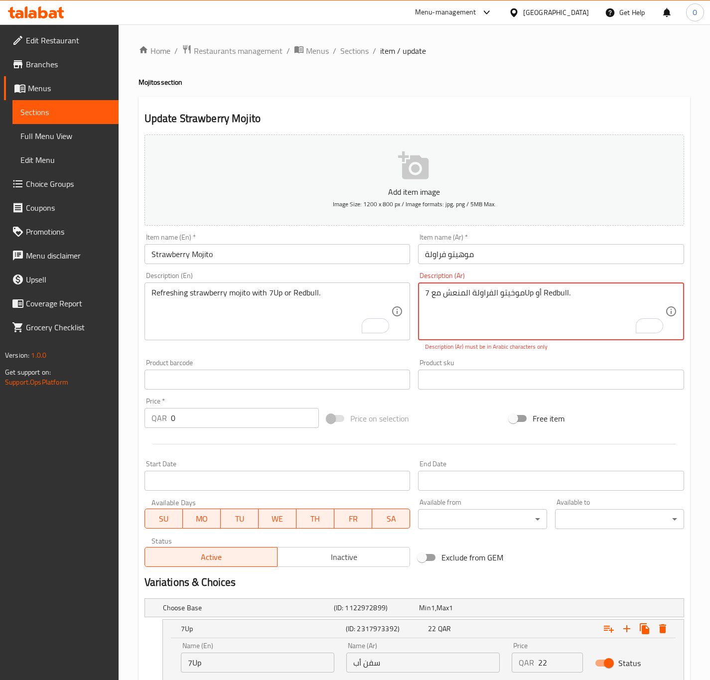
paste textarea "سفن أب"
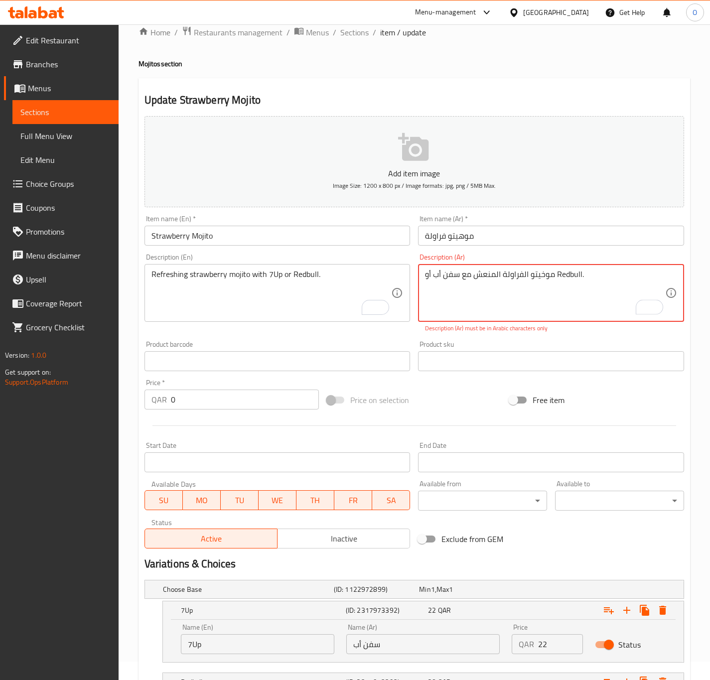
scroll to position [102, 0]
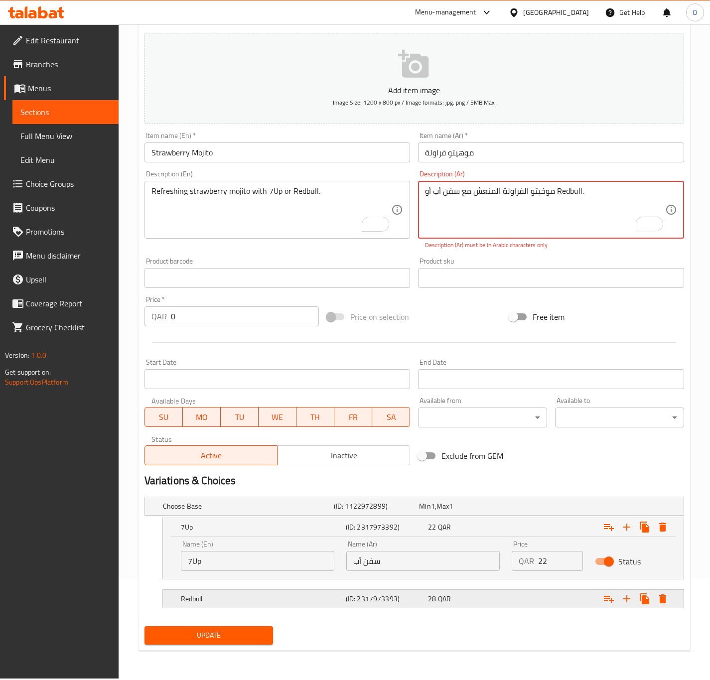
click at [424, 597] on h5 "(ID: 2317973393)" at bounding box center [385, 599] width 79 height 10
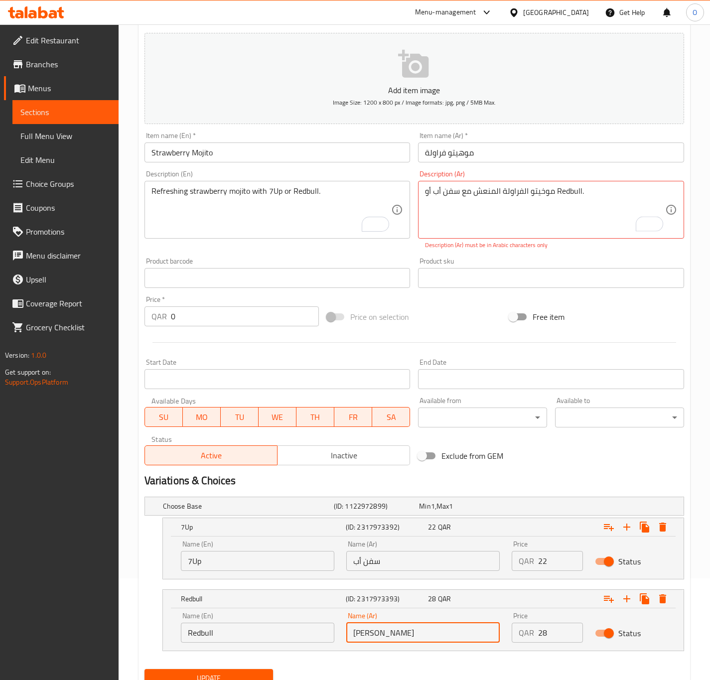
click at [429, 632] on input "ريد بول" at bounding box center [423, 633] width 154 height 20
click at [430, 632] on input "ريد بول" at bounding box center [423, 633] width 154 height 20
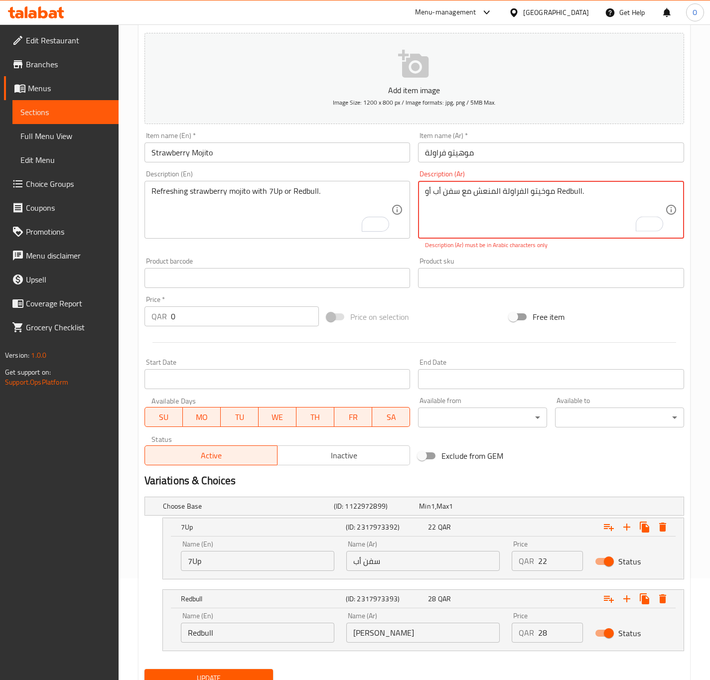
click at [564, 193] on textarea "موخيتو الفراولة المنعش مع سفن أب أو Redbull." at bounding box center [545, 209] width 240 height 47
paste textarea "ريد بول"
drag, startPoint x: 567, startPoint y: 196, endPoint x: 572, endPoint y: 193, distance: 5.8
click at [572, 193] on textarea "موخيتو الفراولة المنعش مع سفن أب أو ريد بول." at bounding box center [545, 209] width 240 height 47
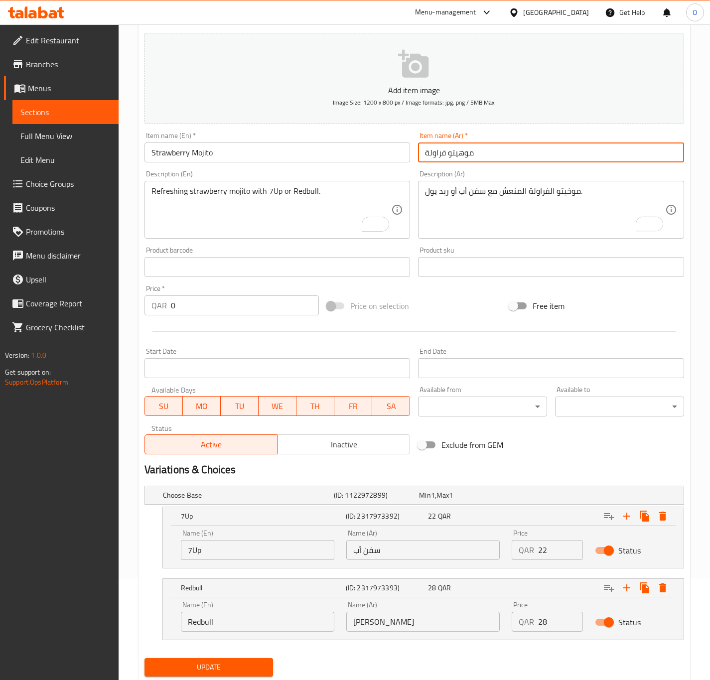
click at [462, 157] on input "موهيتو فراولة" at bounding box center [551, 153] width 266 height 20
click at [469, 151] on input "موهيتو فراولة" at bounding box center [551, 153] width 266 height 20
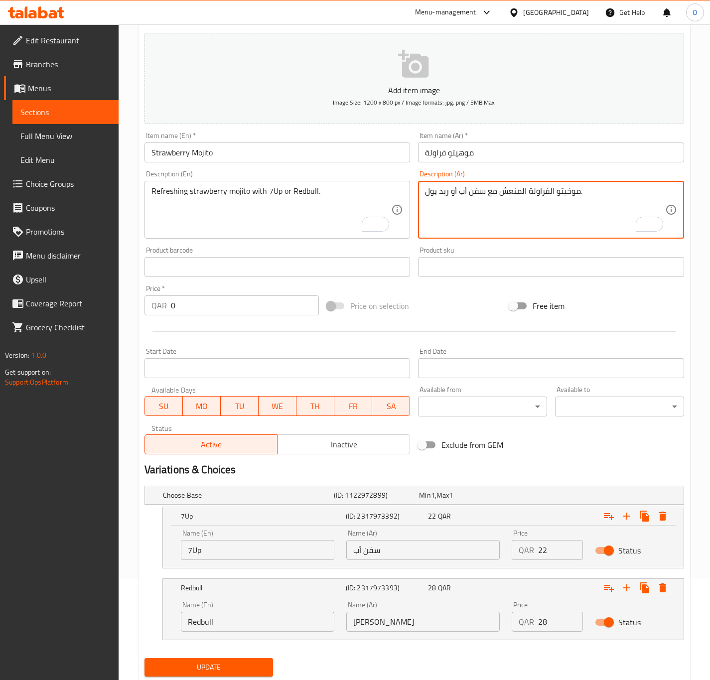
click at [565, 193] on textarea "موخيتو الفراولة المنعش مع سفن أب أو ريد بول." at bounding box center [545, 209] width 240 height 47
paste textarea "ه"
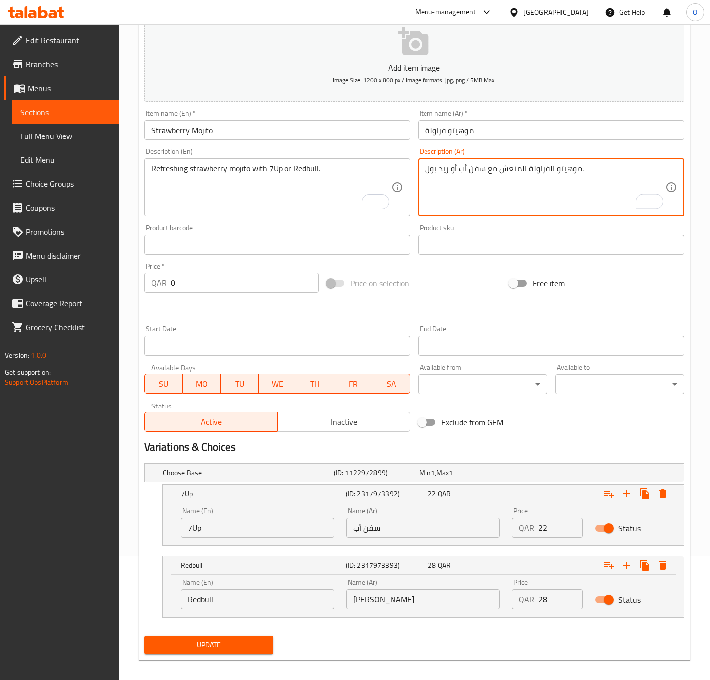
scroll to position [133, 0]
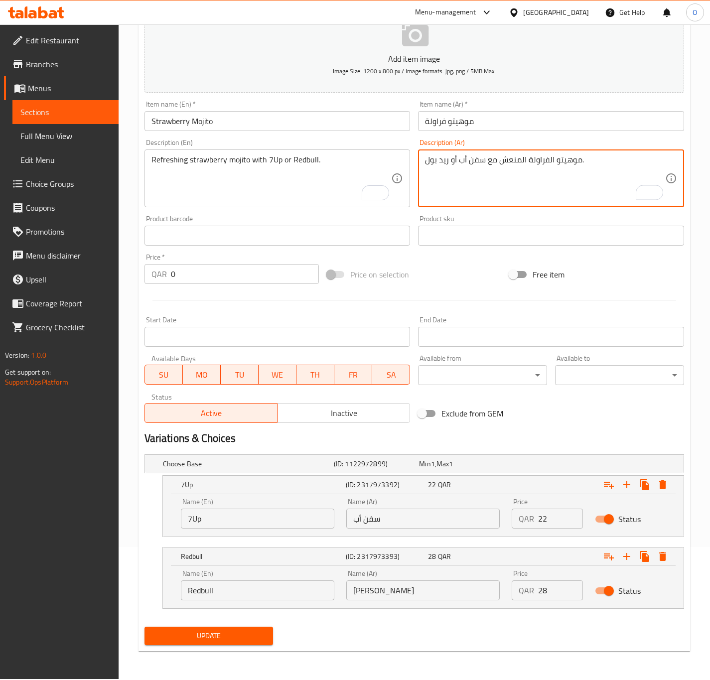
type textarea "موهيتو الفراولة المنعش مع سفن أب أو ريد بول."
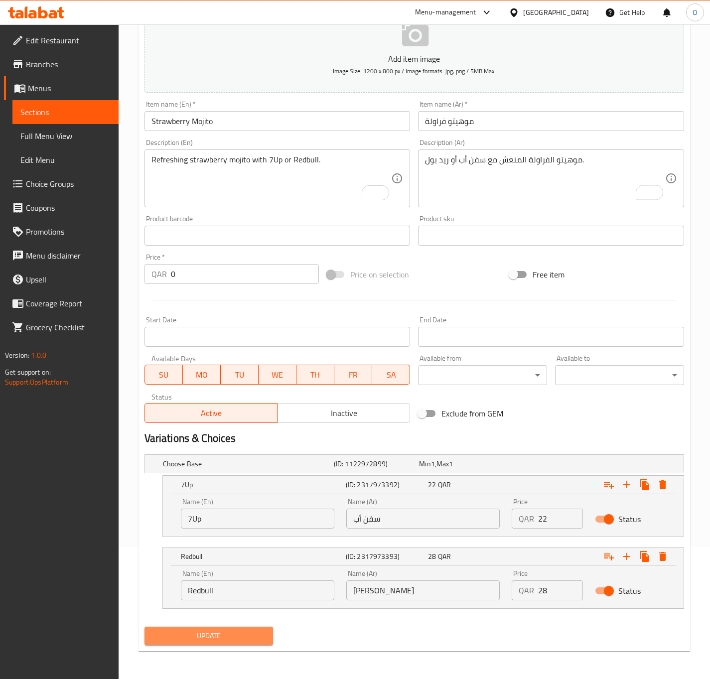
click at [227, 635] on span "Update" at bounding box center [209, 636] width 113 height 12
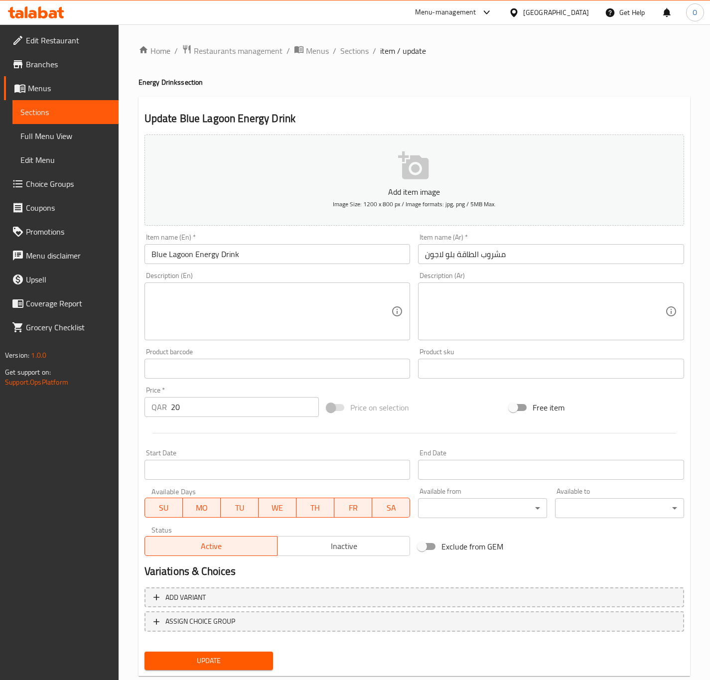
click at [184, 306] on textarea at bounding box center [272, 311] width 240 height 47
paste textarea "Blue Lagoon Energy Drink – Boosting drink with a vibrant flavor."
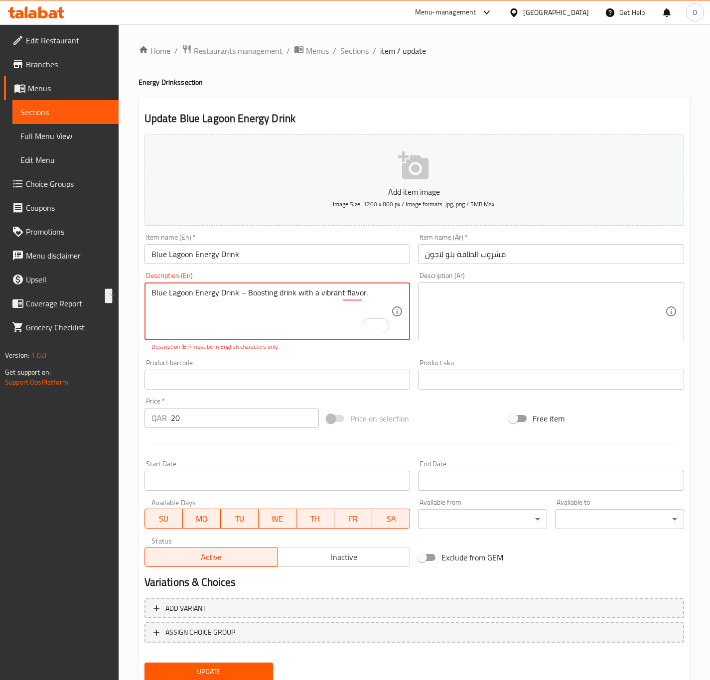
drag, startPoint x: 247, startPoint y: 292, endPoint x: 54, endPoint y: 278, distance: 193.9
click at [54, 278] on div "Edit Restaurant Branches Menus Sections Full Menu View Edit Menu Choice Groups …" at bounding box center [355, 369] width 710 height 691
click at [201, 298] on textarea "Boosting drink with a vibrant flavor." at bounding box center [272, 311] width 240 height 47
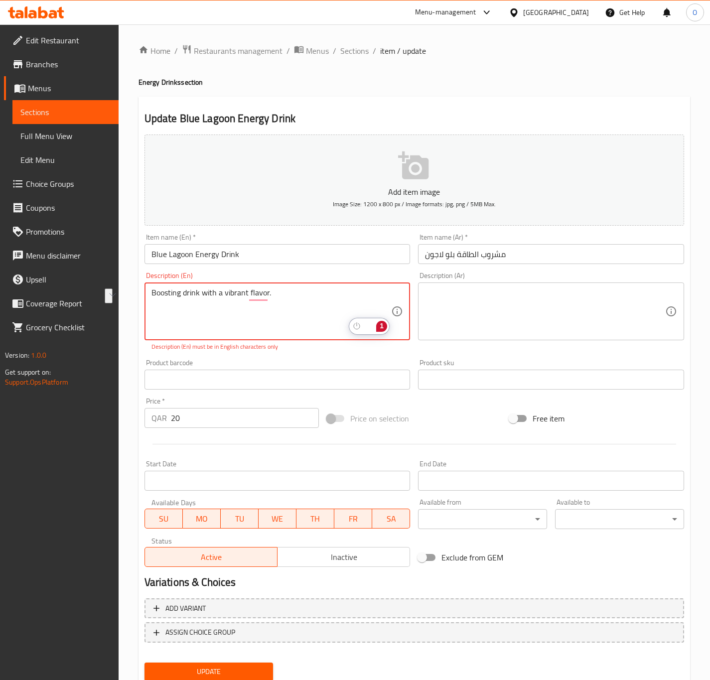
click at [227, 289] on textarea "Boosting drink with a vibrant flavor." at bounding box center [272, 311] width 240 height 47
click at [226, 298] on textarea "Boosting drink with a flavor." at bounding box center [272, 311] width 240 height 47
click at [226, 300] on textarea "Boosting drink with a flavor." at bounding box center [272, 311] width 240 height 47
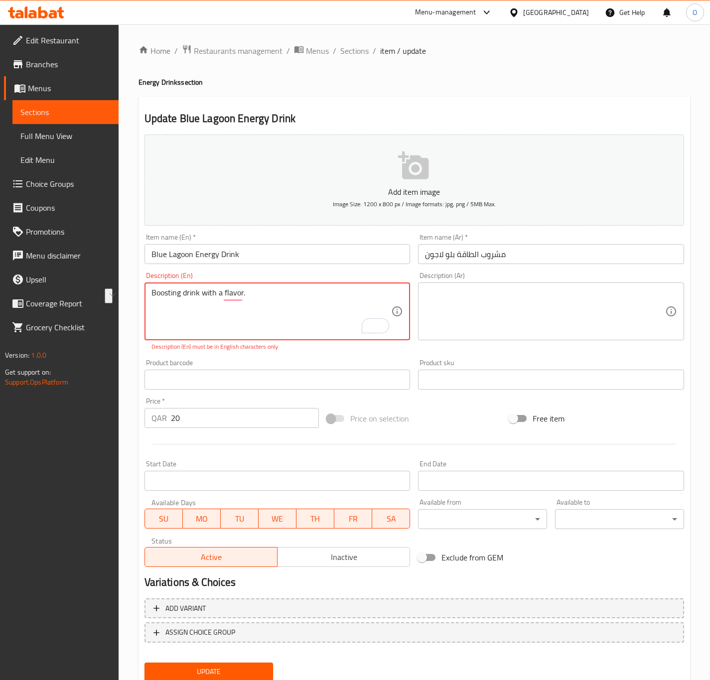
type textarea "Boosting drink with a flavor."
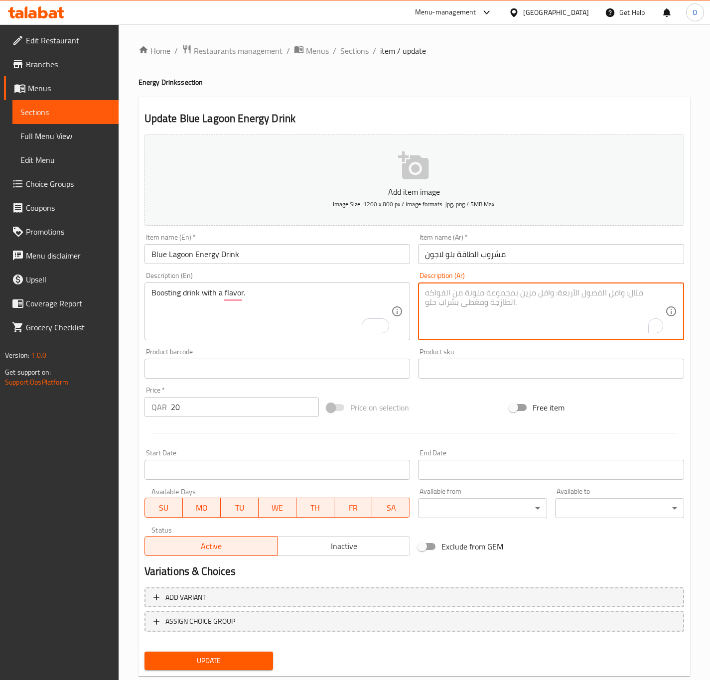
click at [473, 300] on textarea "To enrich screen reader interactions, please activate Accessibility in Grammarl…" at bounding box center [545, 311] width 240 height 47
paste textarea "مشروب منشط ذو نكهة مميزة."
drag, startPoint x: 477, startPoint y: 292, endPoint x: 357, endPoint y: 270, distance: 121.6
click at [357, 270] on div "Add item image Image Size: 1200 x 800 px / Image formats: jpg, png / 5MB Max. I…" at bounding box center [415, 346] width 548 height 430
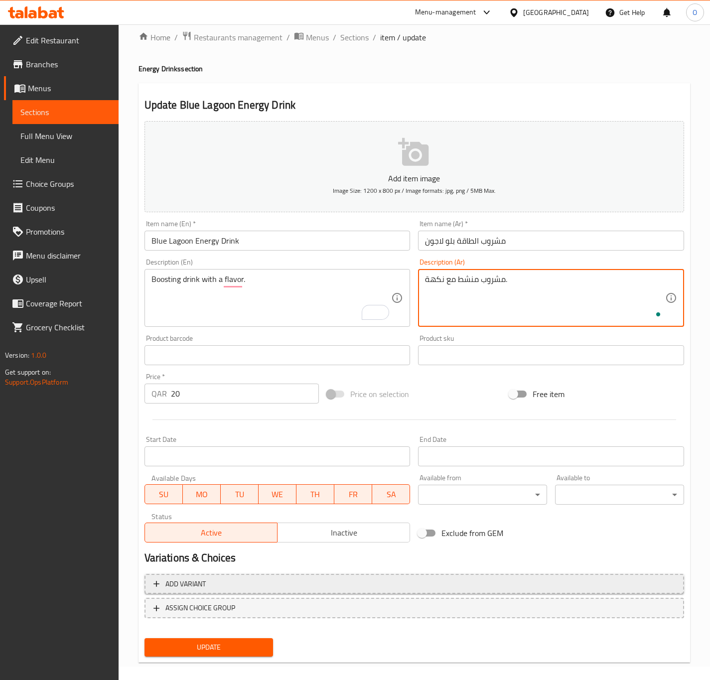
scroll to position [23, 0]
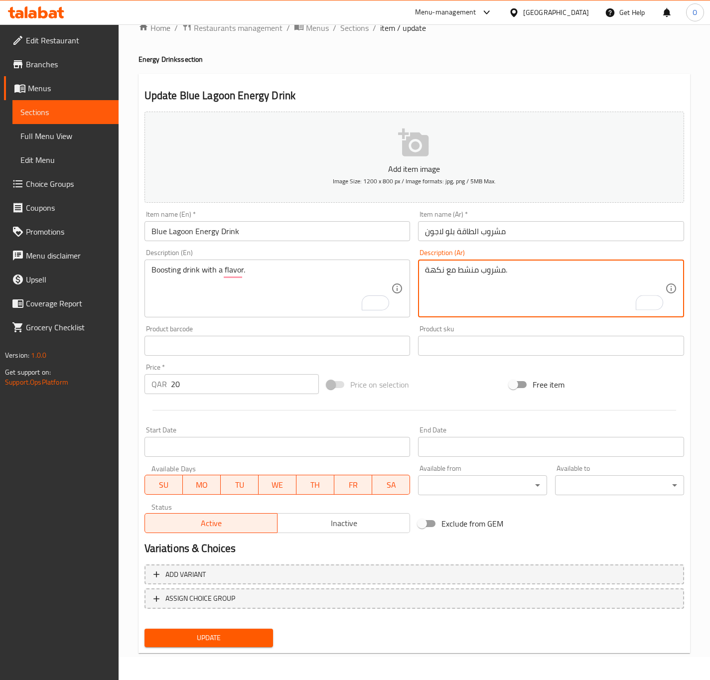
type textarea "مشروب منشط مع نكهة."
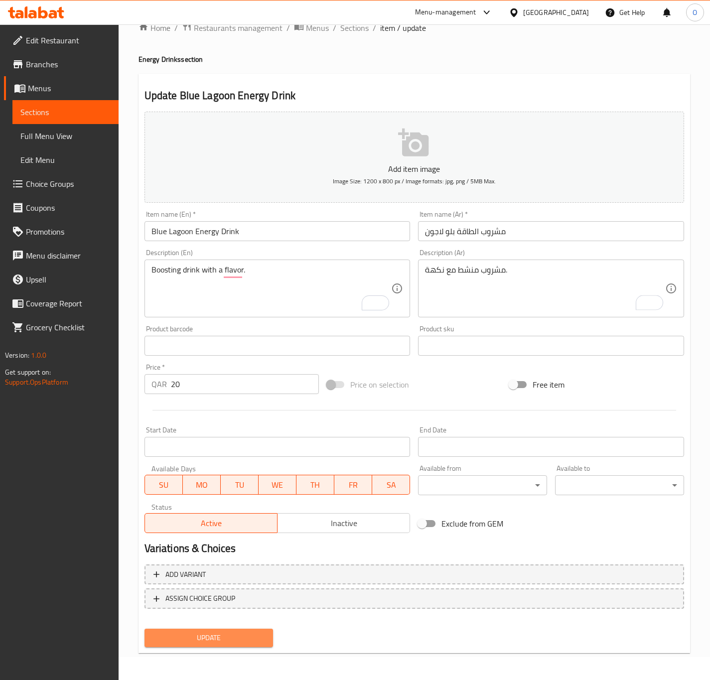
click at [205, 645] on button "Update" at bounding box center [209, 638] width 129 height 18
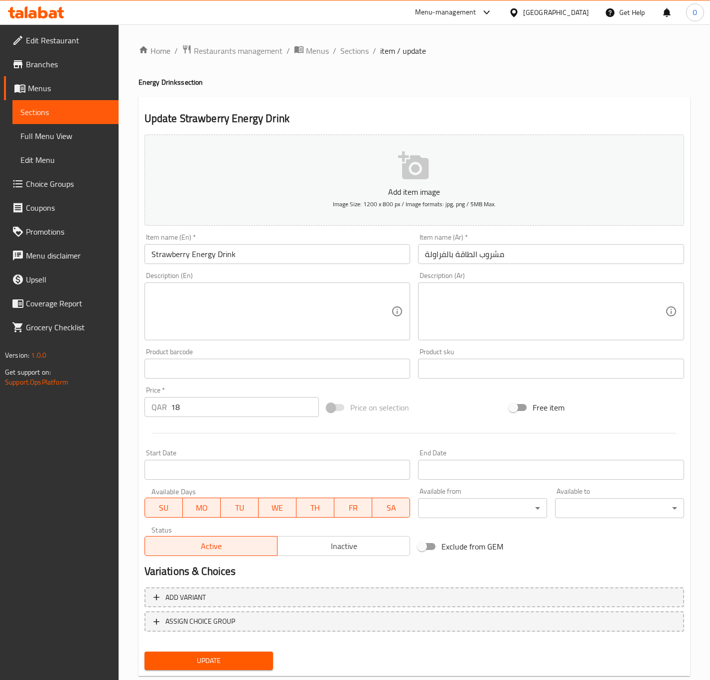
click at [286, 303] on textarea at bounding box center [272, 311] width 240 height 47
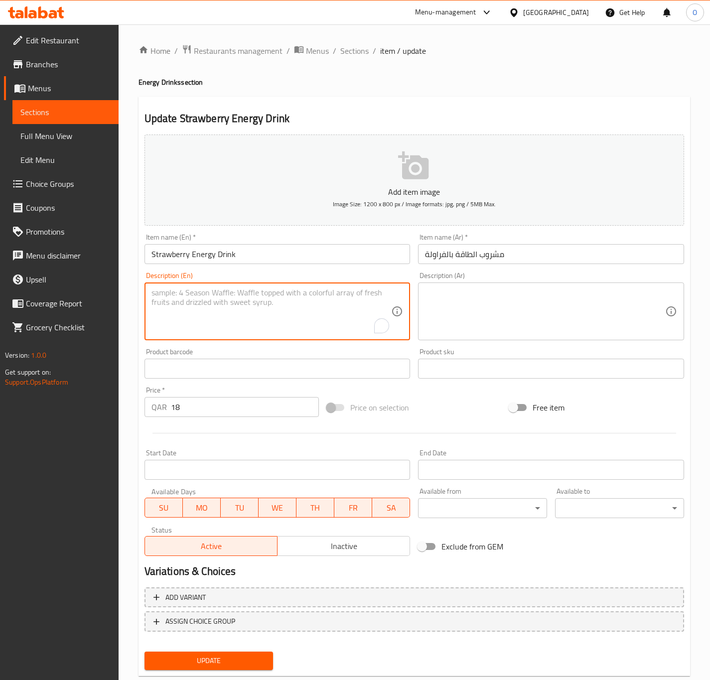
paste textarea "Strawberry Energy Drink – Fruity energy drink with strawberry flavor."
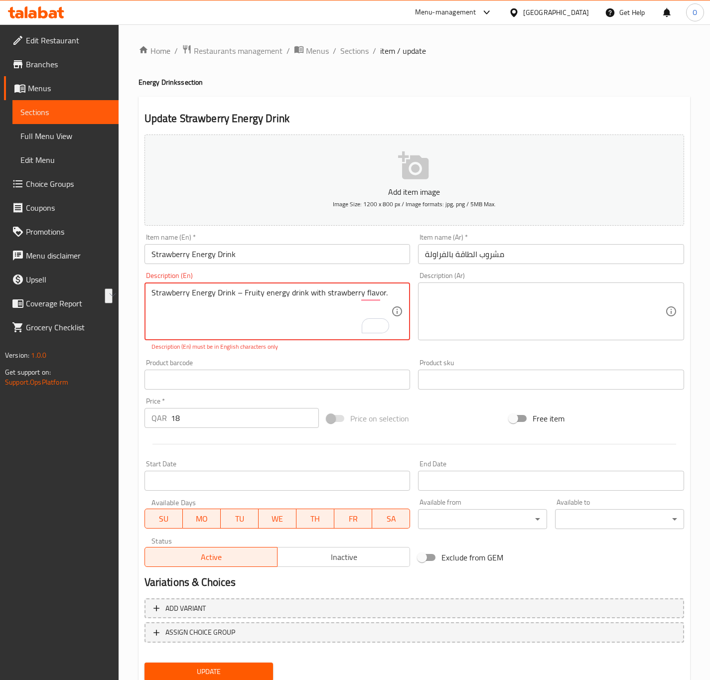
drag, startPoint x: 244, startPoint y: 290, endPoint x: 29, endPoint y: 252, distance: 218.3
click at [29, 252] on div "Edit Restaurant Branches Menus Sections Full Menu View Edit Menu Choice Groups …" at bounding box center [355, 369] width 710 height 691
click at [188, 291] on textarea "Fruity energy drink with strawberry flavor." at bounding box center [272, 311] width 240 height 47
click at [189, 291] on textarea "Fruity energy drink with strawberry flavor." at bounding box center [272, 311] width 240 height 47
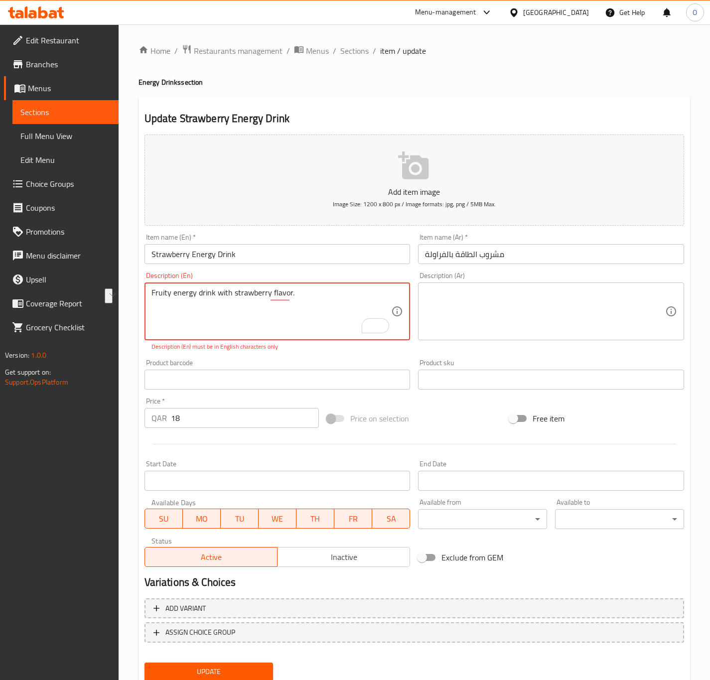
type textarea "Fruity energy drink with strawberry flavor."
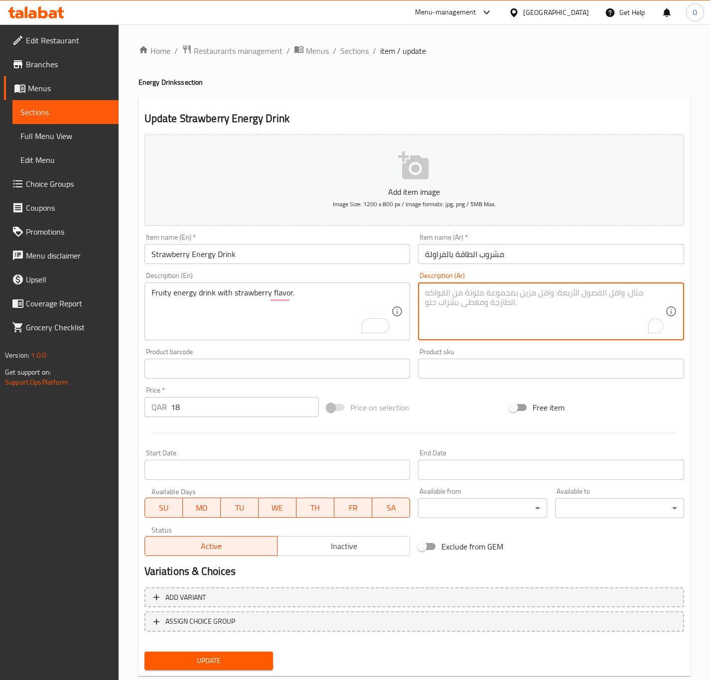
click at [491, 333] on textarea "To enrich screen reader interactions, please activate Accessibility in Grammarl…" at bounding box center [545, 311] width 240 height 47
paste textarea "مشروب الطاقة بنكهة الفراولة."
click at [476, 298] on textarea "مشروب الطاقة بنكهة الفراولة." at bounding box center [545, 311] width 240 height 47
type textarea "مشروب الطاقة فاكهي بنكهة الفراولة."
click at [339, 268] on div "Item name (En)   * Strawberry Energy Drink Item name (En) *" at bounding box center [278, 249] width 274 height 38
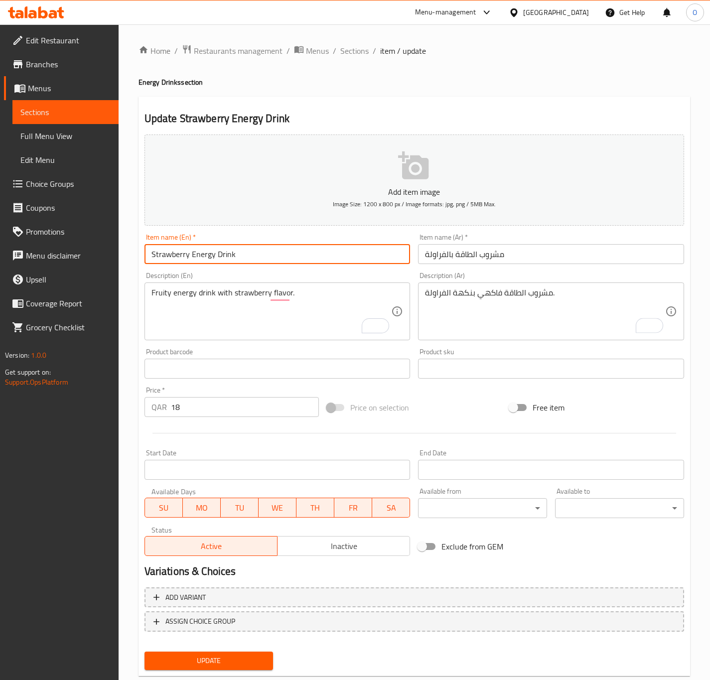
click at [335, 251] on input "Strawberry Energy Drink" at bounding box center [278, 254] width 266 height 20
click at [145, 652] on button "Update" at bounding box center [209, 661] width 129 height 18
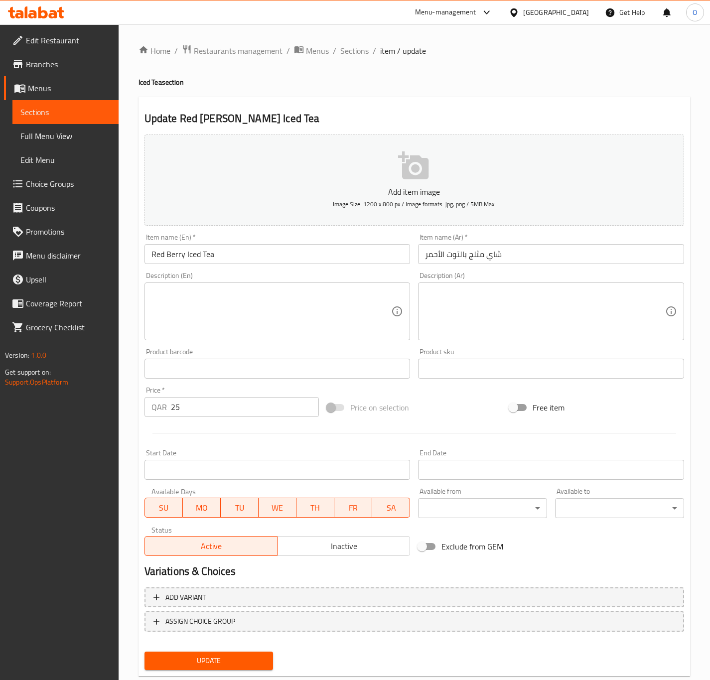
drag, startPoint x: 175, startPoint y: 343, endPoint x: 187, endPoint y: 313, distance: 32.2
click at [175, 342] on div "Description (En) Description (En)" at bounding box center [278, 306] width 274 height 76
click at [187, 313] on textarea at bounding box center [272, 311] width 240 height 47
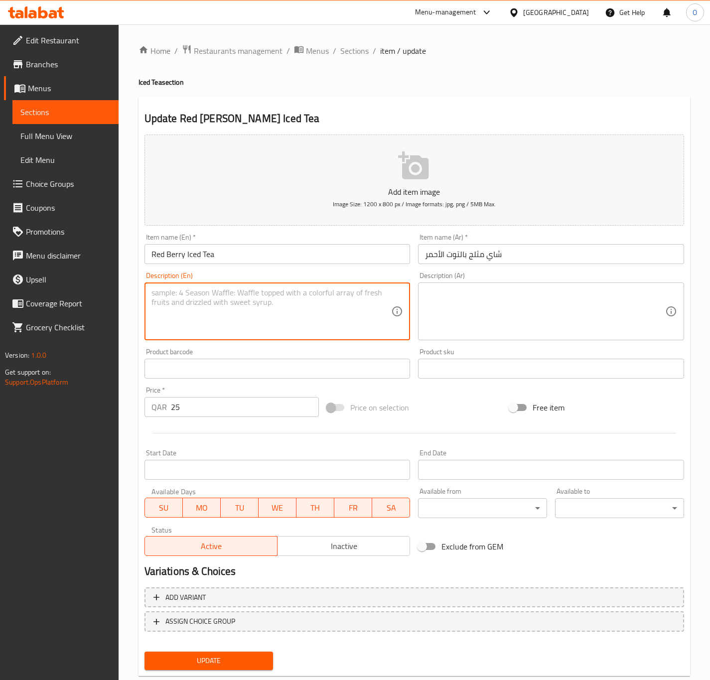
paste textarea "Red [PERSON_NAME] Iced Tea – Fruity iced tea with red [PERSON_NAME] flavors."
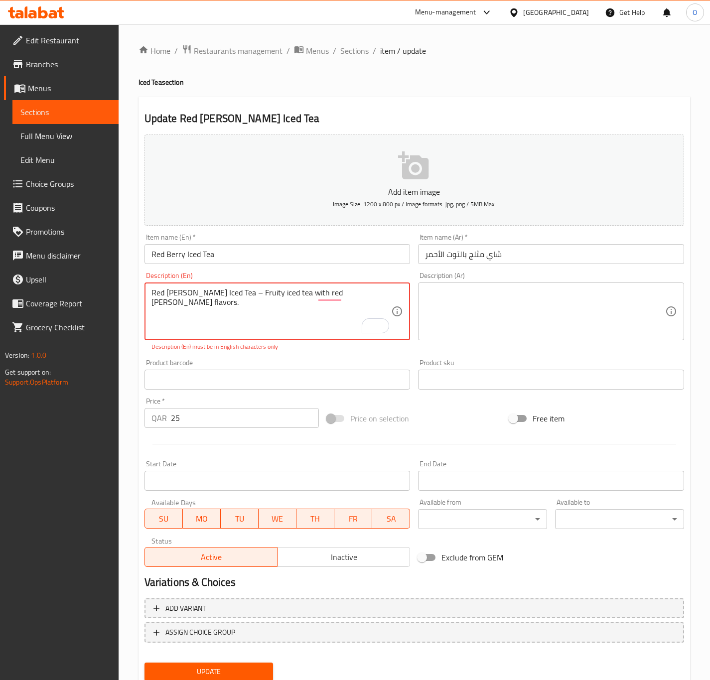
click at [223, 294] on textarea "Red [PERSON_NAME] Iced Tea – Fruity iced tea with red [PERSON_NAME] flavors." at bounding box center [272, 311] width 240 height 47
drag, startPoint x: 222, startPoint y: 292, endPoint x: 107, endPoint y: 287, distance: 115.2
click at [107, 287] on div "Edit Restaurant Branches Menus Sections Full Menu View Edit Menu Choice Groups …" at bounding box center [355, 369] width 710 height 691
click at [351, 317] on textarea "Fruity iced tea with red berry flavors." at bounding box center [272, 311] width 240 height 47
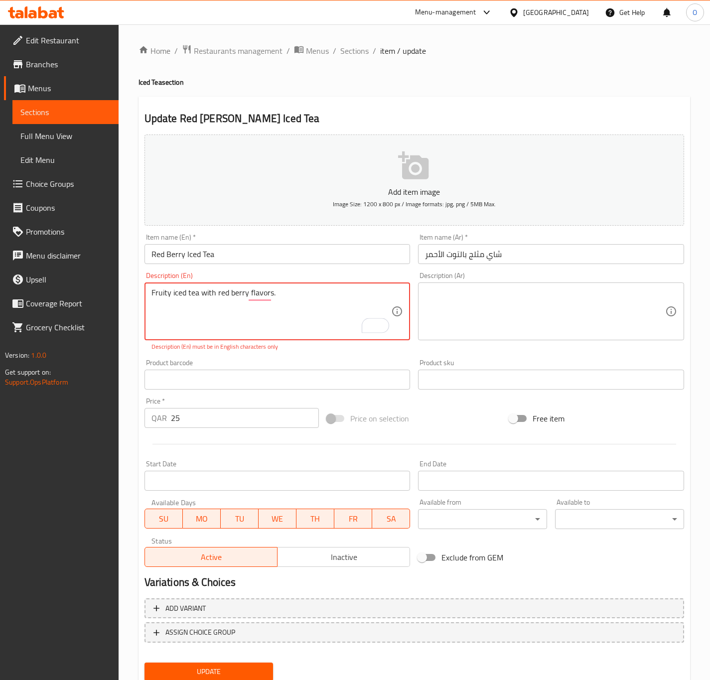
click at [351, 317] on textarea "Fruity iced tea with red berry flavors." at bounding box center [272, 311] width 240 height 47
click at [352, 317] on textarea "Fruity iced tea with red berry flavors." at bounding box center [272, 311] width 240 height 47
type textarea "Fruity iced tea with red berry flavors."
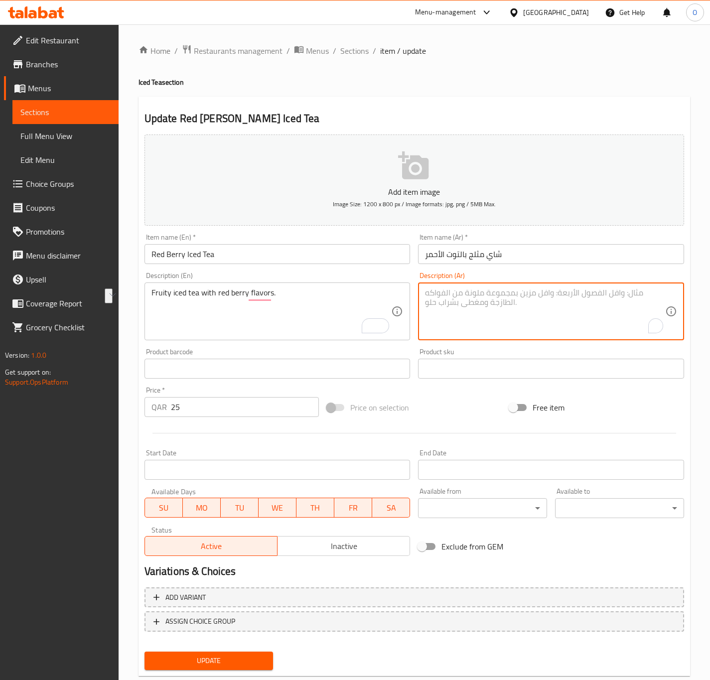
click at [453, 296] on textarea "To enrich screen reader interactions, please activate Accessibility in Grammarl…" at bounding box center [545, 311] width 240 height 47
paste textarea "شاي مثلج بنكهة التوت الأحمر."
click at [372, 259] on input "Red Berry Iced Tea" at bounding box center [278, 254] width 266 height 20
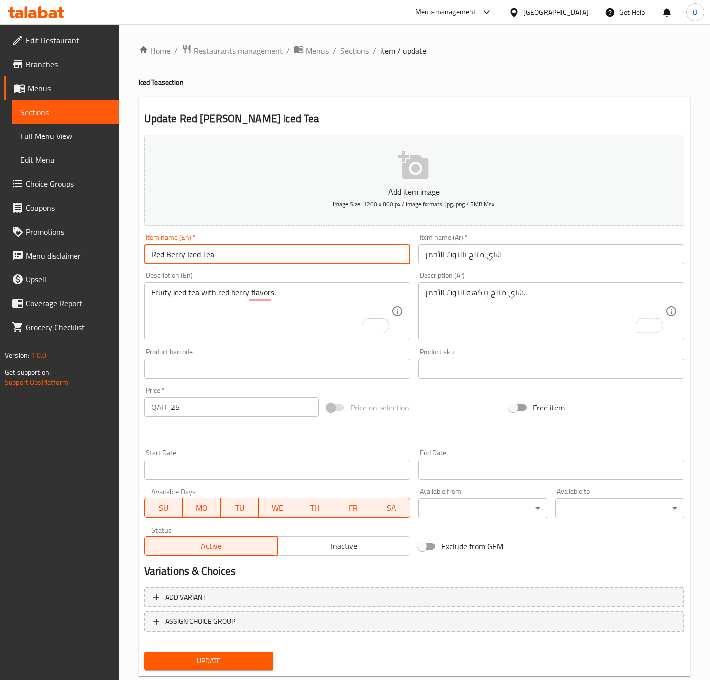
click at [145, 652] on button "Update" at bounding box center [209, 661] width 129 height 18
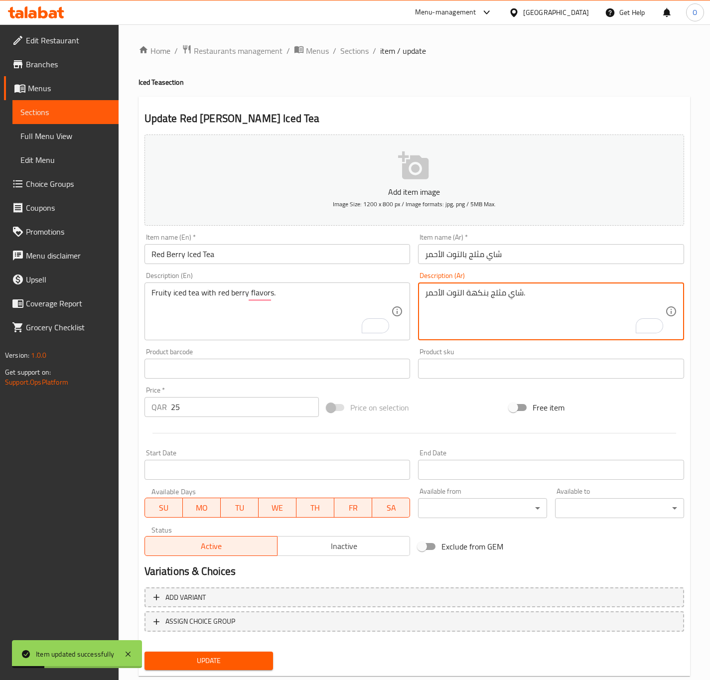
click at [489, 293] on textarea "شاي مثلج بنكهة التوت الأحمر." at bounding box center [545, 311] width 240 height 47
type textarea "شاي مثلج فاكهي بنكهة التوت الأحمر."
click at [357, 233] on div "Item name (En)   * Red Berry Iced Tea Item name (En) *" at bounding box center [278, 249] width 274 height 38
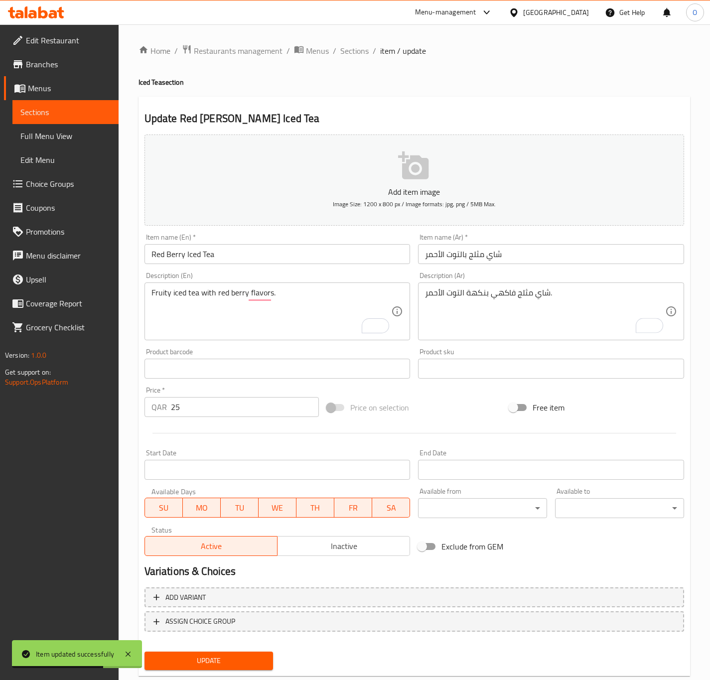
click at [354, 238] on div "Item name (En)   * Red Berry Iced Tea Item name (En) *" at bounding box center [278, 249] width 266 height 30
click at [361, 259] on input "Red Berry Iced Tea" at bounding box center [278, 254] width 266 height 20
click at [145, 652] on button "Update" at bounding box center [209, 661] width 129 height 18
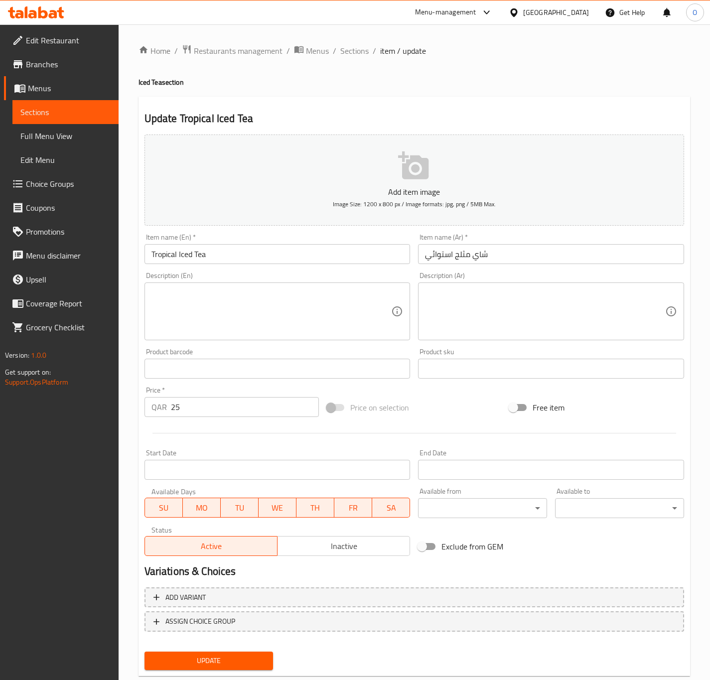
click at [175, 304] on textarea at bounding box center [272, 311] width 240 height 47
paste textarea "Tropical Iced Tea – Exotic blend of tropical fruit flavors in iced tea."
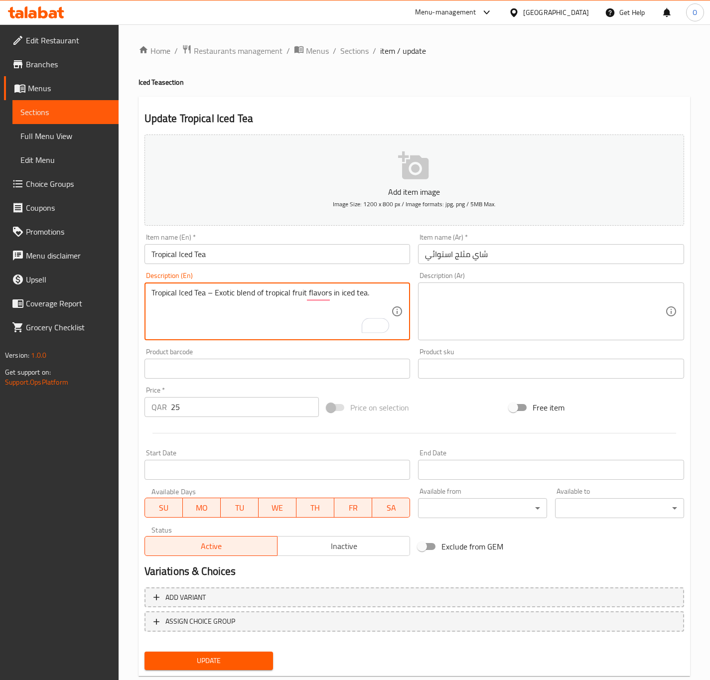
click at [217, 295] on textarea "Tropical Iced Tea – Exotic blend of tropical fruit flavors in iced tea." at bounding box center [272, 311] width 240 height 47
click at [266, 303] on textarea "Exotic blend of tropical fruit flavors in iced tea." at bounding box center [272, 311] width 240 height 47
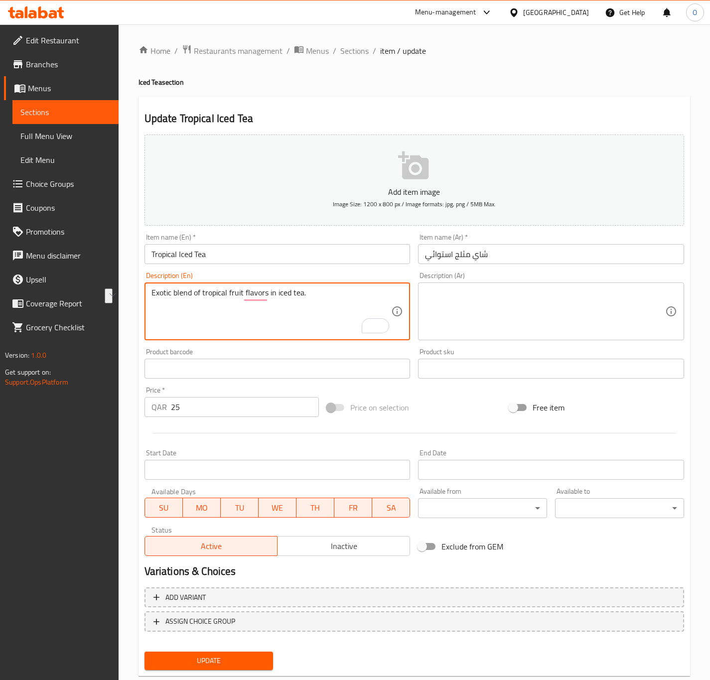
type textarea "Exotic blend of tropical fruit flavors in iced tea."
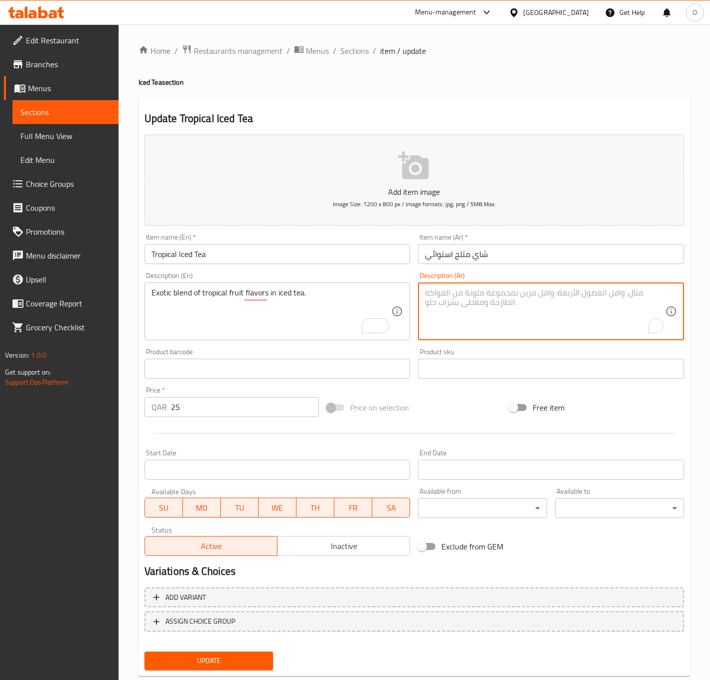
click at [439, 307] on textarea "To enrich screen reader interactions, please activate Accessibility in Grammarl…" at bounding box center [545, 311] width 240 height 47
paste textarea "مزيج غريب من نكهات الفواكه الاستوائية في الشاي المثلج."
click at [592, 288] on textarea "مزيج غريب من نكهات الفواكه الاستوائية في الشاي المثلج." at bounding box center [545, 311] width 240 height 47
type textarea "مزيج إكزوتيك من نكهات الفواكه الاستوائية في الشاي المثلج."
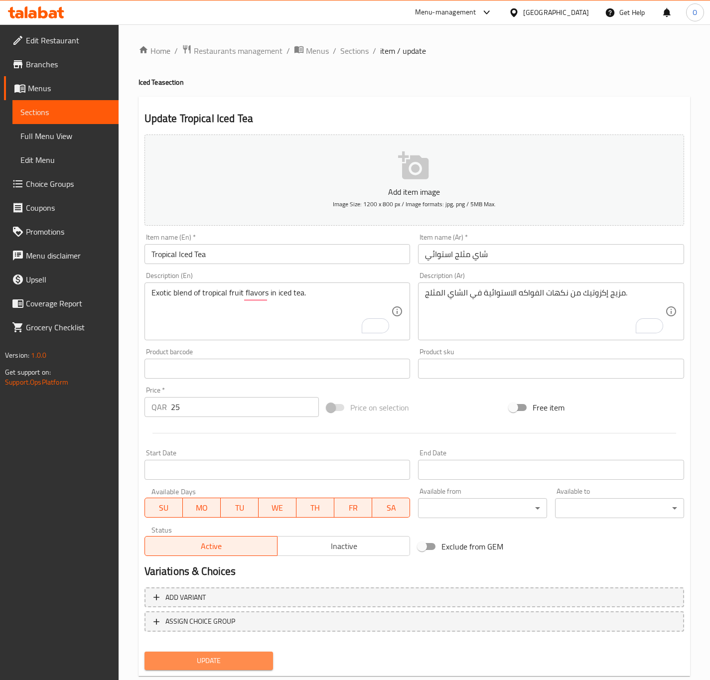
click at [215, 667] on button "Update" at bounding box center [209, 661] width 129 height 18
click at [218, 668] on button "Update" at bounding box center [209, 661] width 129 height 18
click at [217, 660] on span "Update" at bounding box center [209, 661] width 113 height 12
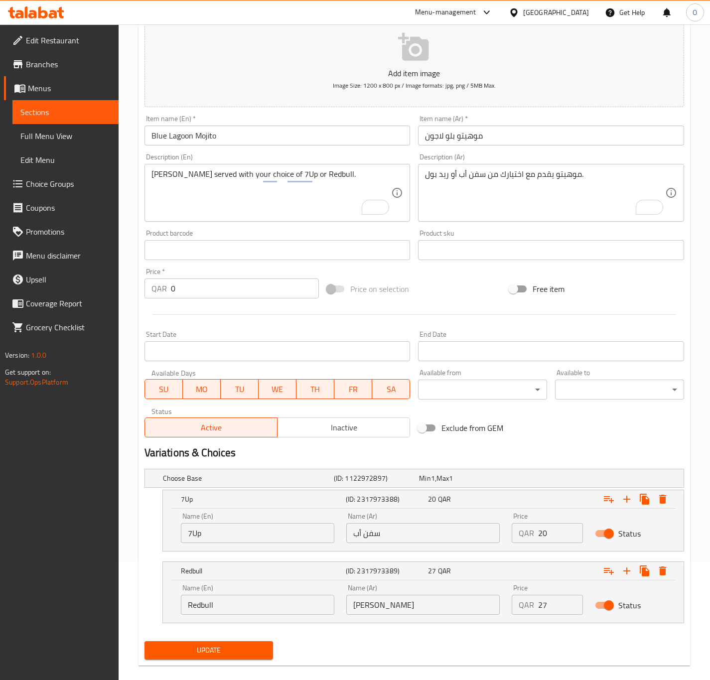
scroll to position [133, 0]
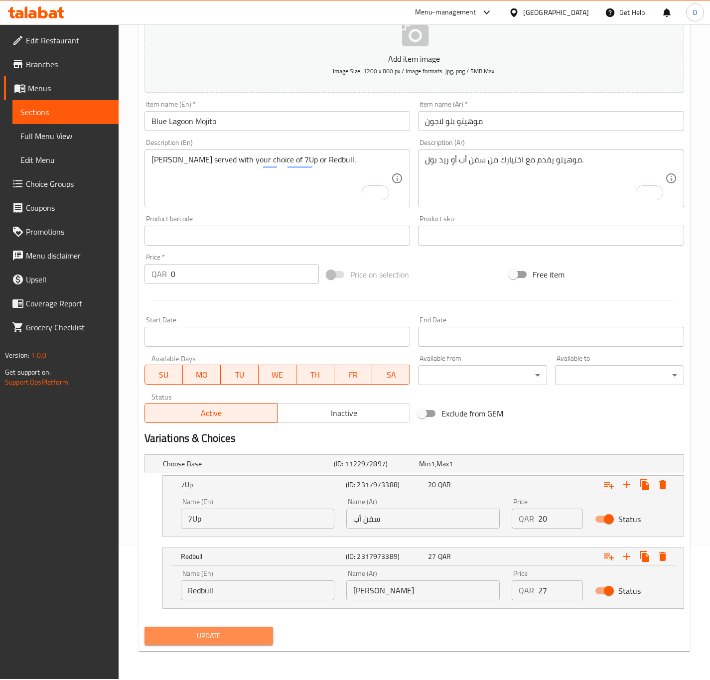
click at [170, 642] on span "Update" at bounding box center [209, 636] width 113 height 12
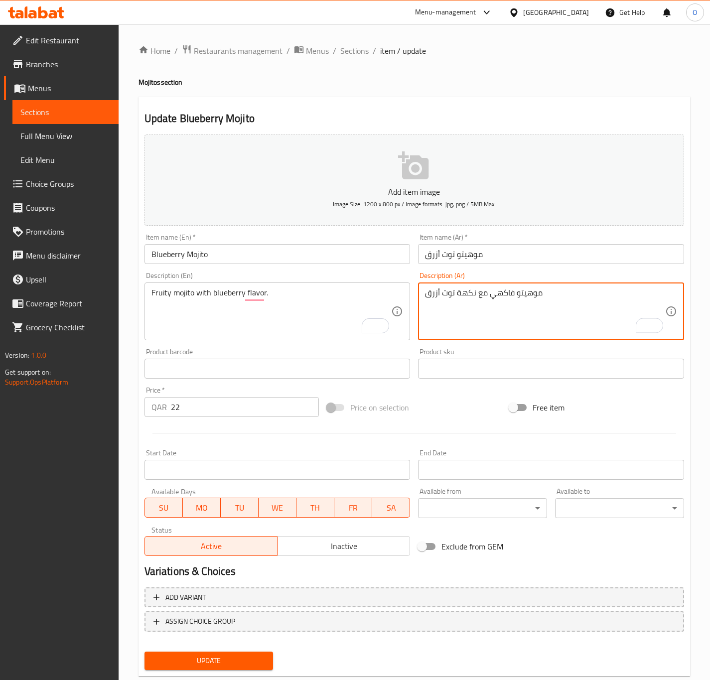
type textarea "موهيتو فاكهي مع نكهة توت أزرق"
click at [223, 658] on span "Update" at bounding box center [209, 661] width 113 height 12
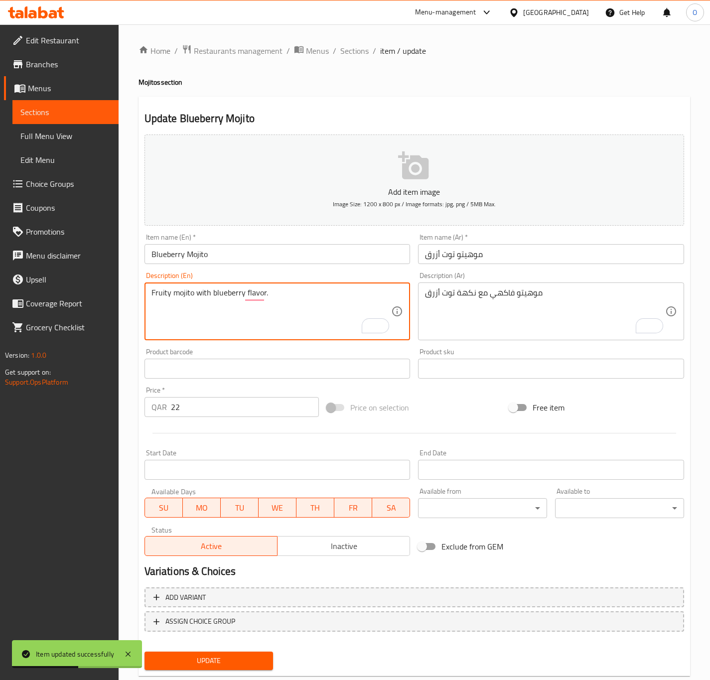
click at [235, 299] on textarea "Fruity mojito with blueberry flavor." at bounding box center [272, 311] width 240 height 47
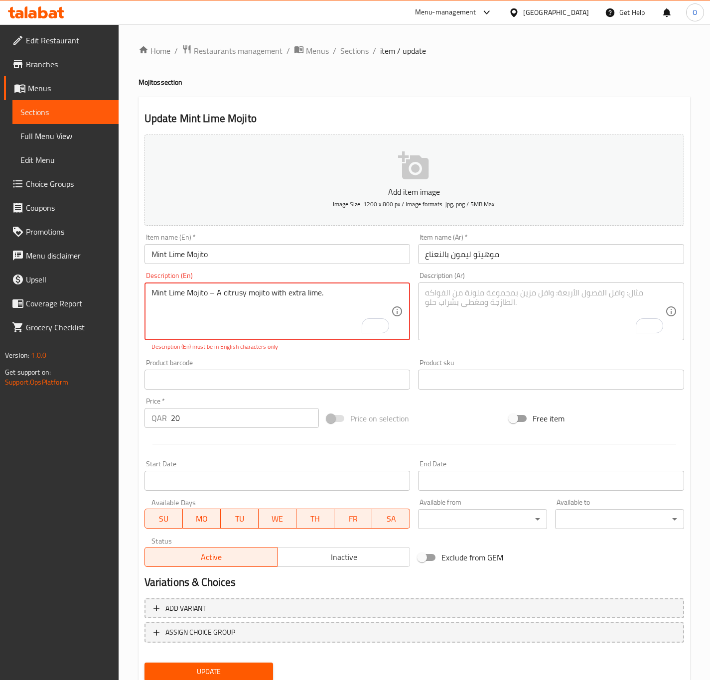
drag, startPoint x: 217, startPoint y: 295, endPoint x: 78, endPoint y: 263, distance: 143.1
click at [226, 310] on textarea "A citrusy mojito with extra lime." at bounding box center [272, 311] width 240 height 47
type textarea "A citrusy mojito with extra lime."
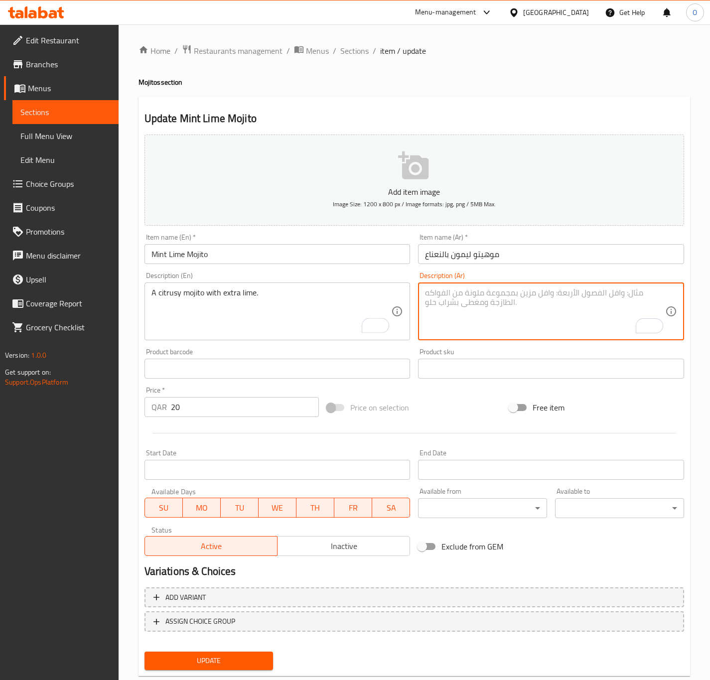
click at [587, 329] on textarea "To enrich screen reader interactions, please activate Accessibility in Grammarl…" at bounding box center [545, 311] width 240 height 47
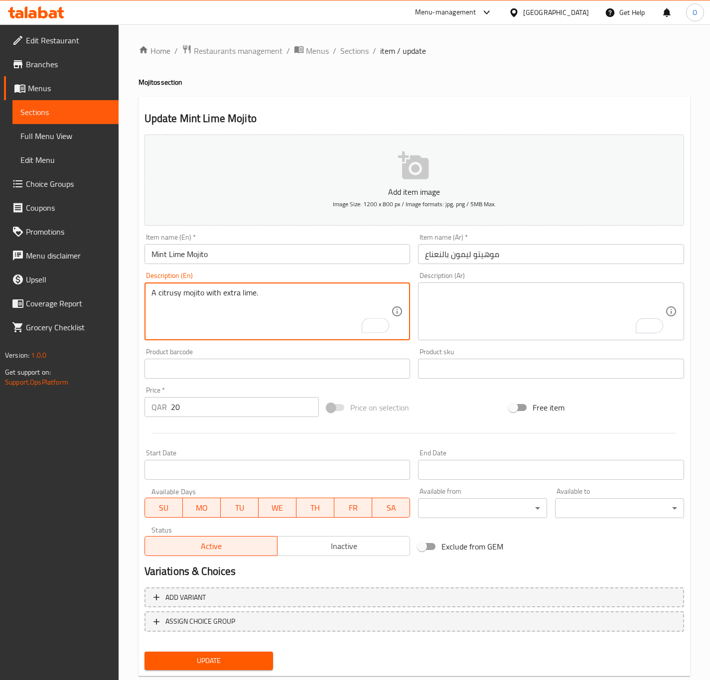
click at [192, 292] on textarea "A citrusy mojito with extra lime." at bounding box center [272, 311] width 240 height 47
click at [204, 287] on div "A citrusy mojito with extra lime. Description (En)" at bounding box center [278, 312] width 266 height 58
drag, startPoint x: 204, startPoint y: 287, endPoint x: 198, endPoint y: 301, distance: 15.2
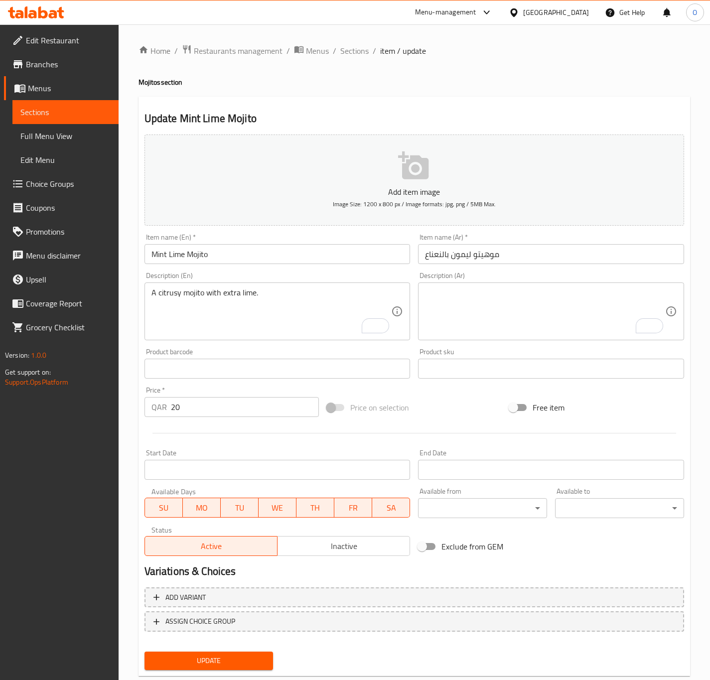
click at [205, 287] on div "A citrusy mojito with extra lime. Description (En)" at bounding box center [278, 312] width 266 height 58
click at [198, 301] on textarea "A citrusy mojito with extra lime." at bounding box center [272, 311] width 240 height 47
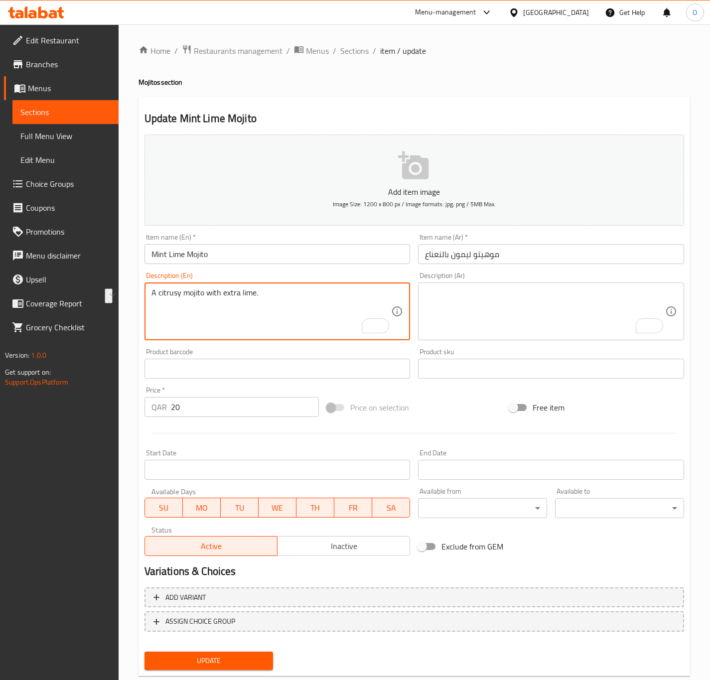
click at [480, 299] on textarea "To enrich screen reader interactions, please activate Accessibility in Grammarl…" at bounding box center [545, 311] width 240 height 47
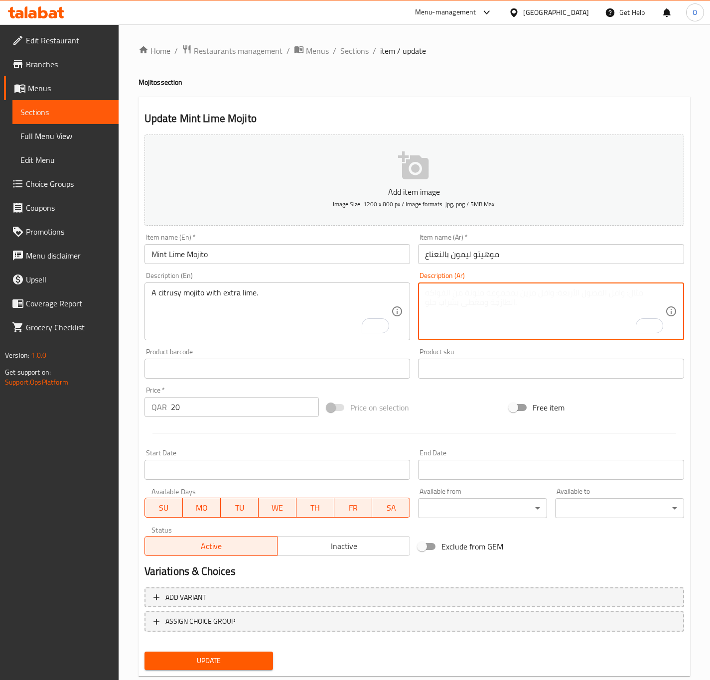
paste textarea "موخيتو حمضي مع الليمون الإضافي."
click at [486, 259] on input "موهيتو ليمون بالنعناع" at bounding box center [551, 254] width 266 height 20
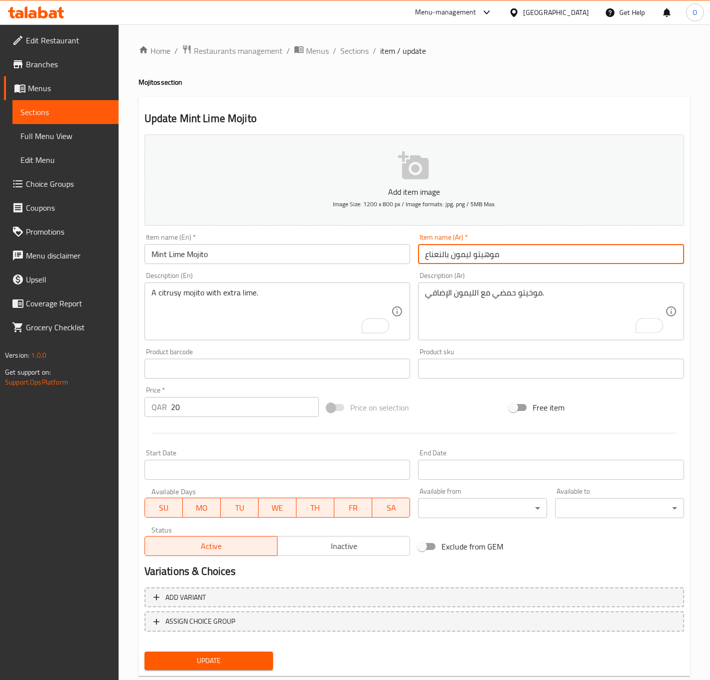
click at [486, 259] on input "موهيتو ليمون بالنعناع" at bounding box center [551, 254] width 266 height 20
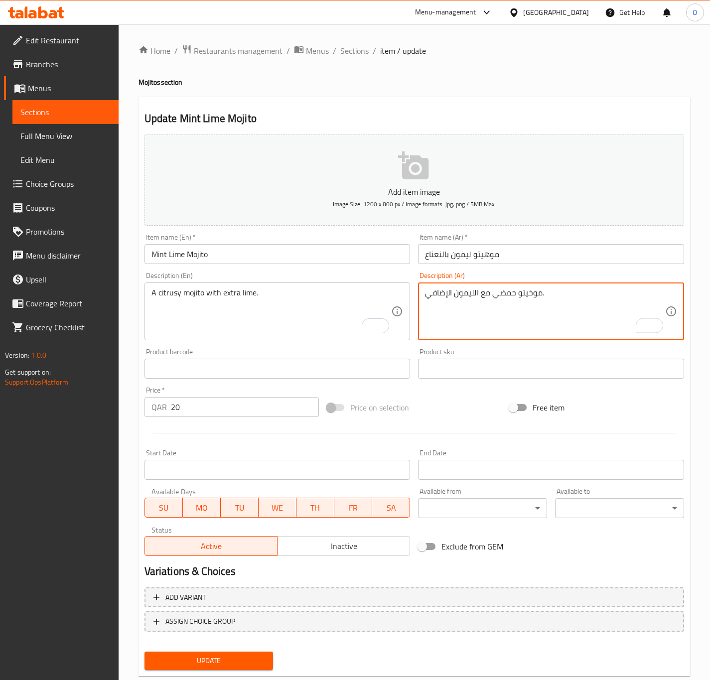
click at [540, 293] on textarea "موخيتو حمضي مع الليمون الإضافي." at bounding box center [545, 311] width 240 height 47
click at [537, 298] on textarea "موخيتو حمضي مع الليمون الإضافي." at bounding box center [545, 311] width 240 height 47
paste textarea "ه"
click at [479, 298] on textarea "[PERSON_NAME] مع الليمون الإضافي." at bounding box center [545, 311] width 240 height 47
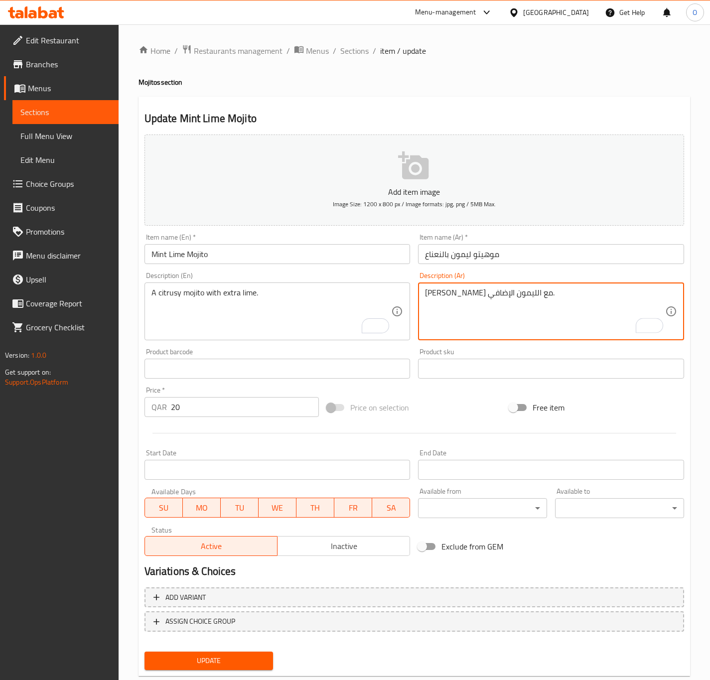
click at [479, 298] on textarea "[PERSON_NAME] مع الليمون الإضافي." at bounding box center [545, 311] width 240 height 47
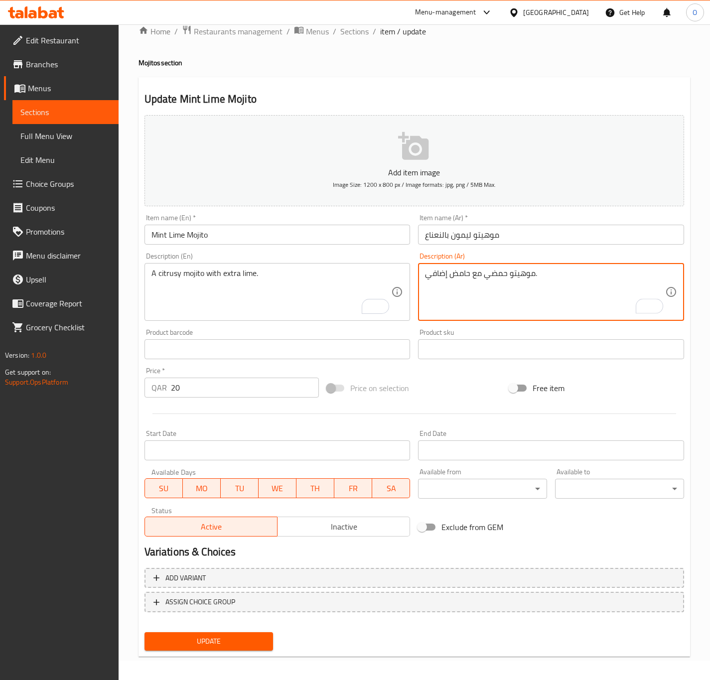
scroll to position [23, 0]
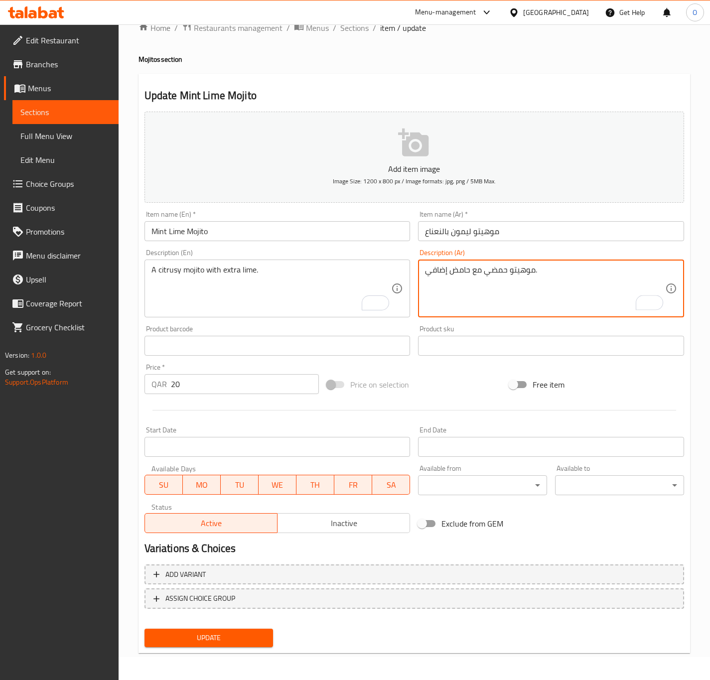
type textarea "موهيتو حمضي مع حامض إضافي."
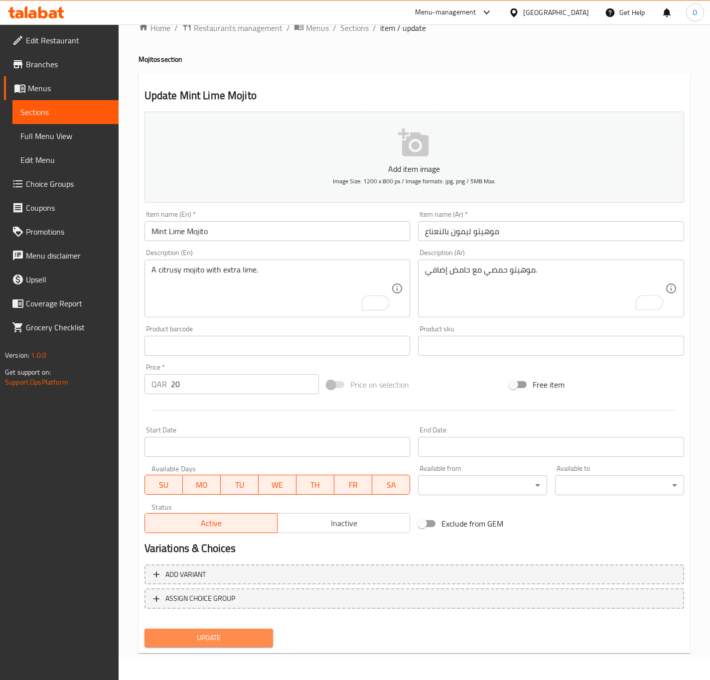
click at [210, 629] on button "Update" at bounding box center [209, 638] width 129 height 18
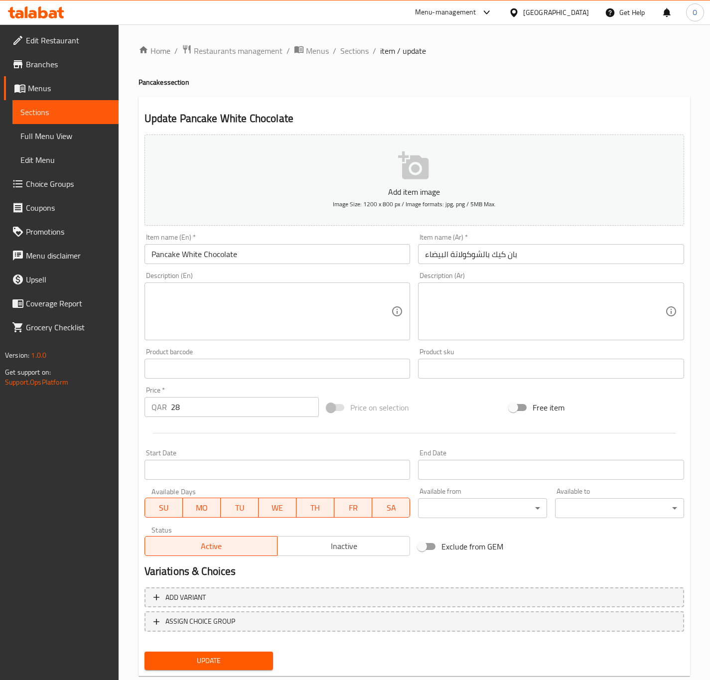
click at [352, 319] on textarea at bounding box center [272, 311] width 240 height 47
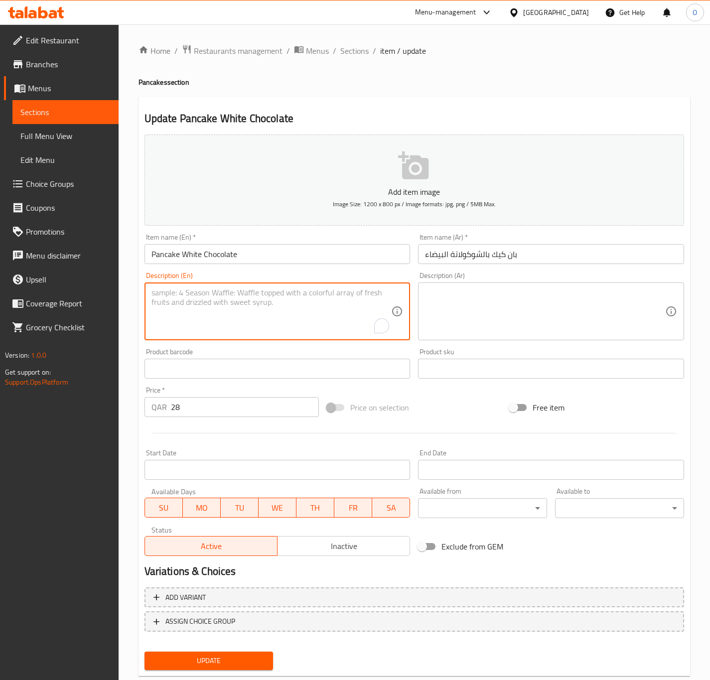
paste textarea "Pancake White Chocolate – Fluffy pancakes topped with creamy white chocolate."
drag, startPoint x: 244, startPoint y: 292, endPoint x: 123, endPoint y: 269, distance: 122.8
click at [123, 269] on div "Home / Restaurants management / Menus / Sections / item / update Pancakes secti…" at bounding box center [415, 364] width 592 height 680
click at [226, 301] on textarea "Fluffy pancakes topped with creamy white chocolate." at bounding box center [272, 311] width 240 height 47
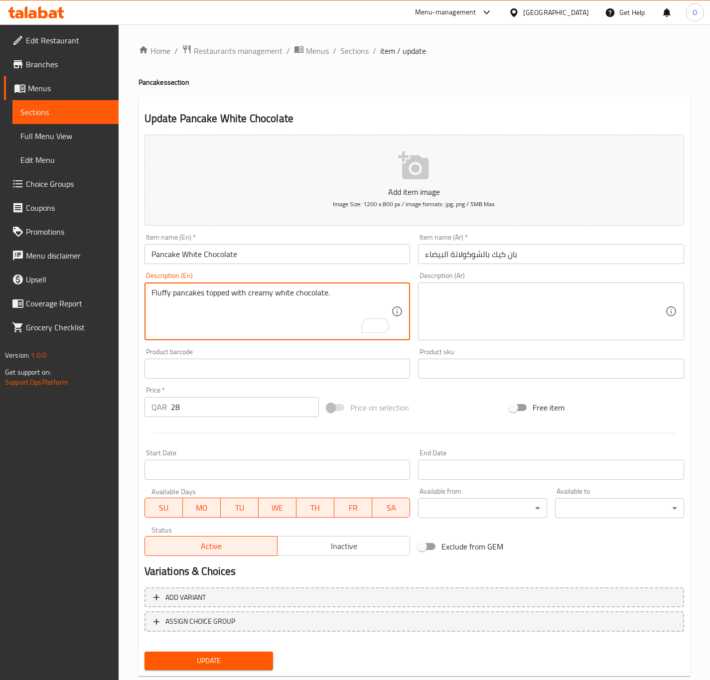
click at [226, 299] on textarea "Fluffy pancakes topped with creamy white chocolate." at bounding box center [272, 311] width 240 height 47
type textarea "Fluffy pancakes topped with creamy white chocolate."
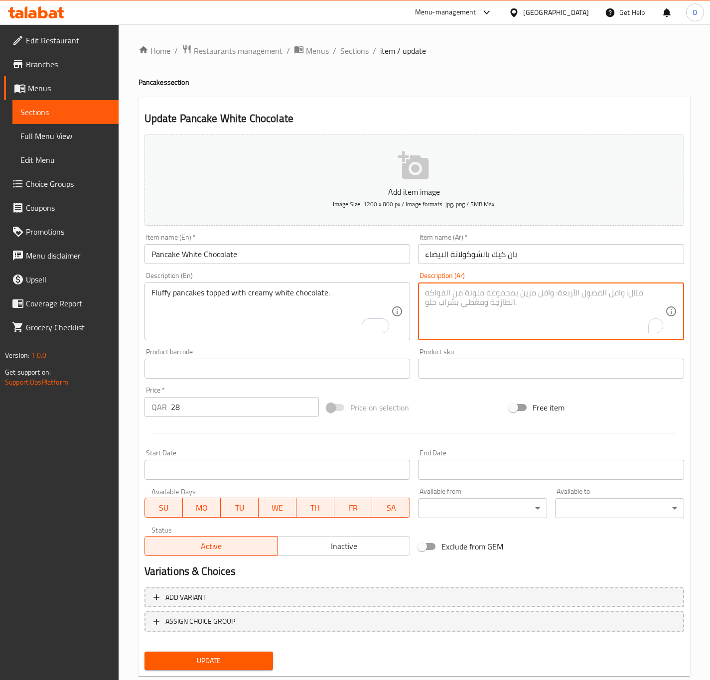
click at [487, 307] on textarea "To enrich screen reader interactions, please activate Accessibility in Grammarl…" at bounding box center [545, 311] width 240 height 47
paste textarea "فطائر رقيقة مغطاة بالشوكولاتة البيضاء الكريمية."
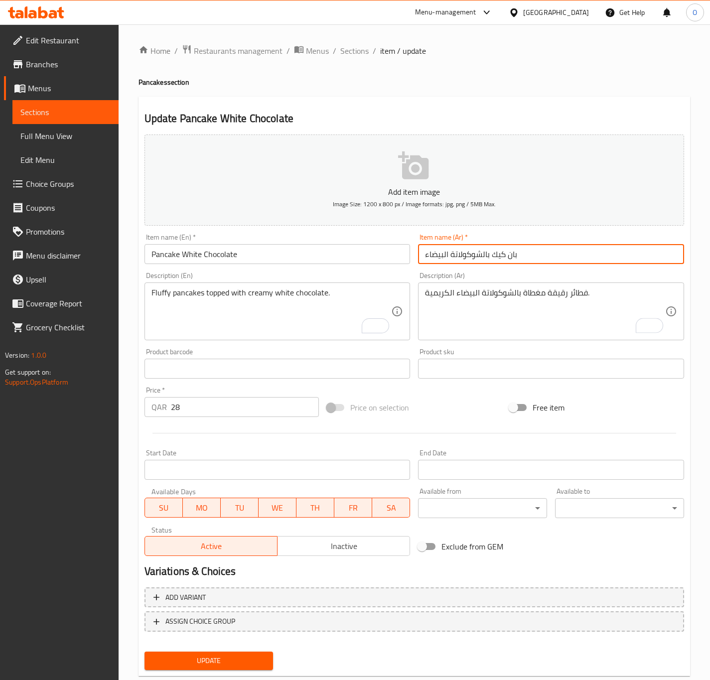
drag, startPoint x: 489, startPoint y: 259, endPoint x: 536, endPoint y: 258, distance: 46.9
click at [536, 258] on input "بان كيك بالشوكولاتة البيضاء" at bounding box center [551, 254] width 266 height 20
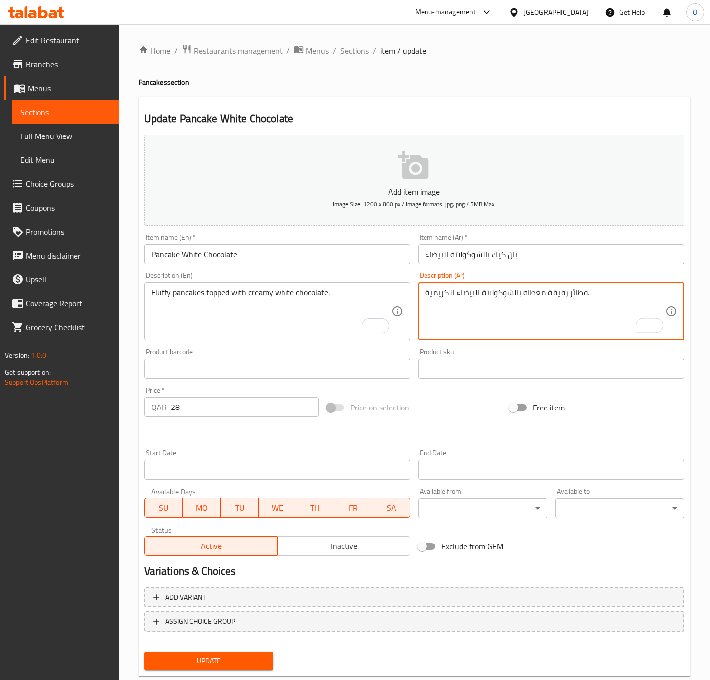
click at [573, 292] on textarea "فطائر رقيقة مغطاة بالشوكولاتة البيضاء الكريمية." at bounding box center [545, 311] width 240 height 47
paste textarea "بان كيك"
click at [558, 298] on textarea "بان كيك رقيقة مغطاة بالشوكولاتة البيضاء الكريمية." at bounding box center [545, 311] width 240 height 47
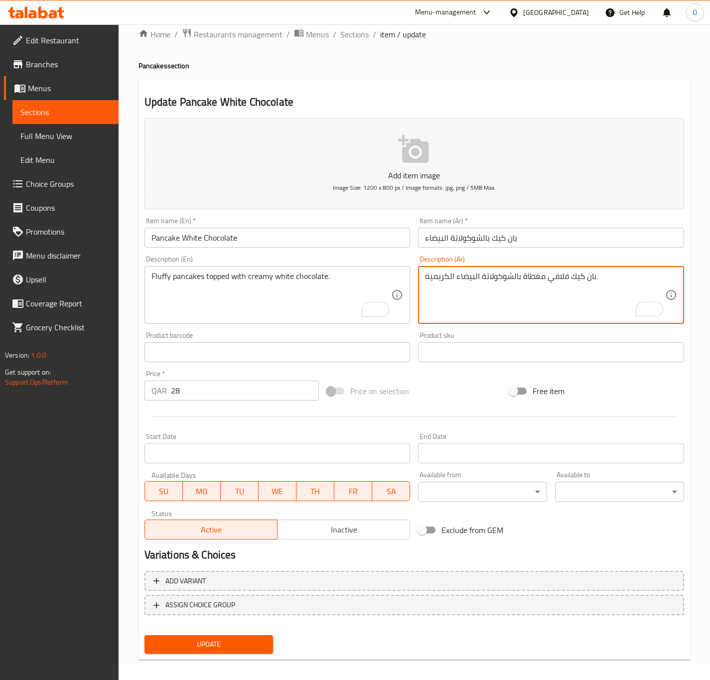
scroll to position [23, 0]
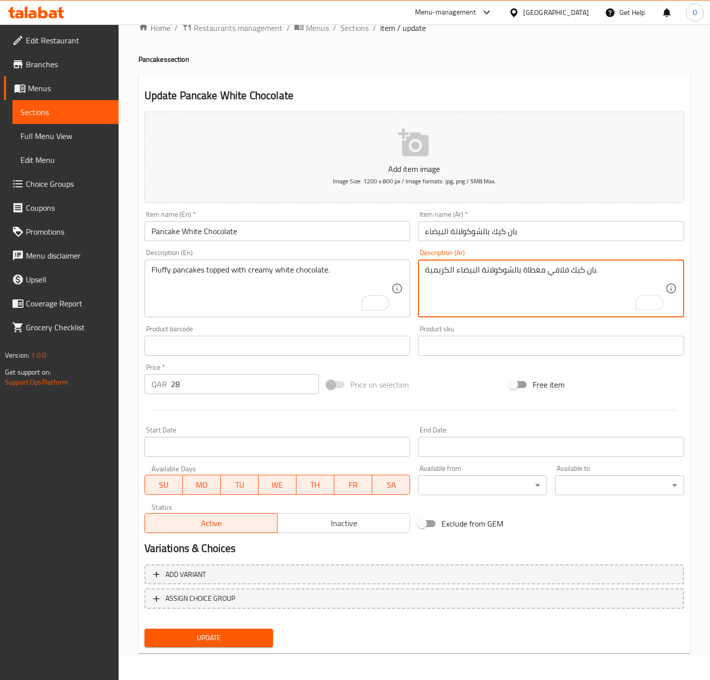
type textarea "بان كيك فلافي مغطاة بالشوكولاتة البيضاء الكريمية."
click at [228, 637] on span "Update" at bounding box center [209, 638] width 113 height 12
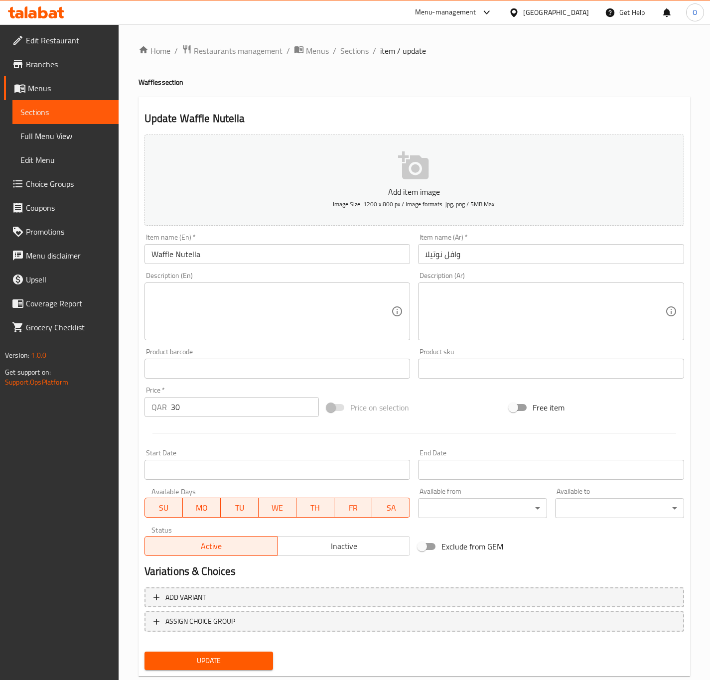
click at [294, 297] on textarea at bounding box center [272, 311] width 240 height 47
paste textarea "Waffle Nutella – Warm waffle drizzled with Nutella."
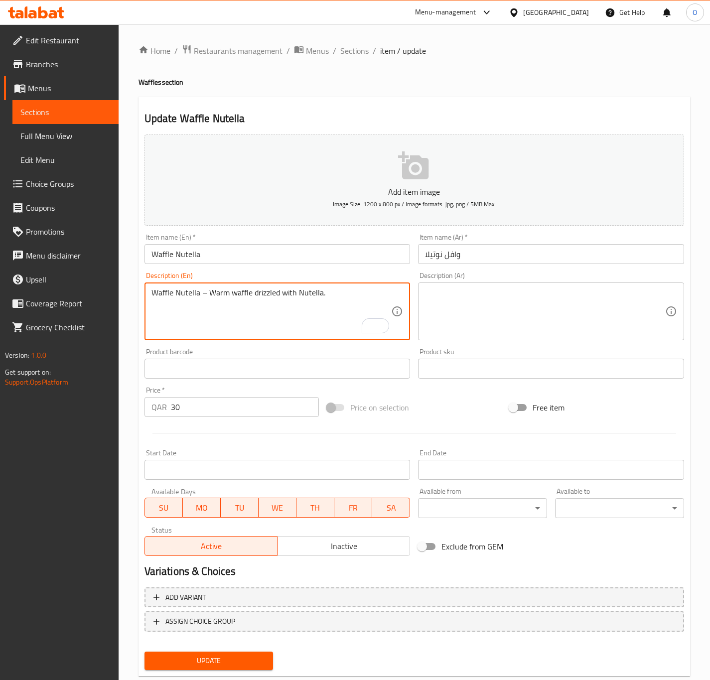
click at [205, 289] on textarea "Waffle Nutella – Warm waffle drizzled with Nutella." at bounding box center [272, 311] width 240 height 47
drag, startPoint x: 209, startPoint y: 289, endPoint x: -28, endPoint y: 242, distance: 241.8
click at [0, 242] on html "​ Menu-management [GEOGRAPHIC_DATA] Get Help O Edit Restaurant Branches Menus S…" at bounding box center [355, 340] width 710 height 680
type textarea "Warm waffle drizzled with [PERSON_NAME]."
click at [482, 314] on textarea at bounding box center [545, 311] width 240 height 47
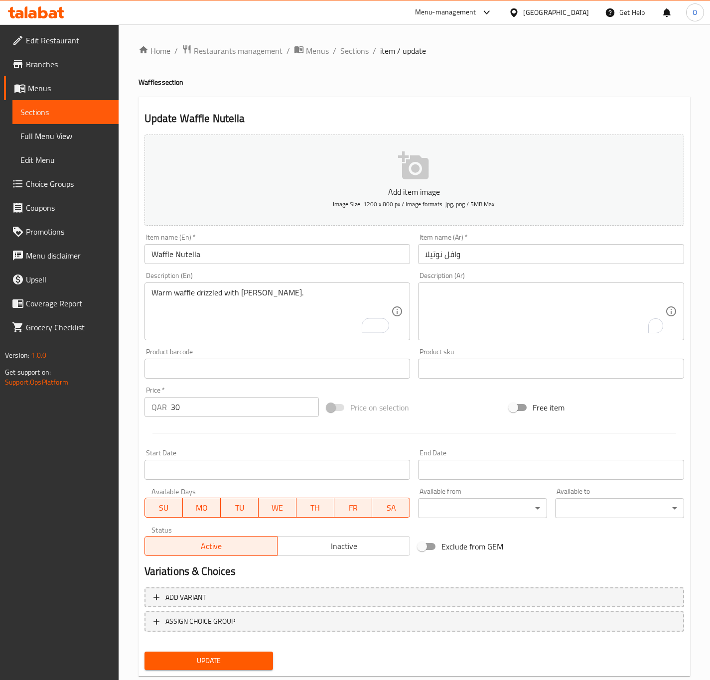
click at [237, 286] on div "Warm waffle drizzled with [PERSON_NAME]. Description (En)" at bounding box center [278, 312] width 266 height 58
drag, startPoint x: 237, startPoint y: 286, endPoint x: 235, endPoint y: 292, distance: 5.7
click at [236, 291] on div "Warm waffle drizzled with [PERSON_NAME]. Description (En)" at bounding box center [278, 312] width 266 height 58
click at [235, 295] on textarea "Warm waffle drizzled with [PERSON_NAME]." at bounding box center [272, 311] width 240 height 47
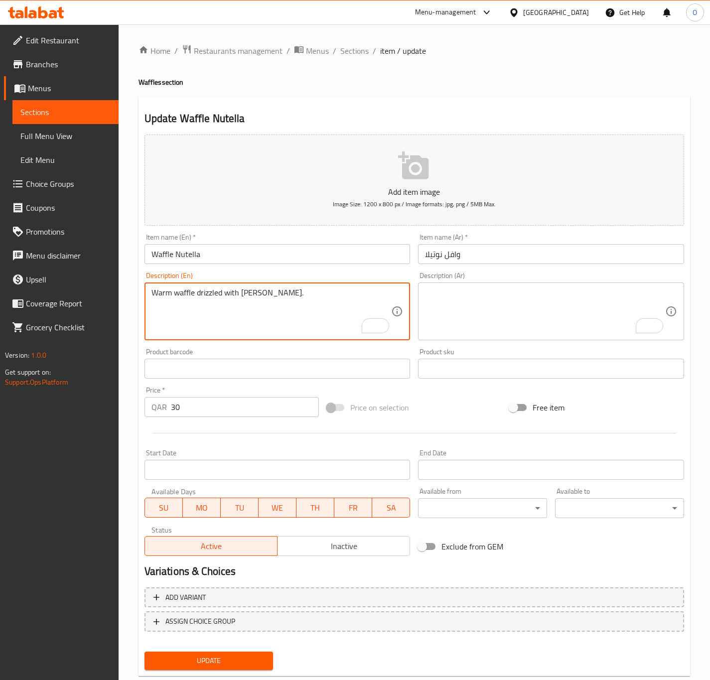
click at [235, 295] on textarea "Warm waffle drizzled with [PERSON_NAME]." at bounding box center [272, 311] width 240 height 47
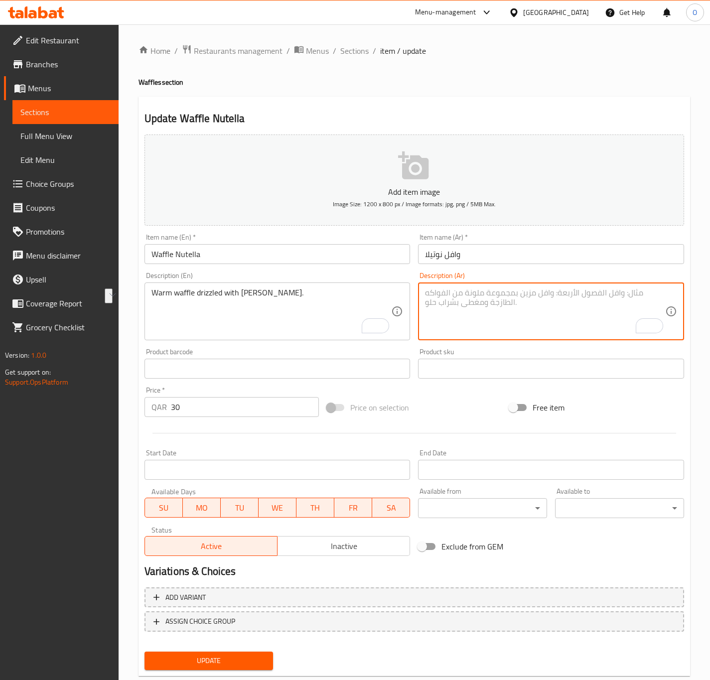
click at [555, 305] on textarea "To enrich screen reader interactions, please activate Accessibility in Grammarl…" at bounding box center [545, 311] width 240 height 47
paste textarea "وافل دافئ مع النوتيلا."
click at [458, 295] on textarea "وافل دافئ مع النوتيلا." at bounding box center [545, 311] width 240 height 47
click at [479, 294] on textarea "وافل دافئ بدريزلد مع النوتيلا." at bounding box center [545, 311] width 240 height 47
click at [463, 292] on textarea "وافل دافئ بدريزلد مع النوتيلا." at bounding box center [545, 311] width 240 height 47
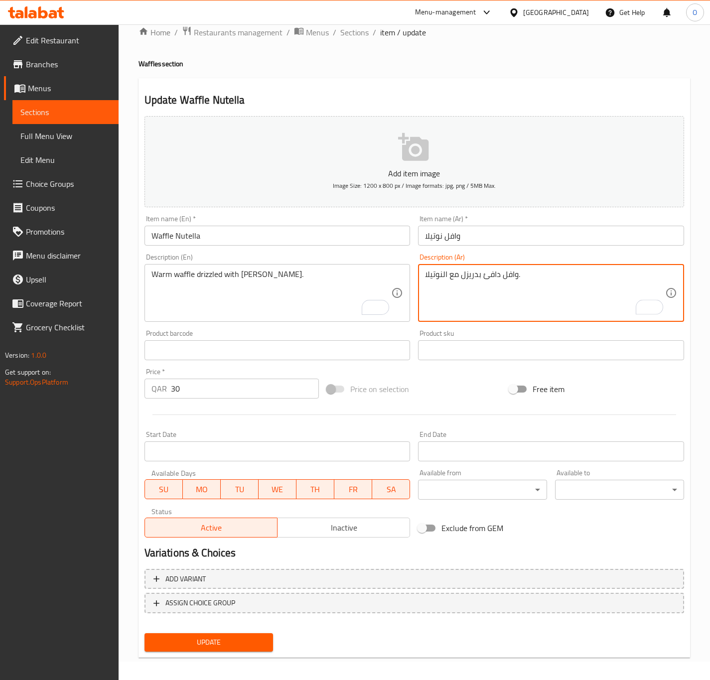
scroll to position [23, 0]
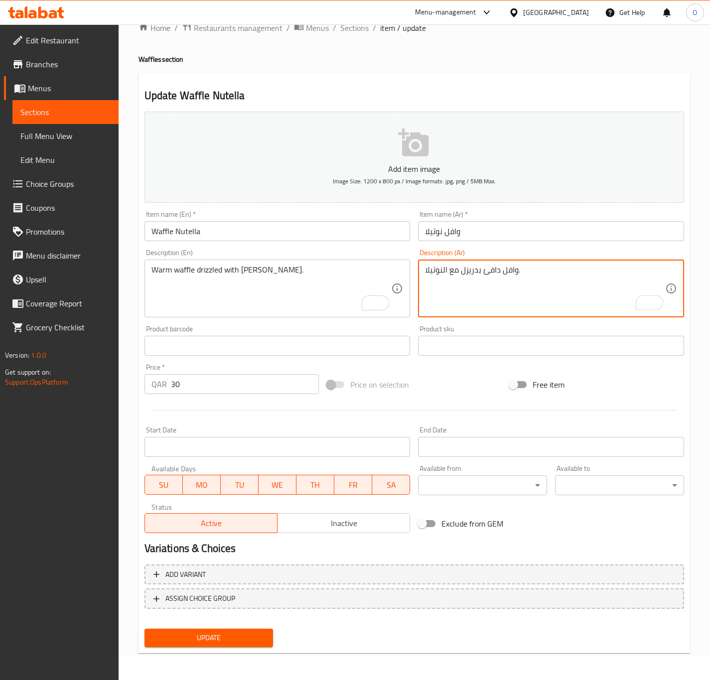
type textarea "وافل دافئ بدريزل مع النوتيلا."
click at [190, 637] on span "Update" at bounding box center [209, 638] width 113 height 12
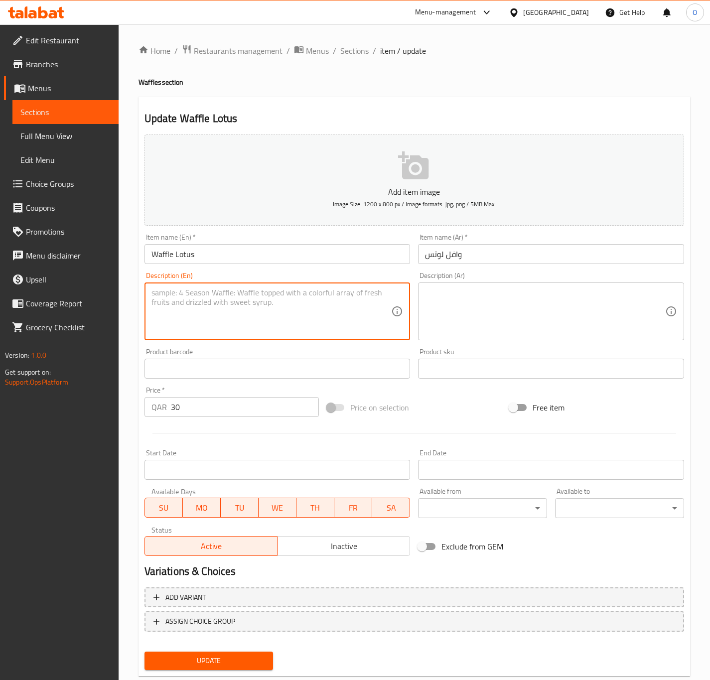
click at [314, 304] on textarea at bounding box center [272, 311] width 240 height 47
paste textarea "Waffle Lotus – Waffle topped with Lotus spread."
type textarea "Waffle Lotus – Waffle topped with Lotus spread."
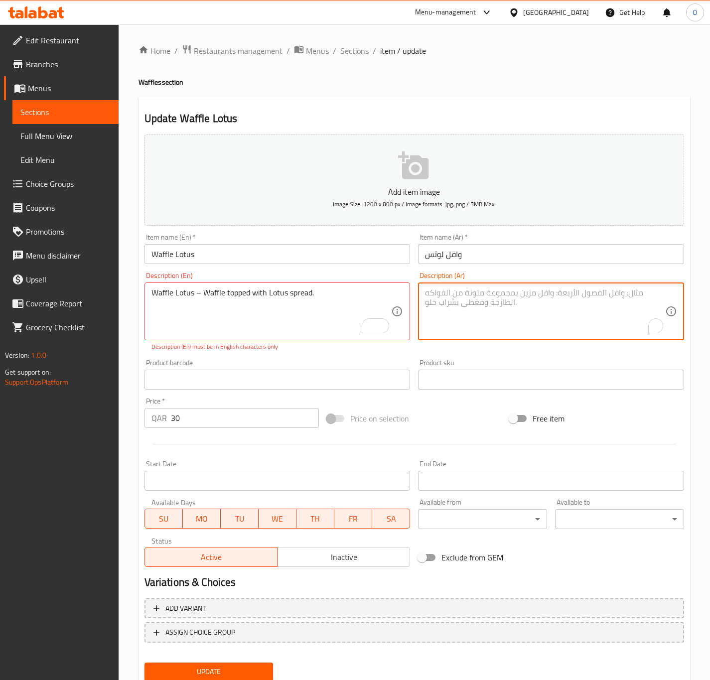
click at [480, 334] on textarea "To enrich screen reader interactions, please activate Accessibility in Grammarl…" at bounding box center [545, 311] width 240 height 47
paste textarea "وافل لوتس – وافل مغطى [PERSON_NAME]."
type textarea "وافل لوتس – وافل مغطى [PERSON_NAME]."
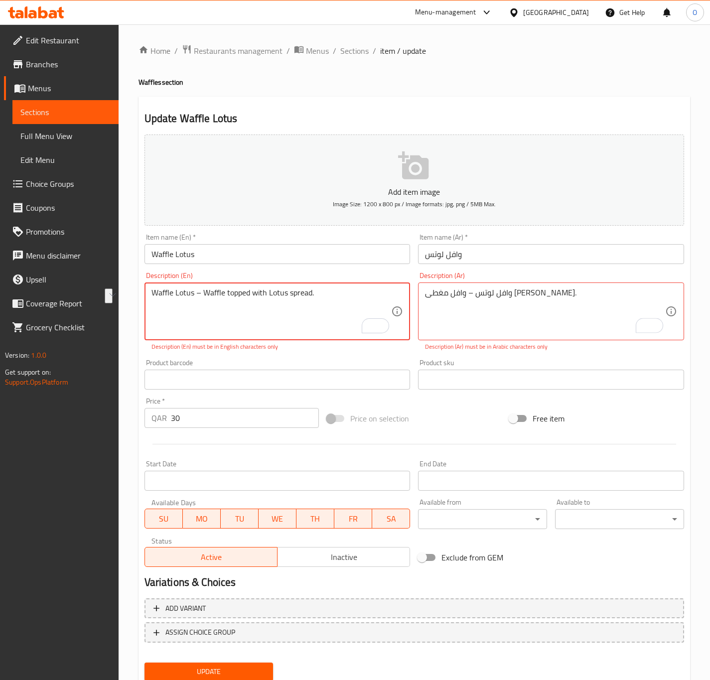
drag, startPoint x: 203, startPoint y: 288, endPoint x: 110, endPoint y: 275, distance: 94.5
type textarea "Waffle topped with Lotus spread."
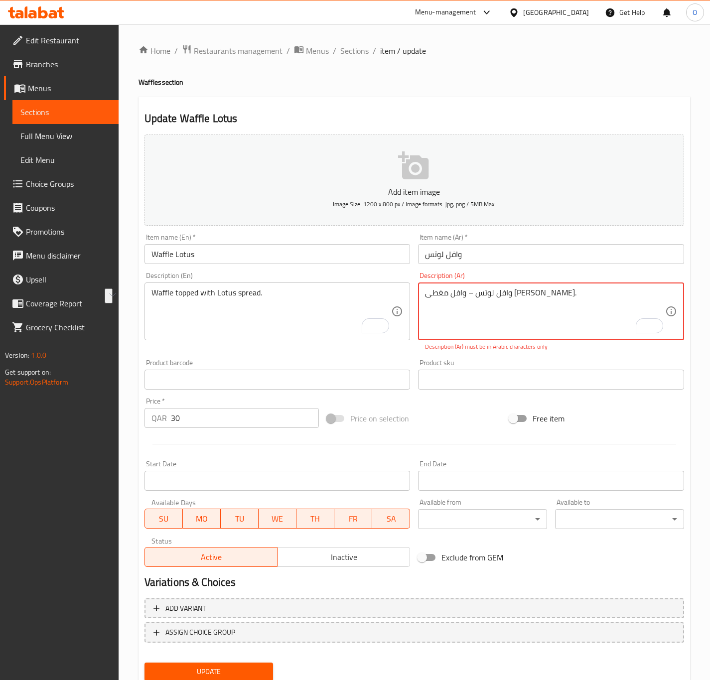
drag, startPoint x: 517, startPoint y: 295, endPoint x: 561, endPoint y: 298, distance: 44.0
click at [561, 298] on textarea "وافل لوتس – وافل مغطى بكريمة اللوتس." at bounding box center [545, 311] width 240 height 47
click at [499, 307] on textarea "وافل مغطى بكريمة اللوتس." at bounding box center [545, 311] width 240 height 47
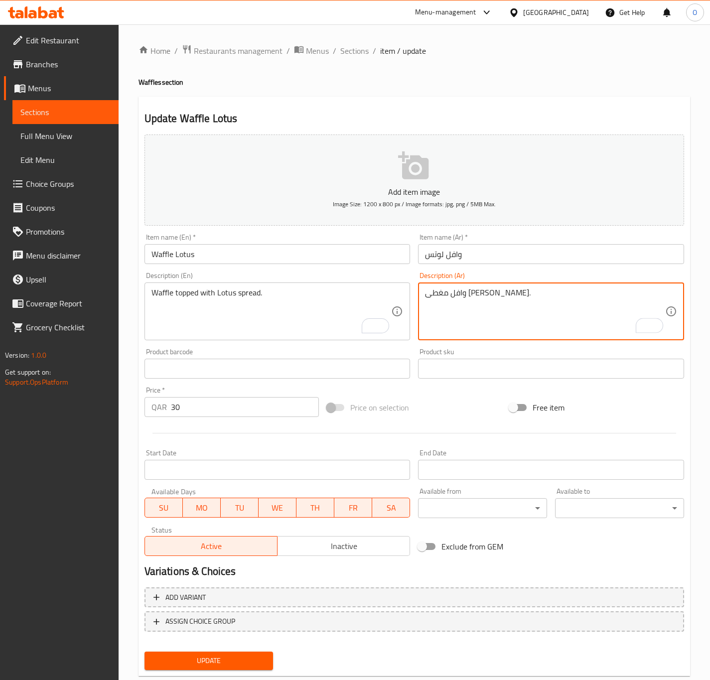
click at [474, 296] on textarea "وافل مغطى بكريمة اللوتس." at bounding box center [545, 311] width 240 height 47
type textarea "وافل مغطى بسبريد اللوتس."
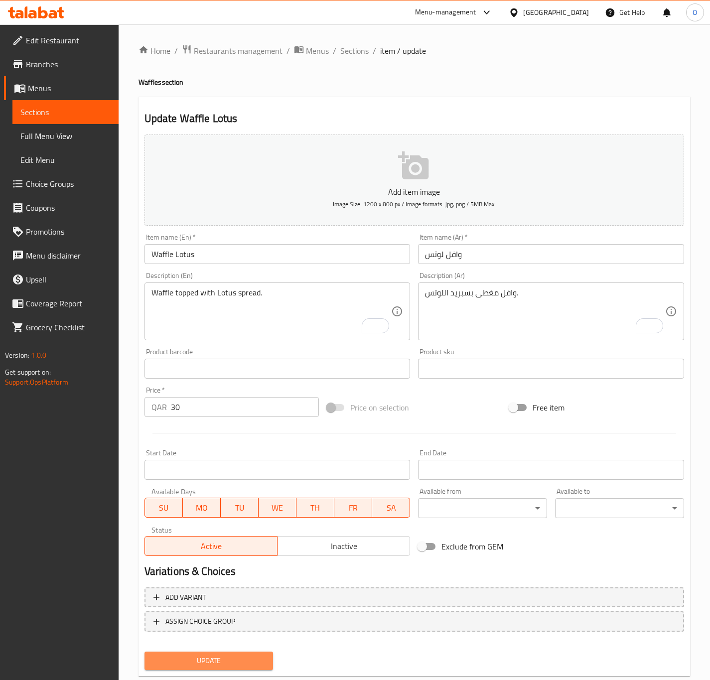
click at [244, 667] on button "Update" at bounding box center [209, 661] width 129 height 18
click at [225, 310] on textarea at bounding box center [272, 311] width 240 height 47
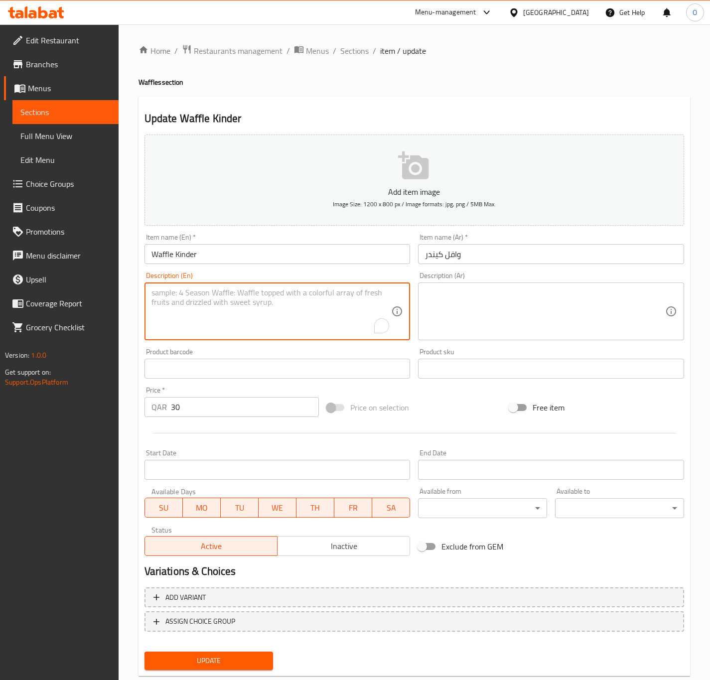
paste textarea "Waffle Kinder – Waffle with Kinder chocolate topping."
click at [205, 288] on textarea "Waffle Kinder – Waffle with Kinder chocolate topping." at bounding box center [272, 311] width 240 height 47
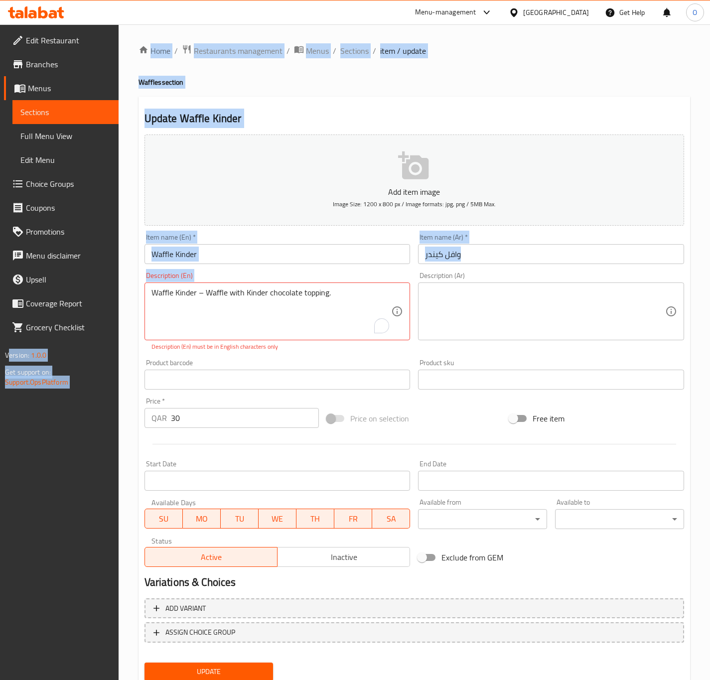
drag, startPoint x: 205, startPoint y: 287, endPoint x: -34, endPoint y: 268, distance: 240.0
click at [0, 268] on html "​ Menu-management [GEOGRAPHIC_DATA] Get Help O Edit Restaurant Branches Menus S…" at bounding box center [355, 340] width 710 height 680
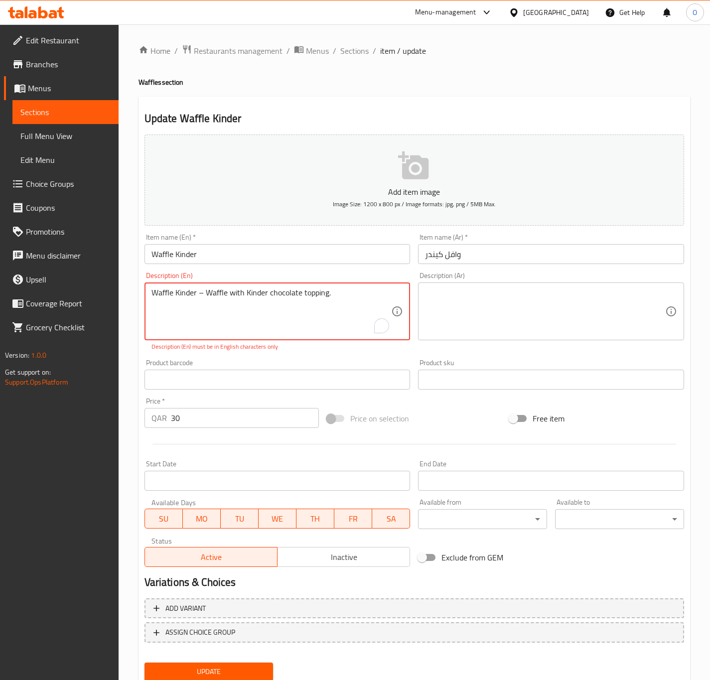
drag, startPoint x: 205, startPoint y: 310, endPoint x: 202, endPoint y: 295, distance: 14.9
drag, startPoint x: 205, startPoint y: 289, endPoint x: 91, endPoint y: 276, distance: 114.5
click at [91, 276] on div "Edit Restaurant Branches Menus Sections Full Menu View Edit Menu Choice Groups …" at bounding box center [355, 369] width 710 height 691
click at [217, 307] on textarea "Waffle with Kinder chocolate topping." at bounding box center [272, 311] width 240 height 47
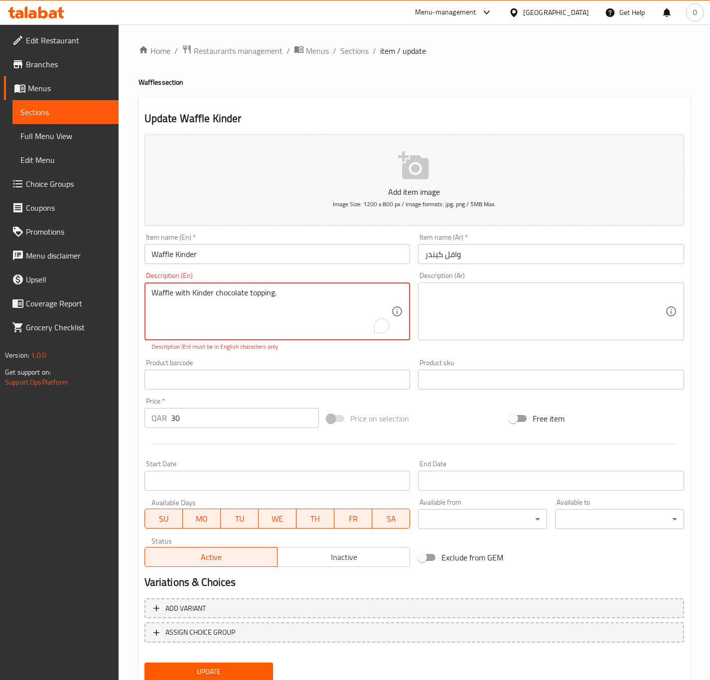
click at [217, 307] on textarea "Waffle with Kinder chocolate topping." at bounding box center [272, 311] width 240 height 47
type textarea "Waffle with Kinder chocolate topping."
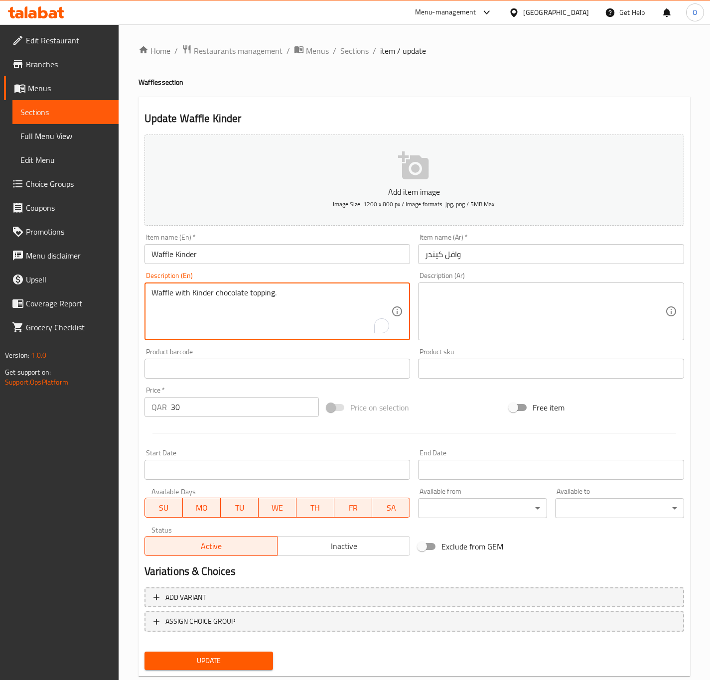
click at [505, 313] on textarea at bounding box center [545, 311] width 240 height 47
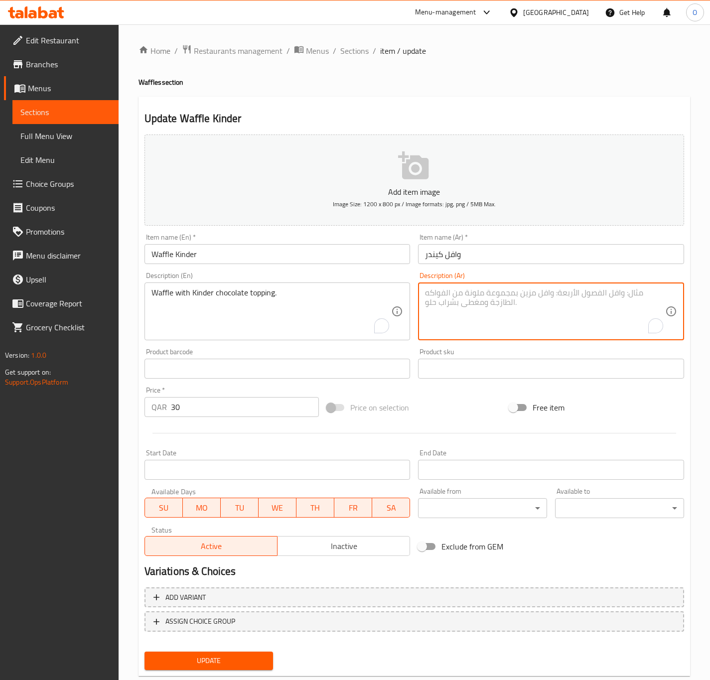
paste textarea "وافل مع شوكولاتة كيندر."
click at [477, 293] on textarea "وافل مع شوكولاتة كيندر." at bounding box center [545, 311] width 240 height 47
type textarea "وافل مع إضافات شوكولاتة كيندر."
click at [386, 256] on input "Waffle Kinder" at bounding box center [278, 254] width 266 height 20
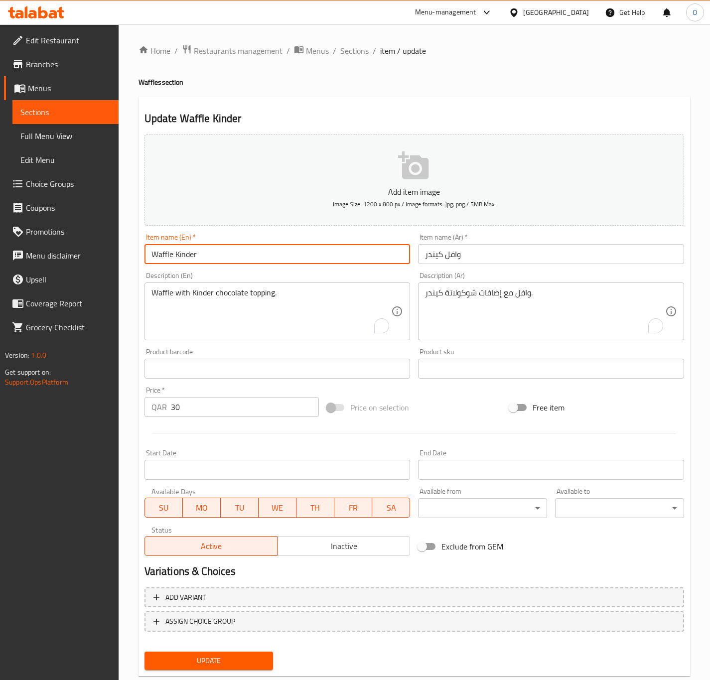
click at [145, 652] on button "Update" at bounding box center [209, 661] width 129 height 18
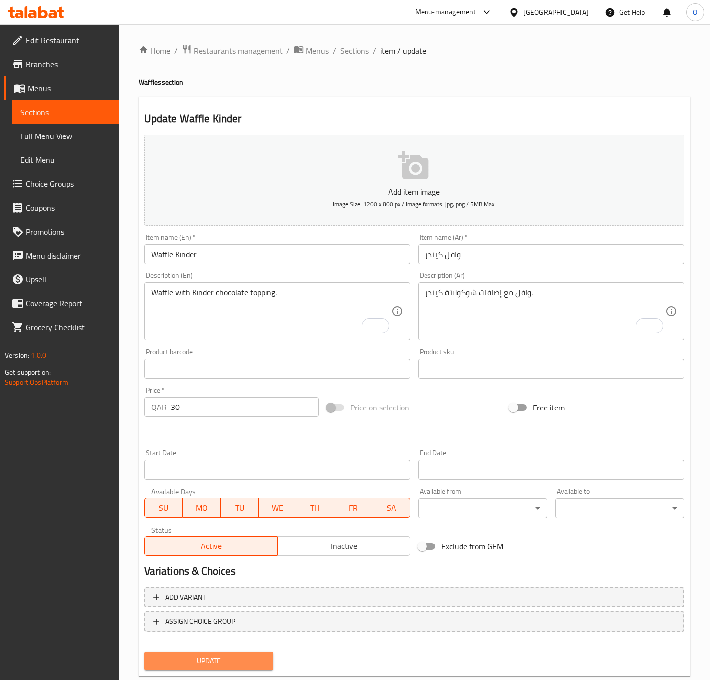
click at [211, 668] on button "Update" at bounding box center [209, 661] width 129 height 18
click at [335, 294] on textarea at bounding box center [272, 311] width 240 height 47
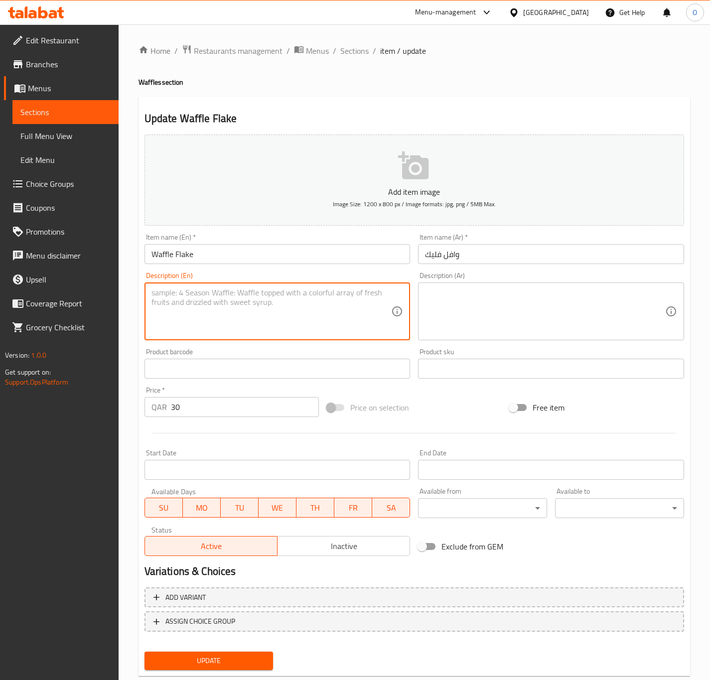
paste textarea "Waffle Flake – Waffle topped with chocolate flakes."
drag, startPoint x: 204, startPoint y: 294, endPoint x: -55, endPoint y: 292, distance: 259.2
click at [0, 292] on html "​ Menu-management [GEOGRAPHIC_DATA] Get Help O Edit Restaurant Branches Menus S…" at bounding box center [355, 340] width 710 height 680
type textarea "Waffle topped with chocolate flakes."
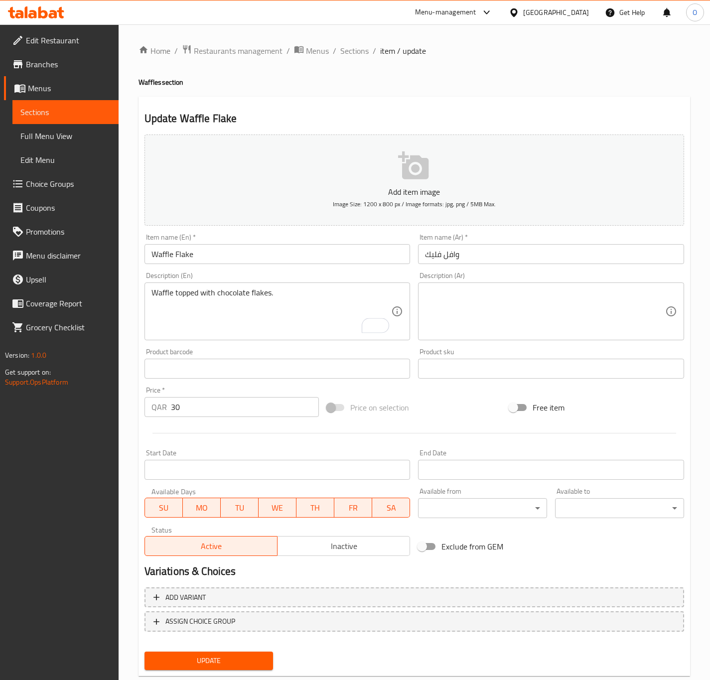
click at [139, 299] on div "Update Waffle Flake Add item image Image Size: 1200 x 800 px / Image formats: j…" at bounding box center [415, 387] width 552 height 580
click at [198, 302] on textarea "Waffle topped with chocolate flakes." at bounding box center [272, 311] width 240 height 47
click at [413, 293] on div "Description (En) Waffle topped with chocolate flakes. Description (En)" at bounding box center [278, 306] width 274 height 76
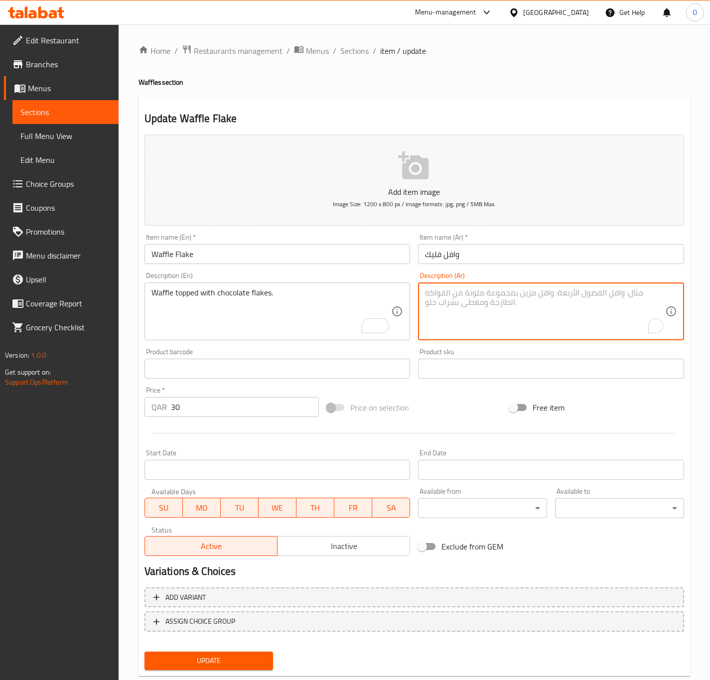
click at [442, 298] on textarea "To enrich screen reader interactions, please activate Accessibility in Grammarl…" at bounding box center [545, 311] width 240 height 47
paste textarea "وافل مغطى برقائق الشوكولاتة."
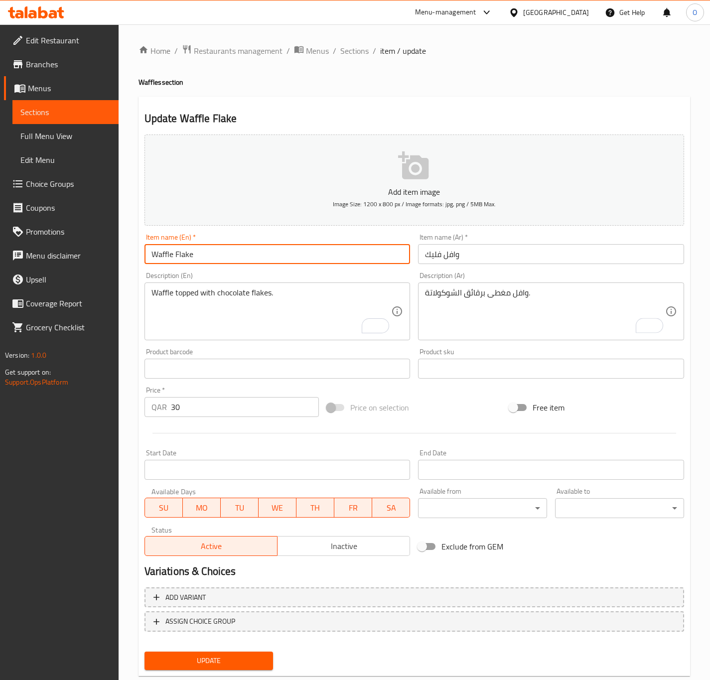
click at [313, 259] on input "Waffle Flake" at bounding box center [278, 254] width 266 height 20
click at [145, 652] on button "Update" at bounding box center [209, 661] width 129 height 18
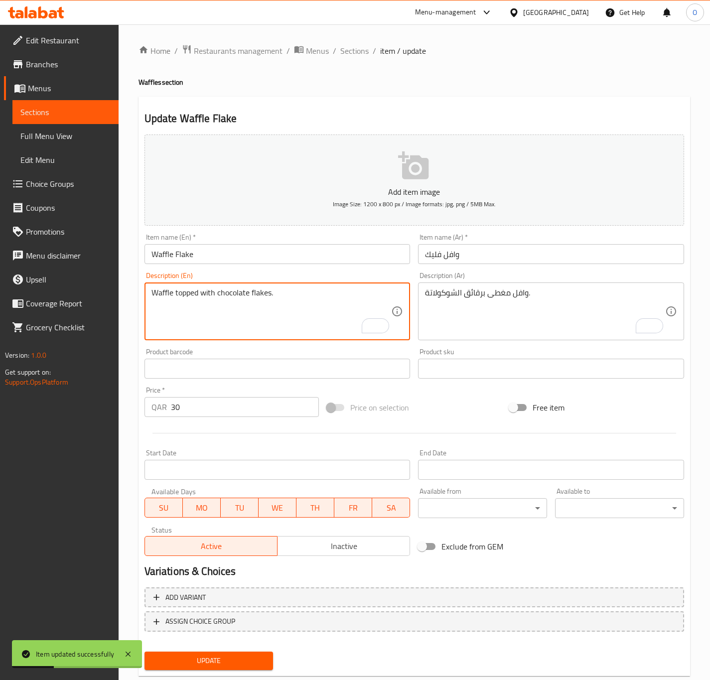
click at [272, 300] on textarea "Waffle topped with chocolate flakes." at bounding box center [272, 311] width 240 height 47
click at [266, 298] on textarea "Waffle topped with chocolate flakes." at bounding box center [272, 311] width 240 height 47
click at [432, 250] on input "وافل فليك" at bounding box center [551, 254] width 266 height 20
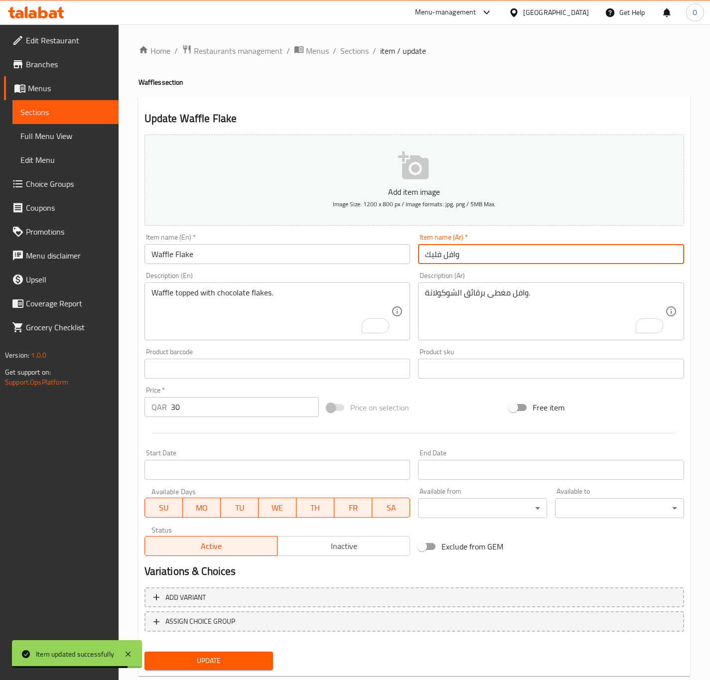
click at [432, 250] on input "وافل فليك" at bounding box center [551, 254] width 266 height 20
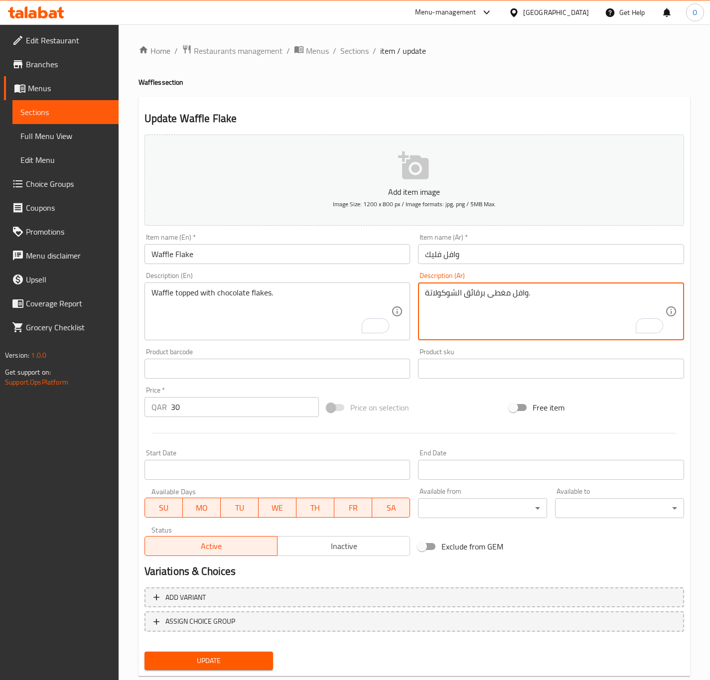
drag, startPoint x: 483, startPoint y: 294, endPoint x: 465, endPoint y: 292, distance: 18.0
paste textarea "فليك"
type textarea "وافل مغطى بفليك الشوكولاتة."
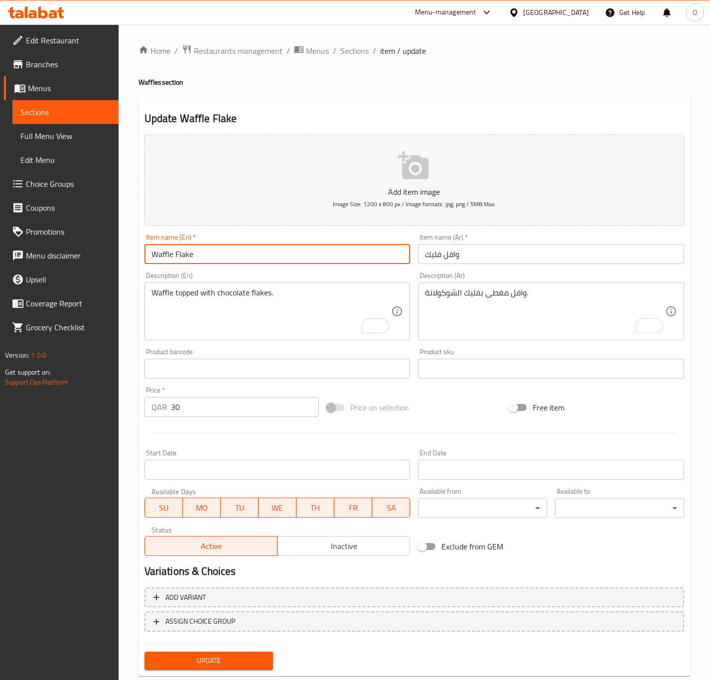
click at [360, 246] on input "Waffle Flake" at bounding box center [278, 254] width 266 height 20
click at [145, 652] on button "Update" at bounding box center [209, 661] width 129 height 18
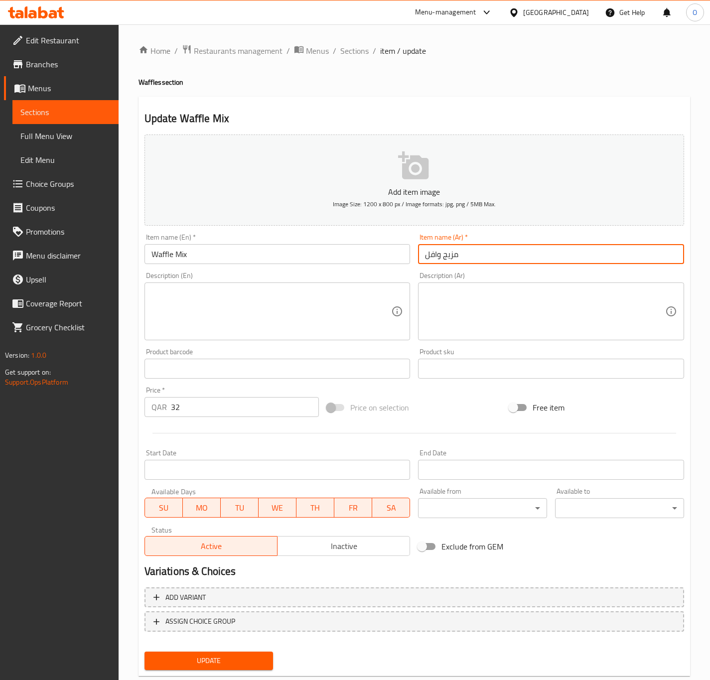
click at [454, 264] on input "مزيج وافل" at bounding box center [551, 254] width 266 height 20
click at [454, 264] on input "وافل" at bounding box center [551, 254] width 266 height 20
type input "وافل مشكل"
click at [340, 328] on textarea at bounding box center [272, 311] width 240 height 47
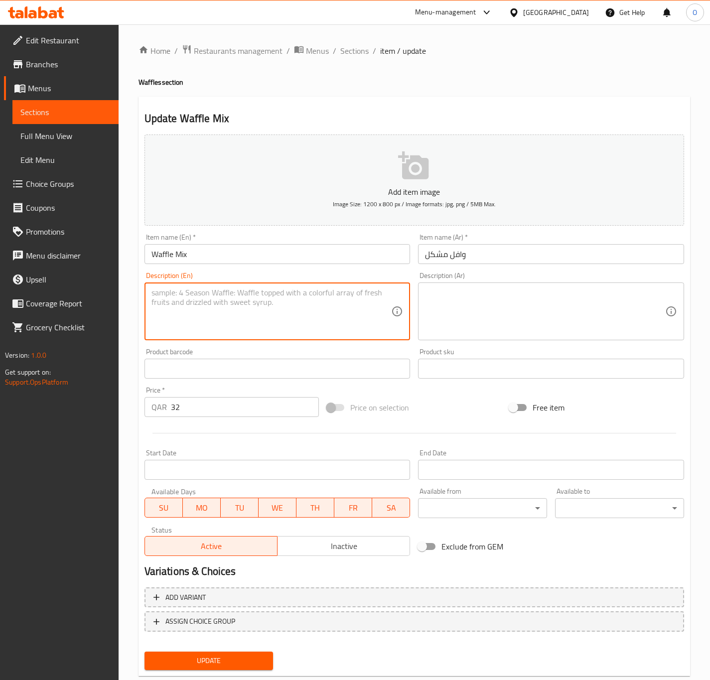
paste textarea "Waffle Mix – Assorted mix of delicious waffle toppings."
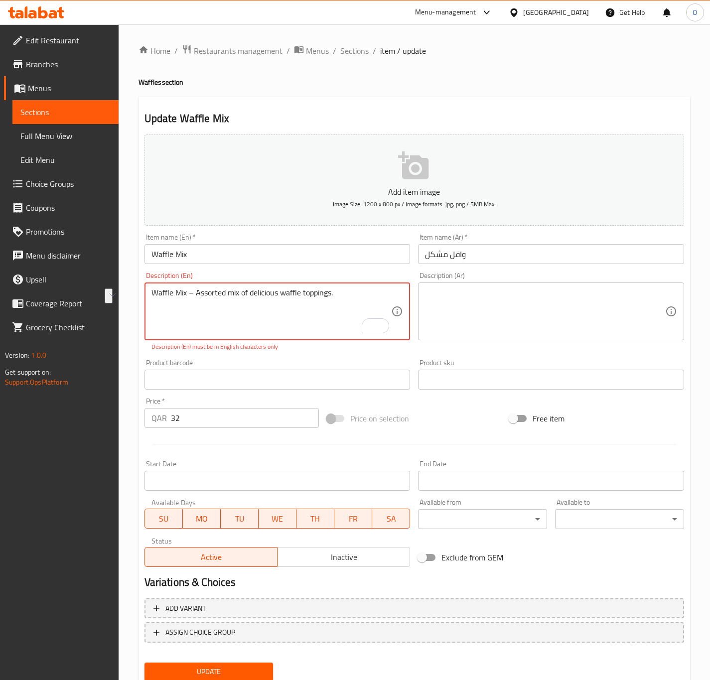
drag, startPoint x: 196, startPoint y: 295, endPoint x: 86, endPoint y: 295, distance: 110.7
click at [86, 295] on div "Edit Restaurant Branches Menus Sections Full Menu View Edit Menu Choice Groups …" at bounding box center [355, 369] width 710 height 691
click at [181, 306] on textarea "Assorted mix of delicious waffle toppings." at bounding box center [272, 311] width 240 height 47
click at [181, 305] on textarea "Assorted mix of delicious waffle toppings." at bounding box center [272, 311] width 240 height 47
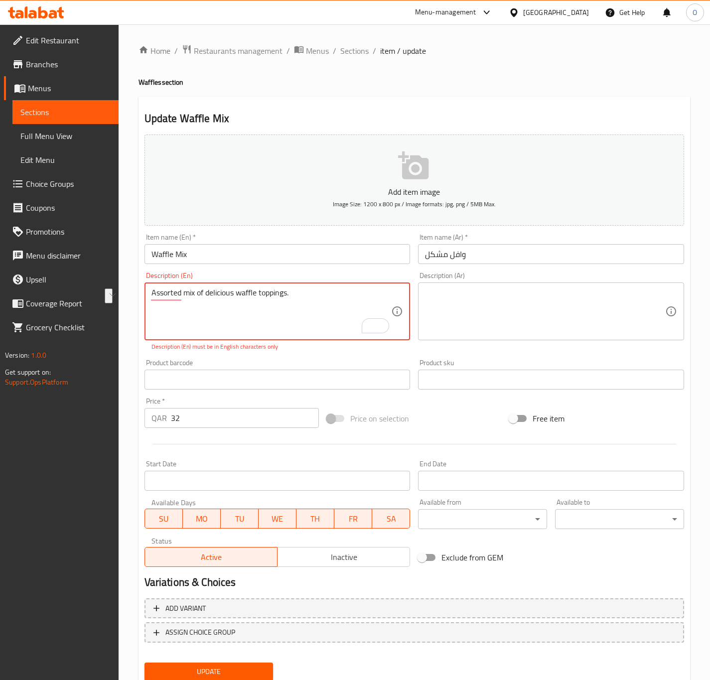
type textarea "Assorted mix of delicious waffle toppings."
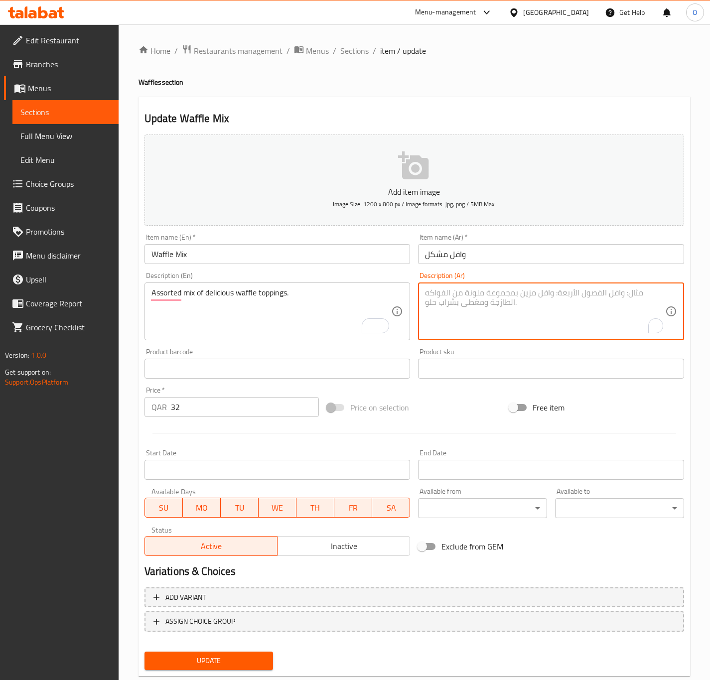
drag, startPoint x: 455, startPoint y: 295, endPoint x: 447, endPoint y: 283, distance: 14.4
click at [455, 292] on textarea "To enrich screen reader interactions, please activate Accessibility in Grammarl…" at bounding box center [545, 311] width 240 height 47
paste textarea "مزيج متنوع من إضافات الوافل اللذيذة."
type textarea "مزيج متنوع من إضافات الوافل اللذيذة."
click at [193, 669] on button "Update" at bounding box center [209, 661] width 129 height 18
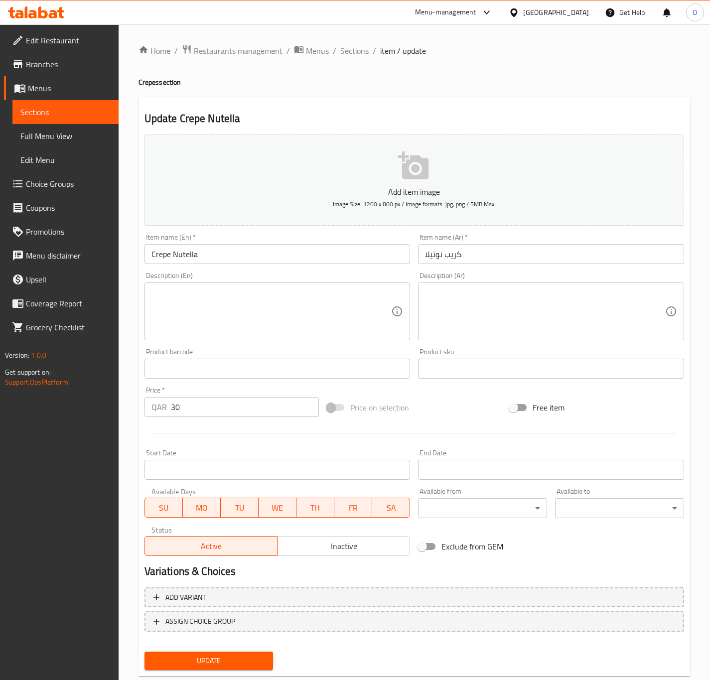
drag, startPoint x: 173, startPoint y: 286, endPoint x: 156, endPoint y: 301, distance: 23.7
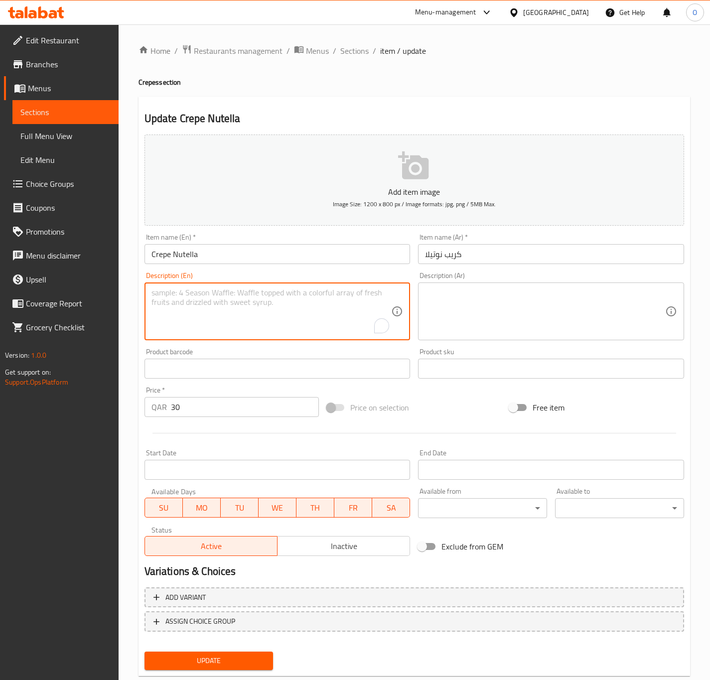
paste textarea "Crepe Nutella – Thin crepe filled with Nutella."
drag, startPoint x: 205, startPoint y: 292, endPoint x: 113, endPoint y: 299, distance: 92.5
click at [113, 299] on div "Edit Restaurant Branches Menus Sections Full Menu View Edit Menu Choice Groups …" at bounding box center [355, 364] width 710 height 680
type textarea "Crepe Nutella – Thin crepe filled with Nutella."
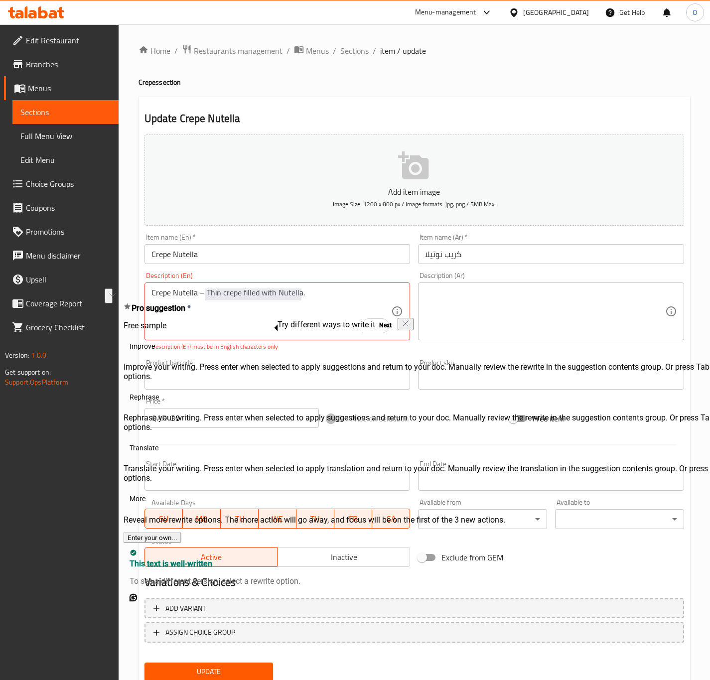
click at [214, 280] on div "Description (En) Crepe Nutella – Thin crepe filled with Nutella. Description (E…" at bounding box center [278, 311] width 266 height 79
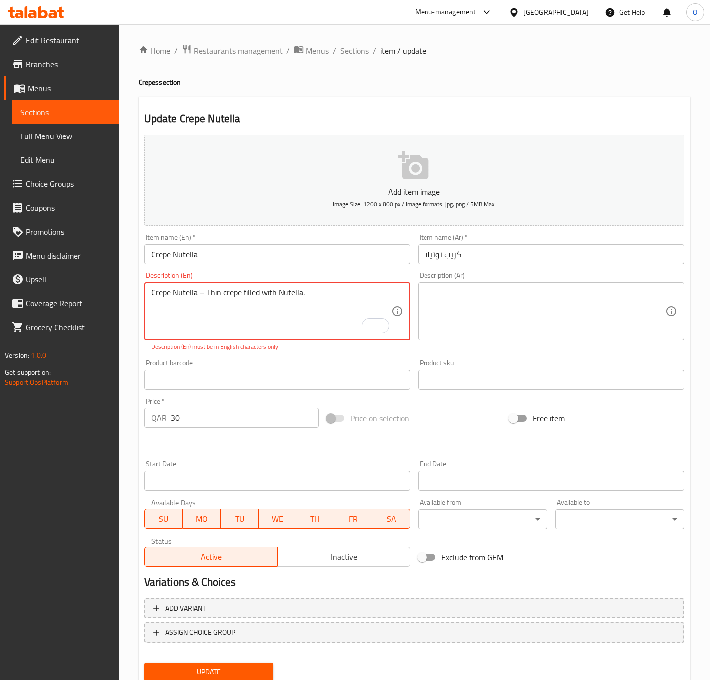
click at [206, 297] on textarea "Crepe Nutella – Thin crepe filled with Nutella." at bounding box center [272, 311] width 240 height 47
click at [169, 316] on textarea "Thin crepe filled with Nutella." at bounding box center [272, 311] width 240 height 47
click at [163, 306] on textarea "Thin crepe filled with Nutella." at bounding box center [272, 311] width 240 height 47
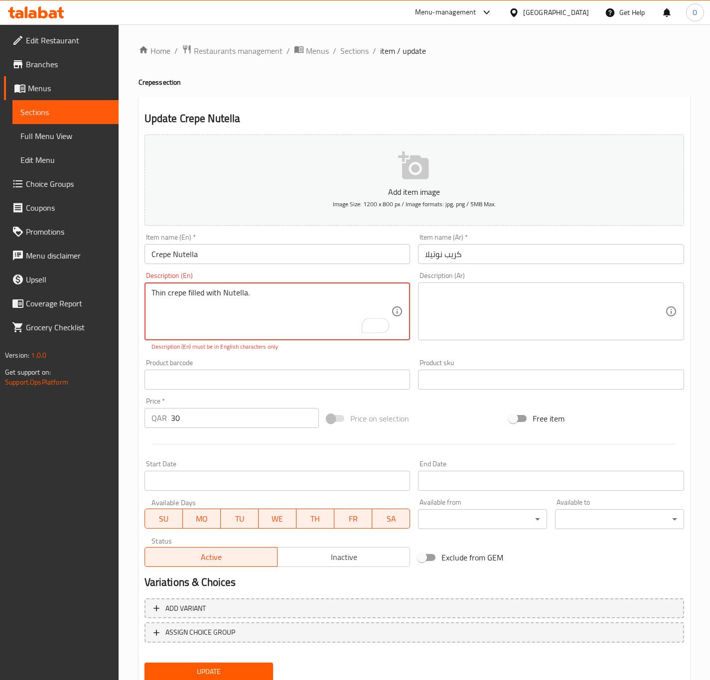
click at [163, 306] on textarea "Thin crepe filled with Nutella." at bounding box center [272, 311] width 240 height 47
type textarea "Thin crepe filled with Nutella."
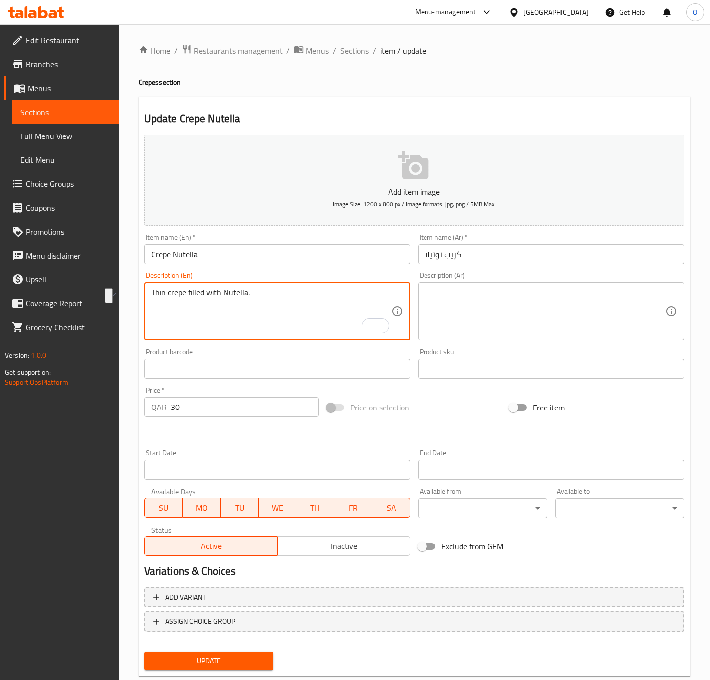
click at [519, 315] on textarea at bounding box center [545, 311] width 240 height 47
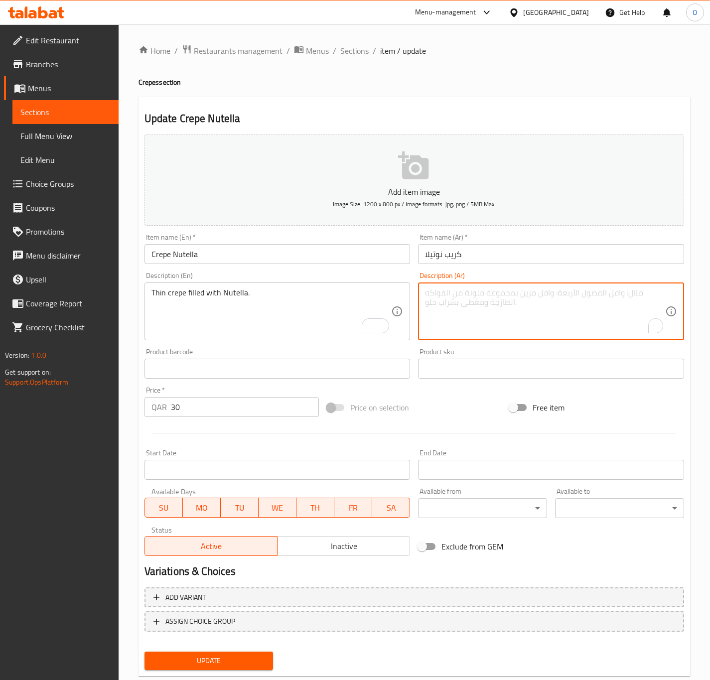
paste textarea "كريب رقيق محشو بالنوتيلا."
type textarea "كريب رقيق محشو بالنوتيلا."
click at [194, 670] on div "Update" at bounding box center [209, 661] width 137 height 26
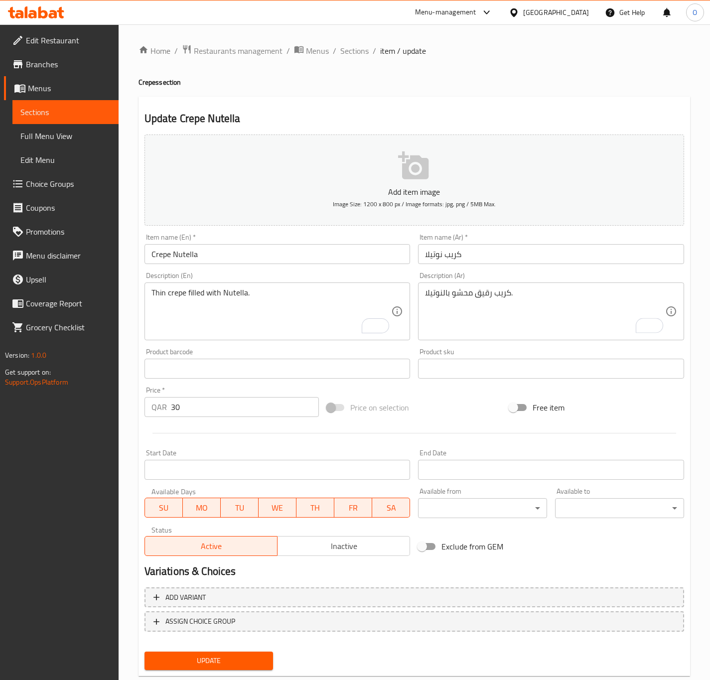
click at [201, 661] on span "Update" at bounding box center [209, 661] width 113 height 12
click at [213, 310] on textarea at bounding box center [272, 311] width 240 height 47
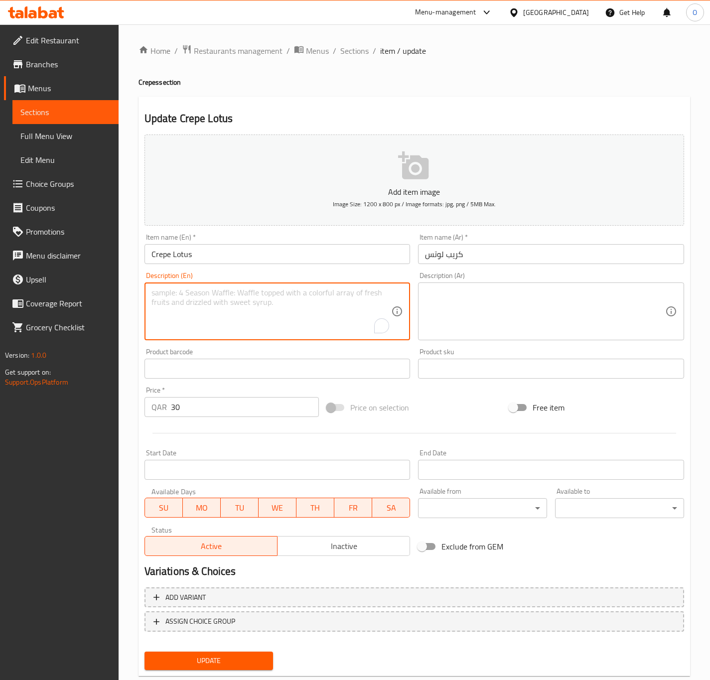
paste textarea "Crepe Lotus – Crepe with Lotus spread filling."
type textarea "Crepe Lotus – Crepe with Lotus spread filling."
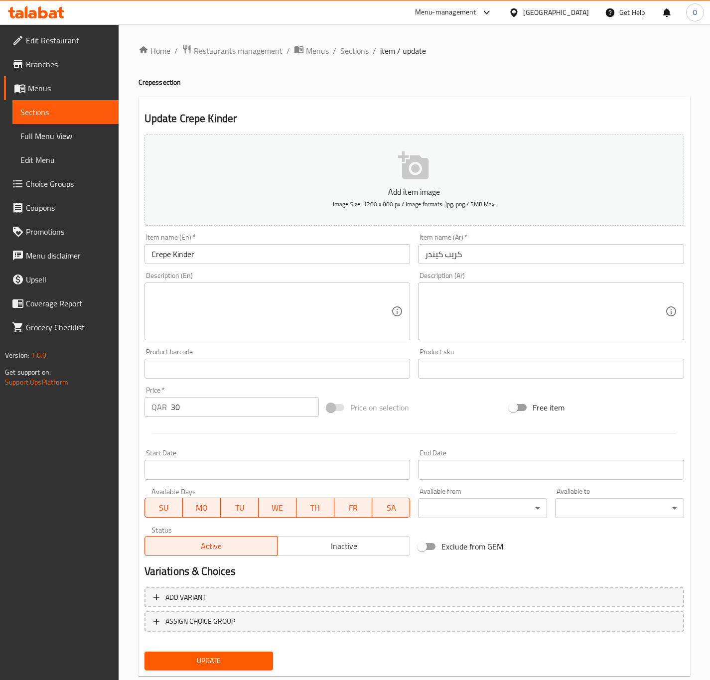
click at [216, 292] on textarea at bounding box center [272, 311] width 240 height 47
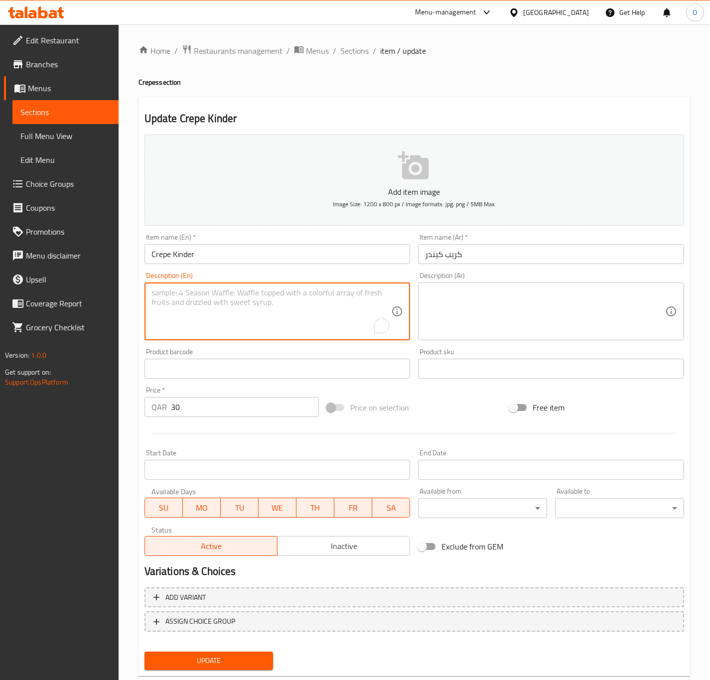
paste textarea "Crepe Kinder – Crepe filled with Kinder chocolate."
type textarea "Crepe Kinder – Crepe filled with Kinder chocolate."
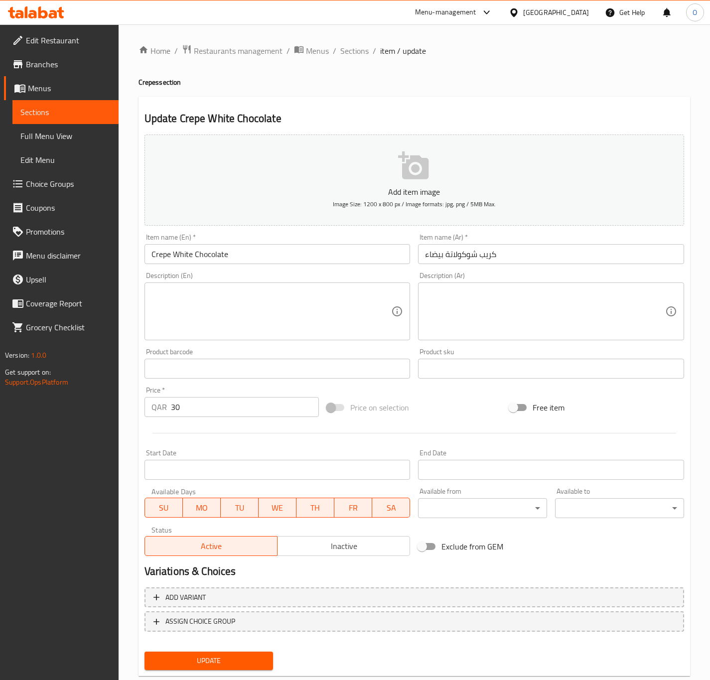
click at [216, 320] on textarea at bounding box center [272, 311] width 240 height 47
paste textarea "Crepe White Chocolate – Crepe with creamy white chocolate."
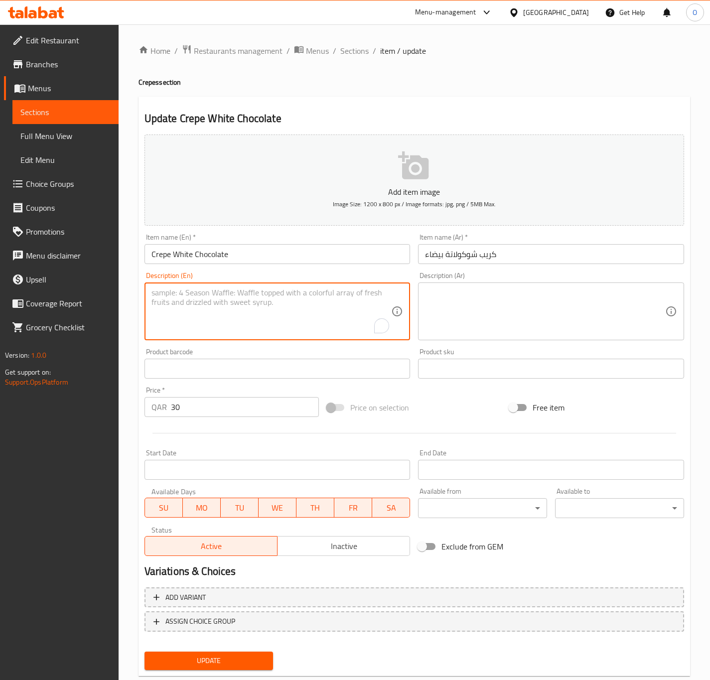
type textarea "Crepe White Chocolate – Crepe with creamy white chocolate."
click at [268, 320] on textarea at bounding box center [272, 311] width 240 height 47
paste textarea "Crepe Milk Chocolate – Crepe with rich milk chocolate."
drag, startPoint x: 229, startPoint y: 292, endPoint x: 38, endPoint y: 277, distance: 191.5
click at [38, 277] on div "Edit Restaurant Branches Menus Sections Full Menu View Edit Menu Choice Groups …" at bounding box center [355, 364] width 710 height 680
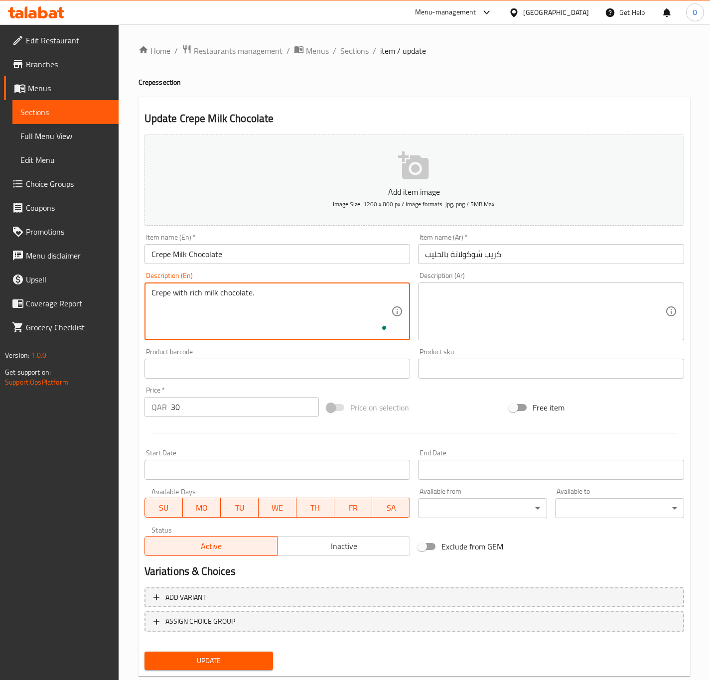
type textarea "Crepe with rich milk chocolate."
click at [507, 304] on textarea at bounding box center [545, 311] width 240 height 47
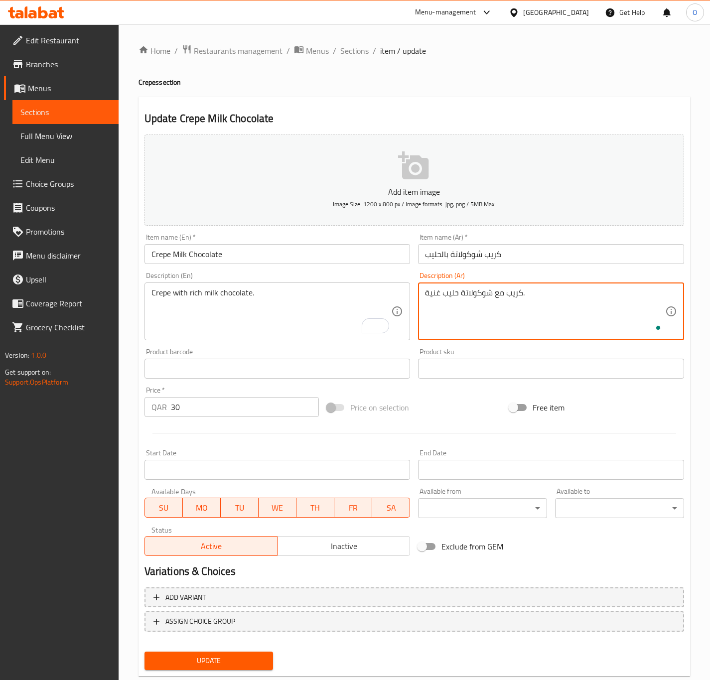
type textarea "كريب مع شوكولاتة حليب غنية."
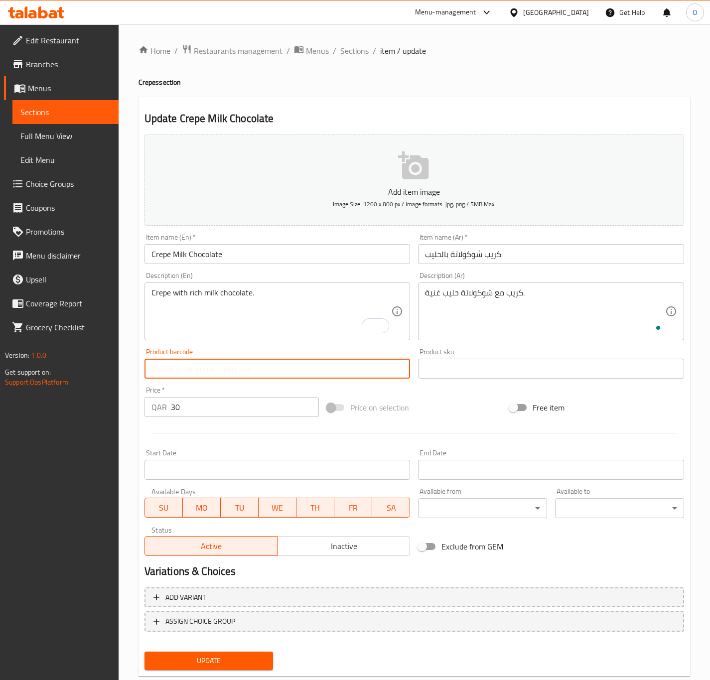
click at [145, 652] on button "Update" at bounding box center [209, 661] width 129 height 18
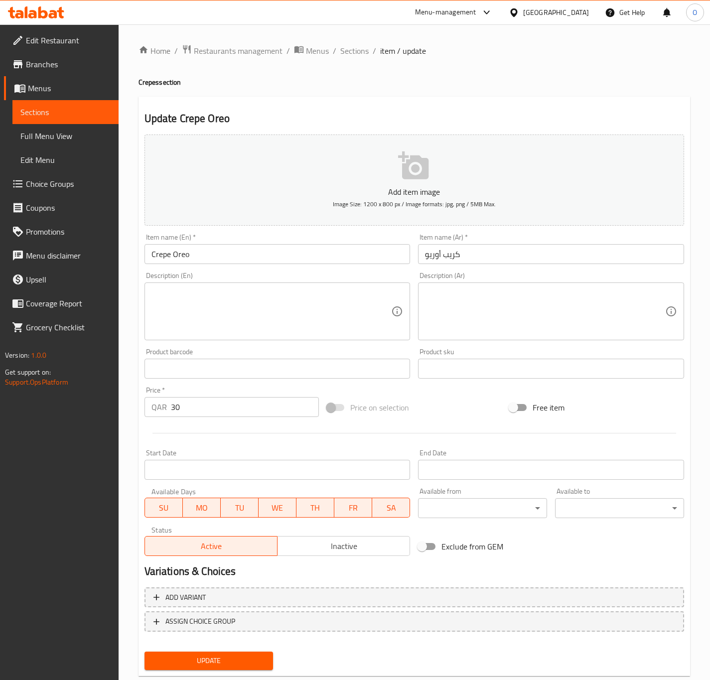
click at [281, 330] on textarea at bounding box center [272, 311] width 240 height 47
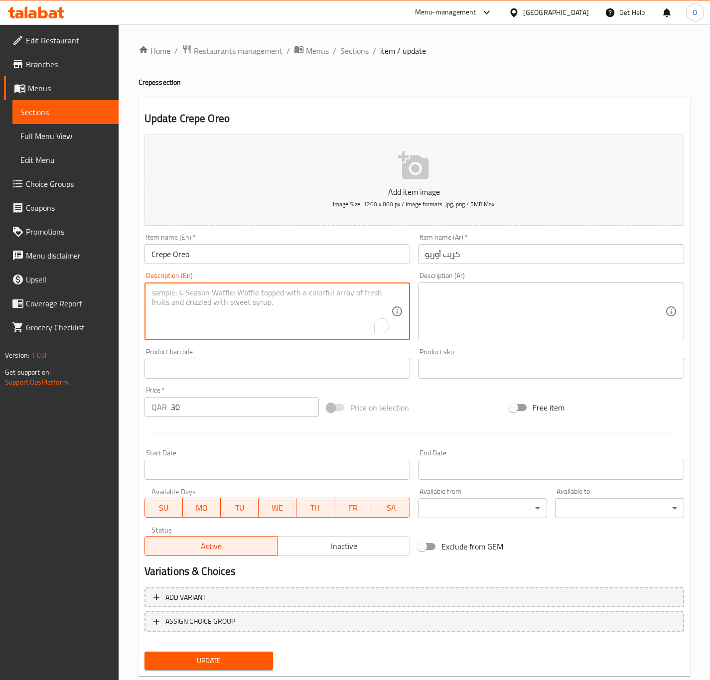
paste textarea "Crepe Oreo – Crepe with Oreo crunch and chocolate."
type textarea "Crepe Oreo – Crepe with Oreo crunch and chocolate."
drag, startPoint x: 199, startPoint y: 292, endPoint x: 144, endPoint y: 277, distance: 56.8
click at [123, 280] on div "Home / Restaurants management / Menus / Sections / item / update Crepes section…" at bounding box center [415, 364] width 592 height 680
click at [196, 307] on textarea at bounding box center [272, 311] width 240 height 47
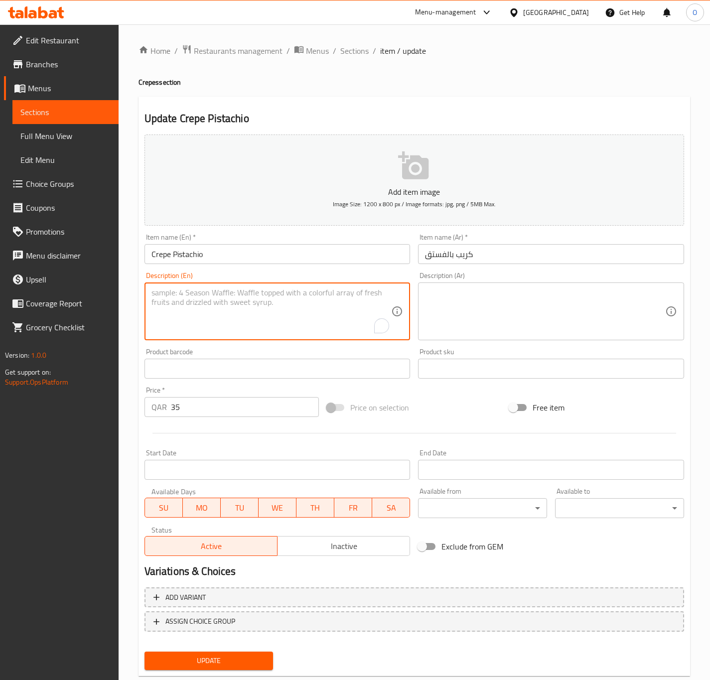
paste textarea "Crepe Pistachio – Crepe topped with pistachio spread."
type textarea "Crepe Pistachio – Crepe topped with pistachio spread."
drag, startPoint x: 212, startPoint y: 292, endPoint x: 93, endPoint y: 286, distance: 119.3
click at [93, 286] on div "Edit Restaurant Branches Menus Sections Full Menu View Edit Menu Choice Groups …" at bounding box center [355, 364] width 710 height 680
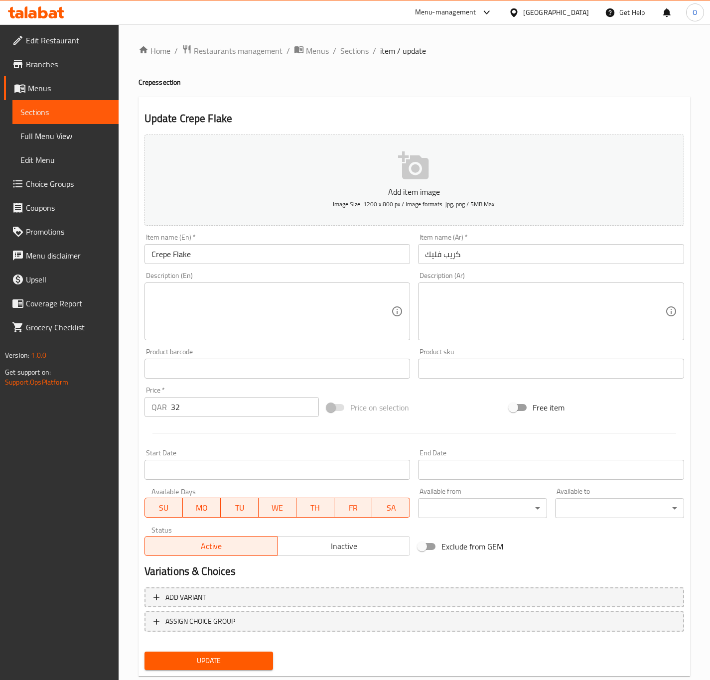
click at [199, 317] on textarea at bounding box center [272, 311] width 240 height 47
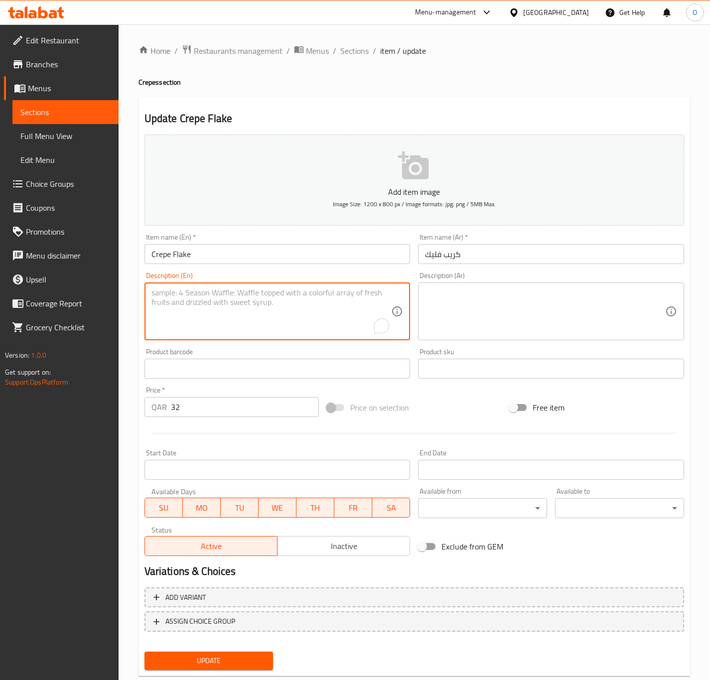
paste textarea "Crepe Flake – Crepe with chocolate flakes."
type textarea "Crepe Flake – Crepe with chocolate flakes."
drag, startPoint x: 199, startPoint y: 292, endPoint x: 111, endPoint y: 292, distance: 88.7
click at [111, 292] on div "Edit Restaurant Branches Menus Sections Full Menu View Edit Menu Choice Groups …" at bounding box center [355, 364] width 710 height 680
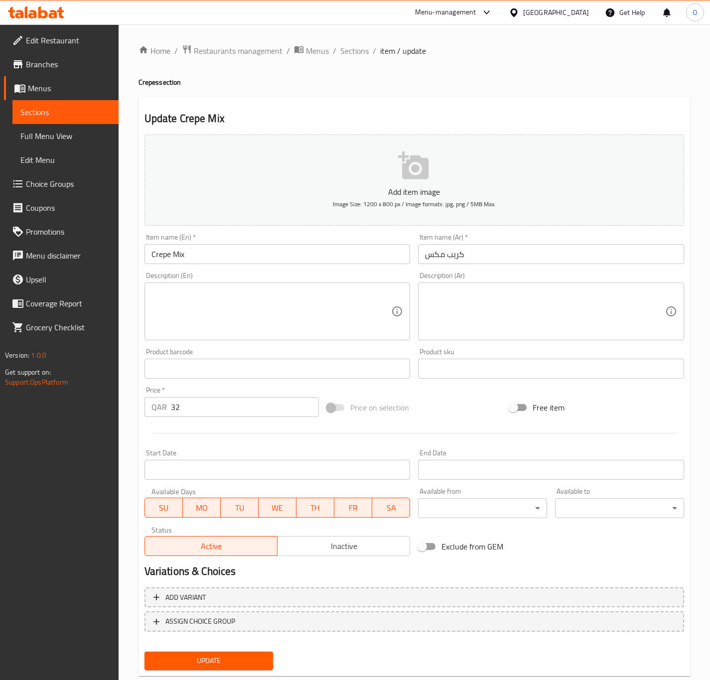
click at [269, 292] on textarea at bounding box center [272, 311] width 240 height 47
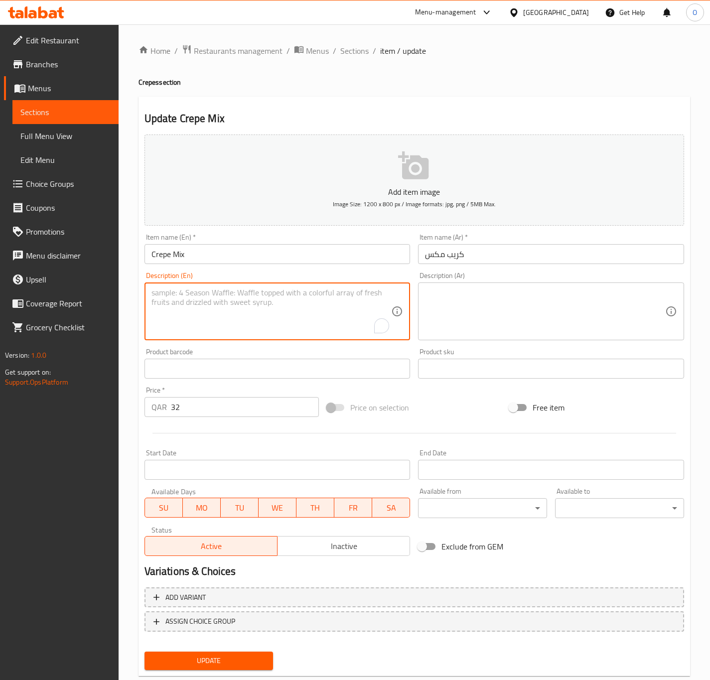
paste textarea "Crepe Mix – Crepe with a mix of assorted toppings."
type textarea "Crepe Mix – Crepe with a mix of assorted toppings."
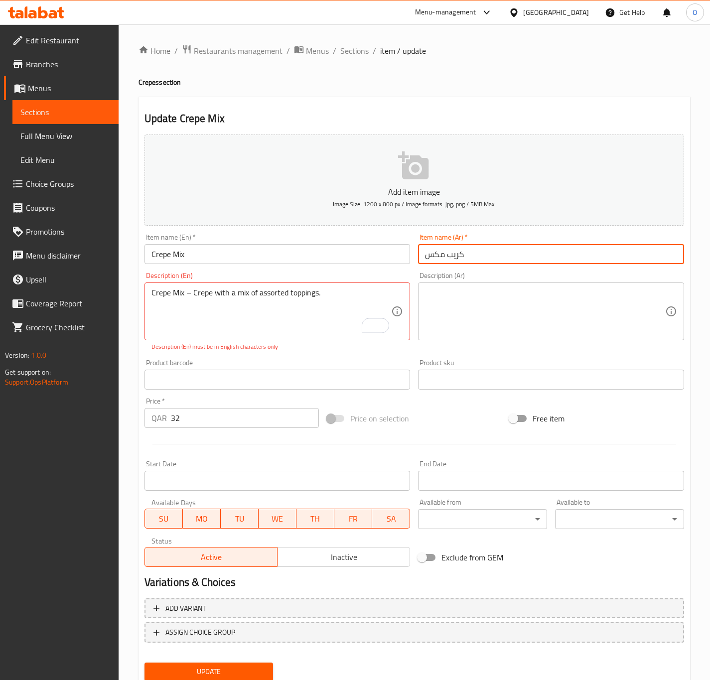
click at [432, 250] on input "كريب مكس" at bounding box center [551, 254] width 266 height 20
click at [434, 250] on input "كريب مكس" at bounding box center [551, 254] width 266 height 20
type input "كريب مشكل"
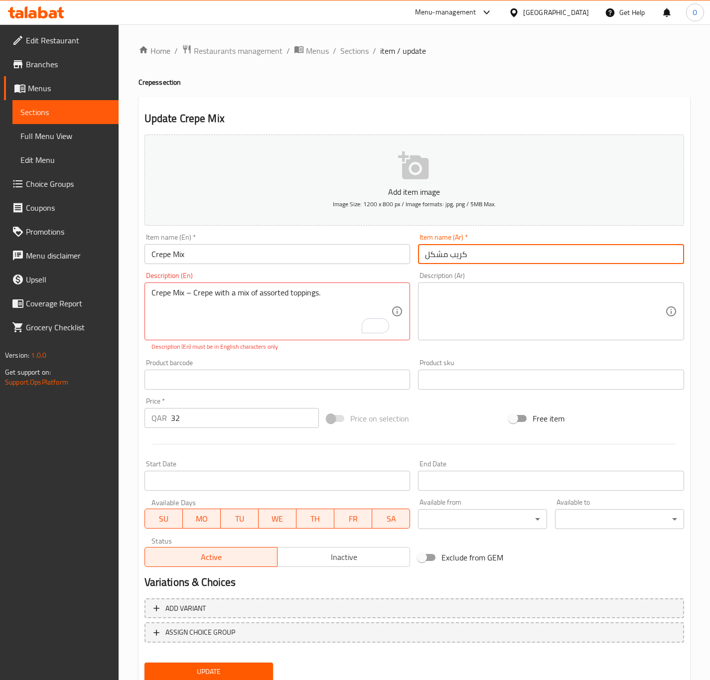
click at [263, 345] on p "Description (En) must be in English characters only" at bounding box center [278, 346] width 252 height 9
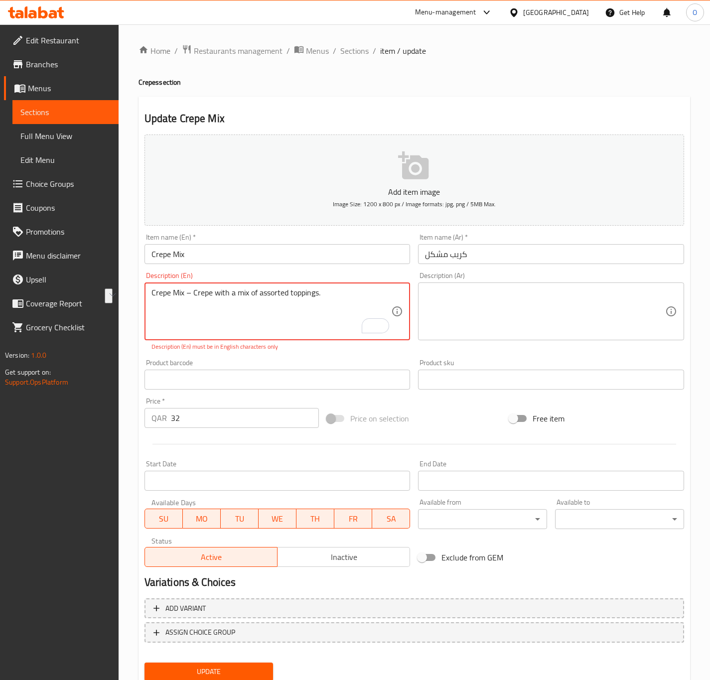
drag, startPoint x: 193, startPoint y: 294, endPoint x: 112, endPoint y: 296, distance: 80.8
type textarea "Crepe with a mix of assorted toppings."
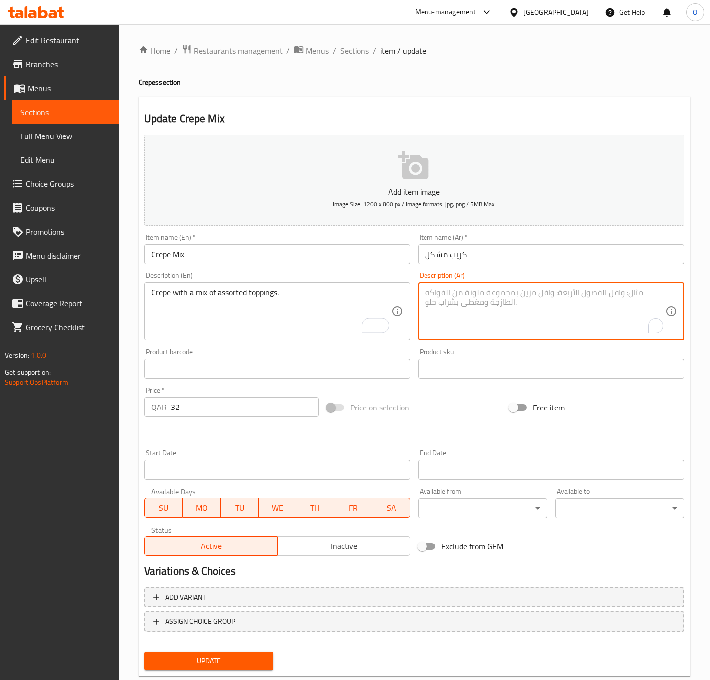
click at [506, 313] on textarea "To enrich screen reader interactions, please activate Accessibility in Grammarl…" at bounding box center [545, 311] width 240 height 47
type textarea "كريب مع تشكيلة من إضافات متنوعة."
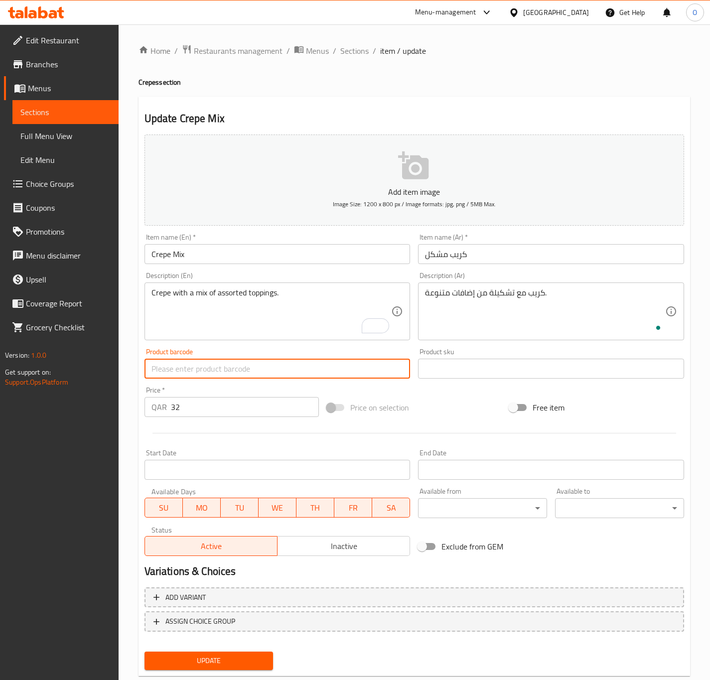
click at [145, 652] on button "Update" at bounding box center [209, 661] width 129 height 18
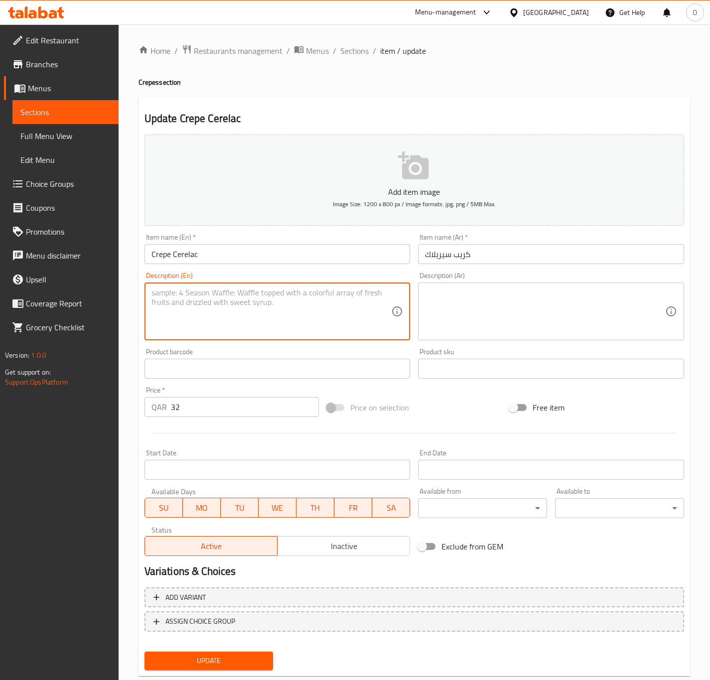
click at [262, 292] on textarea at bounding box center [272, 311] width 240 height 47
paste textarea "Crepe Cerelac – Crepe topped with Cerelac flavor."
click at [207, 291] on textarea "Crepe Cerelac – Crepe topped with Cerelac flavor." at bounding box center [272, 311] width 240 height 47
type textarea "Crepe topped with Cerelac flavor."
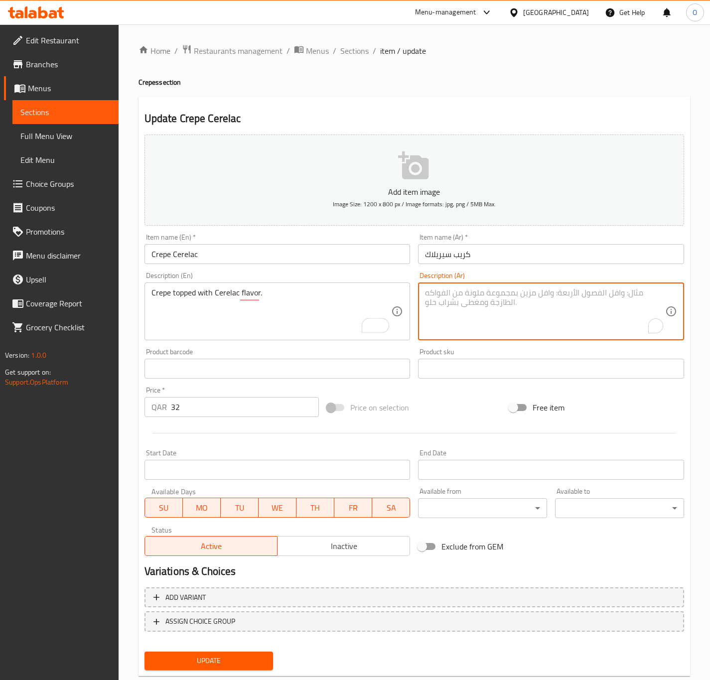
click at [446, 289] on textarea "To enrich screen reader interactions, please activate Accessibility in Grammarl…" at bounding box center [545, 311] width 240 height 47
drag, startPoint x: 449, startPoint y: 293, endPoint x: 400, endPoint y: 291, distance: 48.9
click at [400, 291] on div "Add item image Image Size: 1200 x 800 px / Image formats: jpg, png / 5MB Max. I…" at bounding box center [415, 346] width 548 height 430
type textarea "كريب مغطى بنكهة السيريلاك."
click at [184, 265] on div "Item name (En)   * Crepe Cerelac Item name (En) *" at bounding box center [278, 249] width 274 height 38
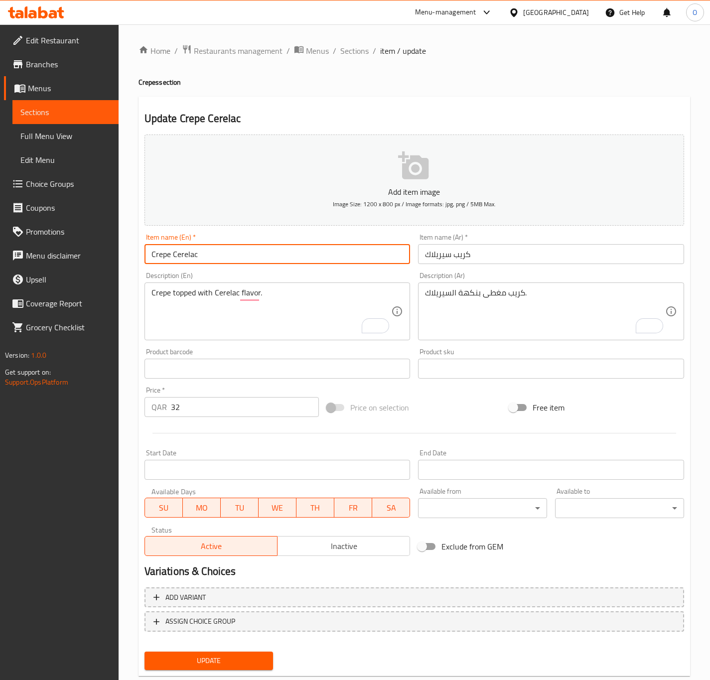
click at [187, 250] on input "Crepe Cerelac" at bounding box center [278, 254] width 266 height 20
click at [167, 252] on input "Crepe Cerelac" at bounding box center [278, 254] width 266 height 20
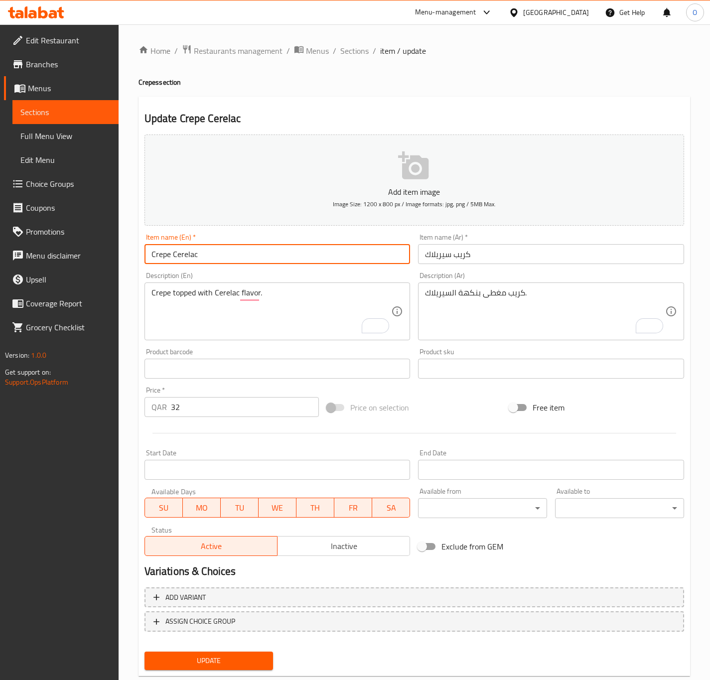
drag, startPoint x: 167, startPoint y: 252, endPoint x: 153, endPoint y: 256, distance: 15.0
click at [153, 256] on input "Crepe Cerelac" at bounding box center [278, 254] width 266 height 20
click at [179, 254] on input "Crepe Cerelac" at bounding box center [278, 254] width 266 height 20
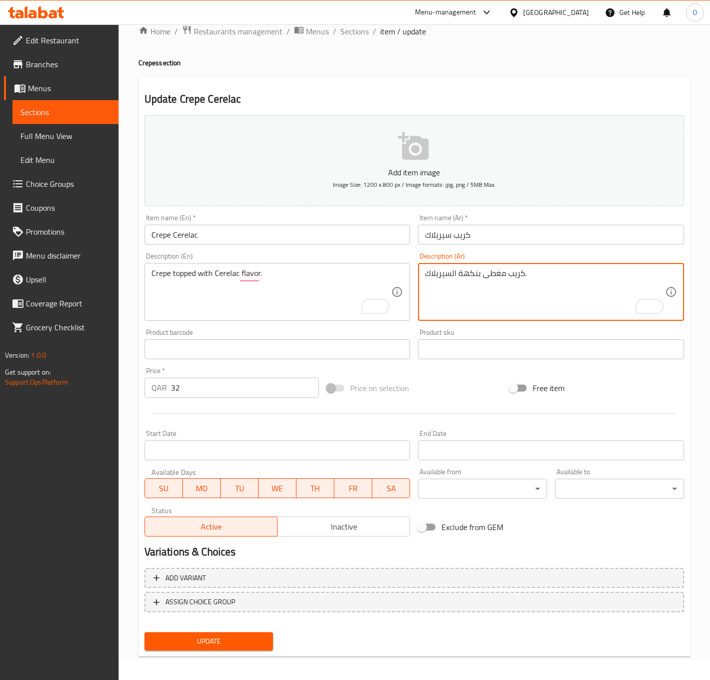
scroll to position [23, 0]
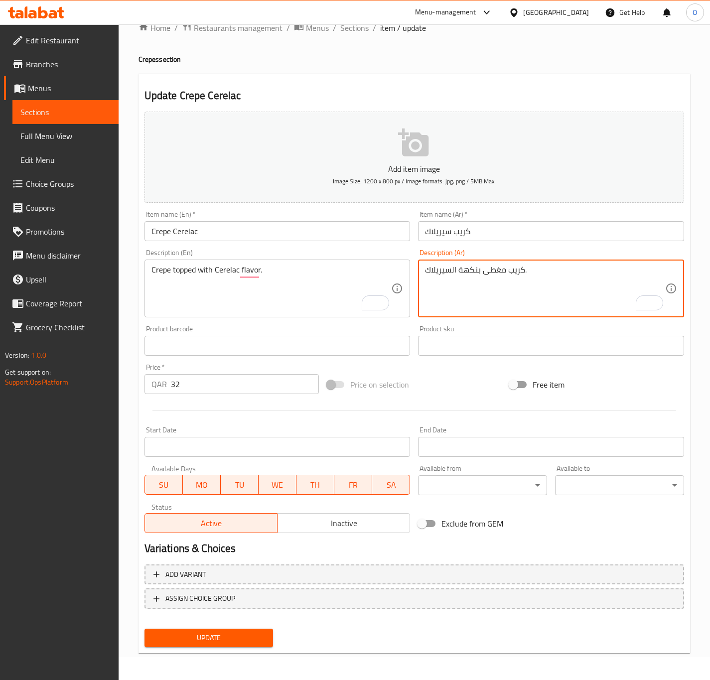
click at [204, 635] on span "Update" at bounding box center [209, 638] width 113 height 12
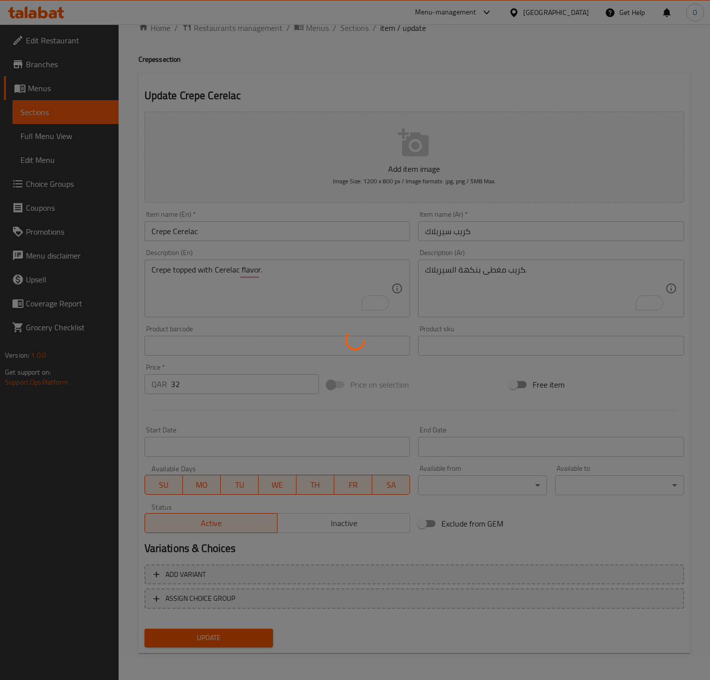
click at [449, 274] on div at bounding box center [355, 340] width 710 height 680
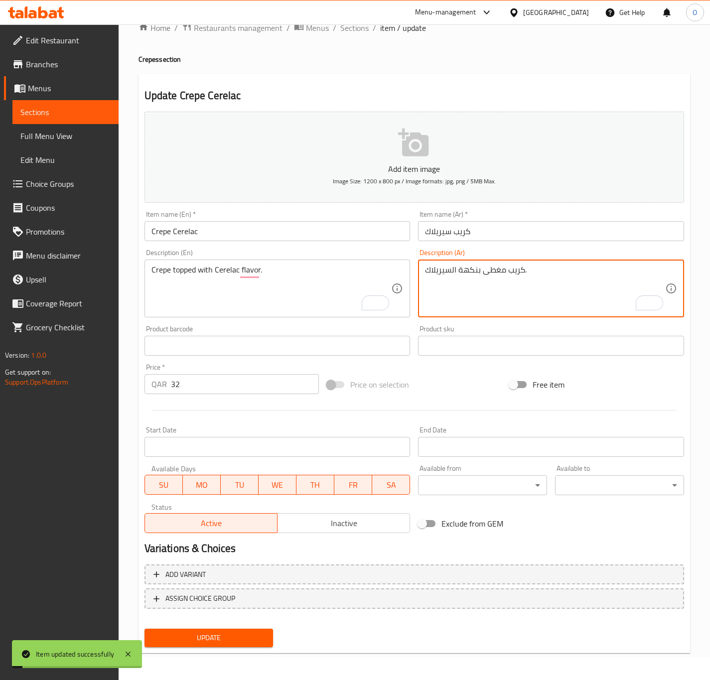
drag, startPoint x: 451, startPoint y: 268, endPoint x: 403, endPoint y: 272, distance: 48.1
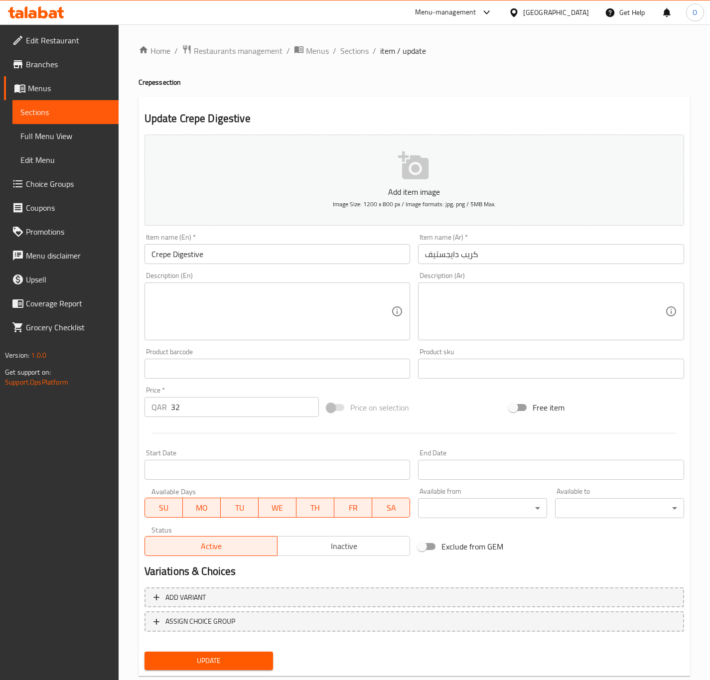
click at [253, 321] on textarea at bounding box center [272, 311] width 240 height 47
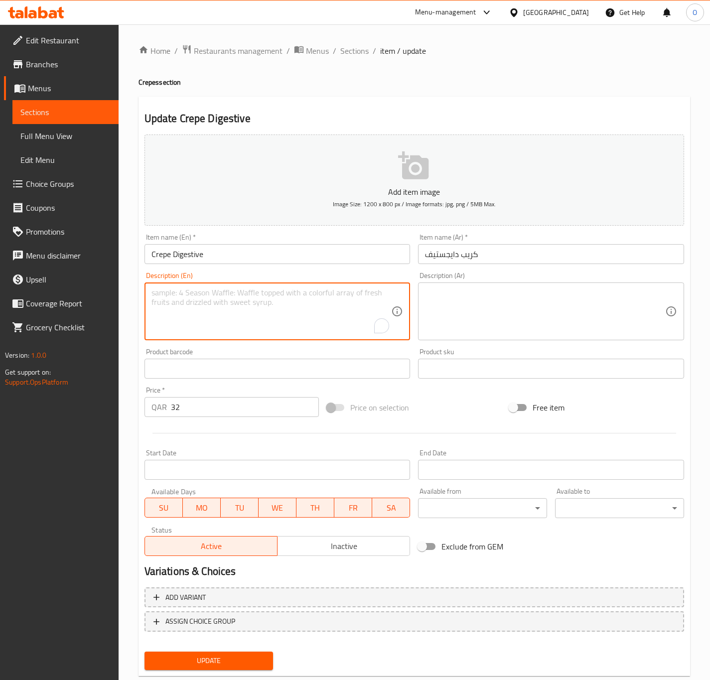
paste textarea "Crepe Digestive – Crepe with crushed digestive biscuits."
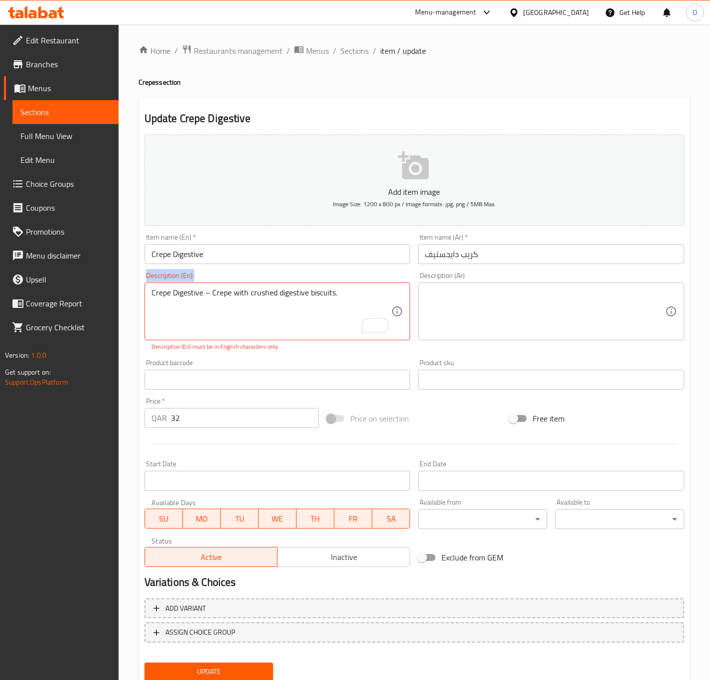
drag, startPoint x: 213, startPoint y: 287, endPoint x: 192, endPoint y: 309, distance: 30.0
click at [139, 292] on div "Update Crepe Digestive Add item image Image Size: 1200 x 800 px / Image formats…" at bounding box center [415, 392] width 552 height 591
drag, startPoint x: 211, startPoint y: 295, endPoint x: 113, endPoint y: 274, distance: 100.8
click at [113, 274] on div "Edit Restaurant Branches Menus Sections Full Menu View Edit Menu Choice Groups …" at bounding box center [355, 369] width 710 height 691
click at [338, 327] on textarea "Crepe with crushed digestive biscuits." at bounding box center [272, 311] width 240 height 47
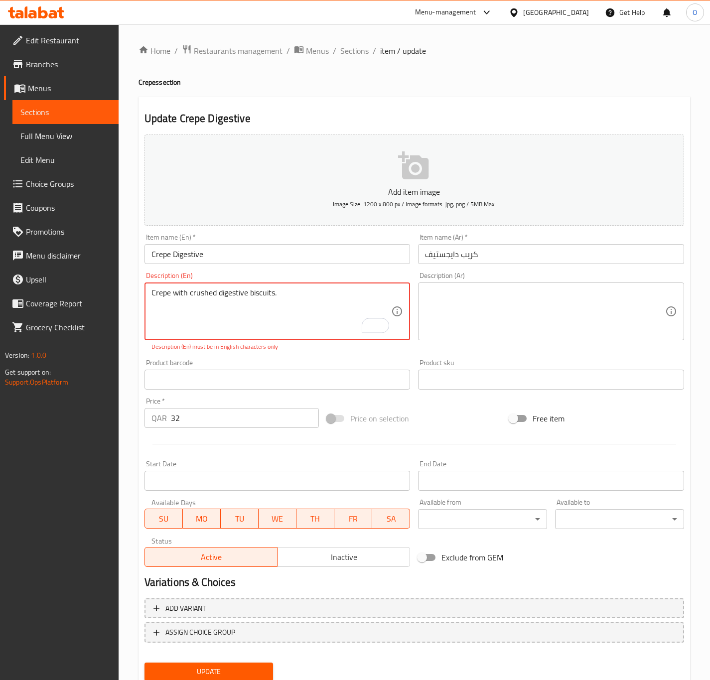
type textarea "Crepe with crushed digestive biscuits."
click at [486, 326] on textarea at bounding box center [545, 311] width 240 height 47
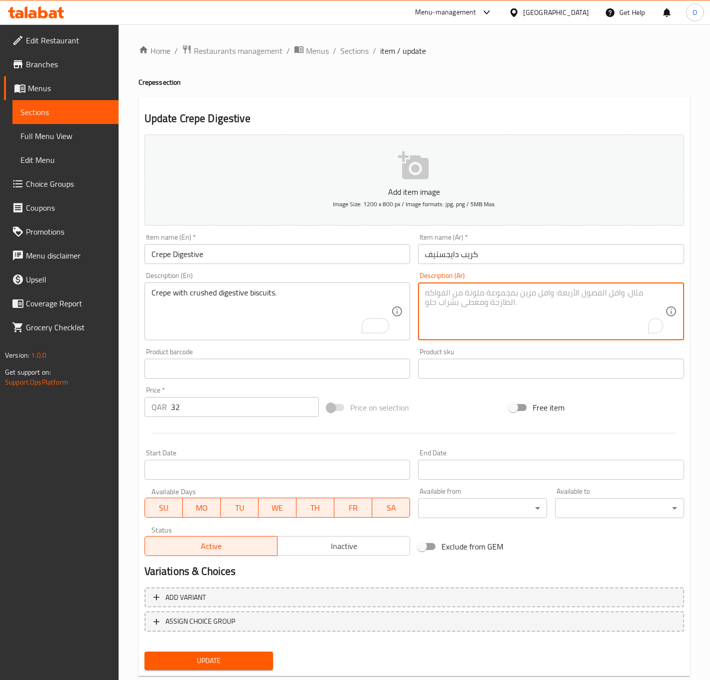
click at [283, 287] on div "Crepe with crushed digestive biscuits. Description (En)" at bounding box center [278, 312] width 266 height 58
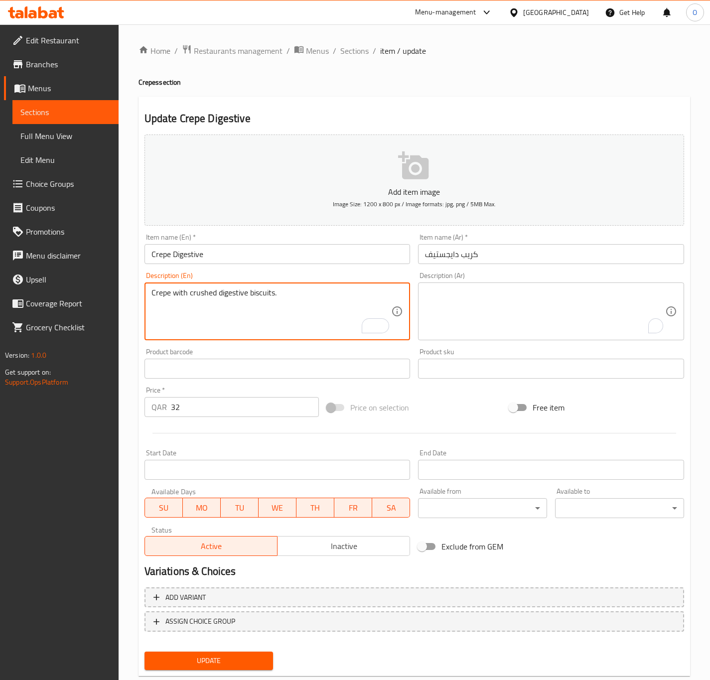
click at [283, 287] on div "Crepe with crushed digestive biscuits. Description (En)" at bounding box center [278, 312] width 266 height 58
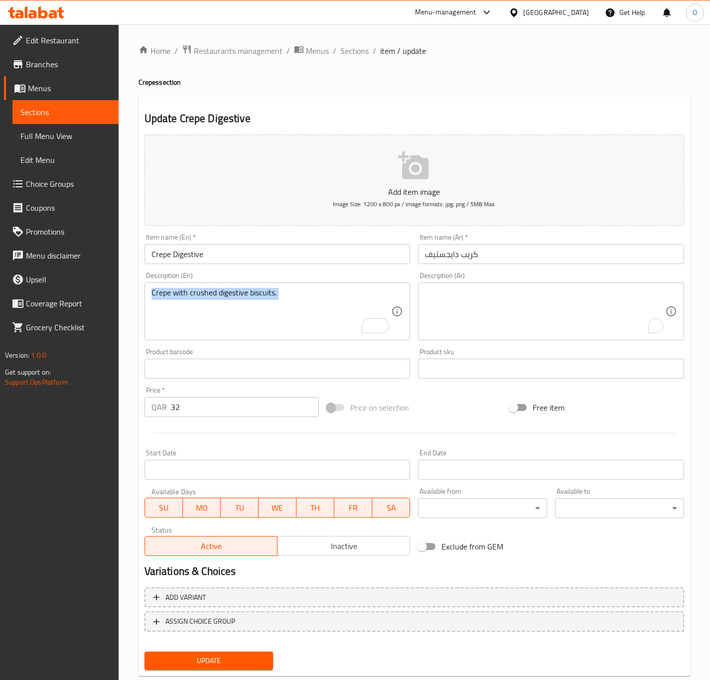
click at [283, 287] on div "Crepe with crushed digestive biscuits. Description (En)" at bounding box center [278, 312] width 266 height 58
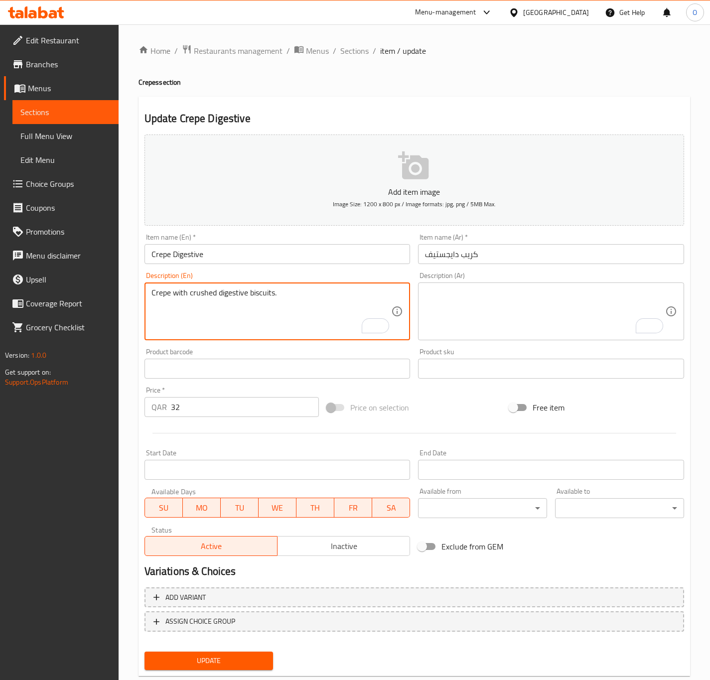
click at [218, 286] on div "Crepe with crushed digestive biscuits. Description (En)" at bounding box center [278, 312] width 266 height 58
click at [210, 302] on textarea "Crepe with crushed digestive biscuits." at bounding box center [272, 311] width 240 height 47
click at [208, 297] on textarea "Crepe with crushed digestive biscuits." at bounding box center [272, 311] width 240 height 47
click at [207, 297] on textarea "Crepe with crushed digestive biscuits." at bounding box center [272, 311] width 240 height 47
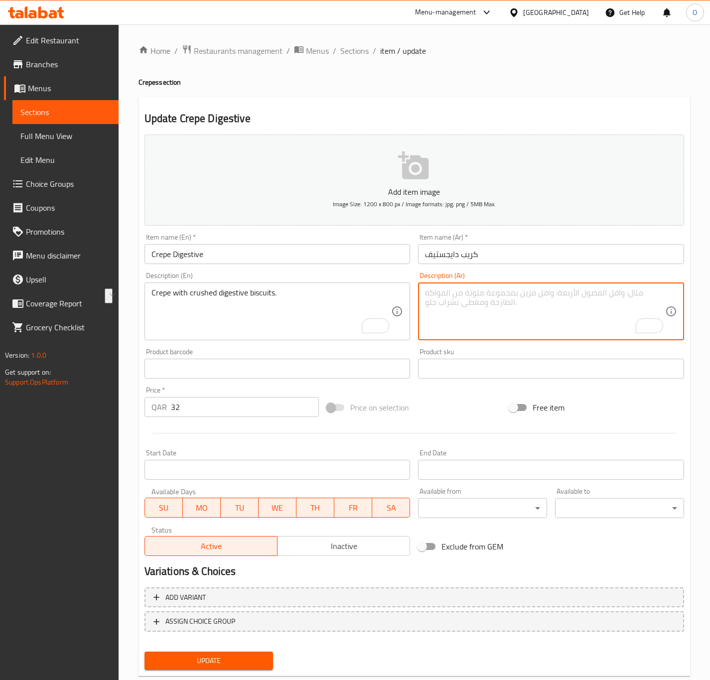
click at [480, 301] on textarea "To enrich screen reader interactions, please activate Accessibility in Grammarl…" at bounding box center [545, 311] width 240 height 47
paste textarea "كريب مع البسكويت المسحوق"
click at [485, 298] on textarea "كريب مع البسكويت المسحوق" at bounding box center [545, 311] width 240 height 47
click at [490, 292] on textarea "كريب مع البسكويت المسحوق" at bounding box center [545, 311] width 240 height 47
click at [488, 297] on textarea "كريب مع البسكويت المسحوق" at bounding box center [545, 311] width 240 height 47
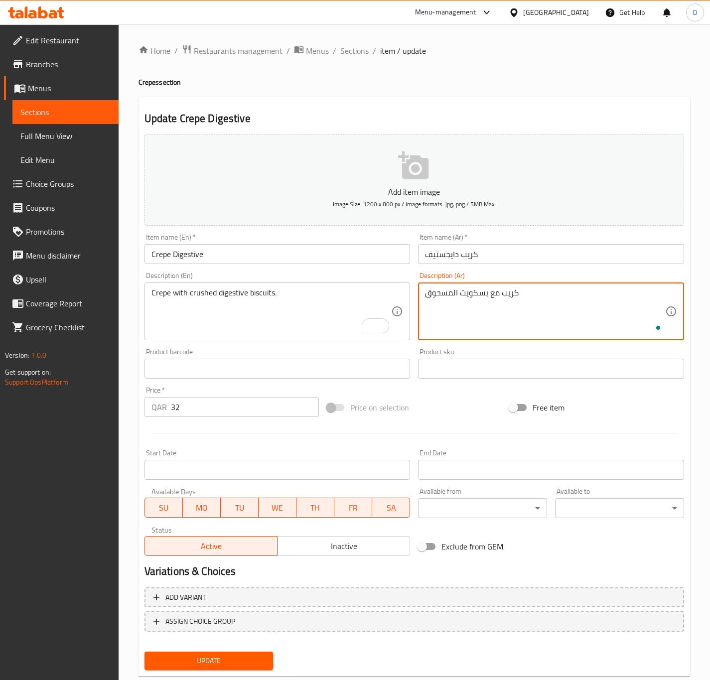
click at [452, 260] on input "كريب دايجستيف" at bounding box center [551, 254] width 266 height 20
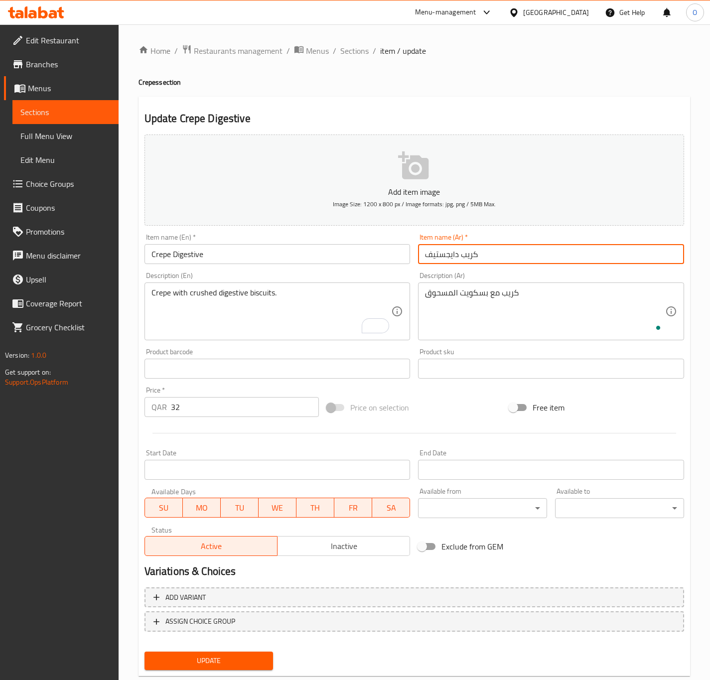
click at [452, 260] on input "كريب دايجستيف" at bounding box center [551, 254] width 266 height 20
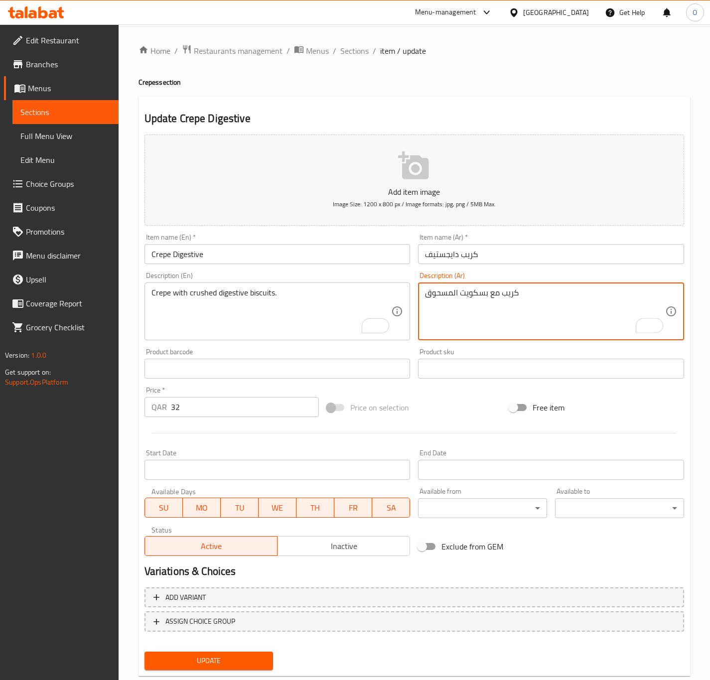
paste textarea "ايجستيف"
click at [447, 300] on textarea "كريب مع بسكويت دايجستيف مسحوق" at bounding box center [545, 311] width 240 height 47
paste textarea "حون"
type textarea "كريب مع بسكويت دايجستيف مطحون."
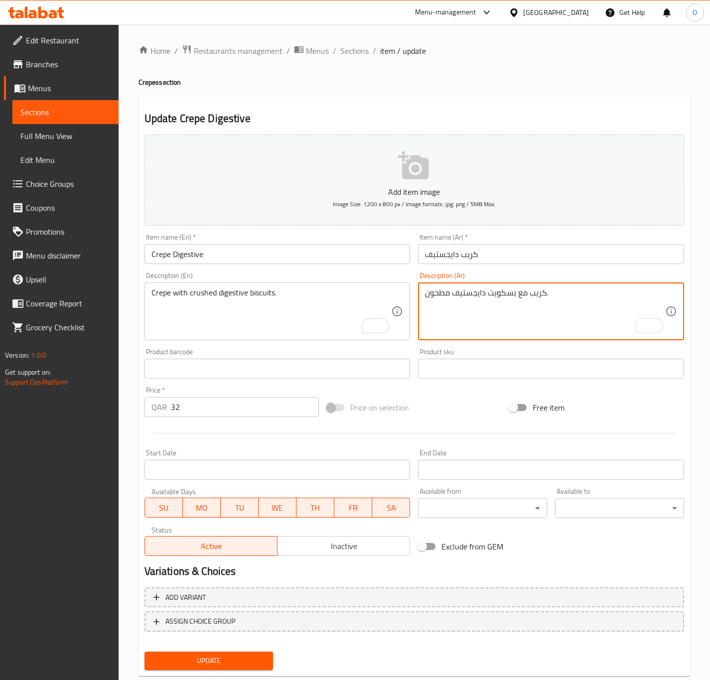
click at [255, 658] on span "Update" at bounding box center [209, 661] width 113 height 12
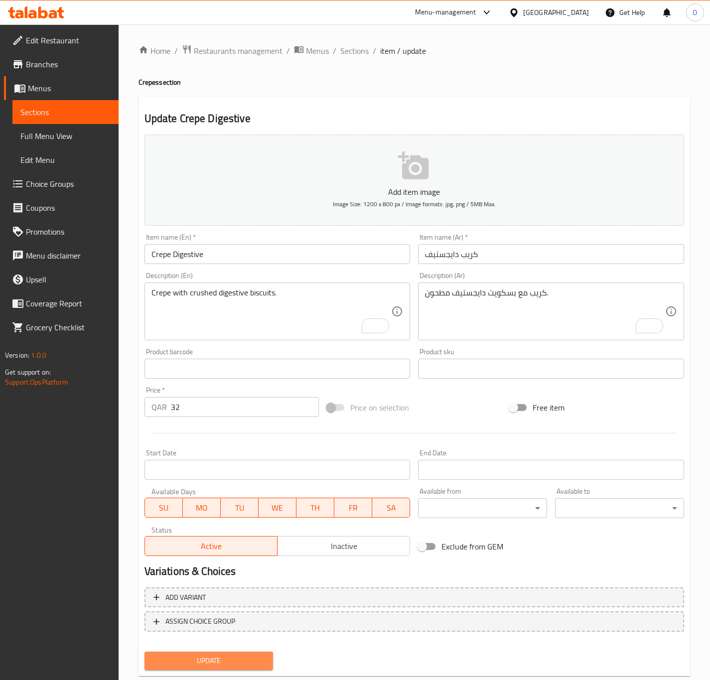
click at [225, 663] on span "Update" at bounding box center [209, 661] width 113 height 12
